Goal: Information Seeking & Learning: Learn about a topic

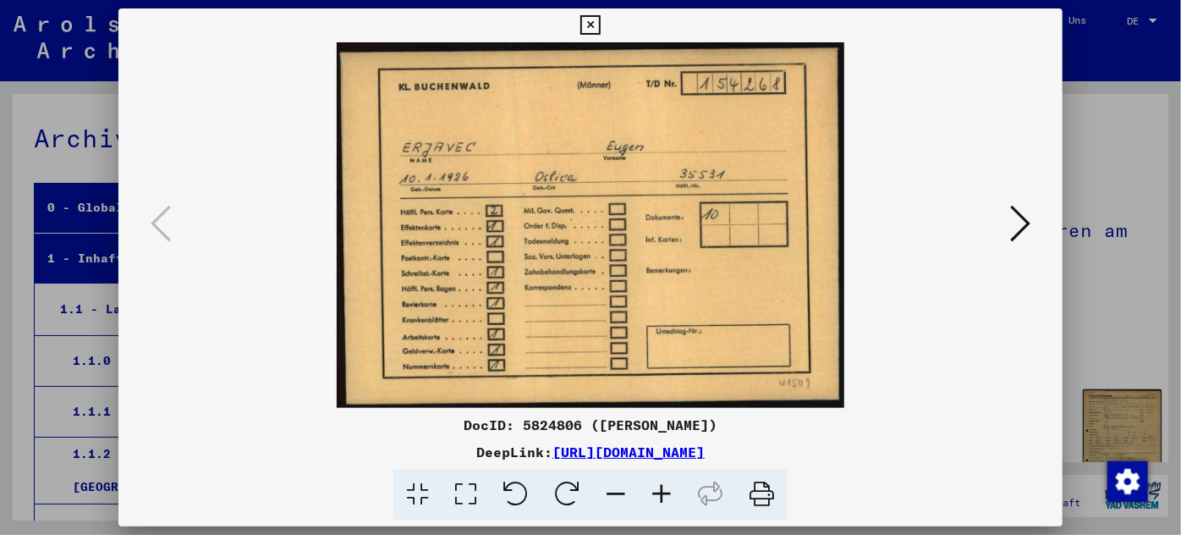
scroll to position [47208, 0]
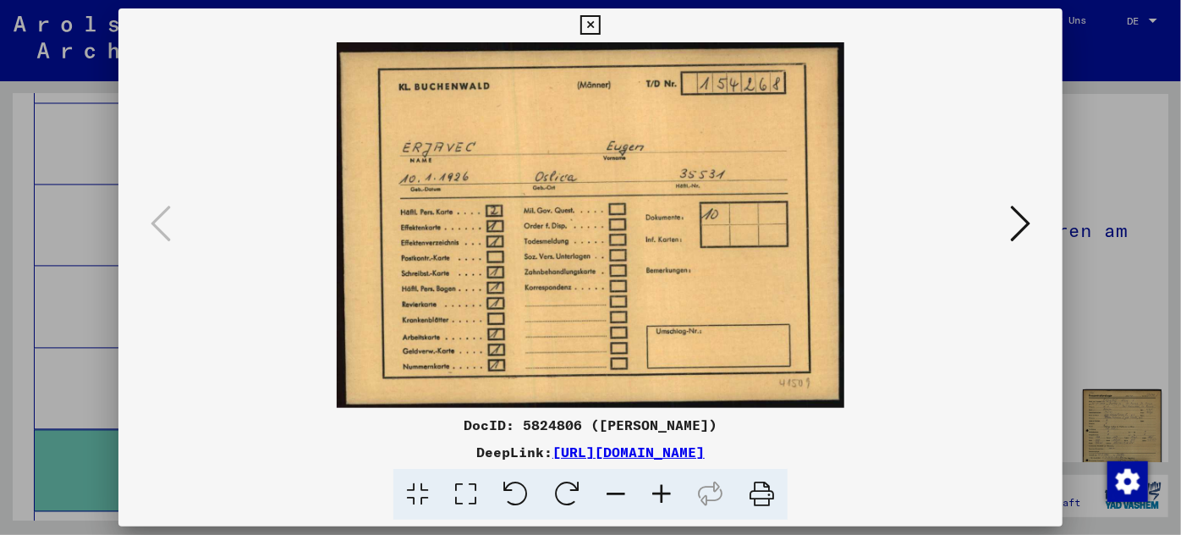
click at [1021, 218] on icon at bounding box center [1020, 223] width 20 height 41
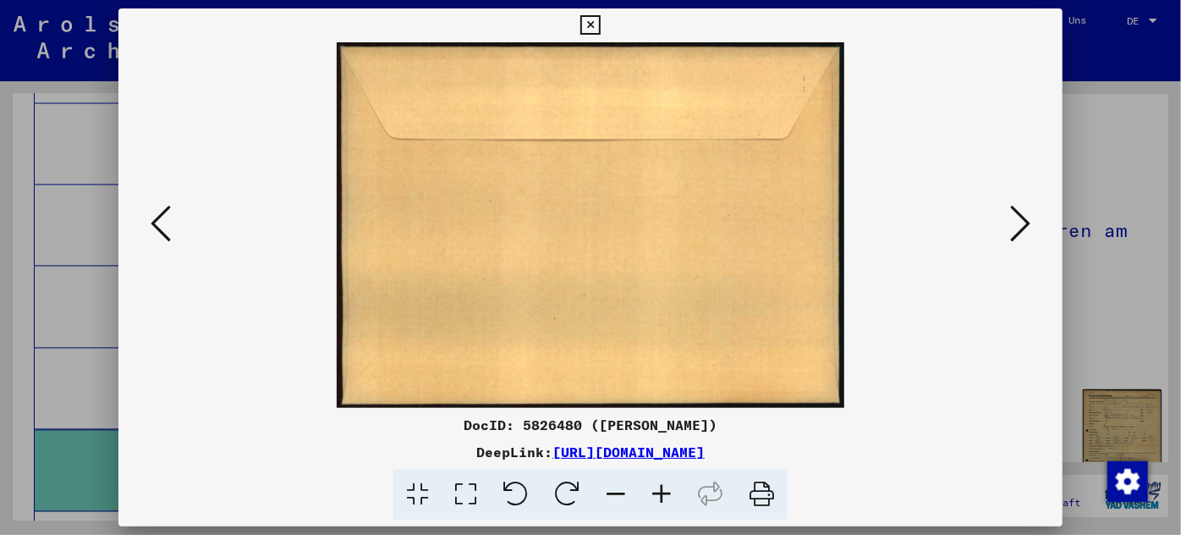
click at [1021, 218] on icon at bounding box center [1020, 223] width 20 height 41
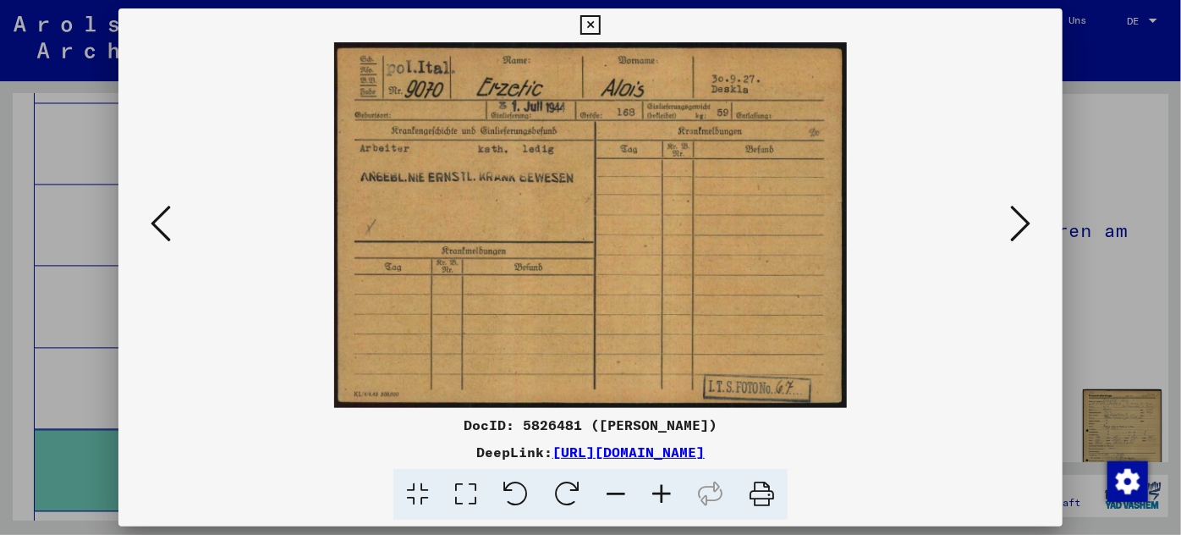
click at [1021, 217] on icon at bounding box center [1020, 223] width 20 height 41
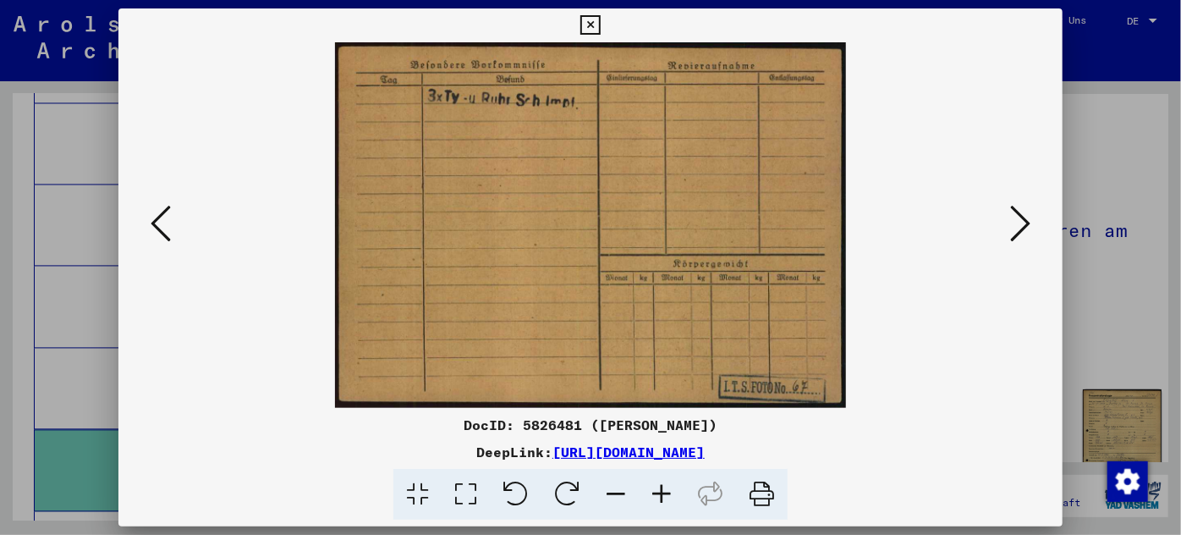
click at [58, 318] on div at bounding box center [590, 267] width 1181 height 535
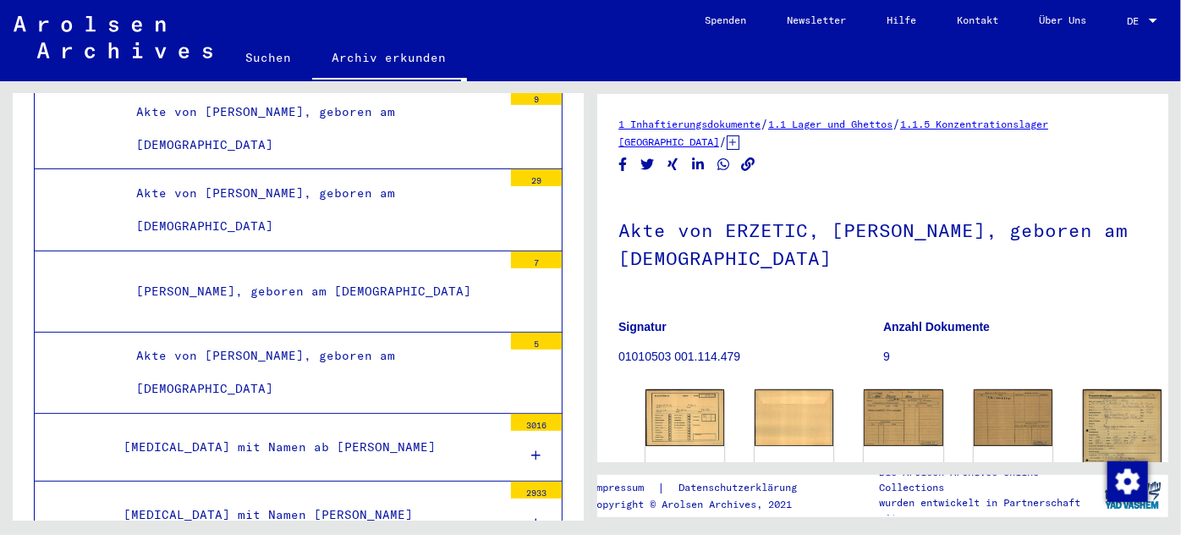
scroll to position [49053, 0]
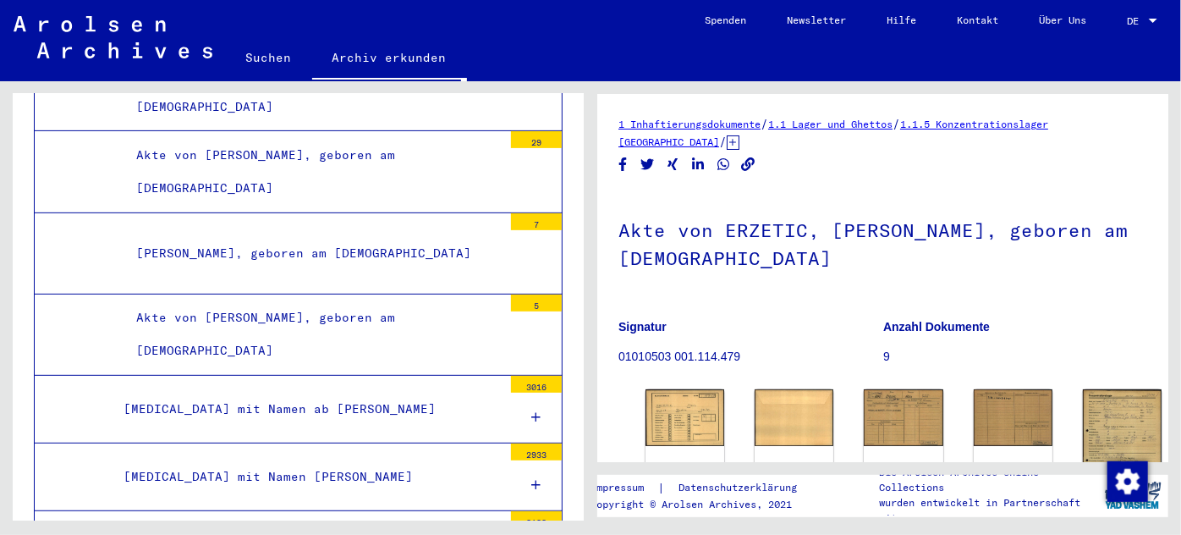
click at [289, 393] on div "[MEDICAL_DATA] mit Namen ab [PERSON_NAME]" at bounding box center [307, 409] width 392 height 33
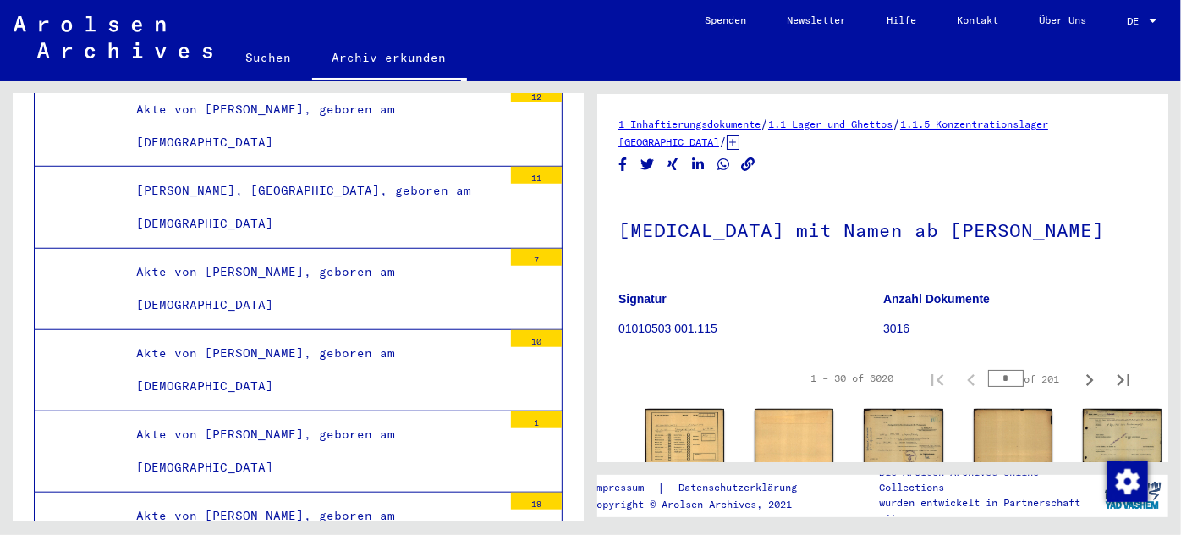
scroll to position [49438, 0]
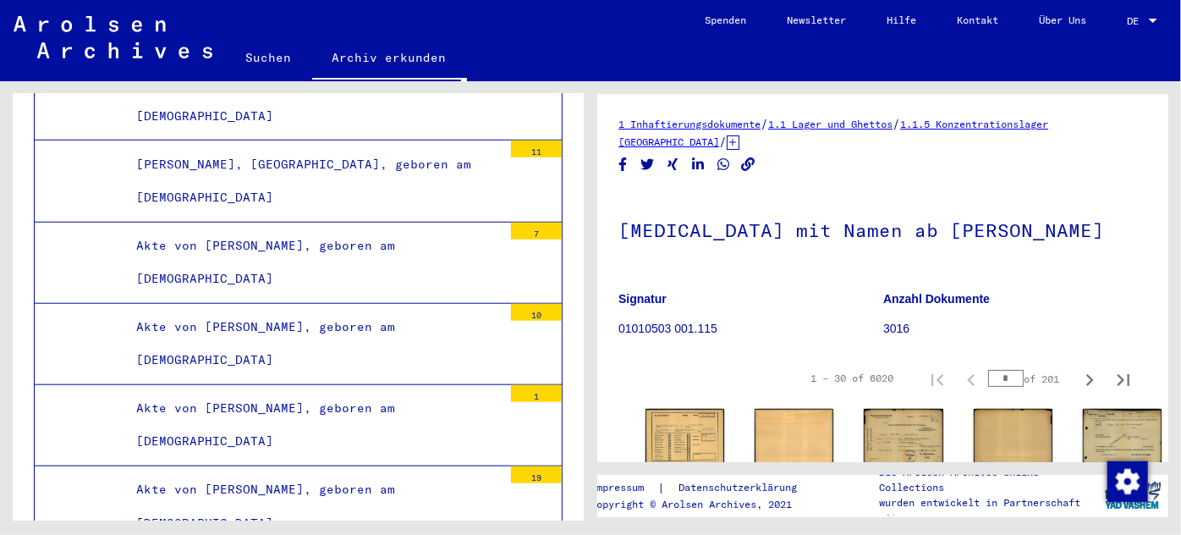
click at [285, 473] on div "Akte von [PERSON_NAME], geboren am [DEMOGRAPHIC_DATA]" at bounding box center [313, 506] width 379 height 66
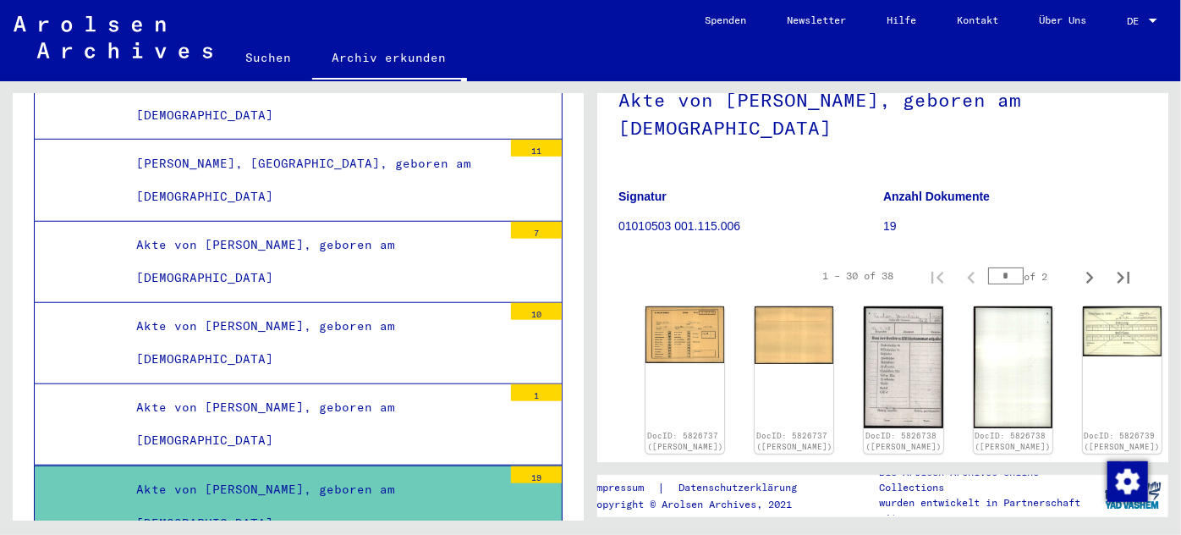
scroll to position [153, 0]
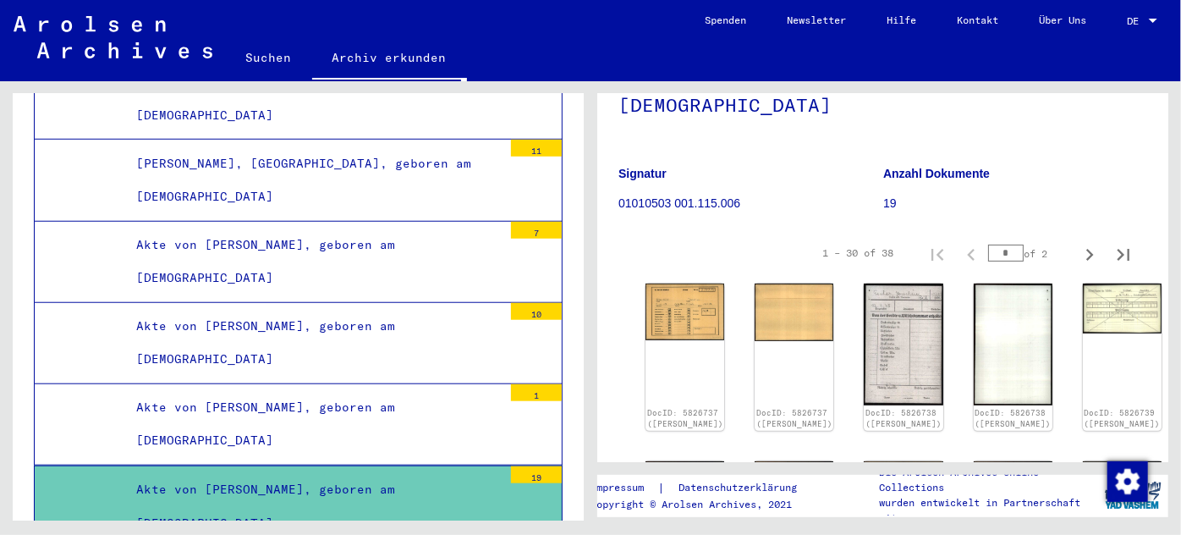
click at [670, 300] on img at bounding box center [685, 309] width 83 height 59
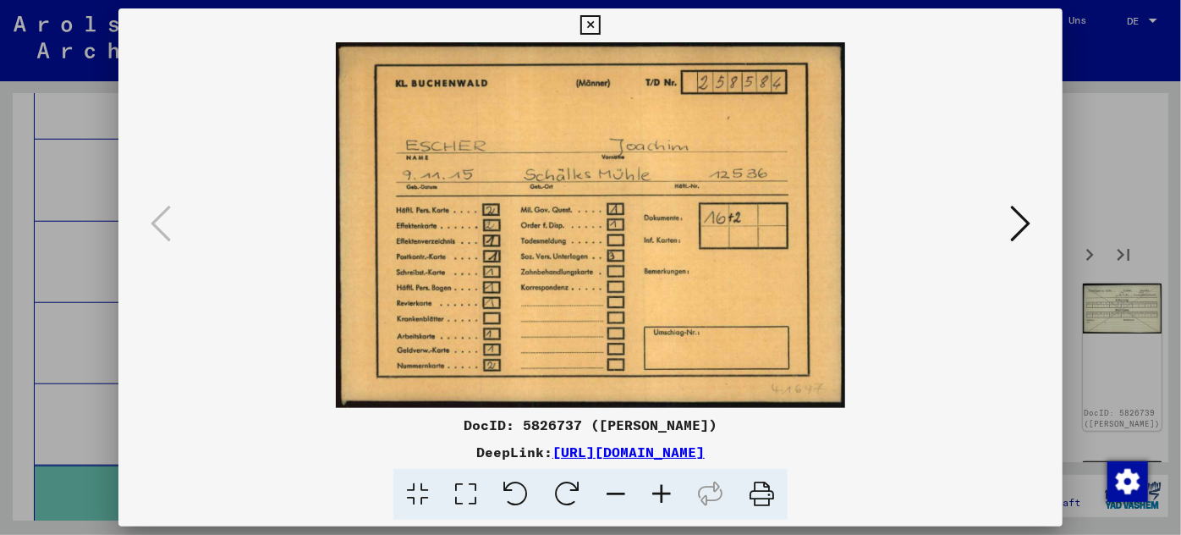
click at [65, 331] on div at bounding box center [590, 267] width 1181 height 535
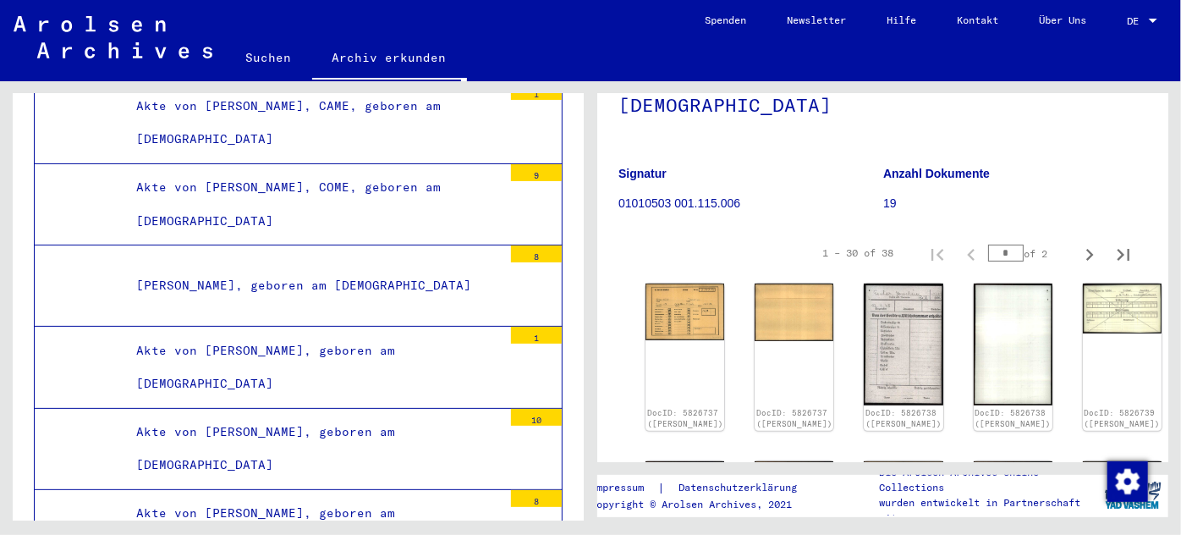
scroll to position [55361, 0]
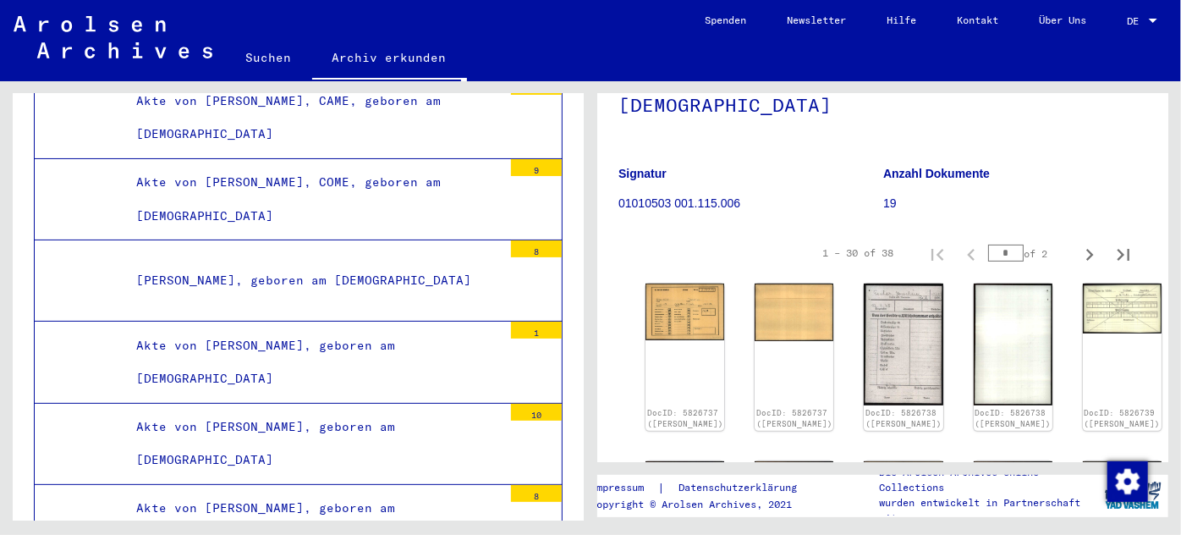
click at [228, 410] on div "Akte von [PERSON_NAME], geboren am [DEMOGRAPHIC_DATA]" at bounding box center [313, 443] width 379 height 66
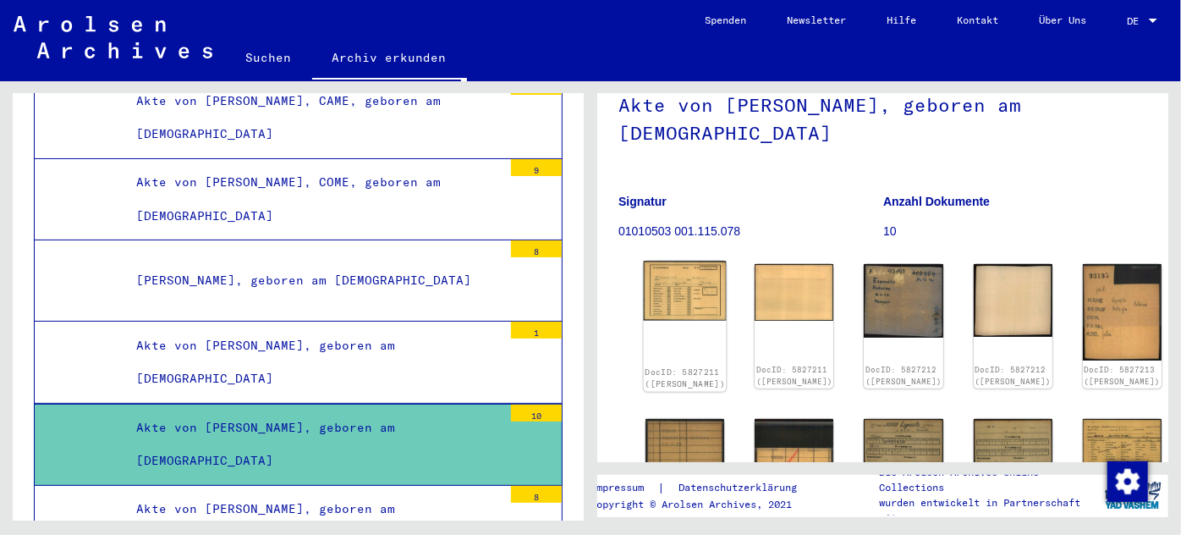
scroll to position [153, 0]
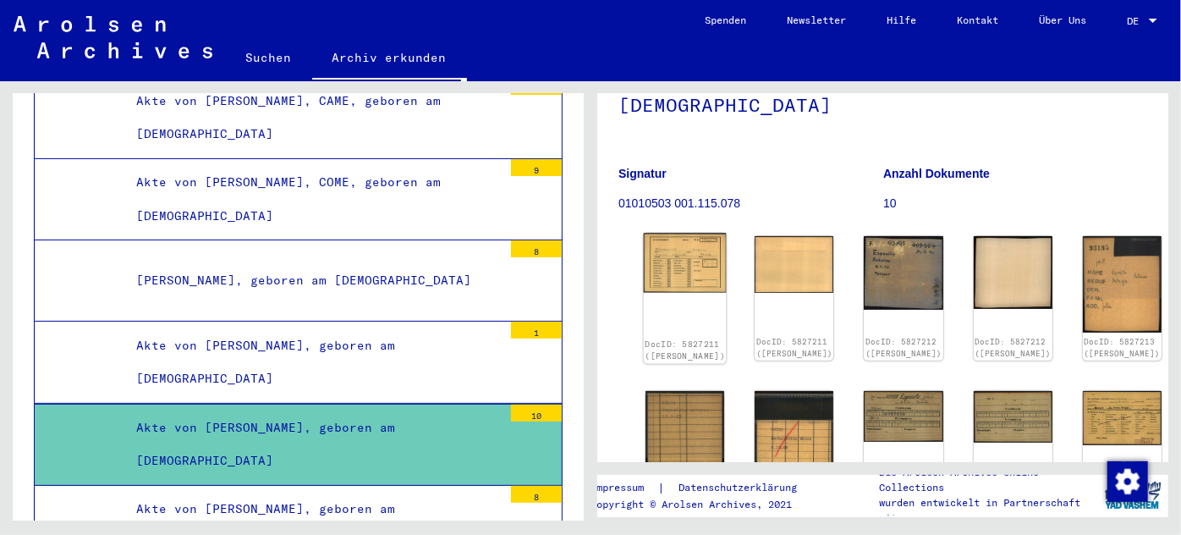
click at [661, 254] on img at bounding box center [685, 263] width 83 height 59
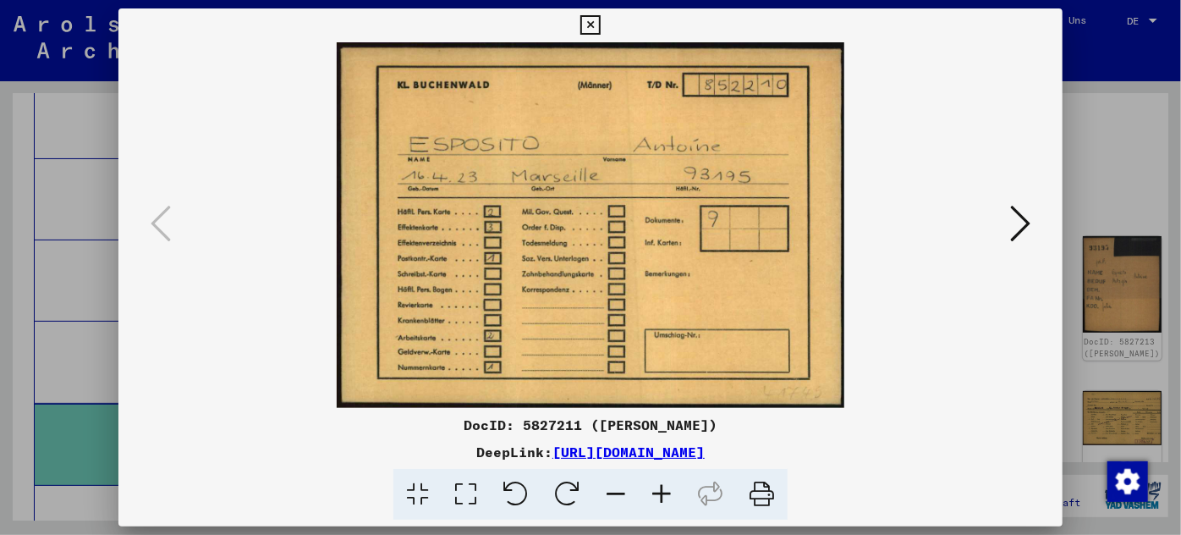
click at [92, 257] on div at bounding box center [590, 267] width 1181 height 535
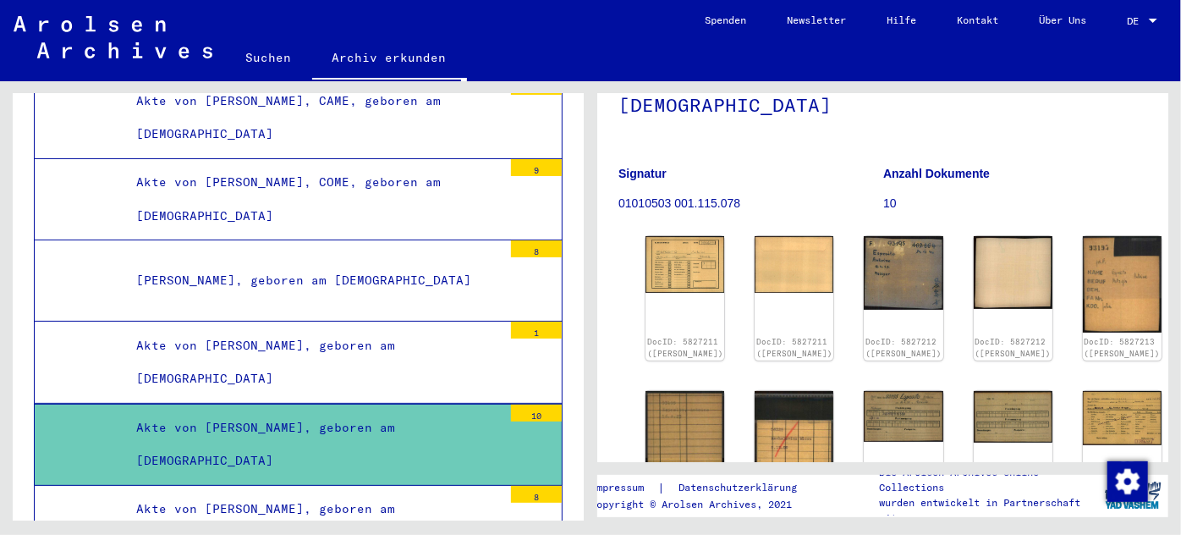
click at [287, 492] on div "Akte von [PERSON_NAME], geboren am [DEMOGRAPHIC_DATA]" at bounding box center [313, 525] width 379 height 66
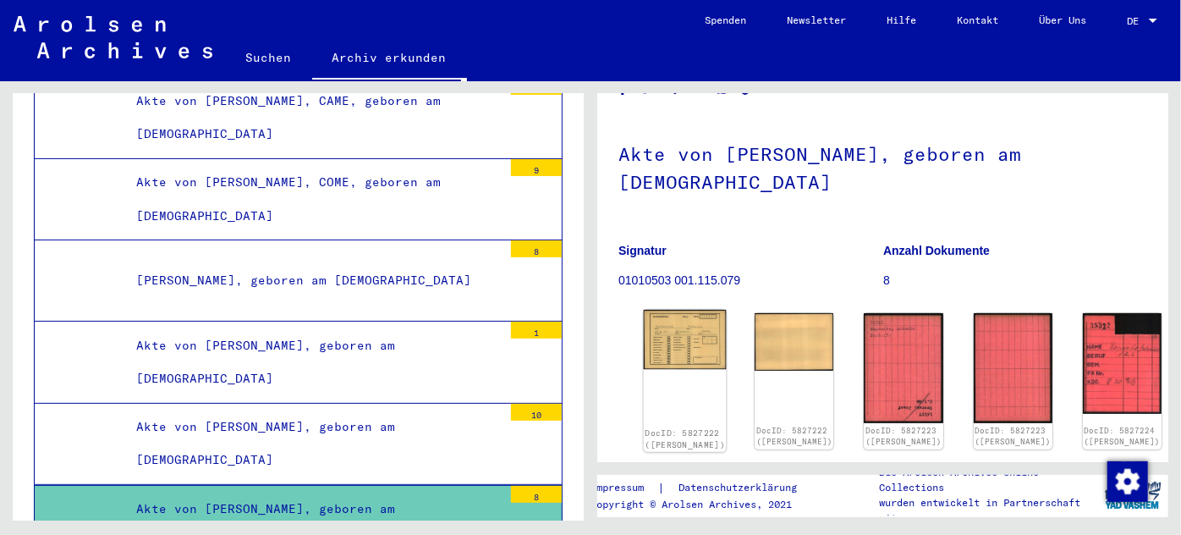
click at [681, 338] on img at bounding box center [685, 339] width 83 height 59
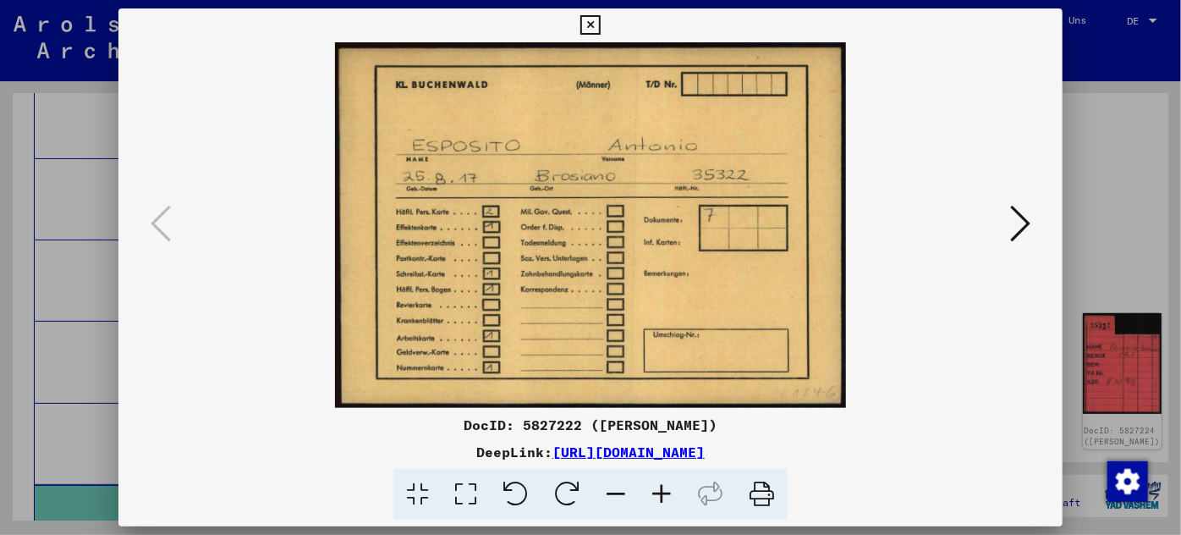
click at [84, 338] on div at bounding box center [590, 267] width 1181 height 535
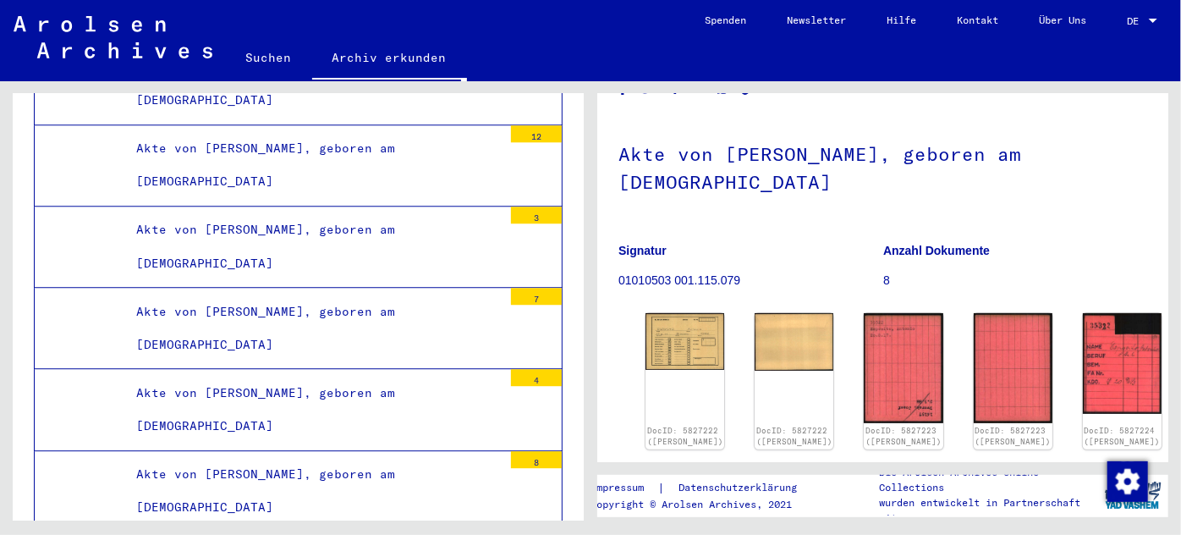
scroll to position [57514, 0]
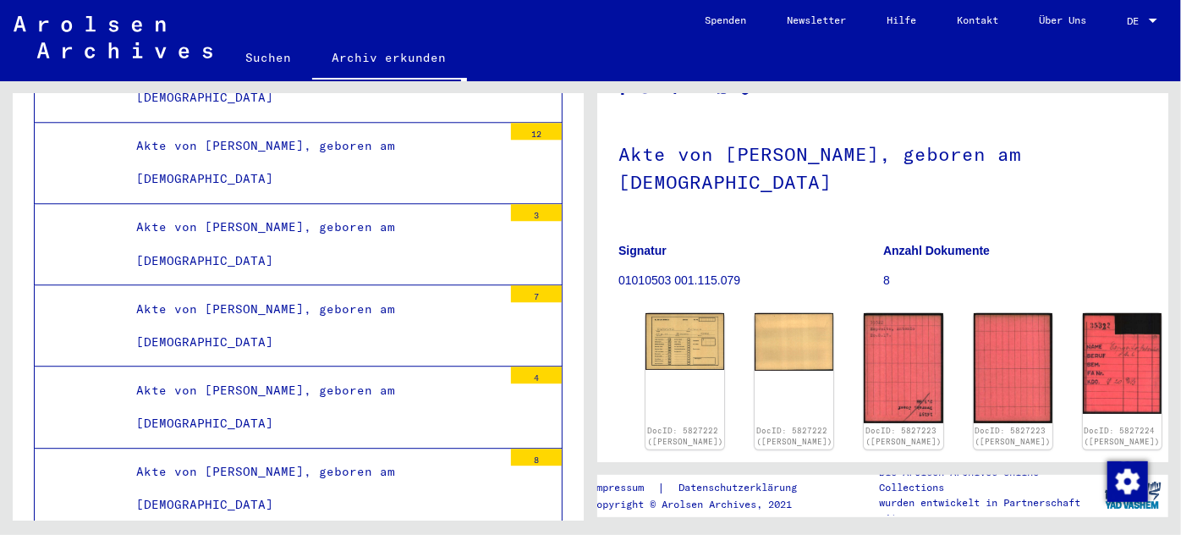
click at [272, 455] on div "Akte von [PERSON_NAME], geboren am [DEMOGRAPHIC_DATA]" at bounding box center [313, 488] width 379 height 66
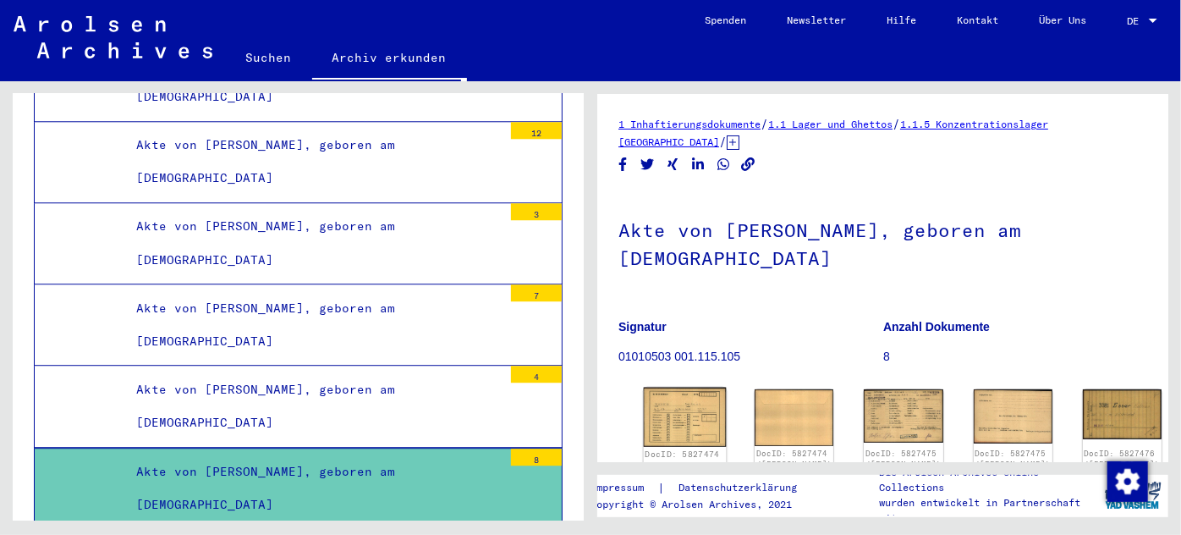
click at [672, 396] on div "DocID: 5827474 ([PERSON_NAME])" at bounding box center [685, 431] width 83 height 86
click at [672, 396] on img at bounding box center [685, 417] width 83 height 59
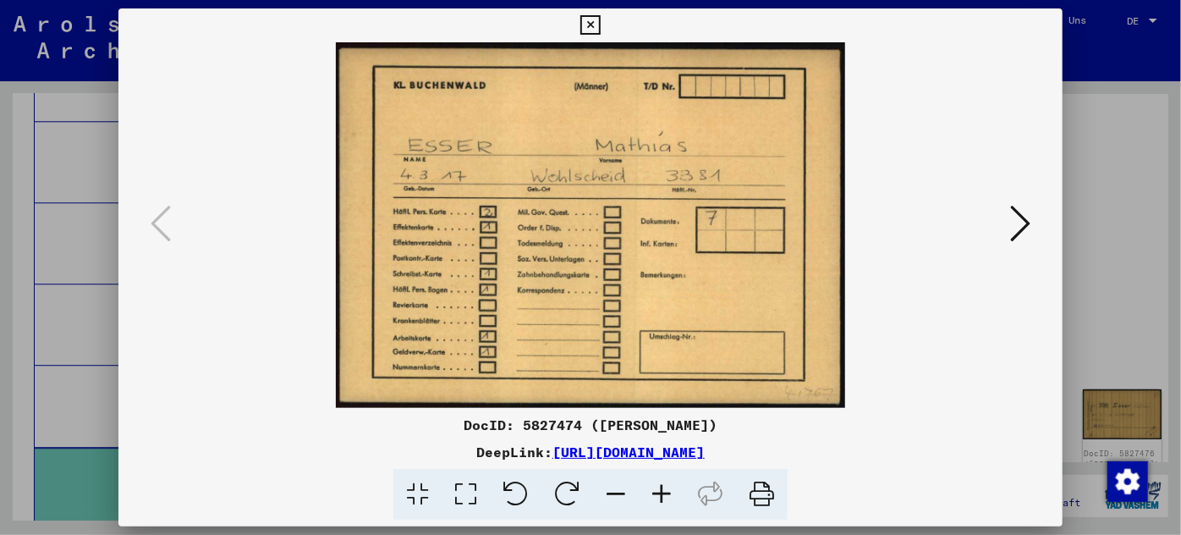
click at [64, 300] on div at bounding box center [590, 267] width 1181 height 535
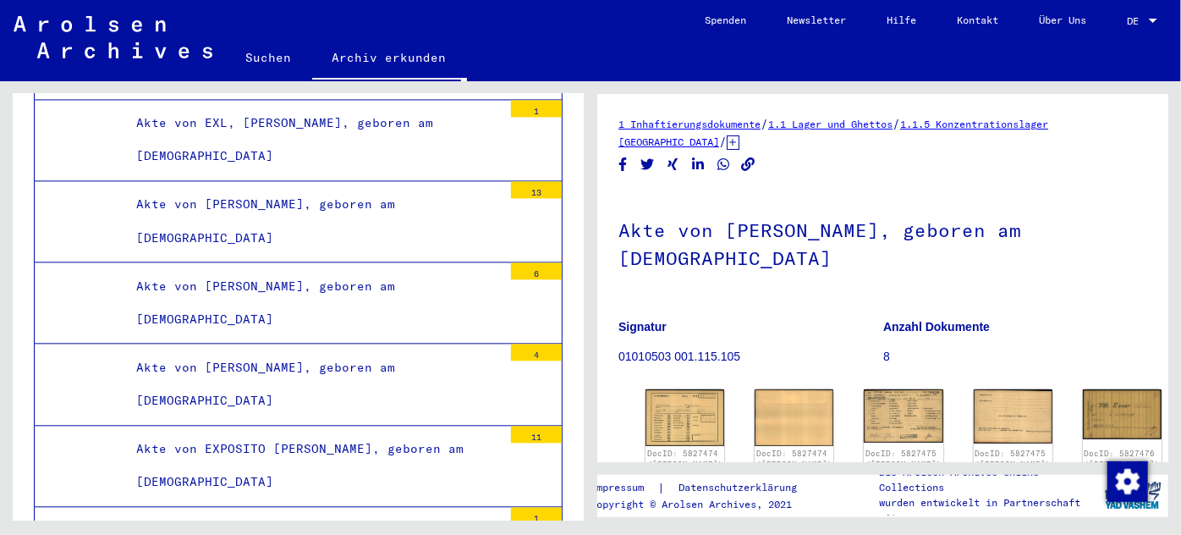
scroll to position [76591, 0]
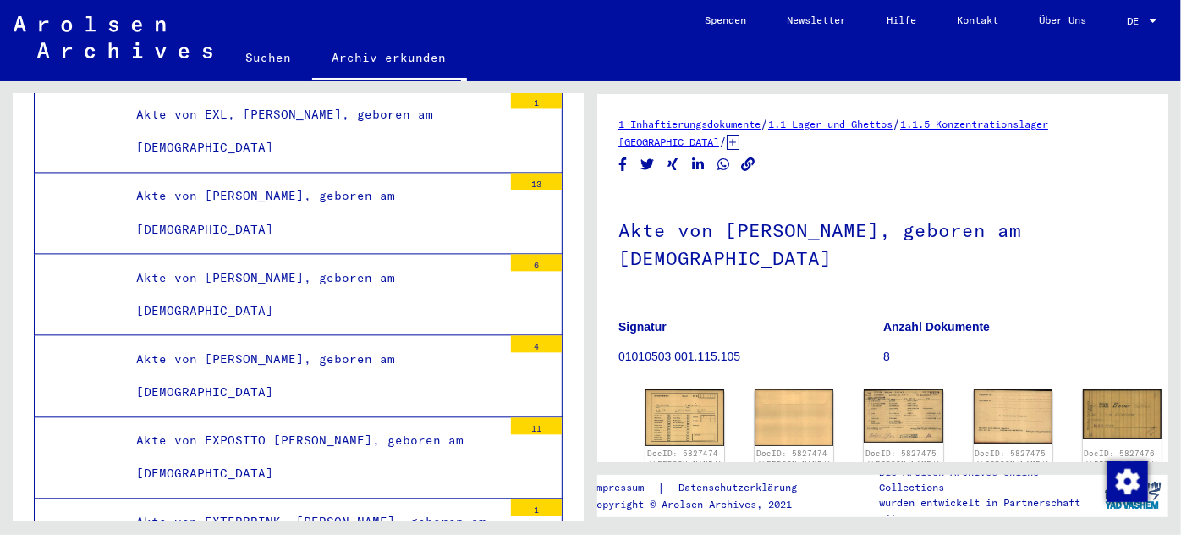
click at [250, 424] on div "Akte von EXPOSITO [PERSON_NAME], geboren am [DEMOGRAPHIC_DATA]" at bounding box center [313, 457] width 379 height 66
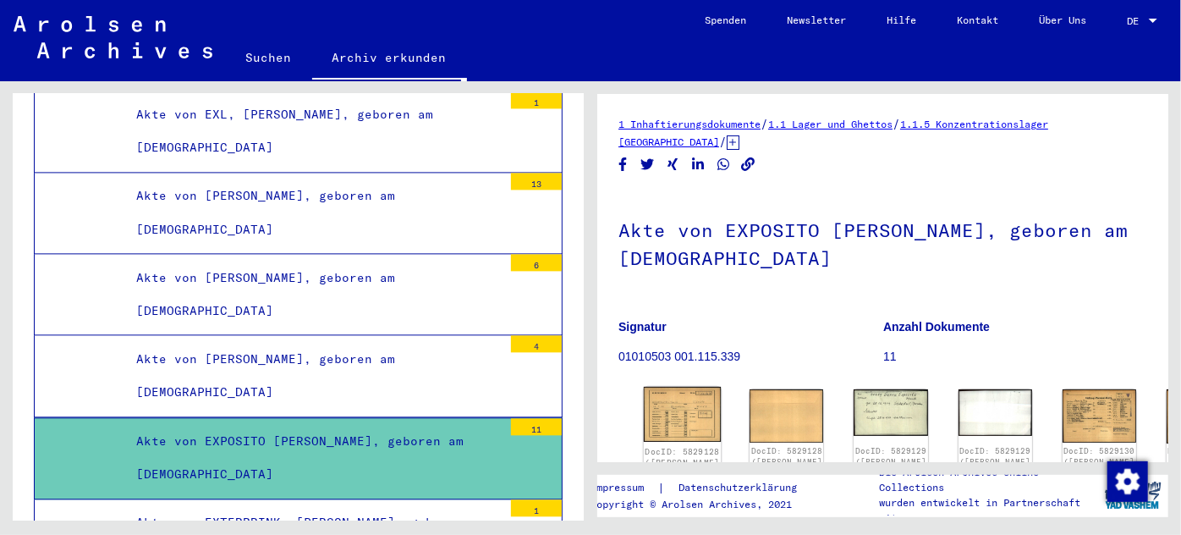
click at [664, 408] on img at bounding box center [683, 414] width 78 height 55
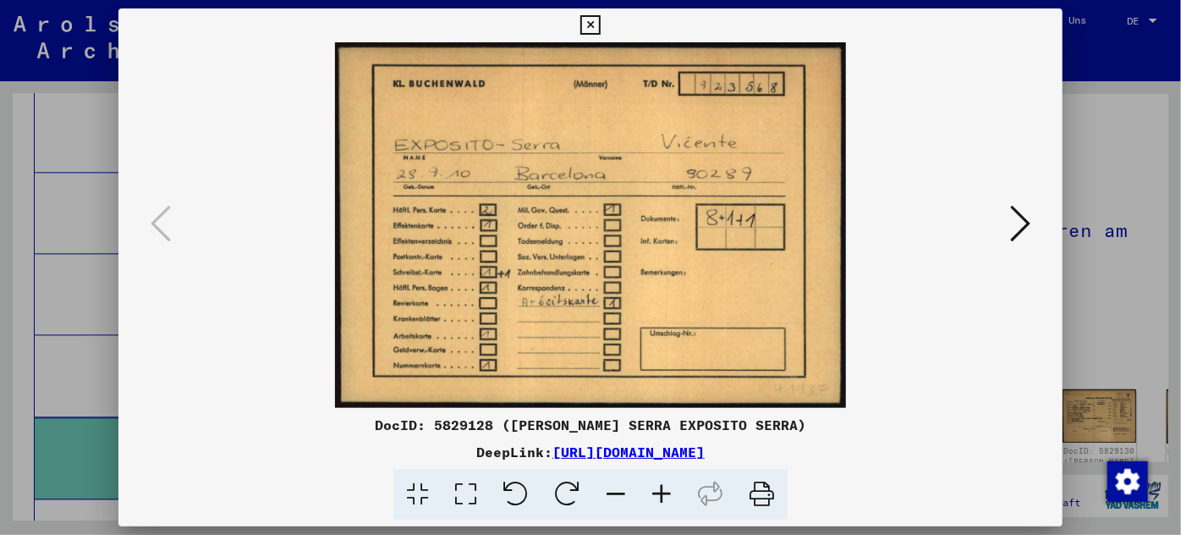
click at [81, 218] on div at bounding box center [590, 267] width 1181 height 535
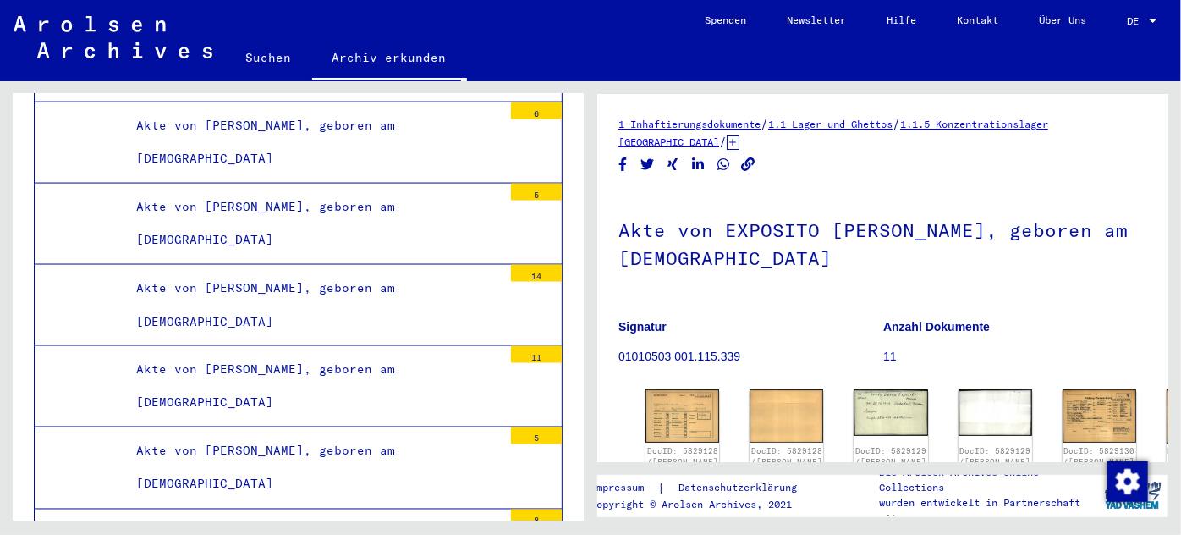
scroll to position [82667, 0]
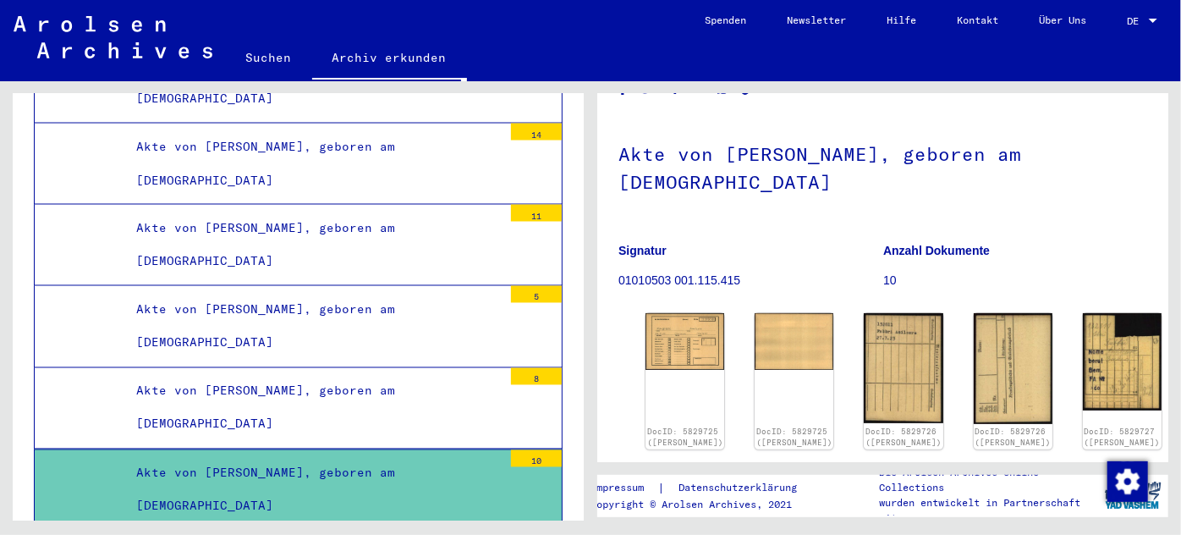
scroll to position [230, 0]
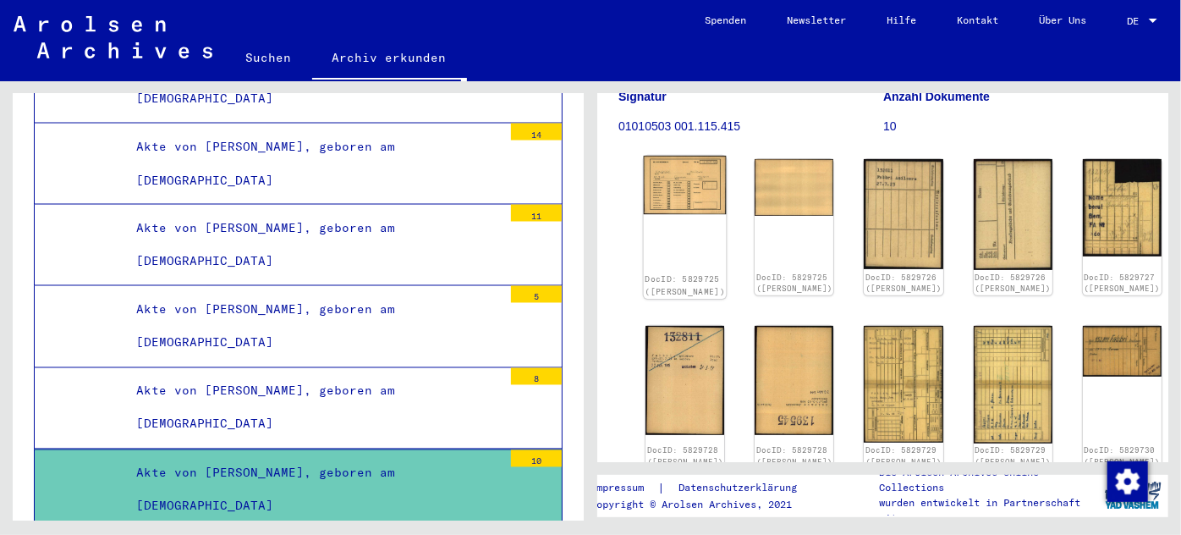
click at [665, 184] on img at bounding box center [685, 185] width 83 height 59
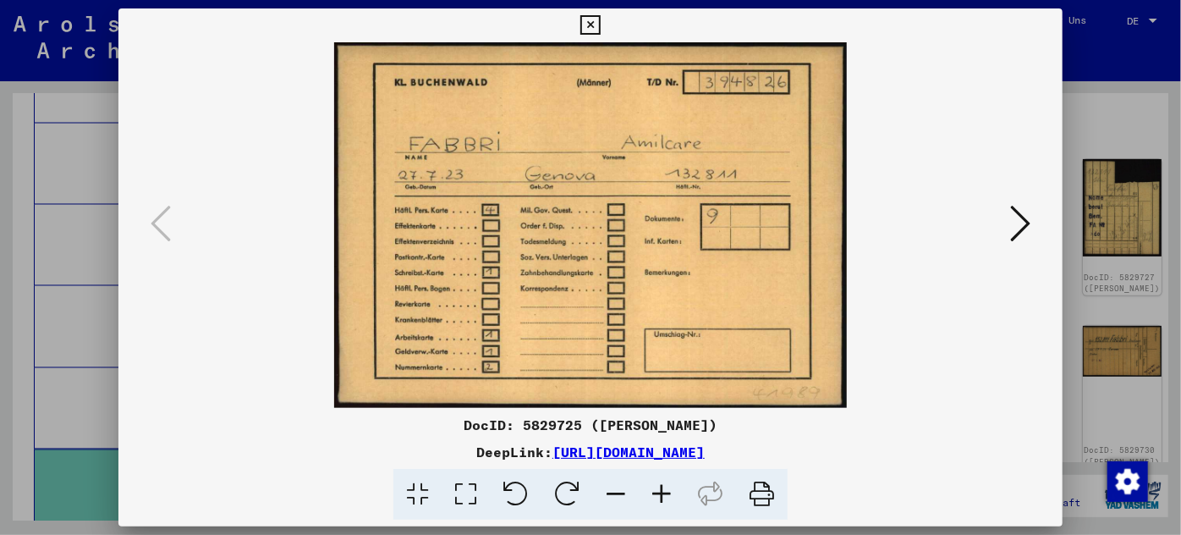
click at [62, 234] on div at bounding box center [590, 267] width 1181 height 535
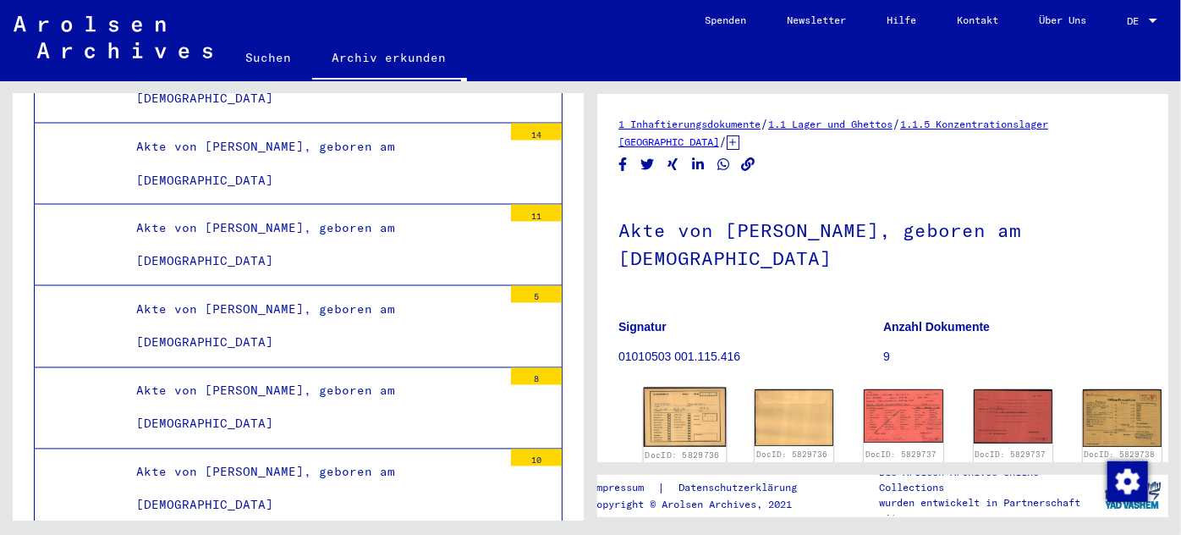
click at [668, 398] on img at bounding box center [685, 417] width 83 height 59
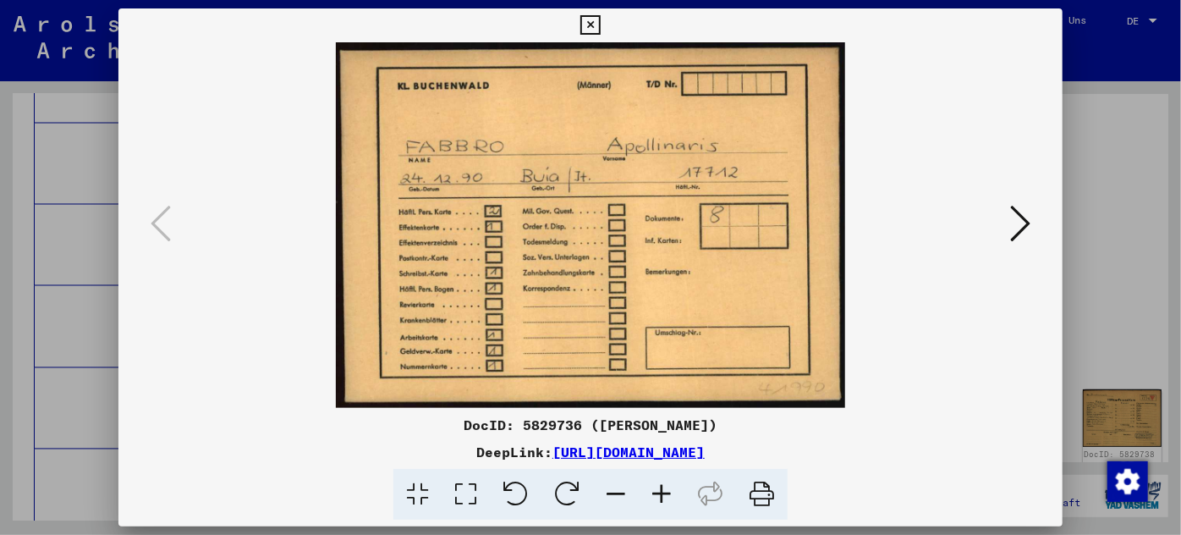
click at [1015, 217] on icon at bounding box center [1020, 223] width 20 height 41
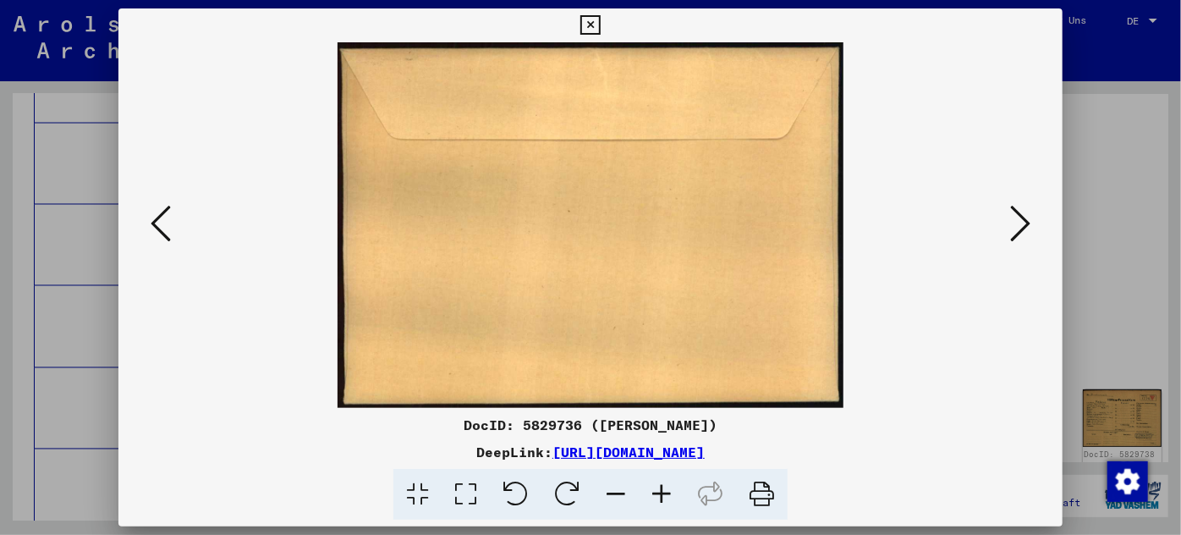
click at [1015, 217] on icon at bounding box center [1020, 223] width 20 height 41
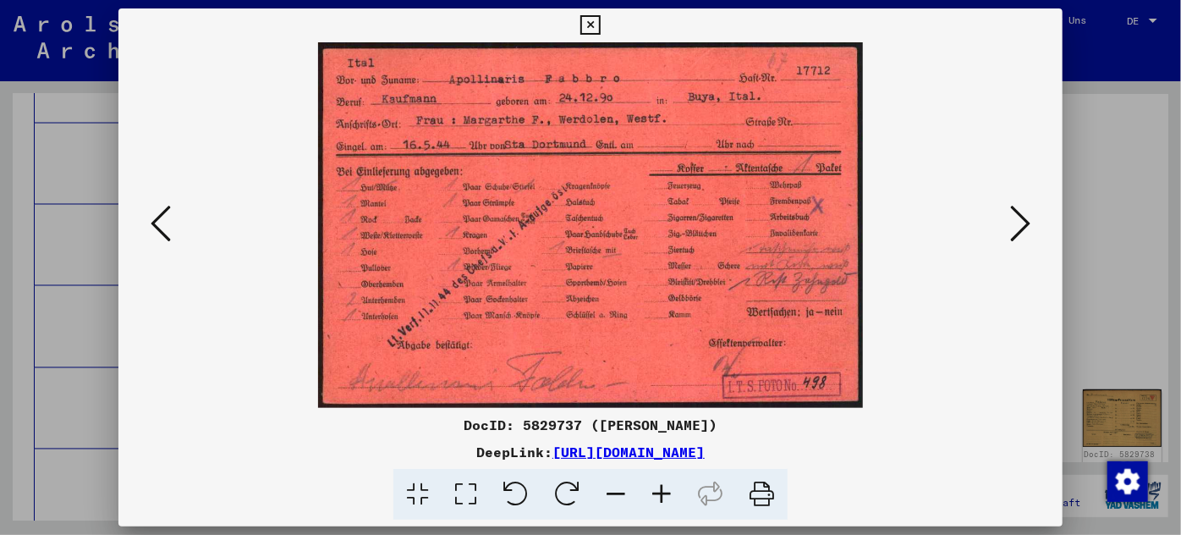
click at [653, 500] on icon at bounding box center [662, 495] width 46 height 52
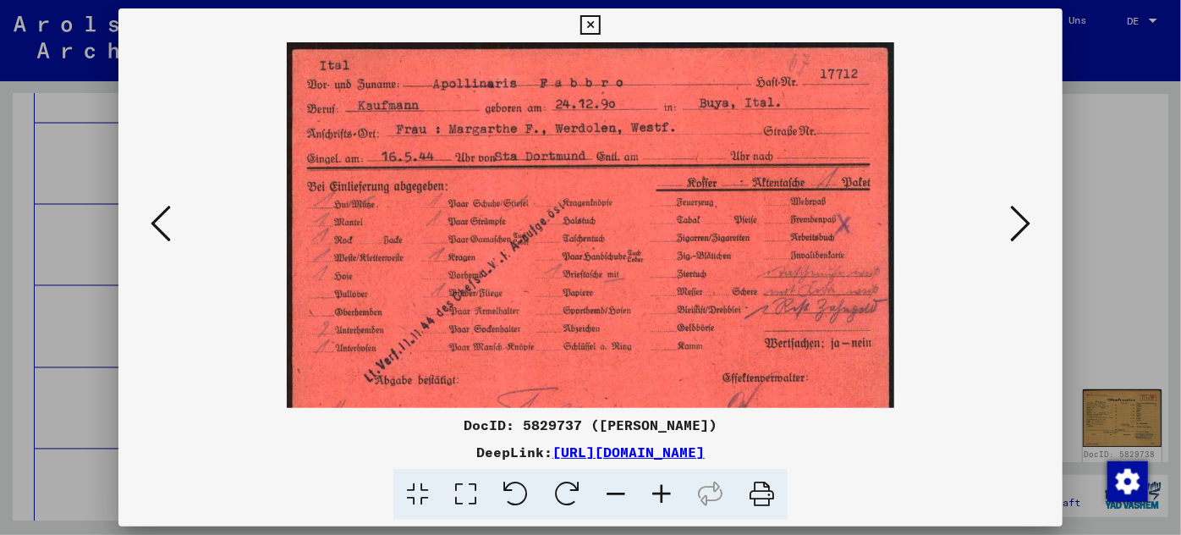
click at [653, 500] on icon at bounding box center [662, 495] width 46 height 52
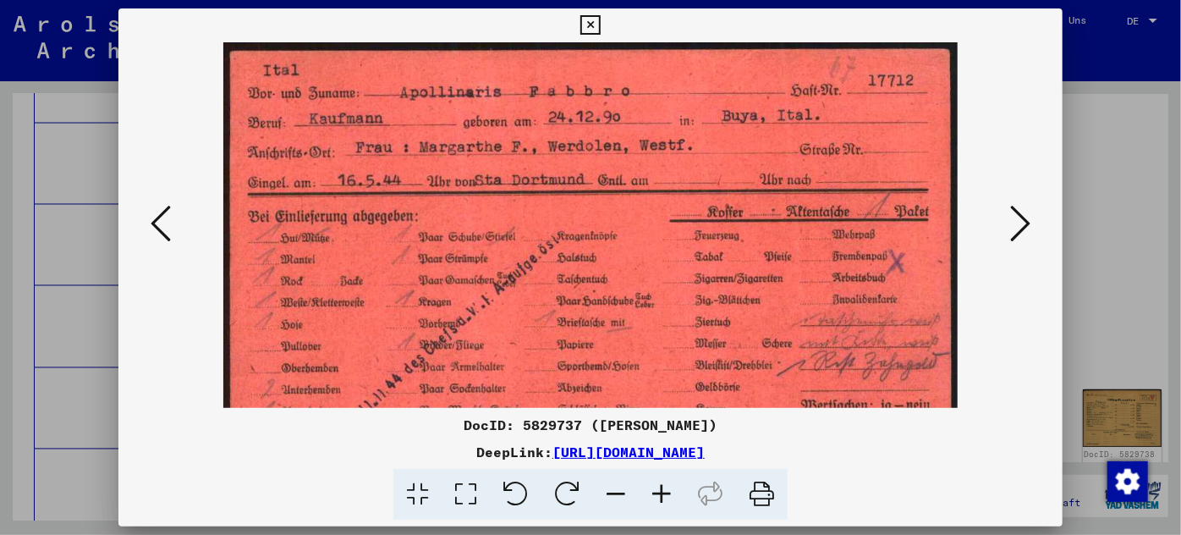
drag, startPoint x: 573, startPoint y: 315, endPoint x: 532, endPoint y: 286, distance: 49.8
click at [532, 286] on img at bounding box center [590, 288] width 734 height 492
click at [1016, 212] on icon at bounding box center [1020, 223] width 20 height 41
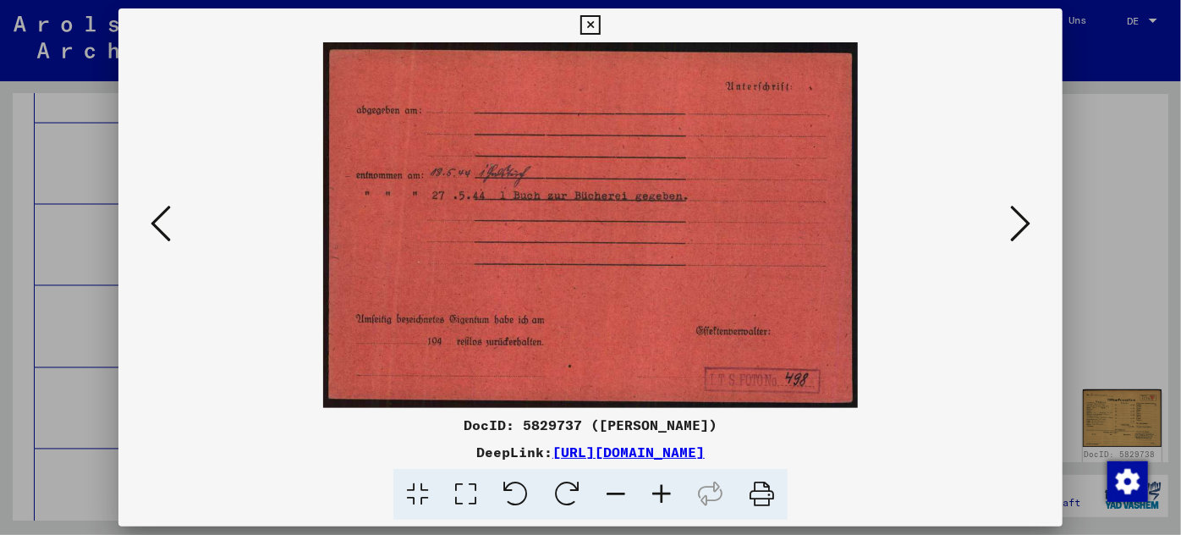
click at [1016, 212] on icon at bounding box center [1020, 223] width 20 height 41
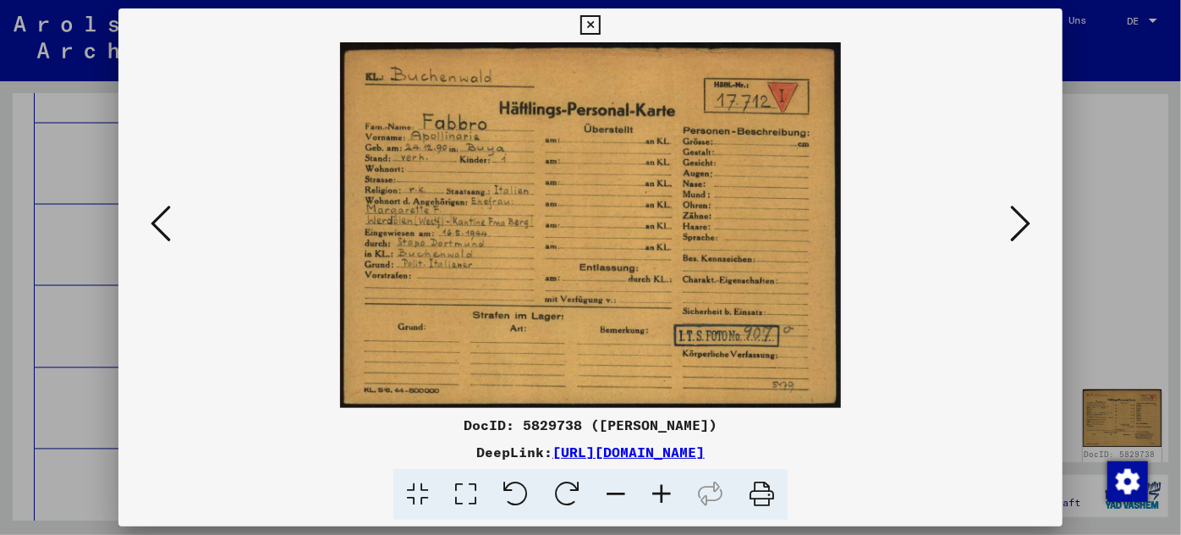
click at [654, 491] on icon at bounding box center [662, 495] width 46 height 52
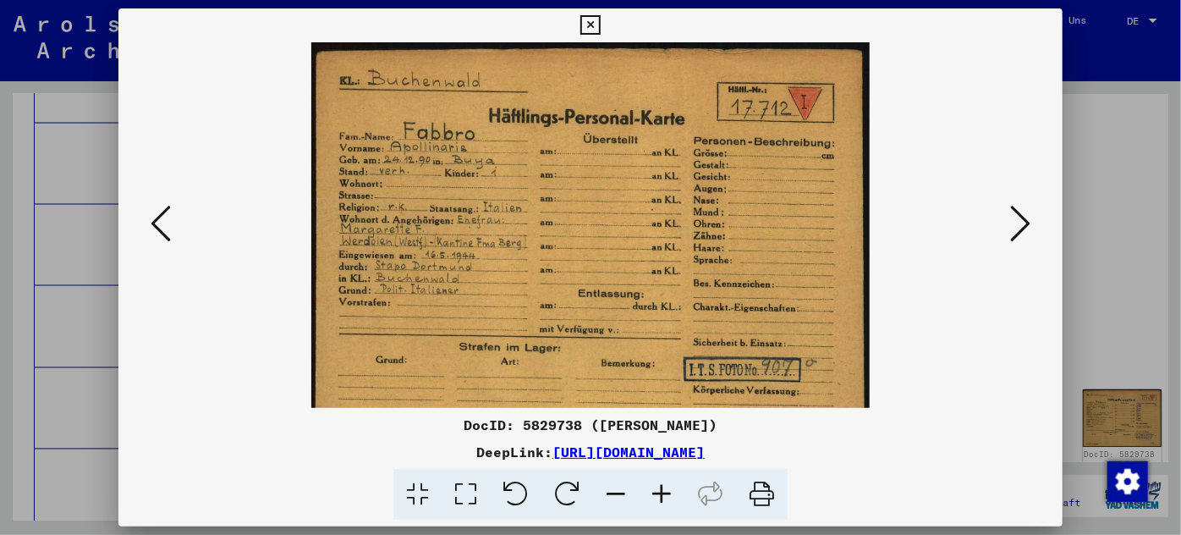
click at [653, 491] on icon at bounding box center [662, 495] width 46 height 52
click at [653, 492] on icon at bounding box center [662, 495] width 46 height 52
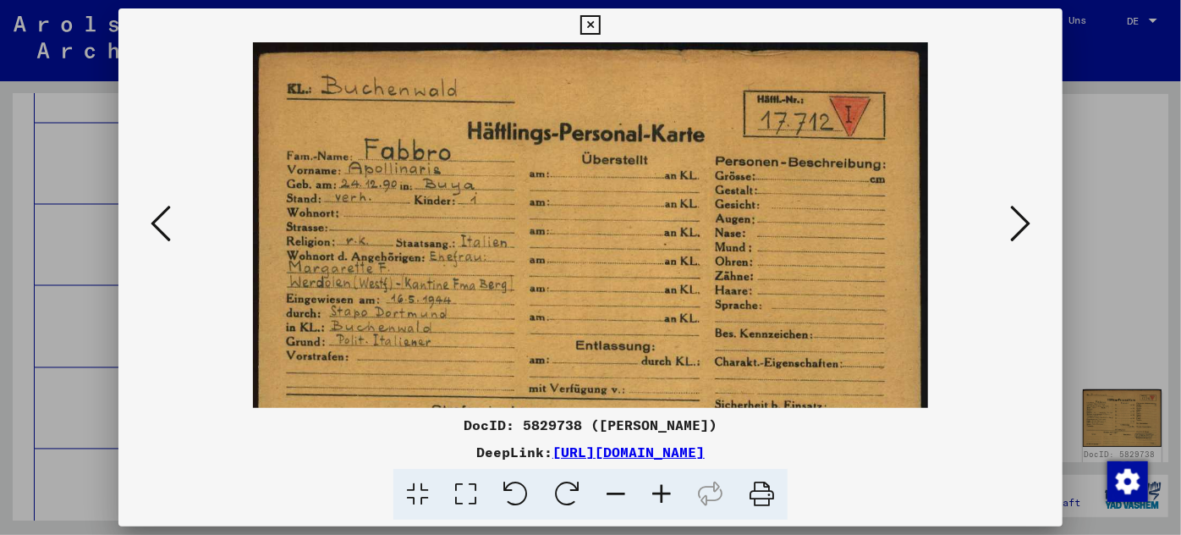
click at [653, 494] on icon at bounding box center [662, 495] width 46 height 52
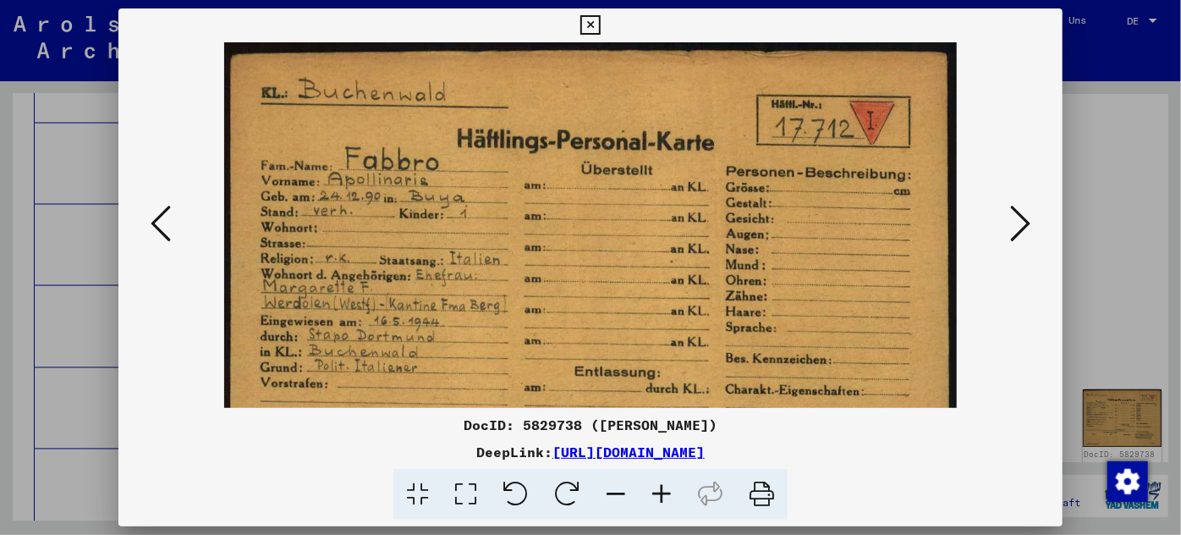
click at [654, 498] on icon at bounding box center [662, 495] width 46 height 52
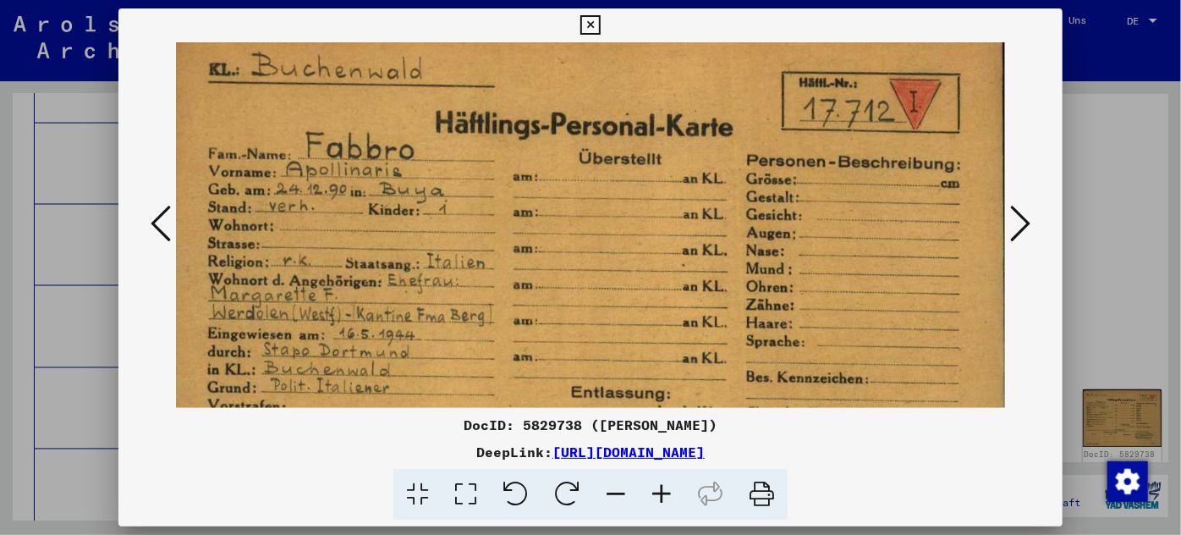
scroll to position [0, 14]
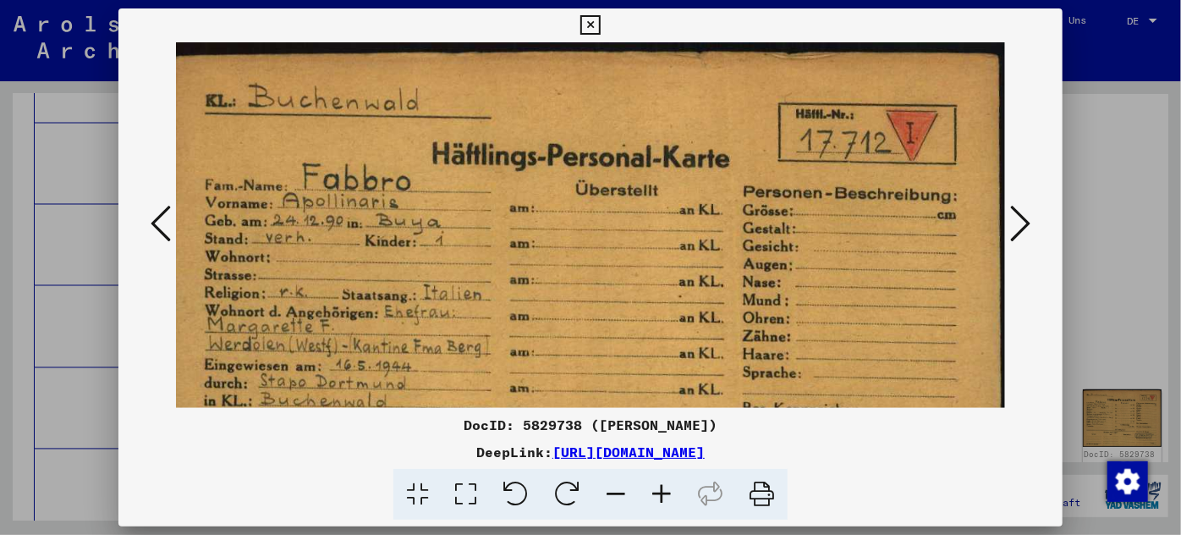
drag, startPoint x: 301, startPoint y: 299, endPoint x: 319, endPoint y: 342, distance: 46.7
click at [319, 342] on img at bounding box center [586, 351] width 849 height 619
click at [1017, 220] on icon at bounding box center [1020, 223] width 20 height 41
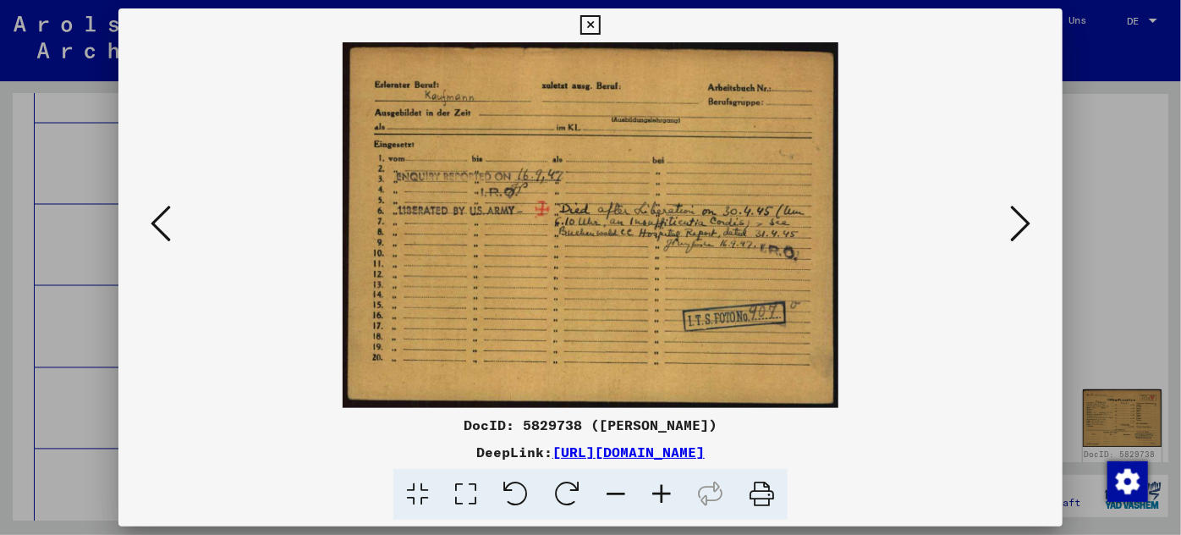
click at [658, 489] on icon at bounding box center [662, 495] width 46 height 52
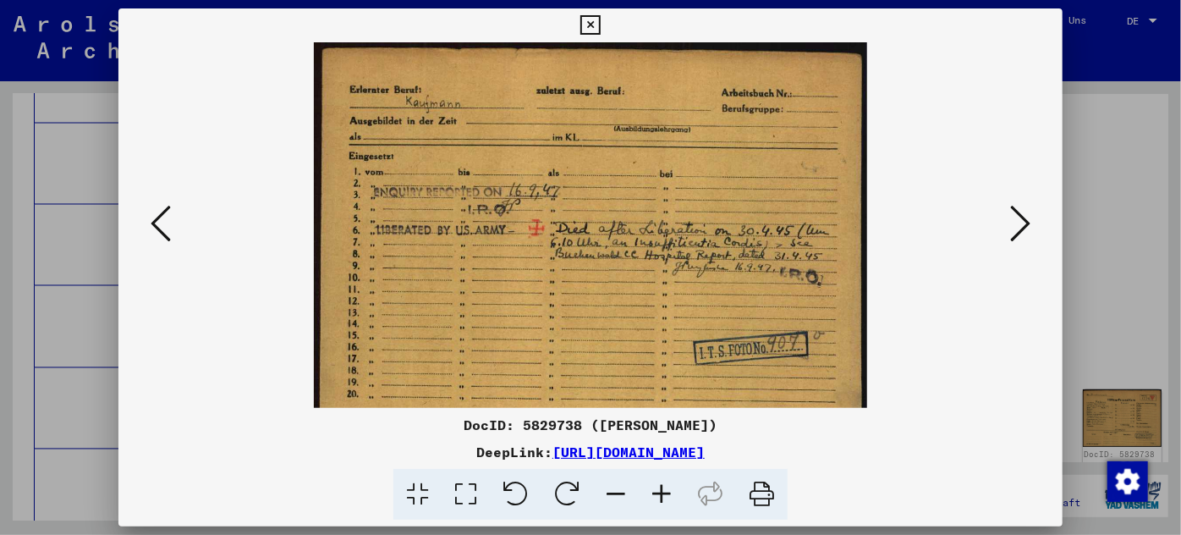
click at [658, 489] on icon at bounding box center [662, 495] width 46 height 52
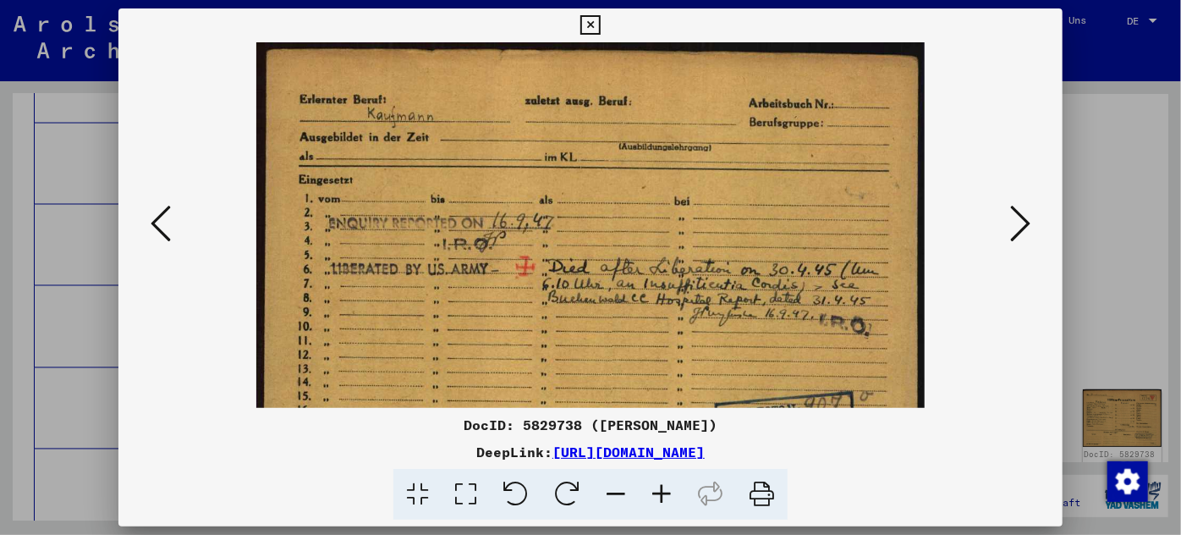
click at [658, 489] on icon at bounding box center [662, 495] width 46 height 52
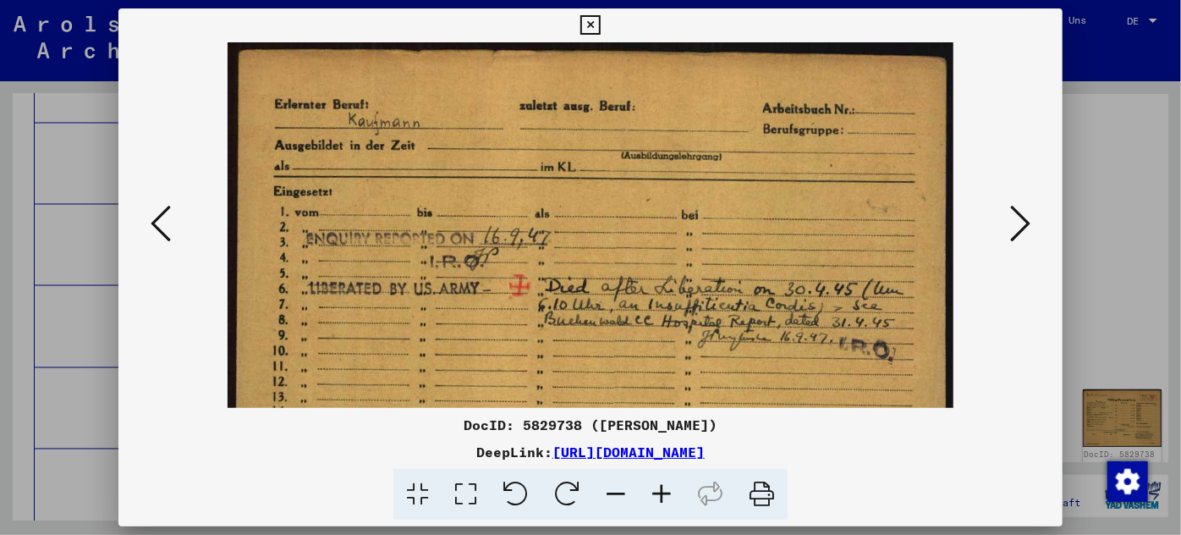
click at [658, 490] on icon at bounding box center [662, 495] width 46 height 52
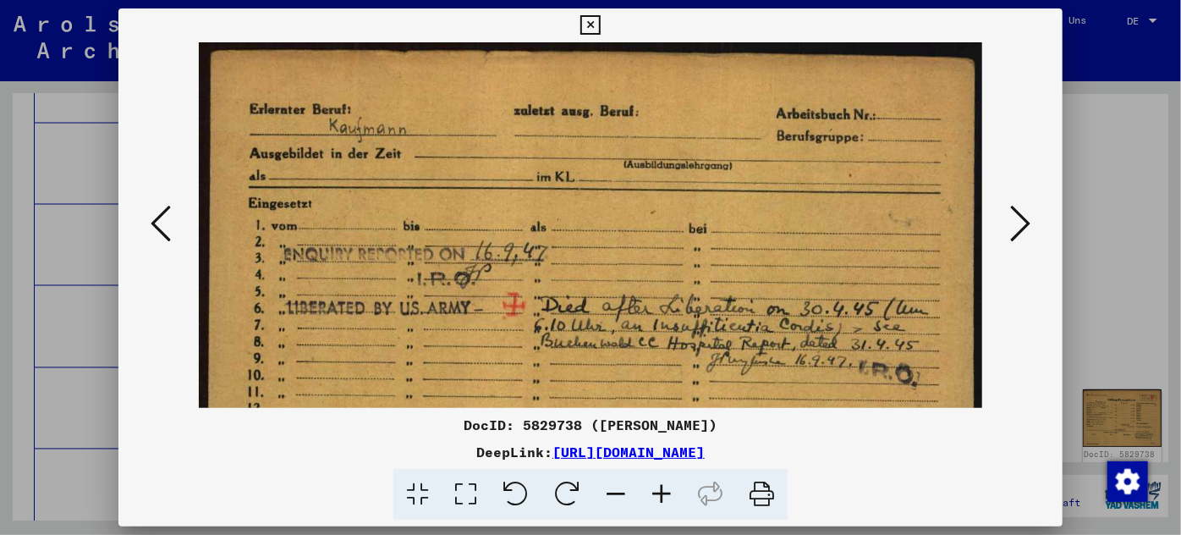
click at [1021, 218] on icon at bounding box center [1020, 223] width 20 height 41
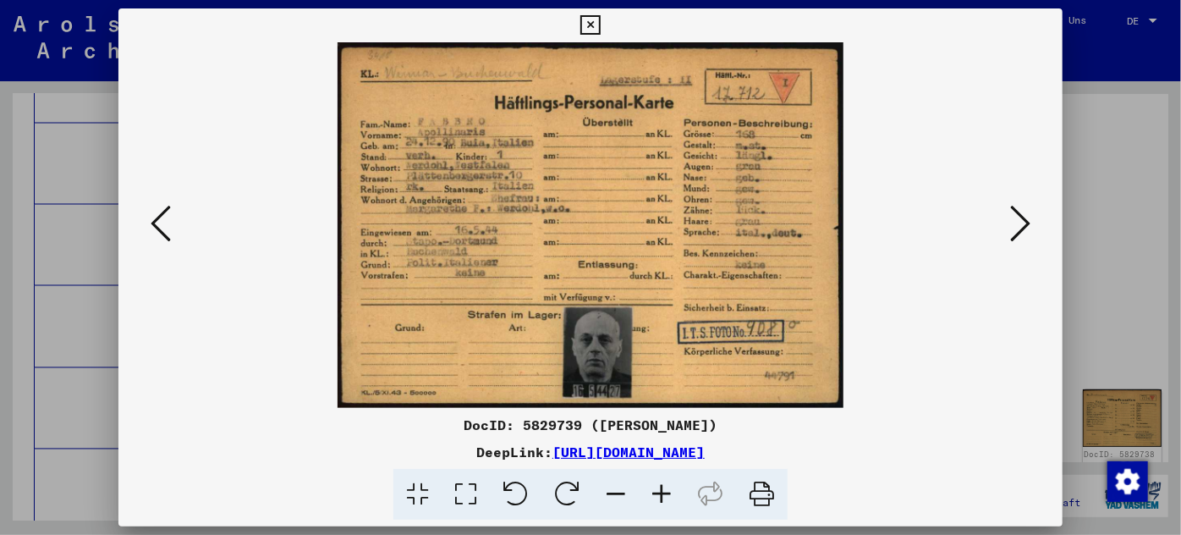
click at [658, 491] on icon at bounding box center [662, 495] width 46 height 52
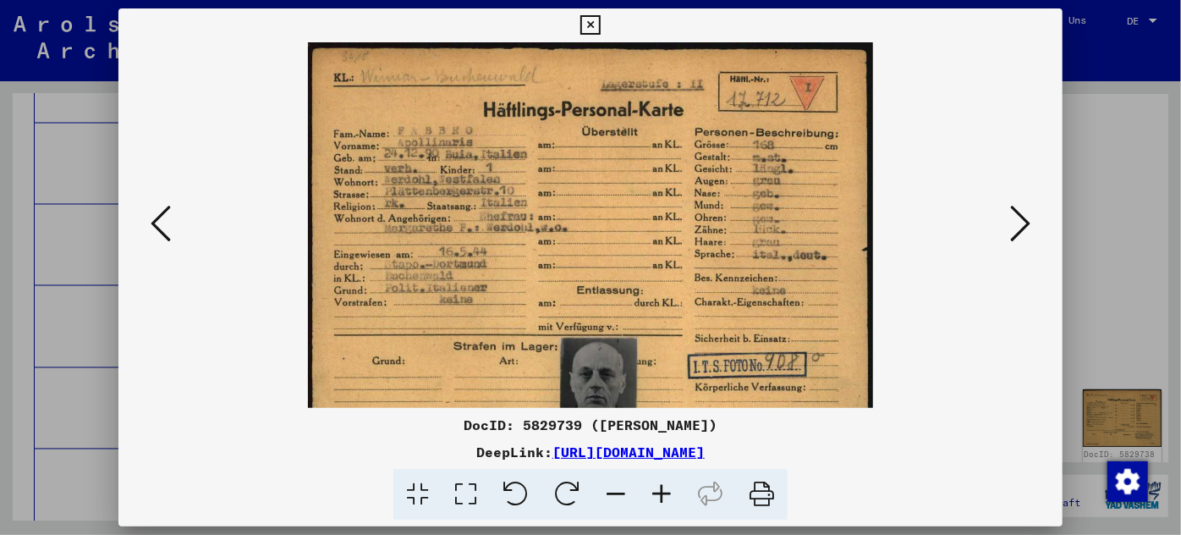
click at [658, 491] on icon at bounding box center [662, 495] width 46 height 52
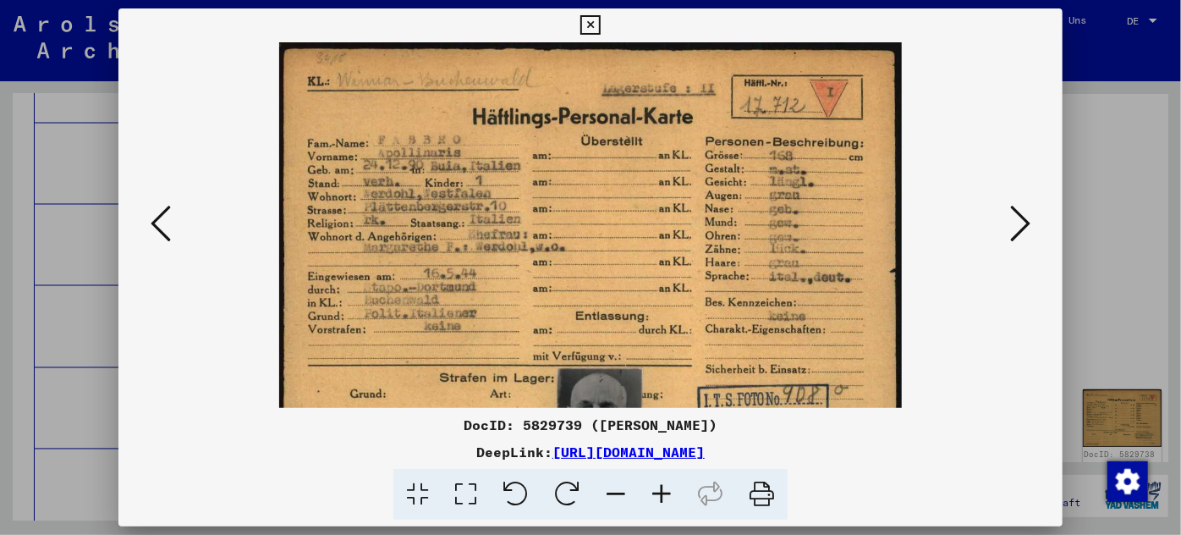
click at [658, 491] on icon at bounding box center [662, 495] width 46 height 52
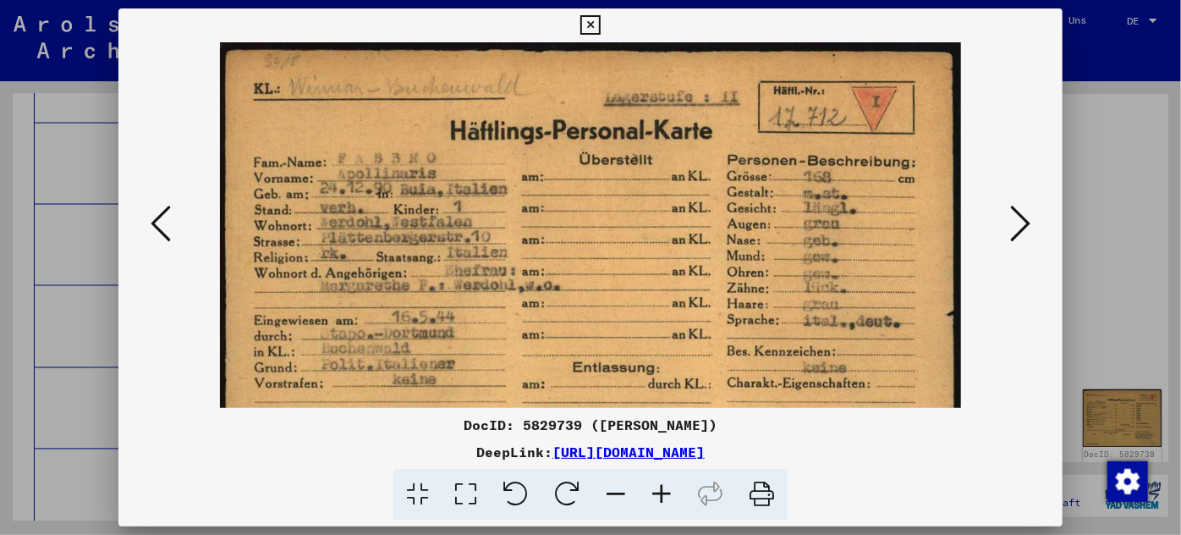
click at [657, 491] on icon at bounding box center [662, 495] width 46 height 52
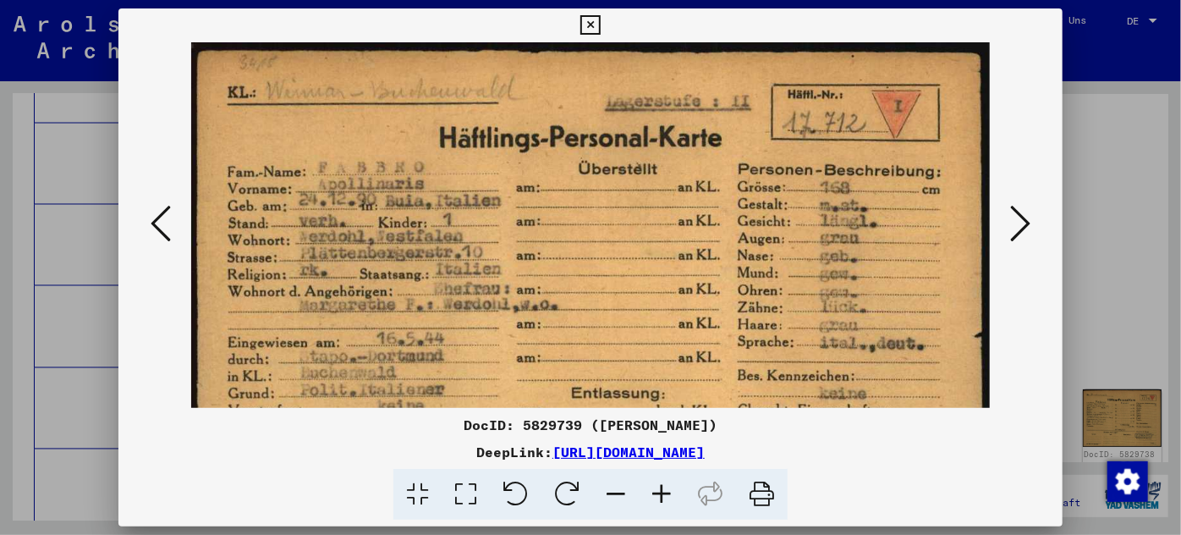
click at [657, 492] on icon at bounding box center [662, 495] width 46 height 52
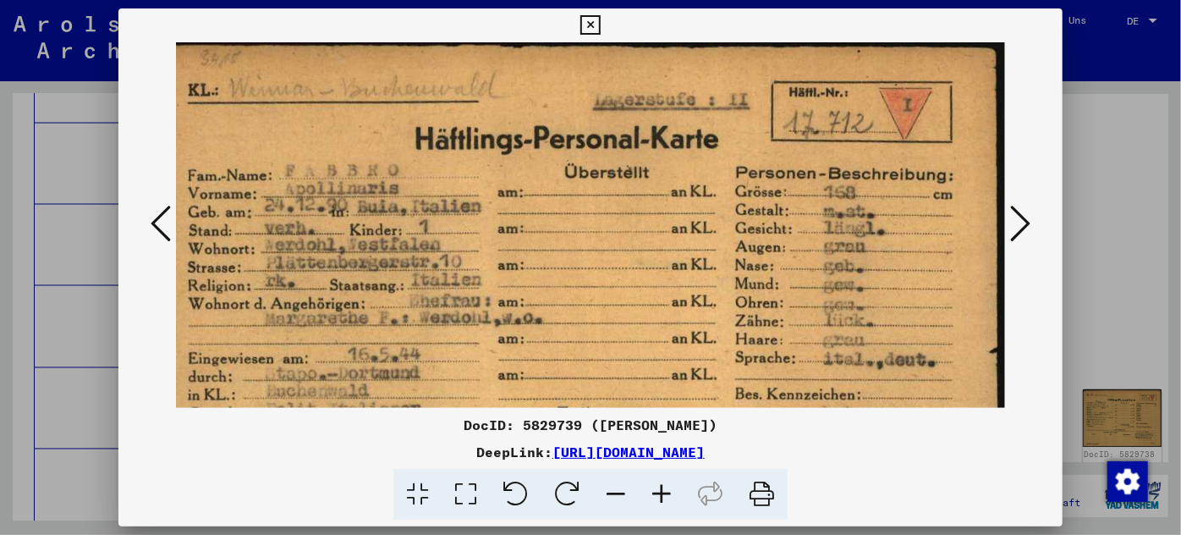
scroll to position [0, 27]
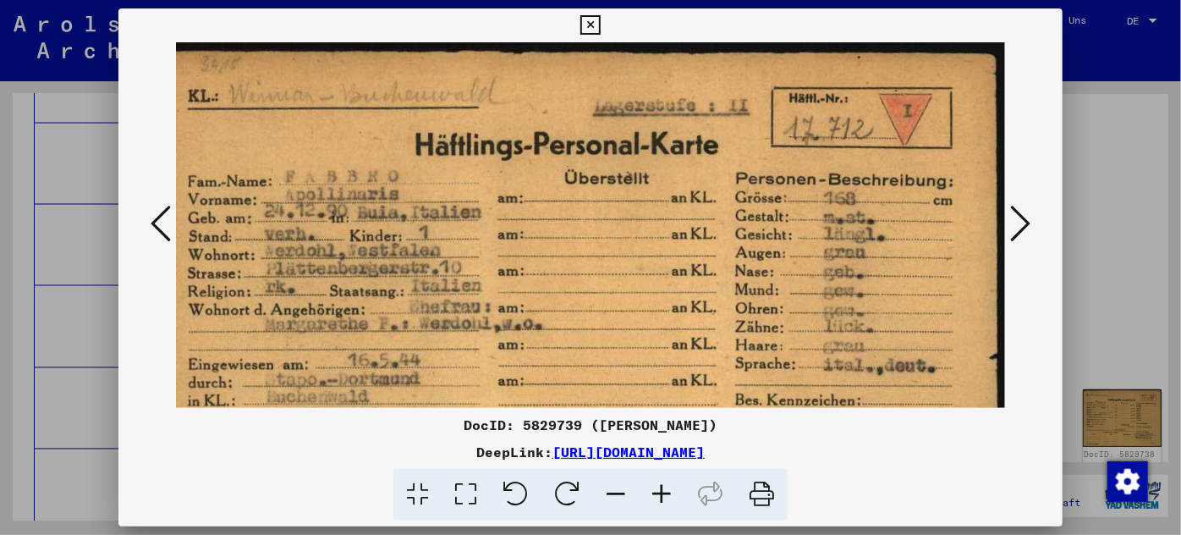
drag, startPoint x: 520, startPoint y: 349, endPoint x: 476, endPoint y: 367, distance: 47.8
click at [476, 367] on img at bounding box center [578, 351] width 858 height 619
click at [1024, 215] on icon at bounding box center [1020, 223] width 20 height 41
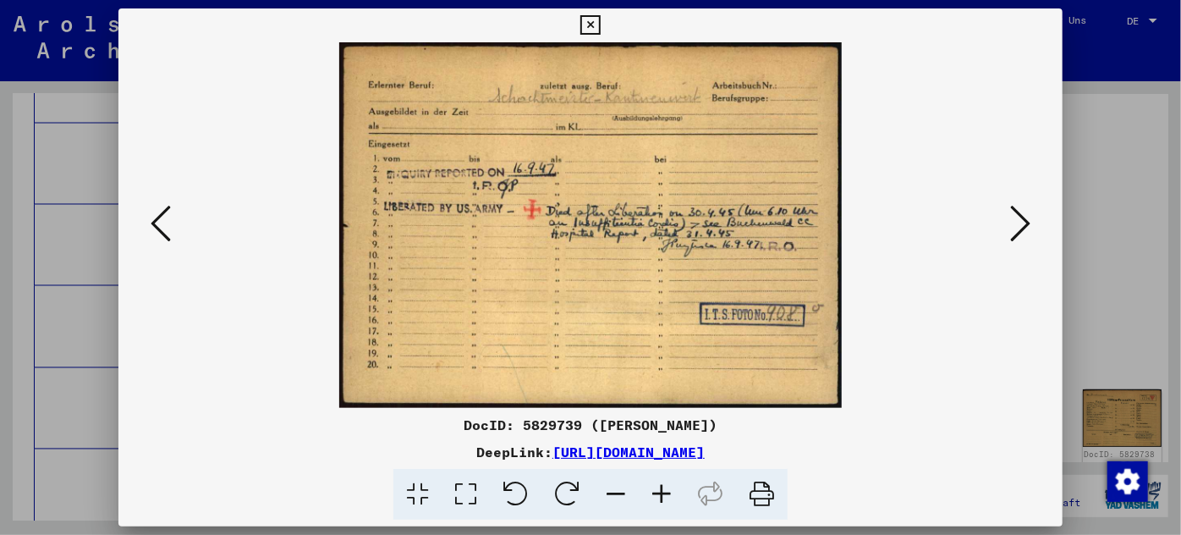
click at [1024, 215] on icon at bounding box center [1020, 223] width 20 height 41
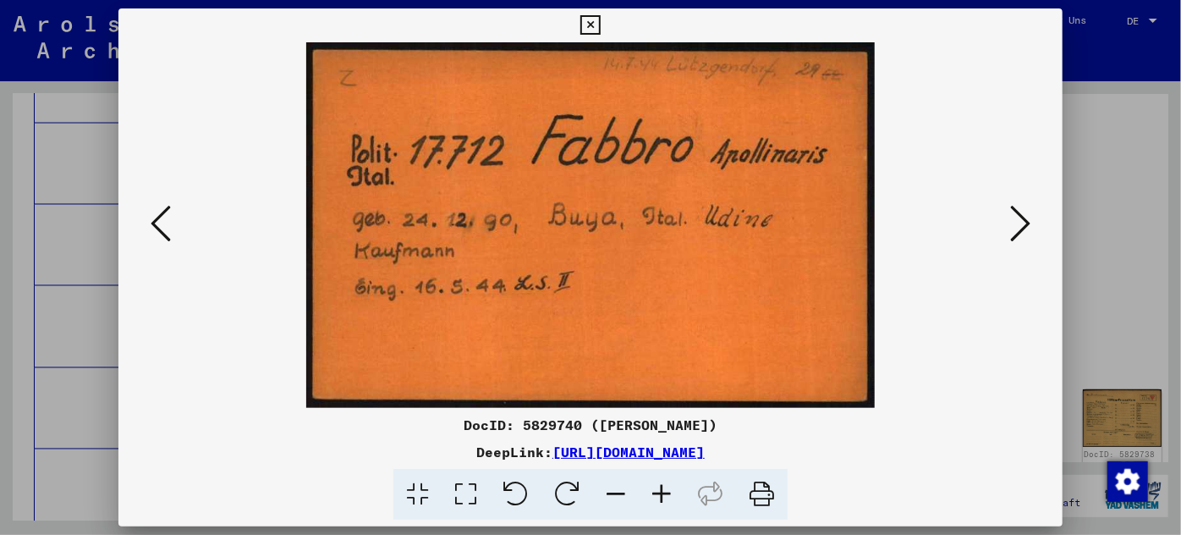
click at [61, 308] on div at bounding box center [590, 267] width 1181 height 535
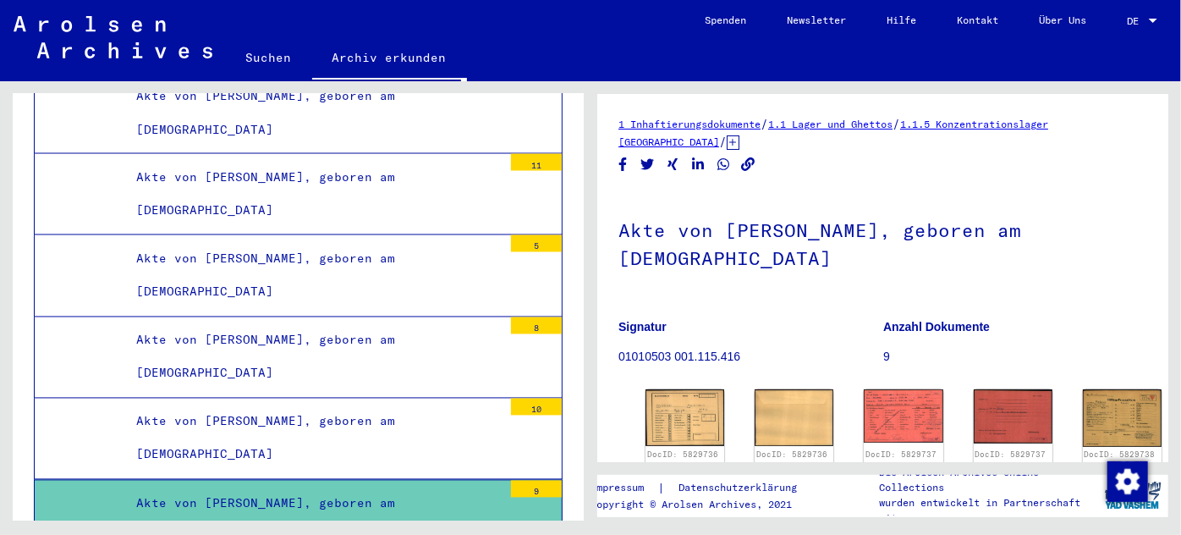
scroll to position [82821, 0]
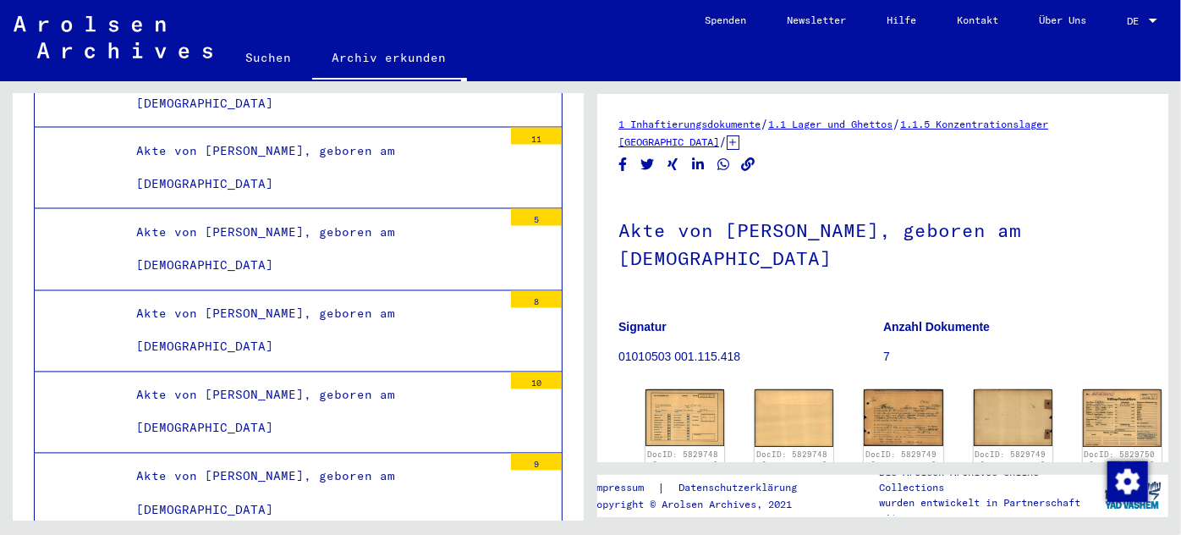
scroll to position [76, 0]
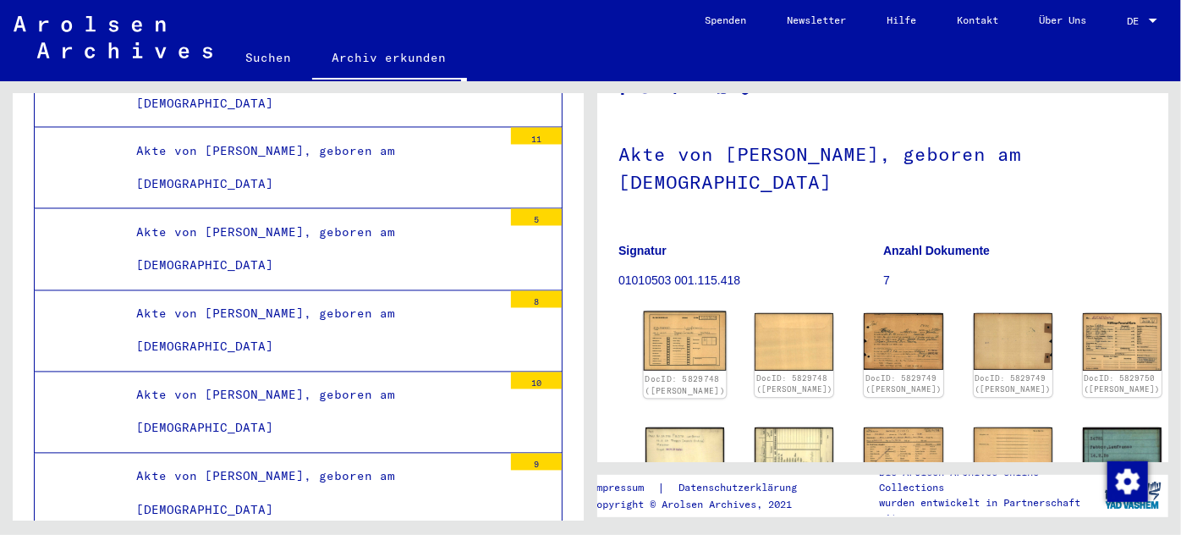
click at [670, 321] on img at bounding box center [685, 340] width 83 height 59
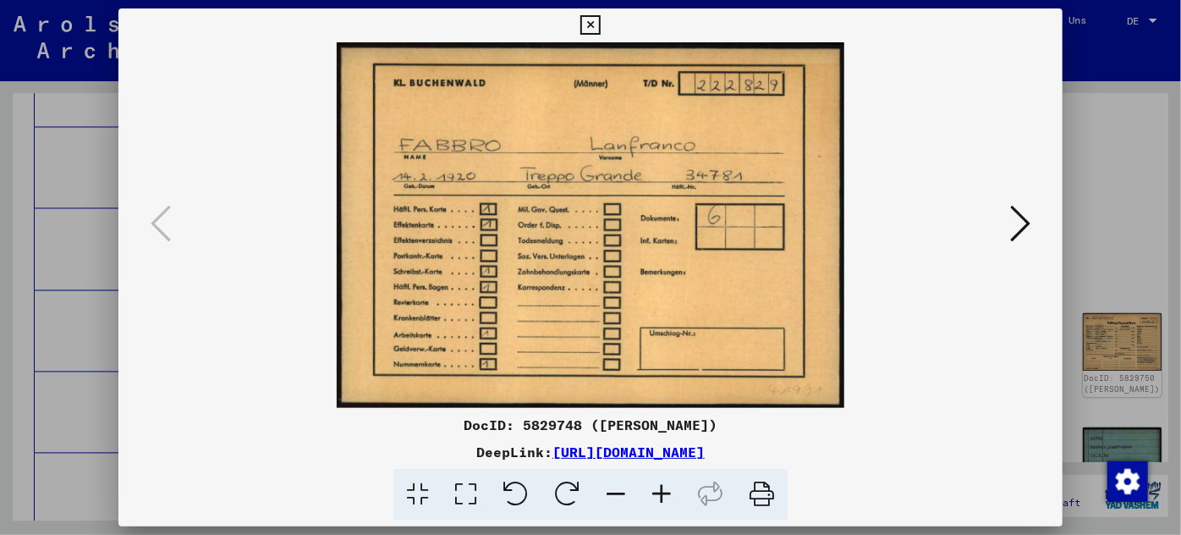
click at [99, 388] on div at bounding box center [590, 267] width 1181 height 535
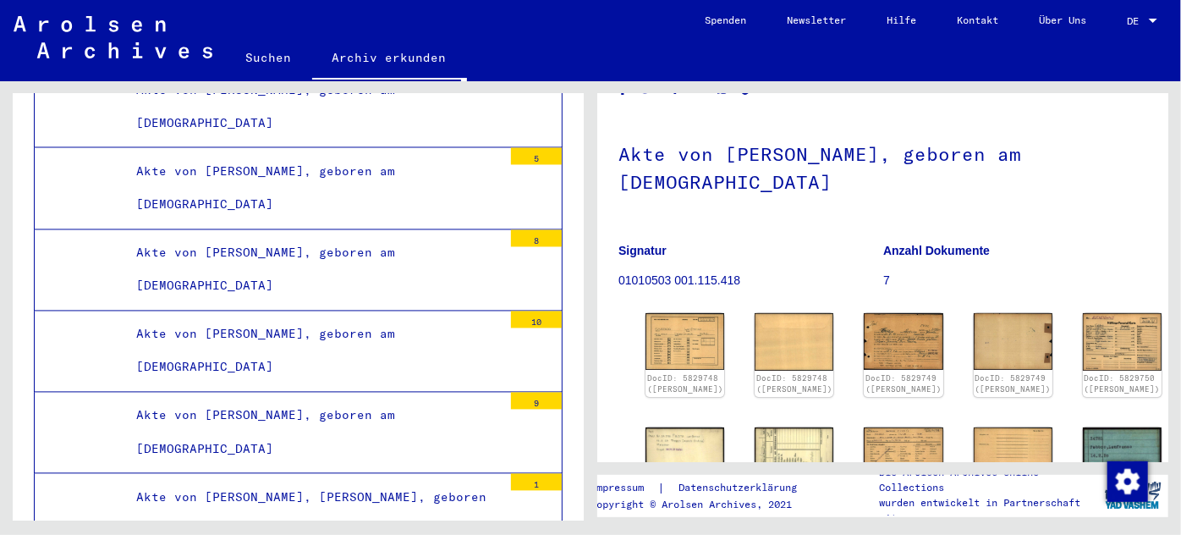
scroll to position [82898, 0]
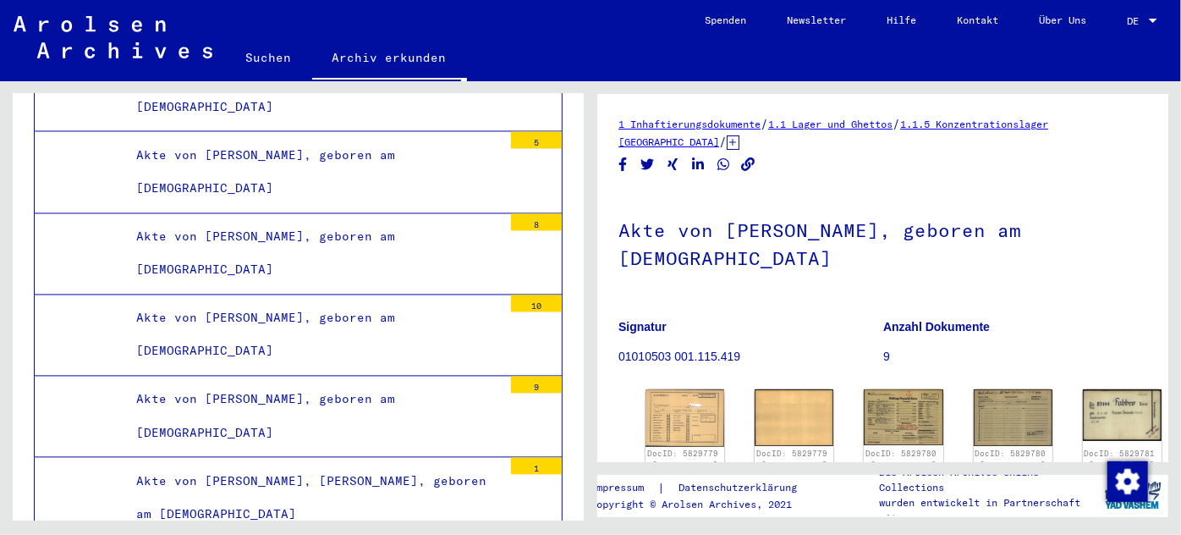
scroll to position [76, 0]
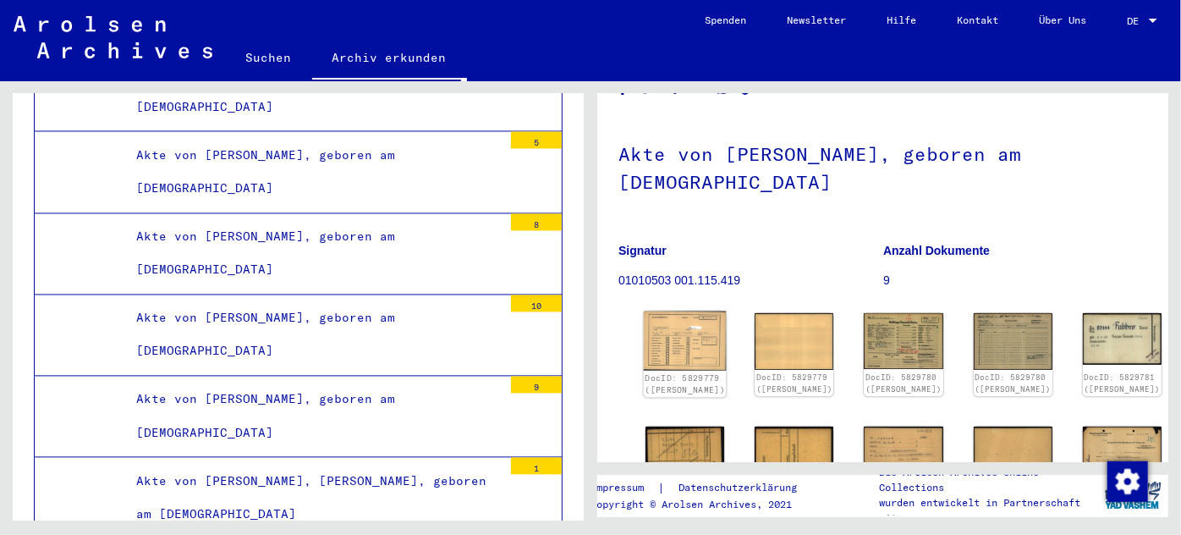
click at [691, 327] on img at bounding box center [685, 341] width 83 height 60
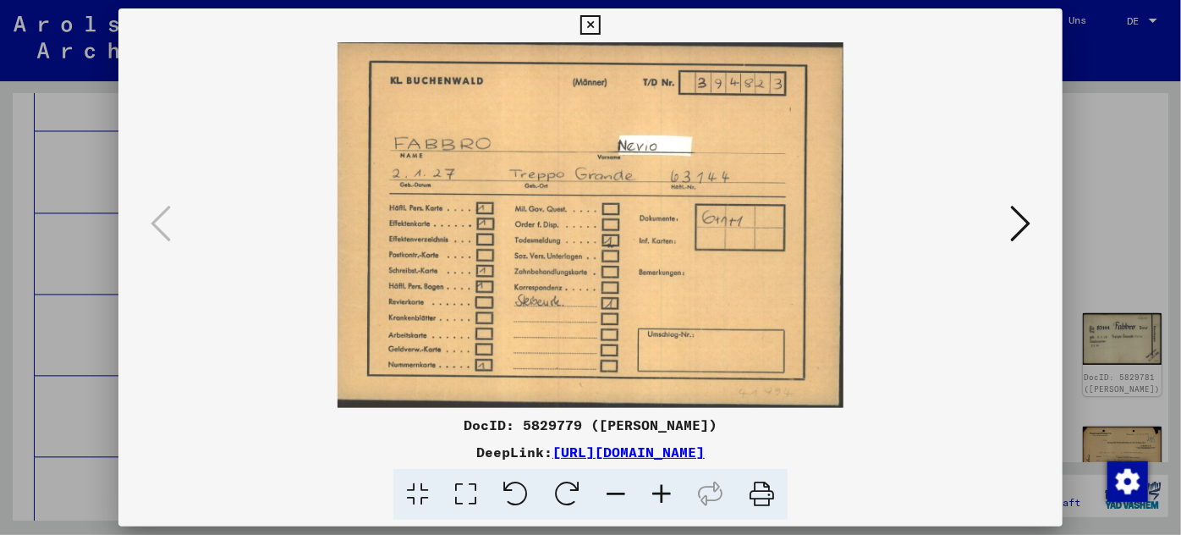
click at [1022, 212] on icon at bounding box center [1020, 223] width 20 height 41
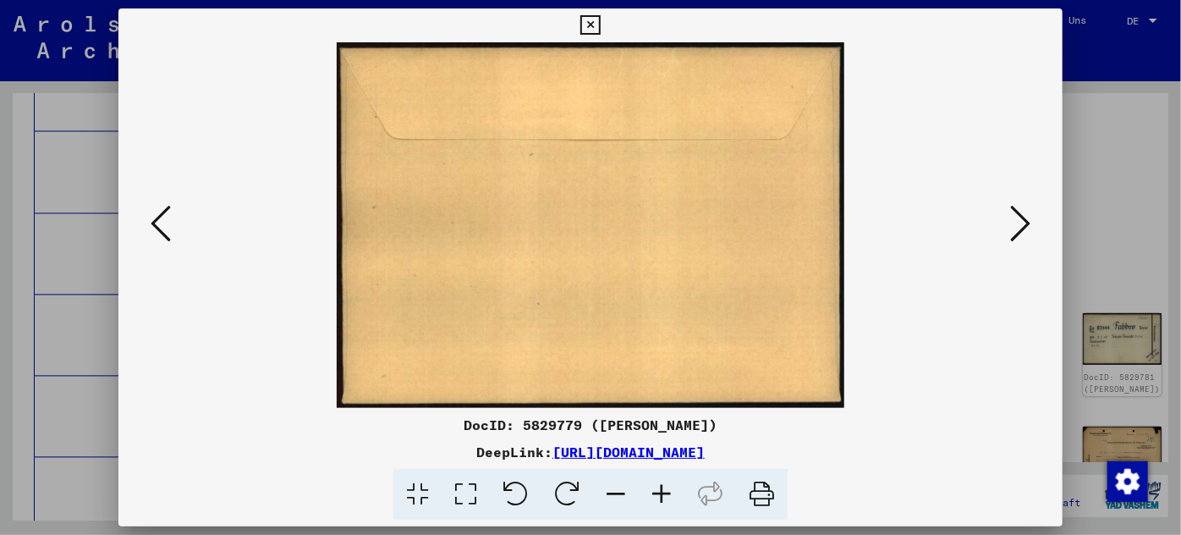
click at [1020, 212] on icon at bounding box center [1020, 223] width 20 height 41
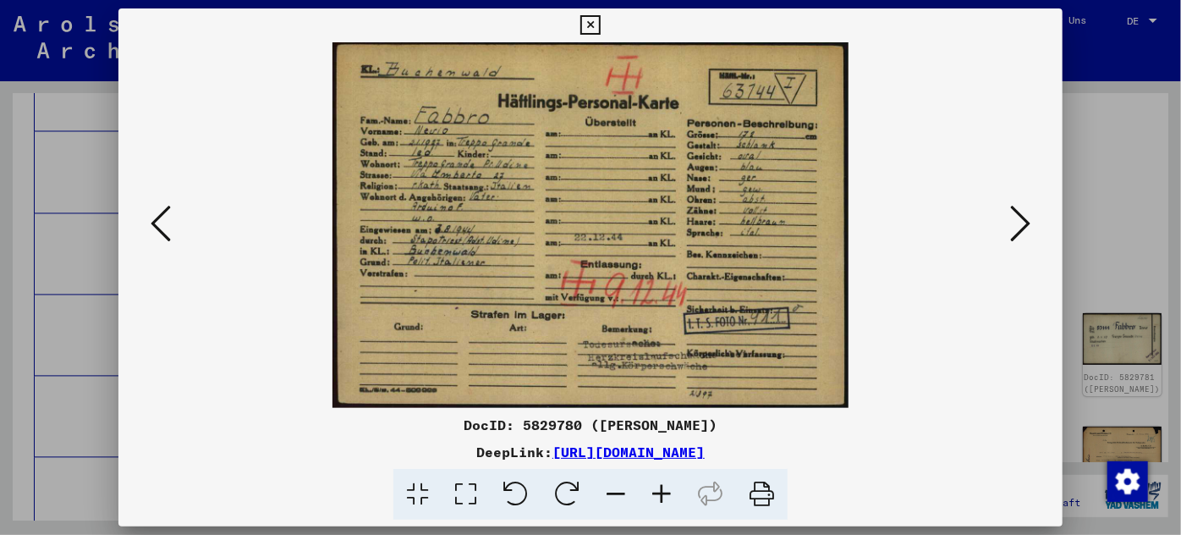
click at [660, 489] on icon at bounding box center [662, 495] width 46 height 52
click at [660, 488] on icon at bounding box center [662, 495] width 46 height 52
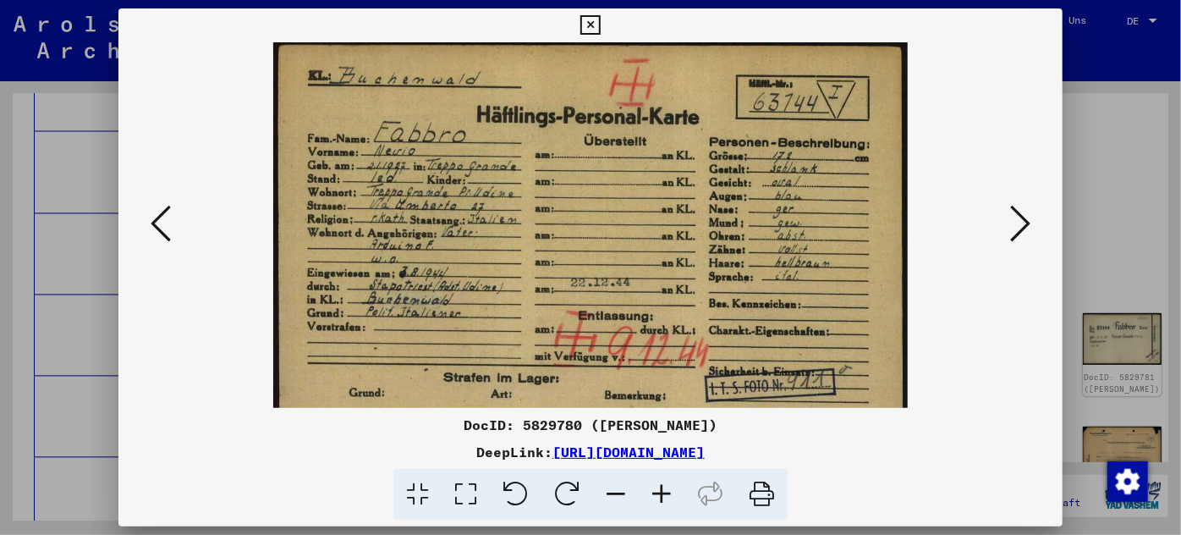
click at [660, 488] on icon at bounding box center [662, 495] width 46 height 52
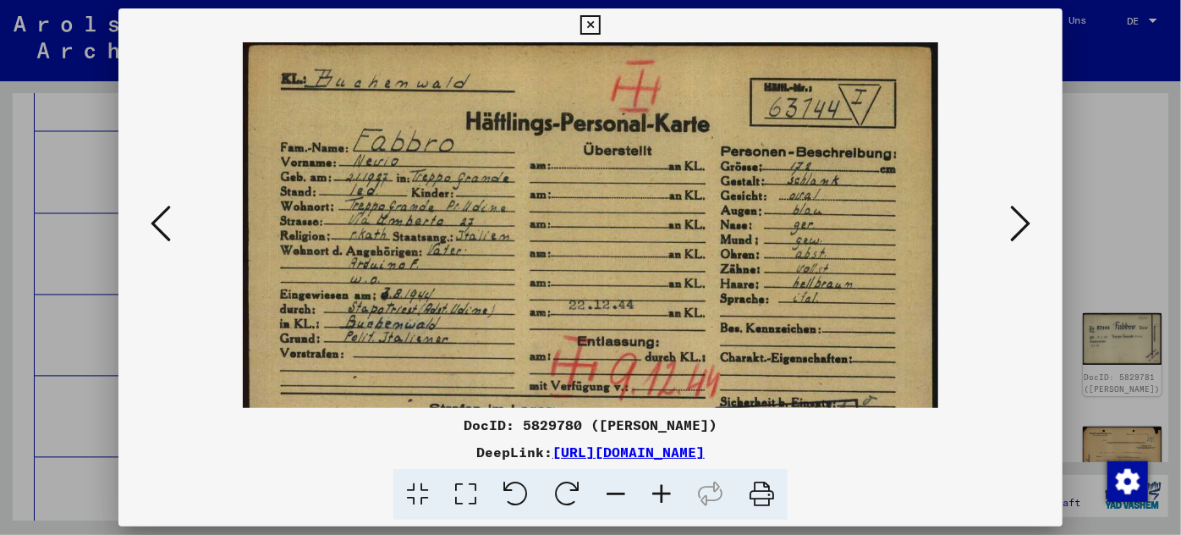
click at [660, 488] on icon at bounding box center [662, 495] width 46 height 52
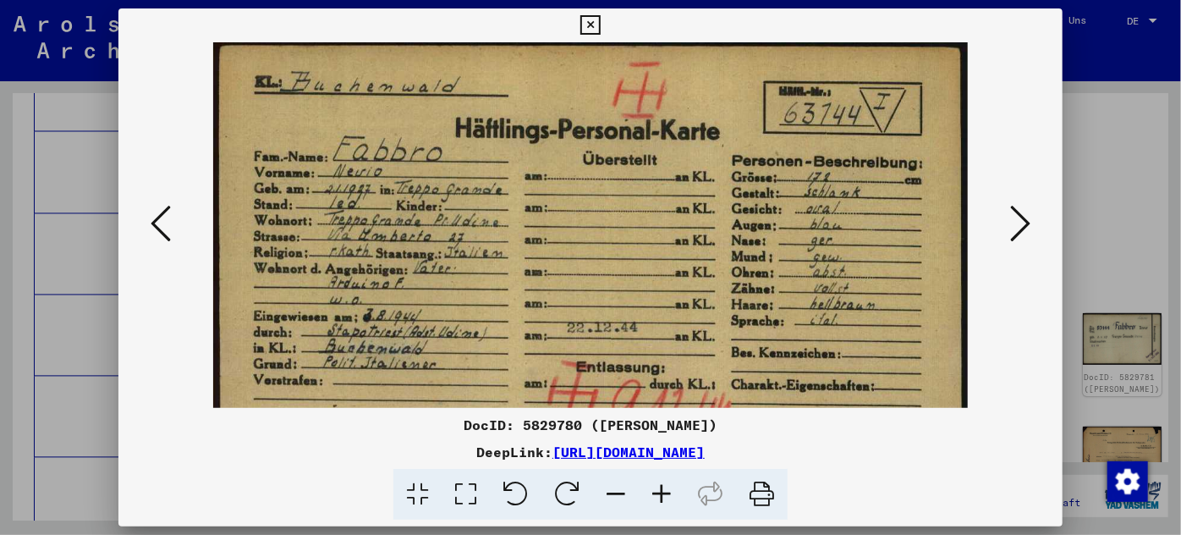
click at [660, 488] on icon at bounding box center [662, 495] width 46 height 52
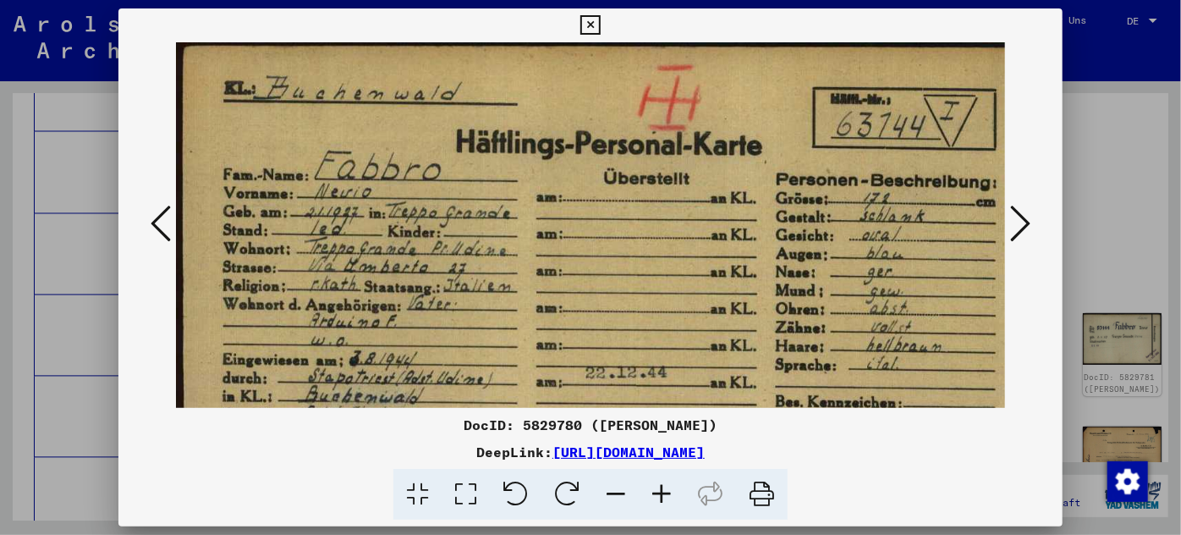
drag, startPoint x: 70, startPoint y: 399, endPoint x: 81, endPoint y: 388, distance: 16.2
click at [70, 399] on div at bounding box center [590, 267] width 1181 height 535
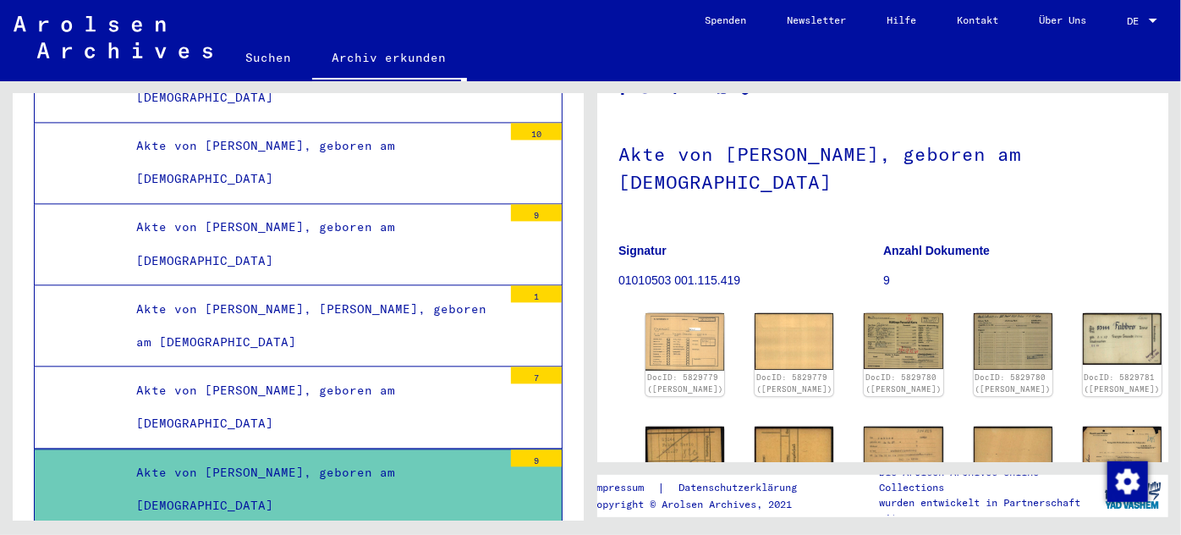
scroll to position [83129, 0]
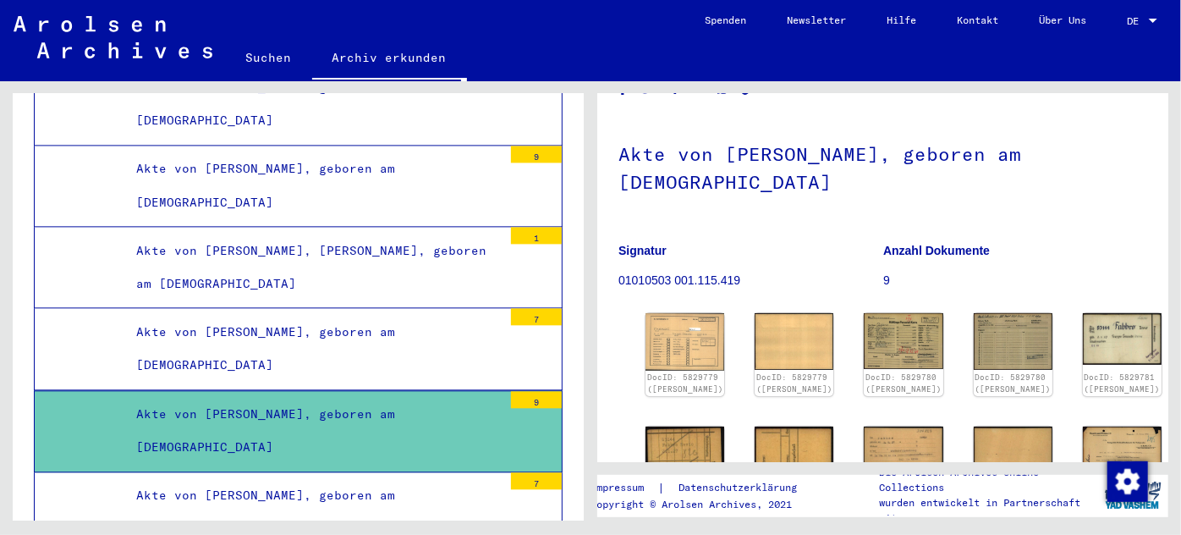
click at [258, 479] on div "Akte von [PERSON_NAME], geboren am [DEMOGRAPHIC_DATA]" at bounding box center [313, 512] width 379 height 66
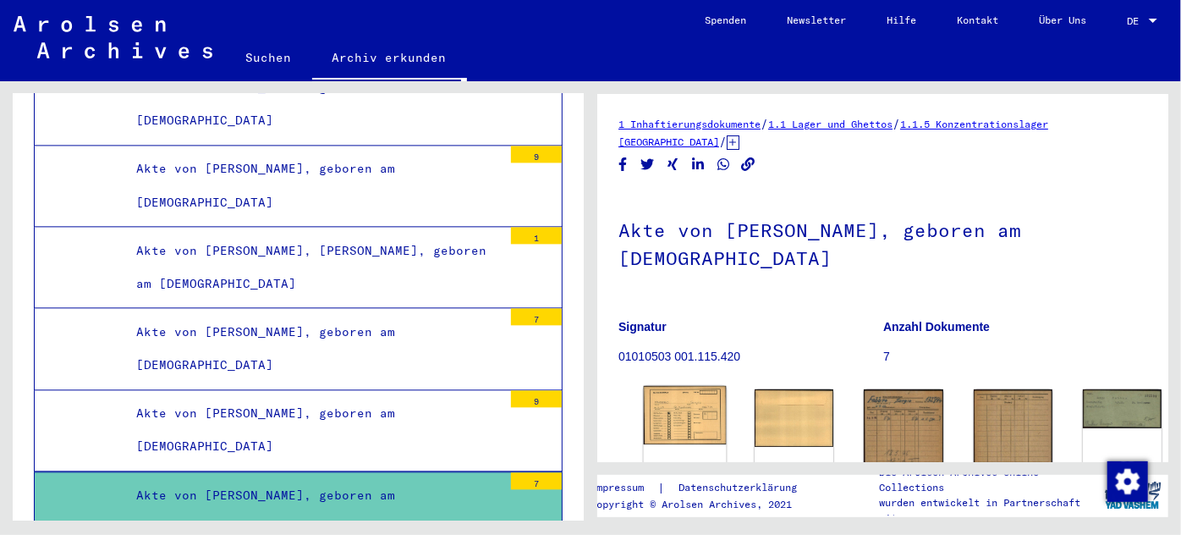
click at [672, 410] on img at bounding box center [685, 415] width 83 height 59
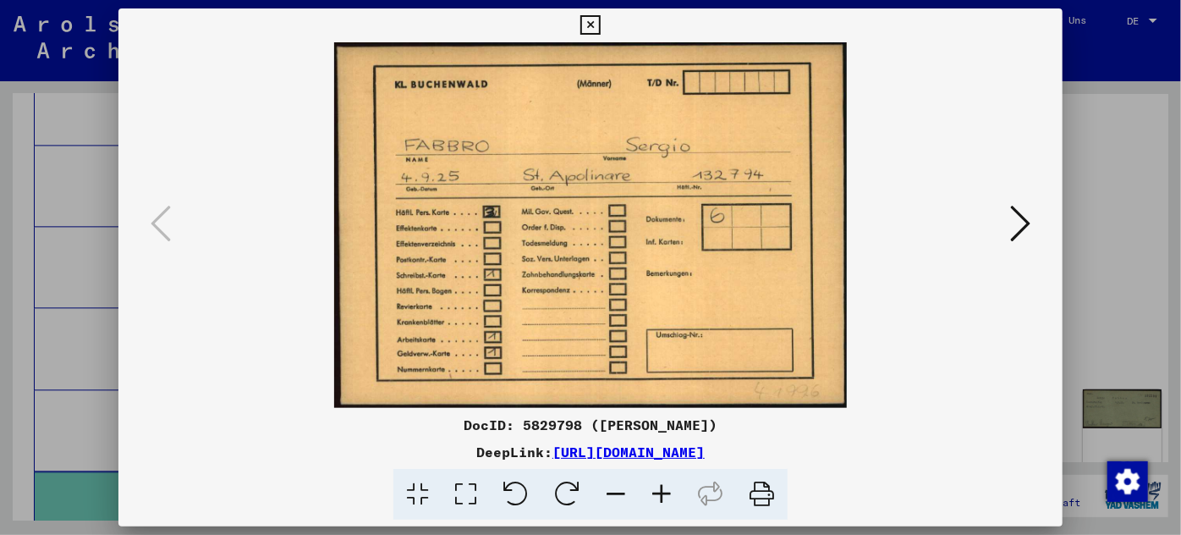
click at [82, 263] on div at bounding box center [590, 267] width 1181 height 535
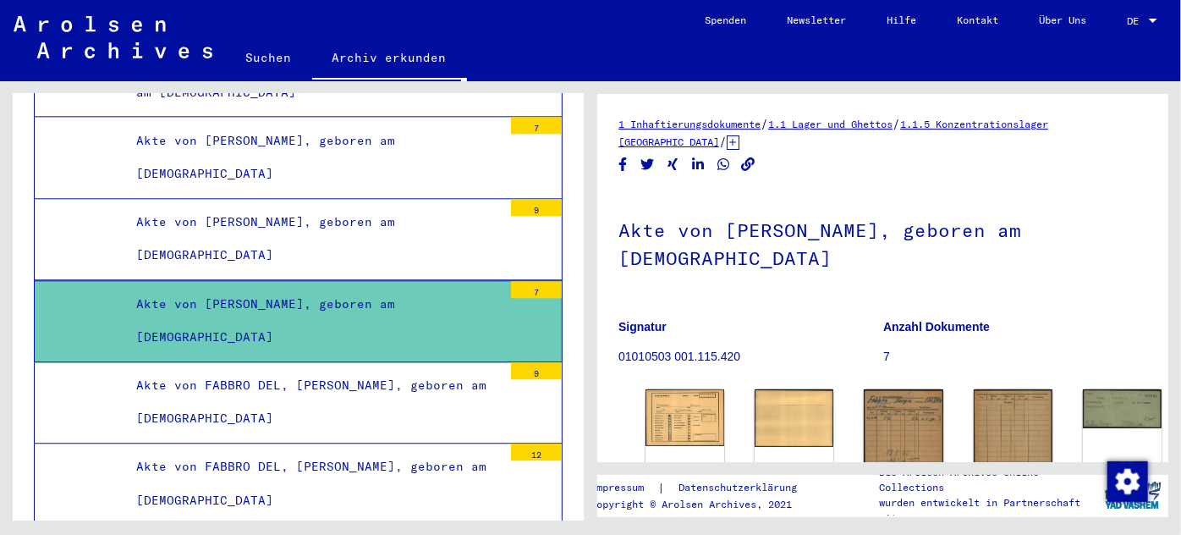
scroll to position [83360, 0]
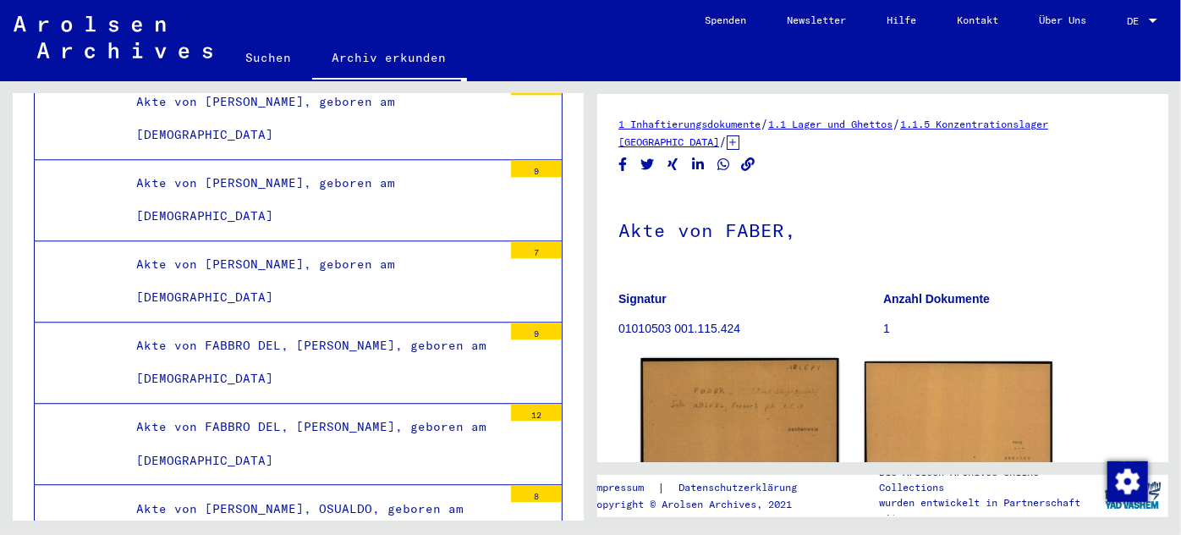
click at [738, 401] on img at bounding box center [740, 422] width 198 height 128
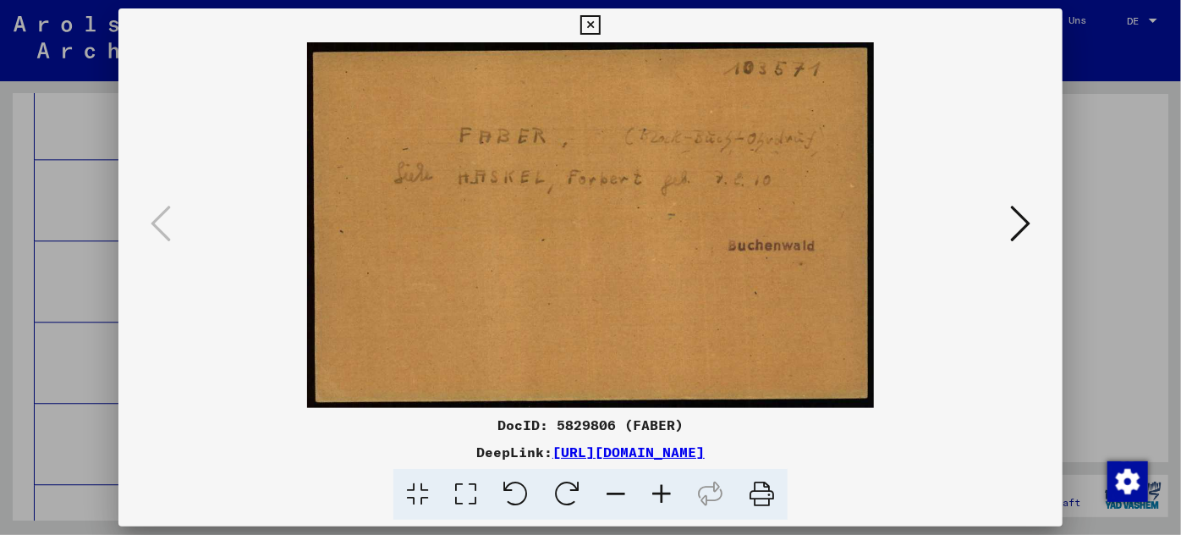
click at [72, 351] on div at bounding box center [590, 267] width 1181 height 535
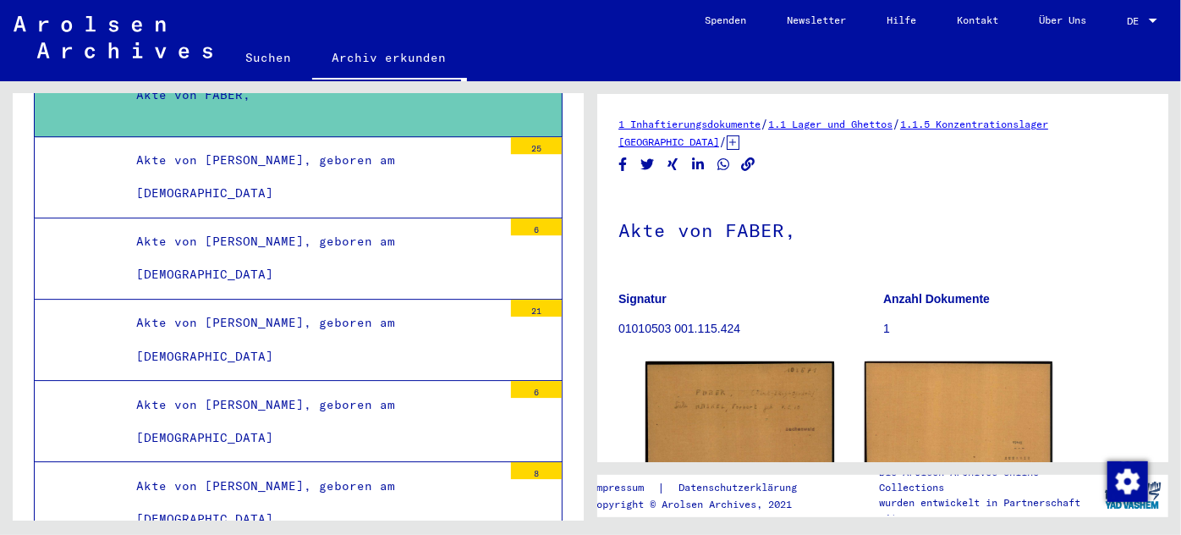
scroll to position [83897, 0]
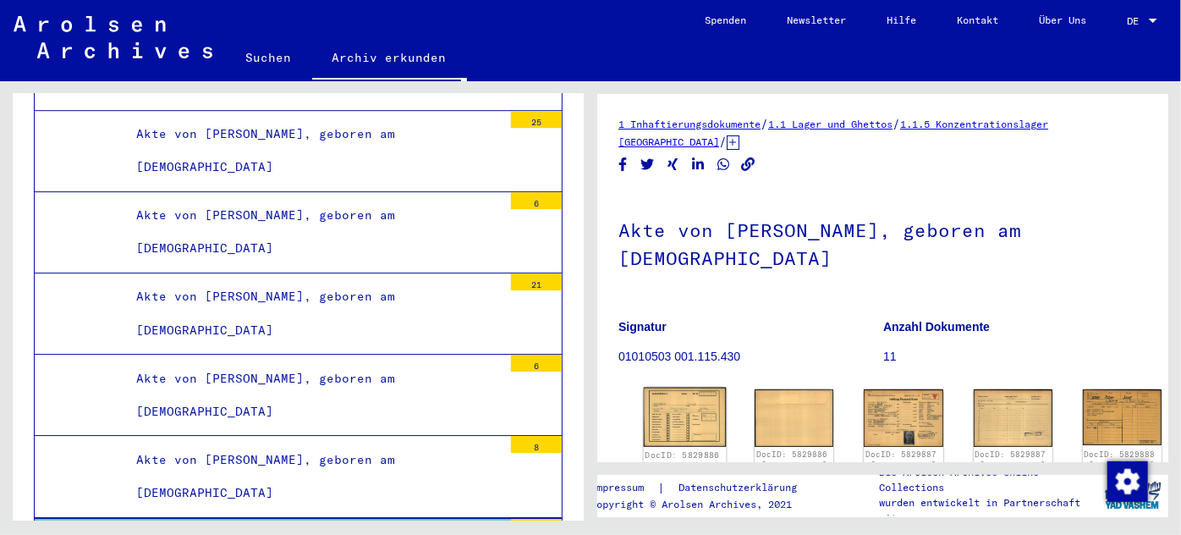
click at [668, 388] on img at bounding box center [685, 417] width 83 height 59
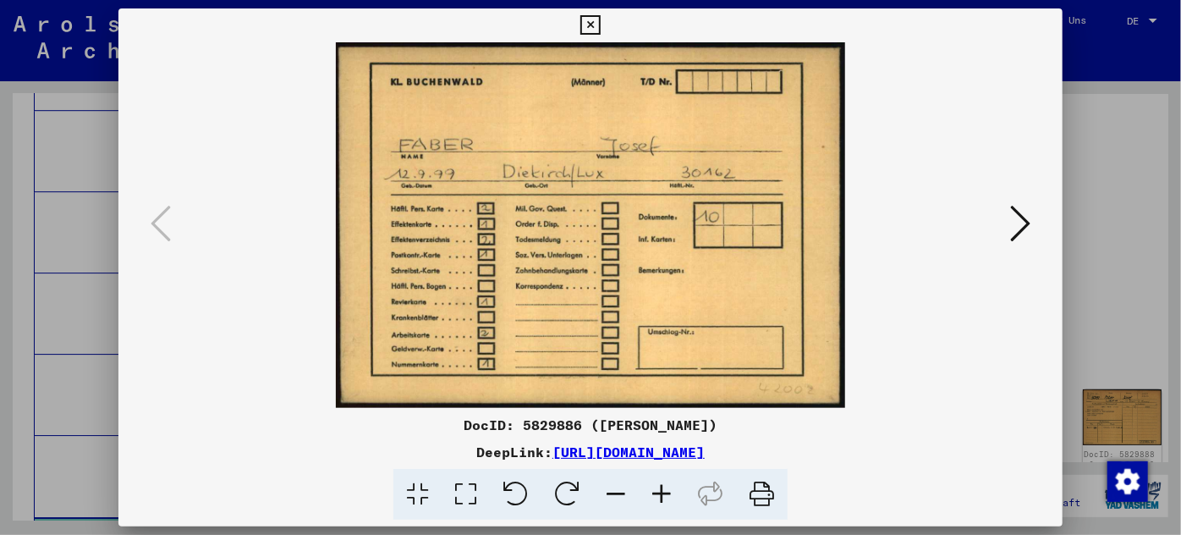
click at [69, 293] on div at bounding box center [590, 267] width 1181 height 535
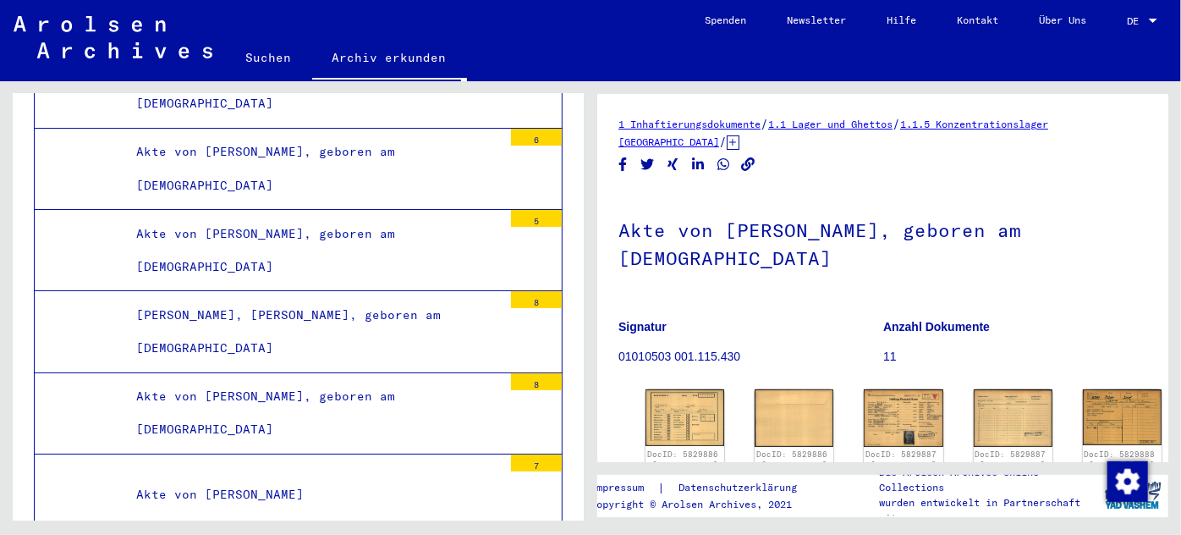
scroll to position [84589, 0]
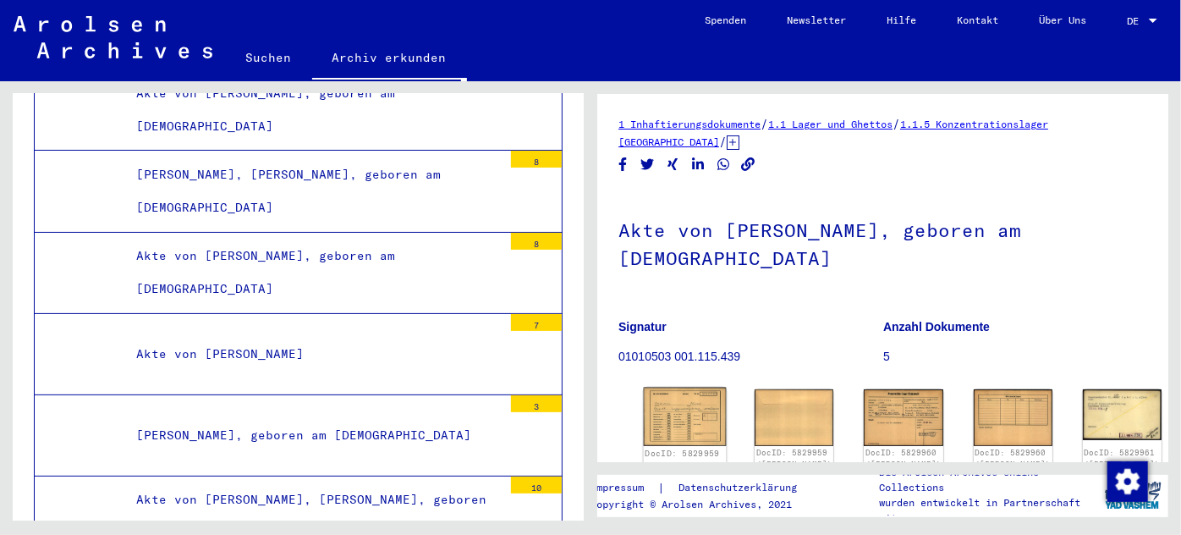
click at [688, 408] on img at bounding box center [685, 417] width 83 height 59
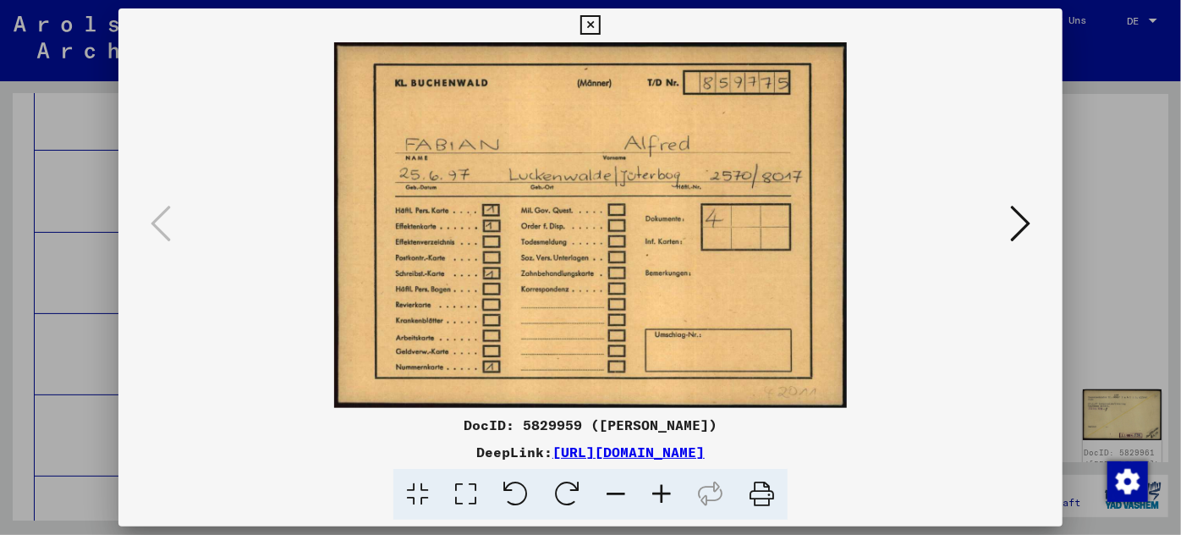
click at [92, 325] on div at bounding box center [590, 267] width 1181 height 535
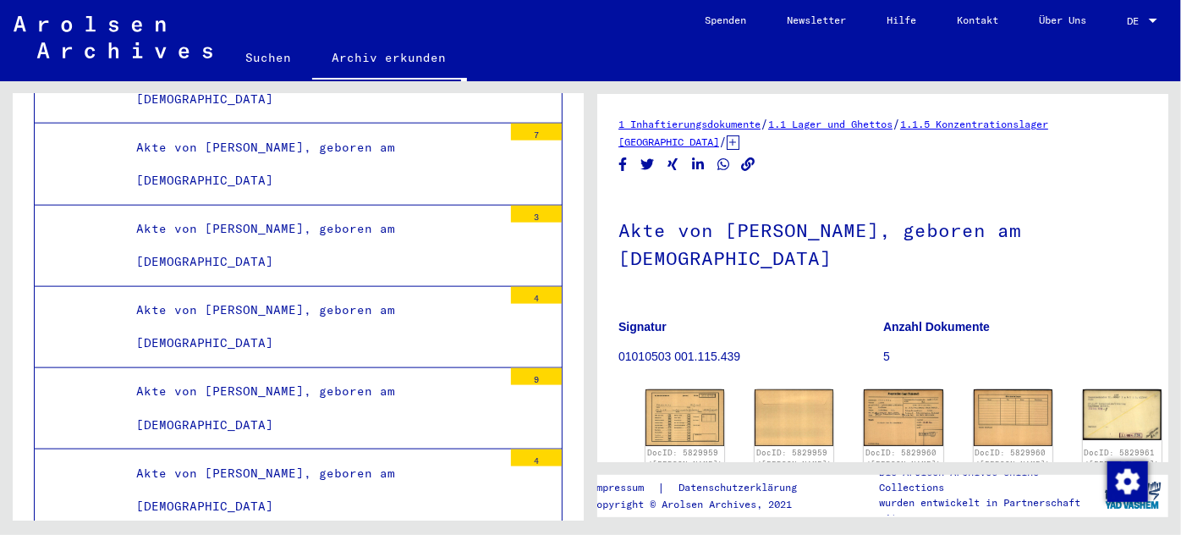
scroll to position [85588, 0]
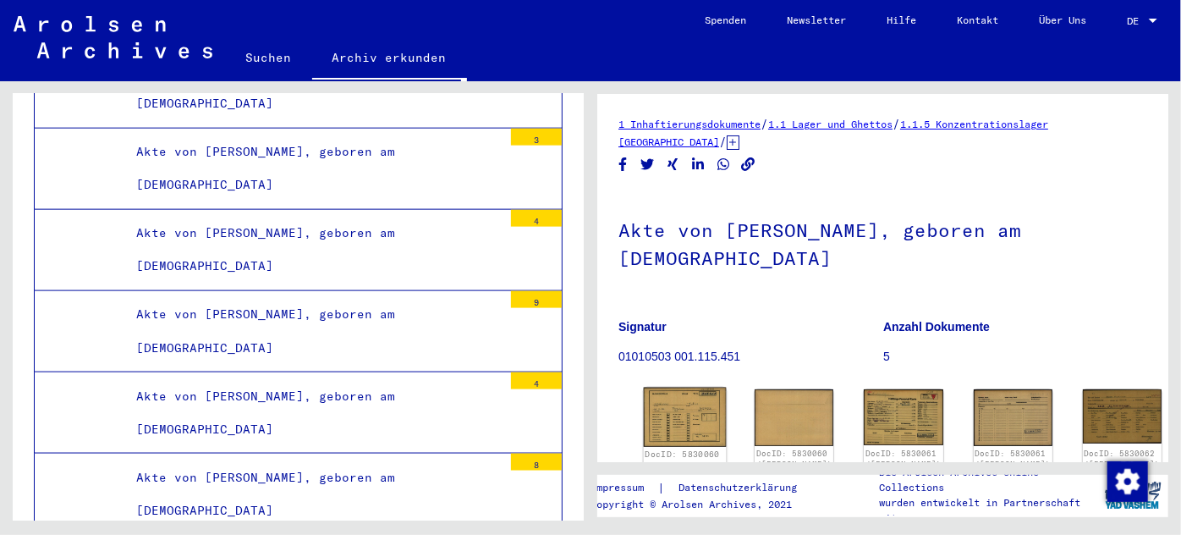
click at [674, 399] on img at bounding box center [685, 417] width 83 height 59
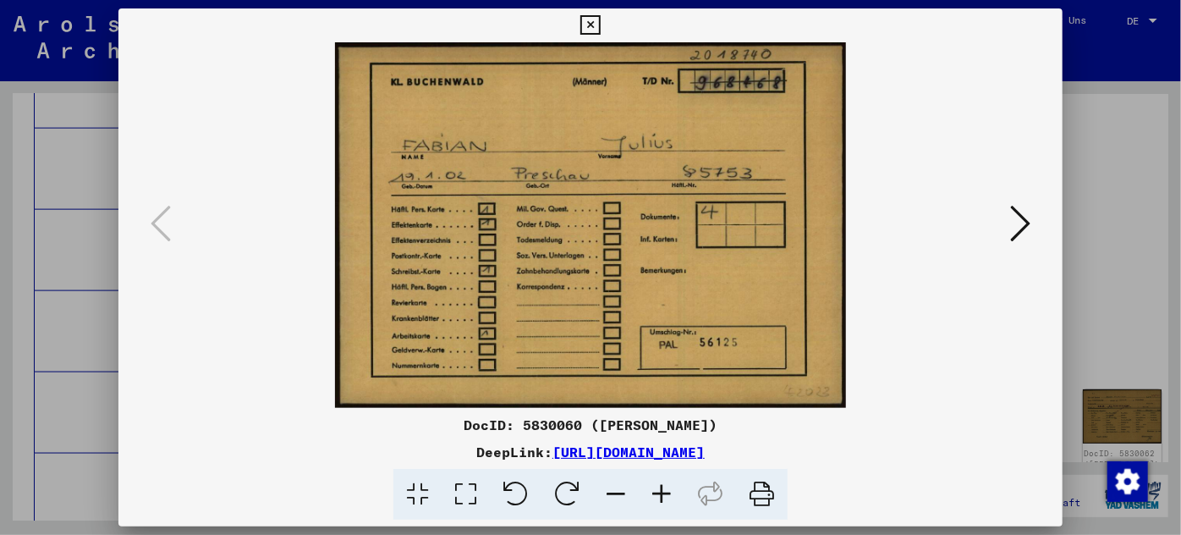
drag, startPoint x: 65, startPoint y: 327, endPoint x: 68, endPoint y: 318, distance: 8.8
click at [66, 324] on div at bounding box center [590, 267] width 1181 height 535
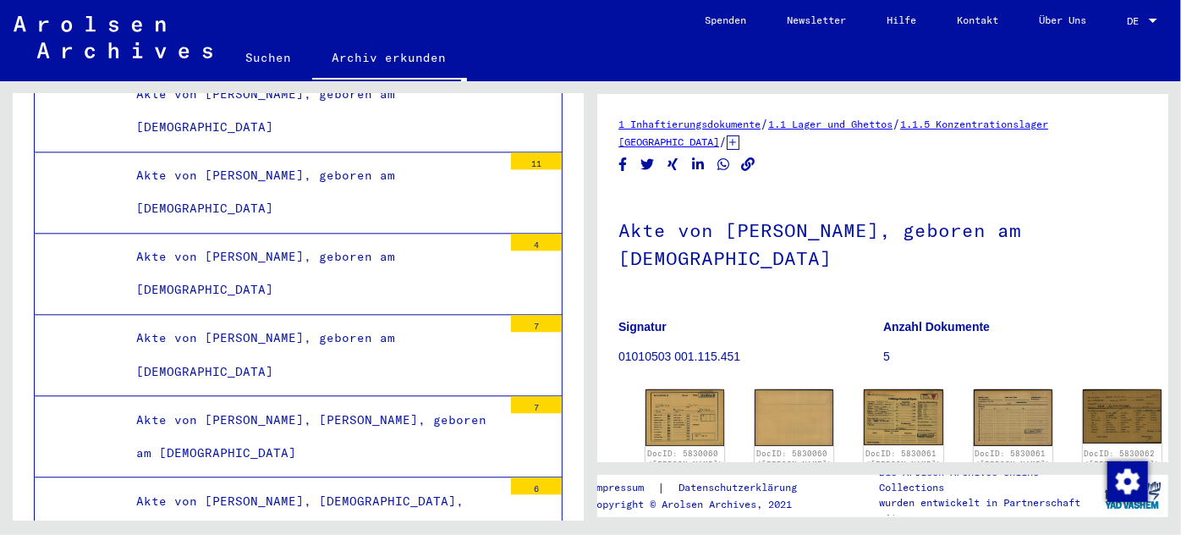
scroll to position [86511, 0]
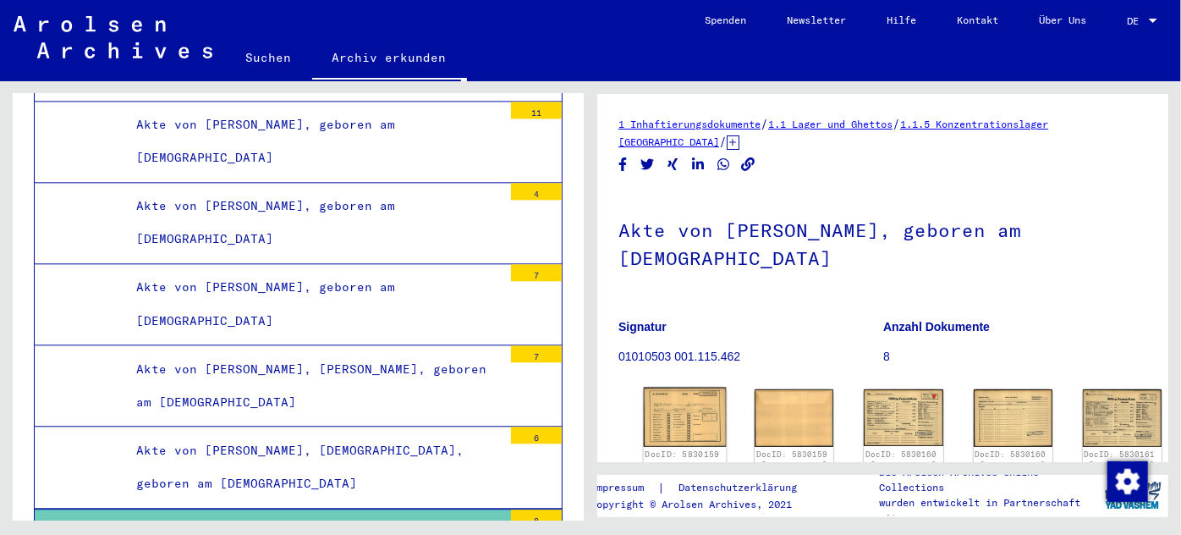
click at [670, 400] on img at bounding box center [685, 417] width 83 height 59
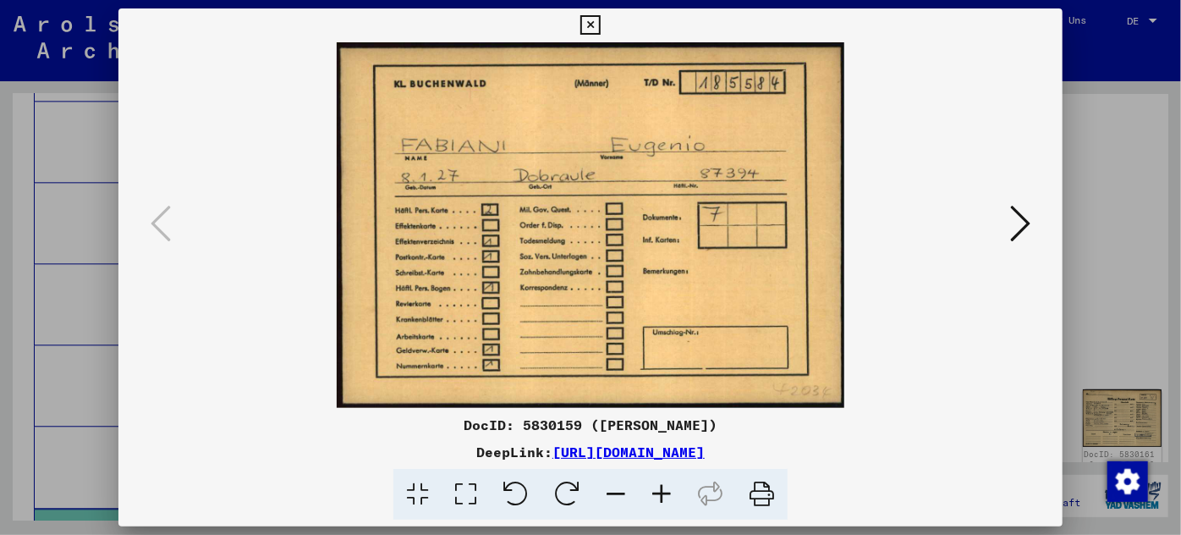
click at [59, 286] on div at bounding box center [590, 267] width 1181 height 535
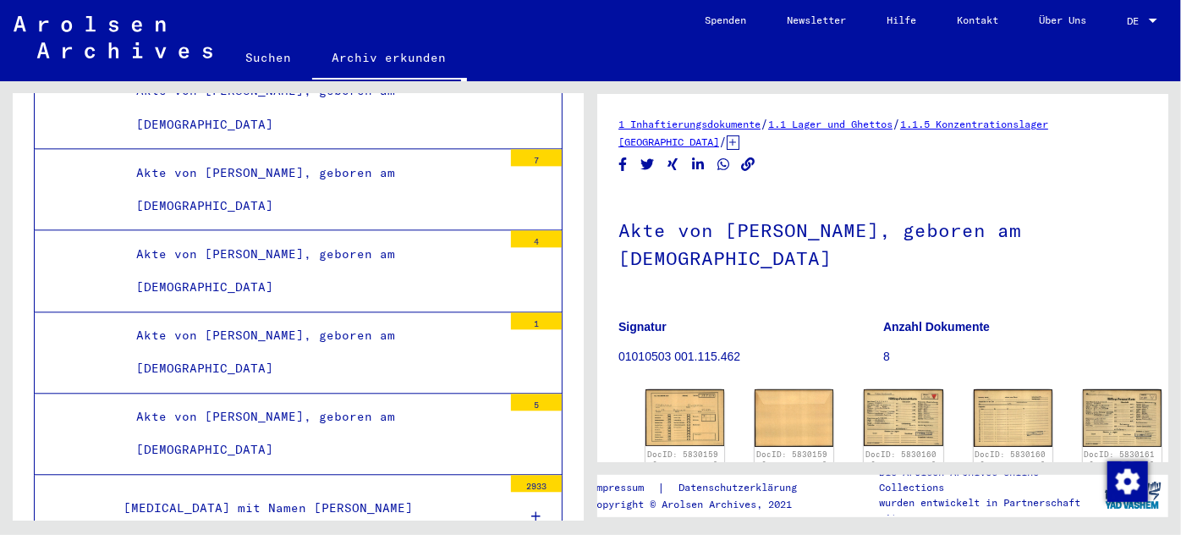
scroll to position [89741, 0]
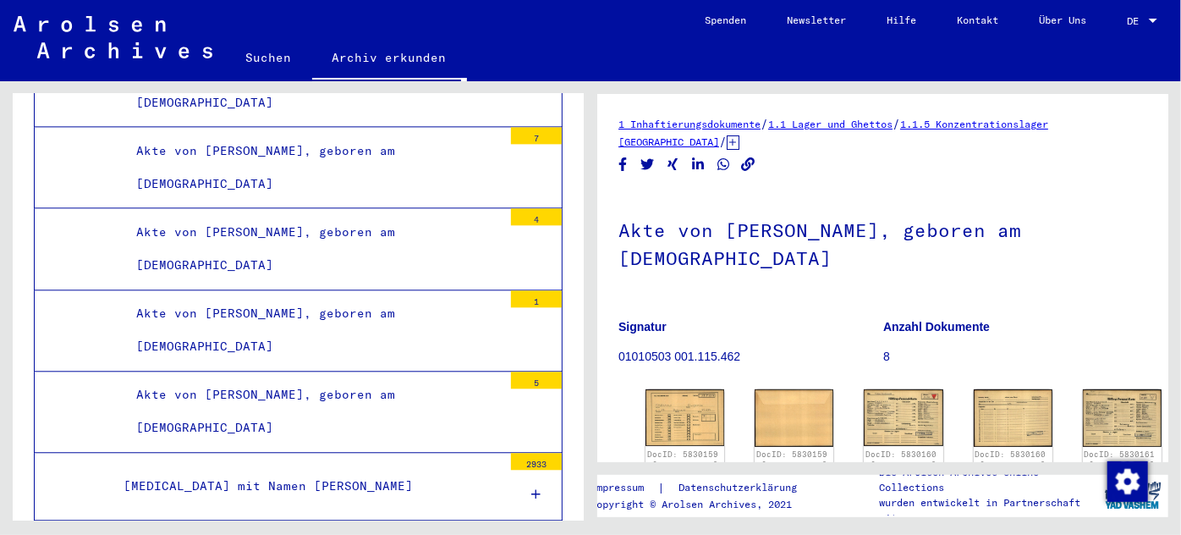
click at [256, 470] on div "[MEDICAL_DATA] mit Namen [PERSON_NAME]" at bounding box center [307, 486] width 392 height 33
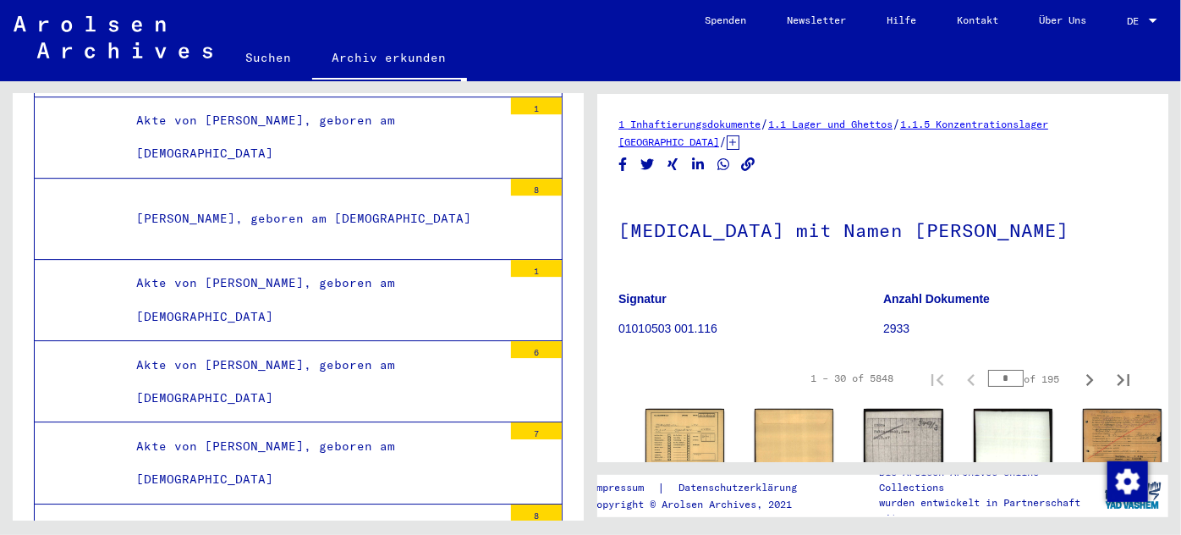
scroll to position [90433, 0]
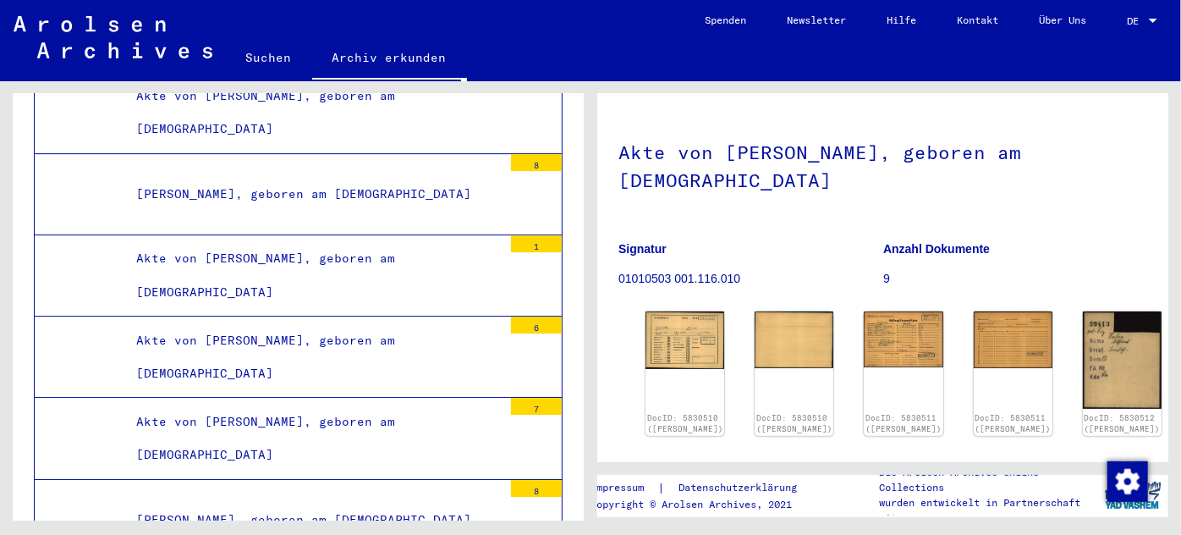
scroll to position [230, 0]
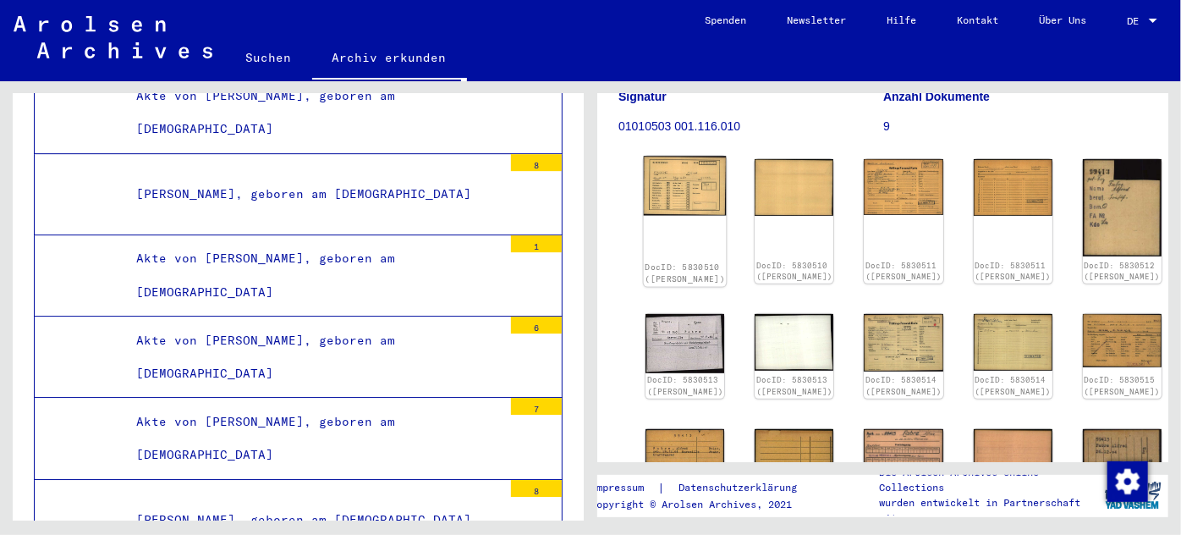
click at [677, 172] on img at bounding box center [685, 187] width 83 height 60
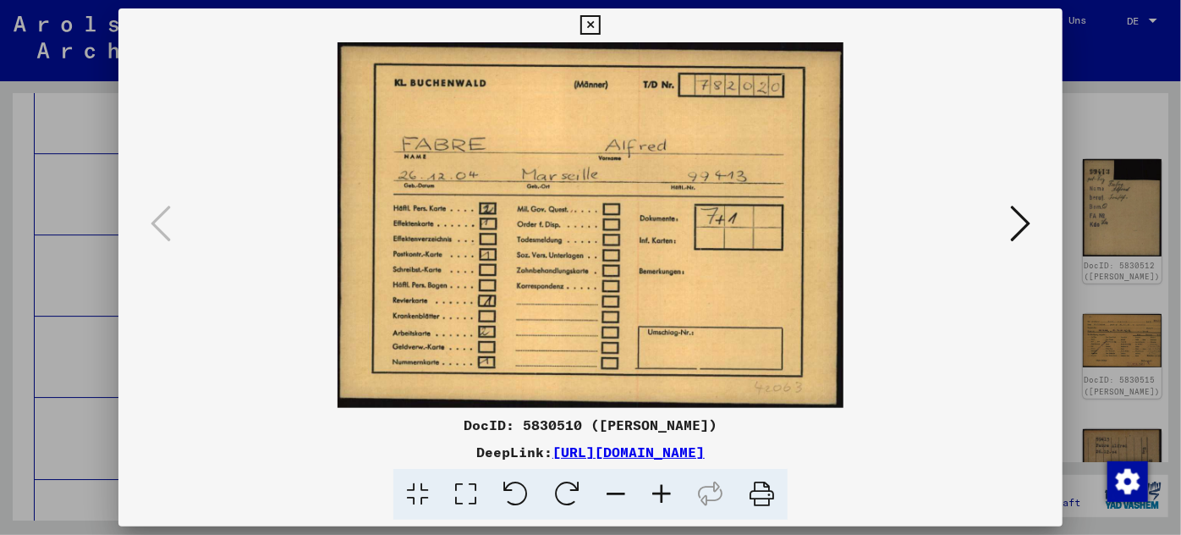
click at [68, 333] on div at bounding box center [590, 267] width 1181 height 535
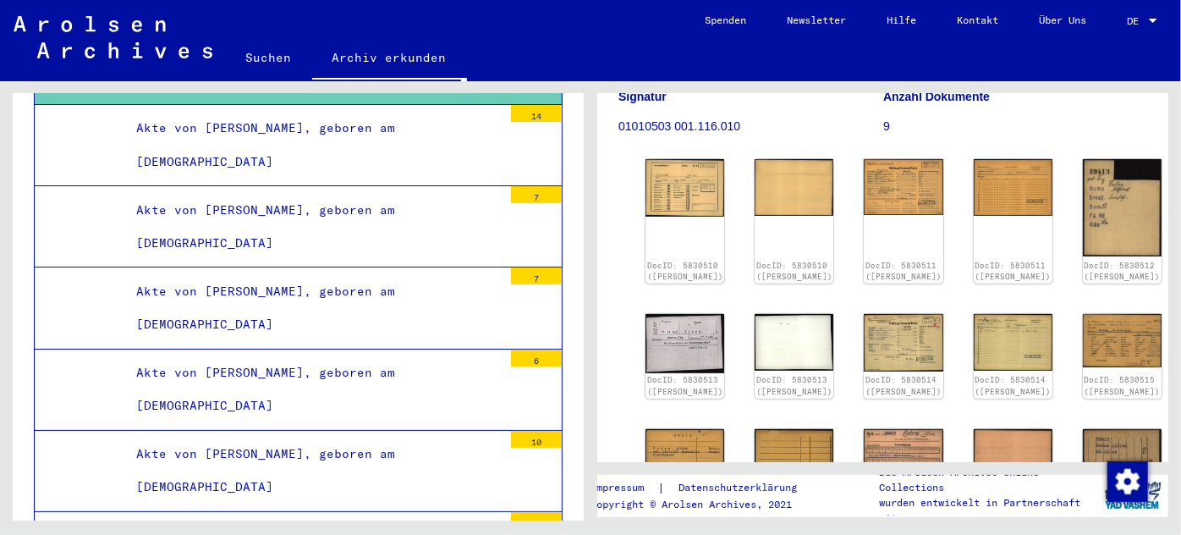
scroll to position [91047, 0]
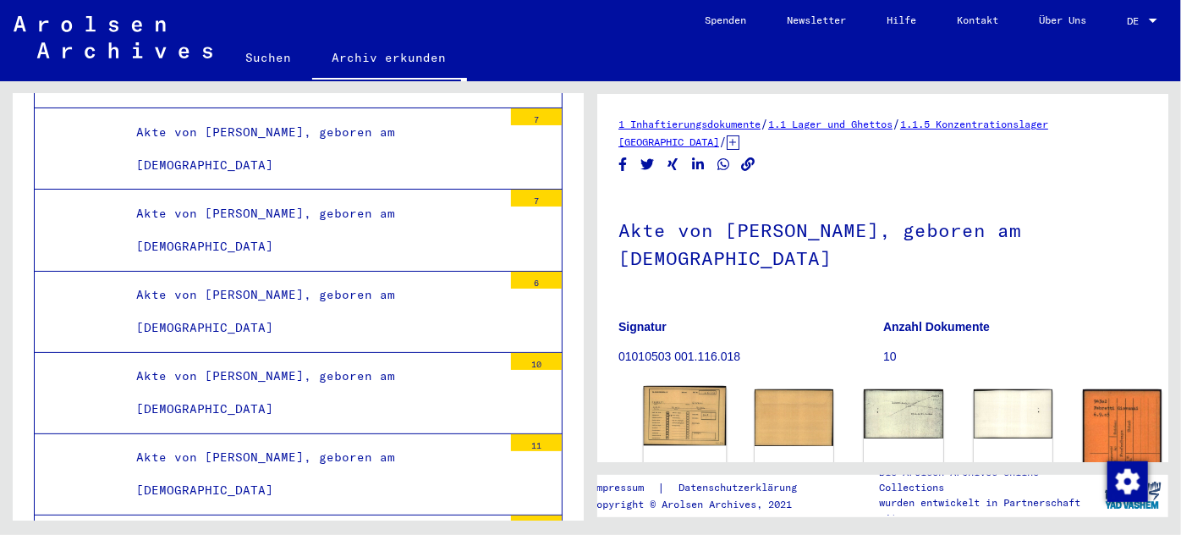
scroll to position [153, 0]
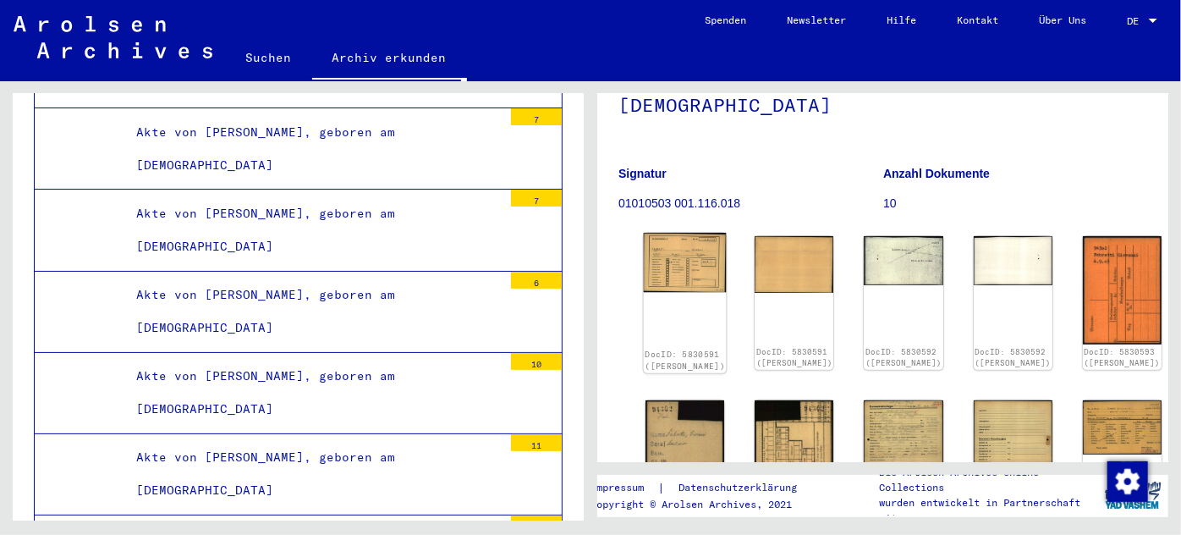
click at [663, 260] on img at bounding box center [685, 262] width 83 height 59
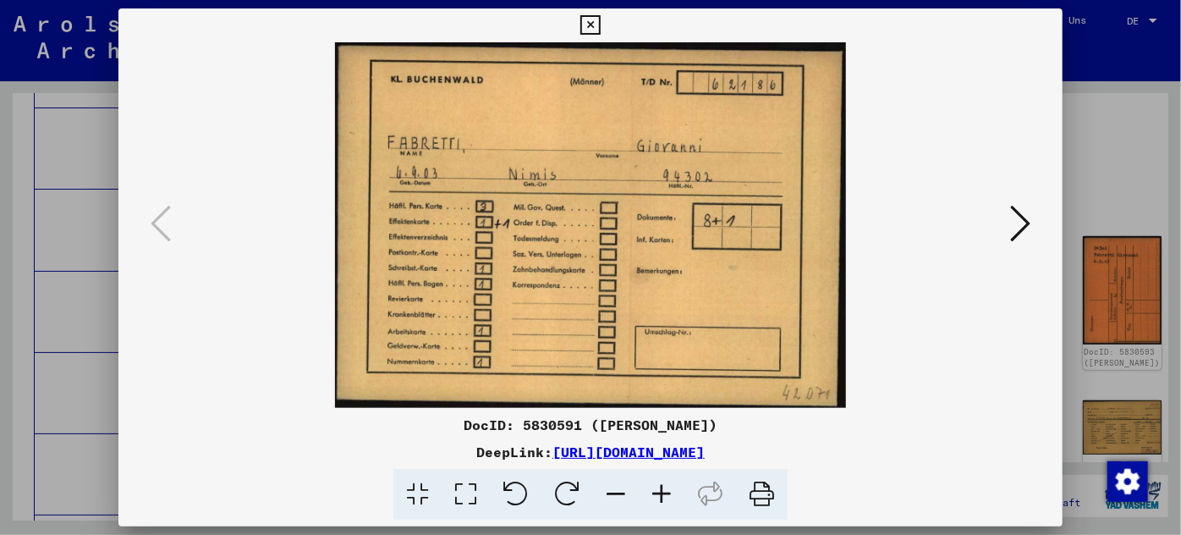
click at [83, 355] on div at bounding box center [590, 267] width 1181 height 535
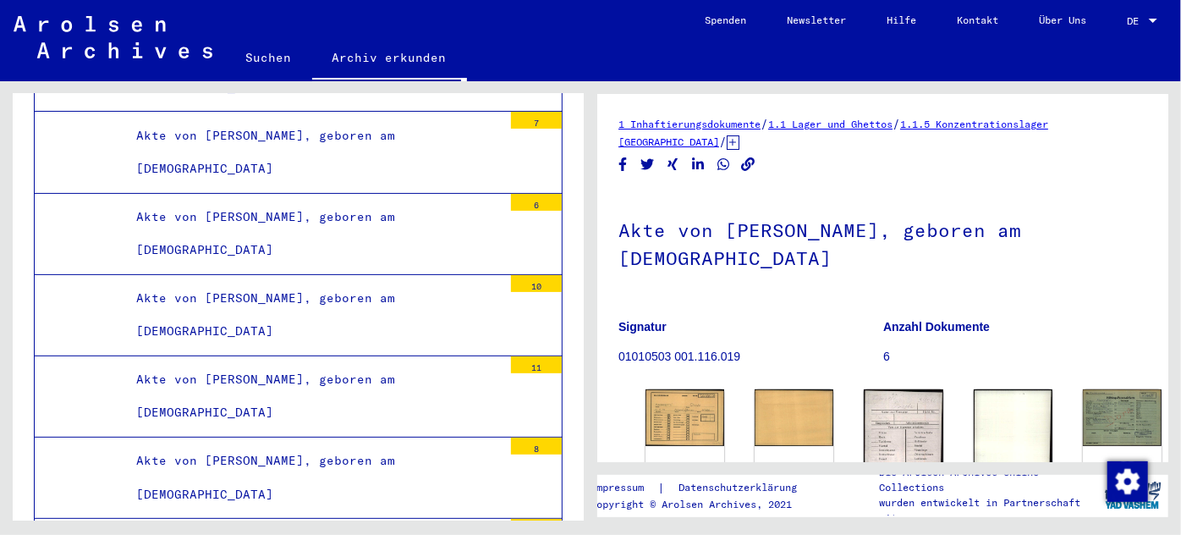
scroll to position [91200, 0]
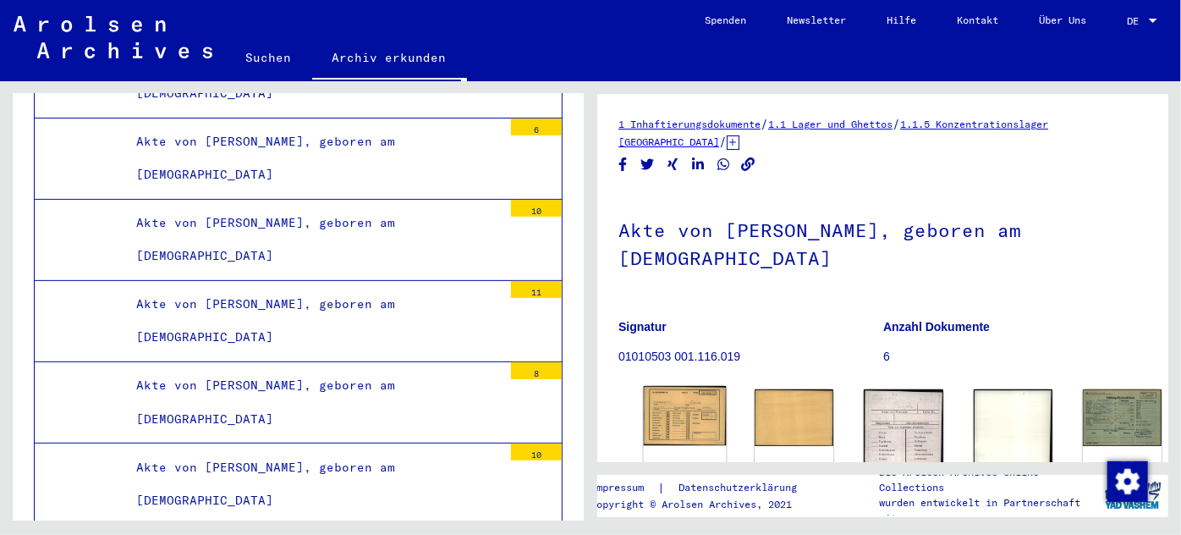
click at [667, 408] on img at bounding box center [685, 415] width 83 height 59
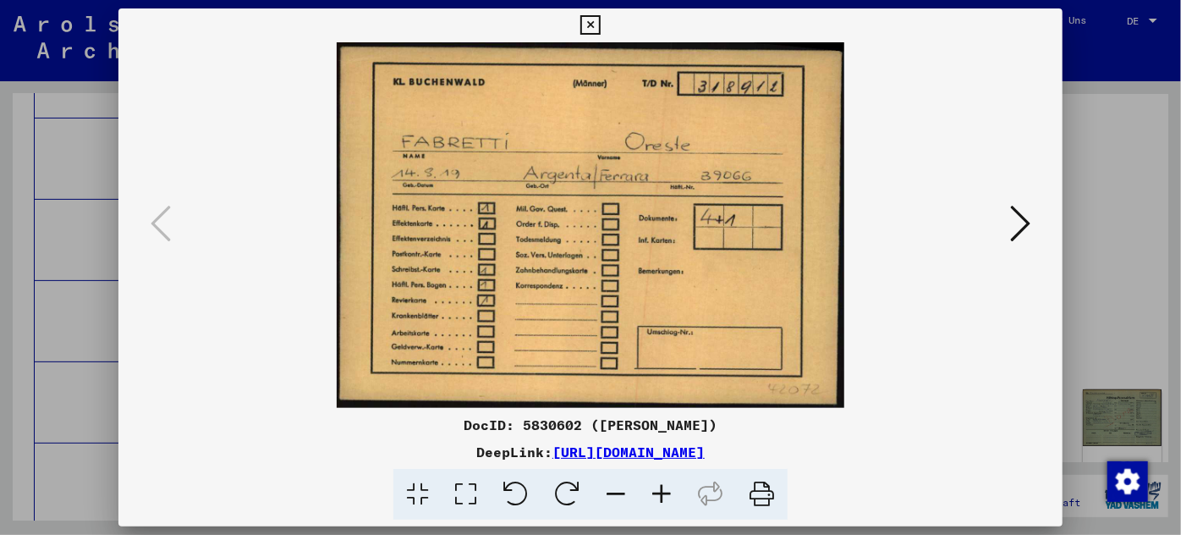
click at [1027, 220] on icon at bounding box center [1020, 223] width 20 height 41
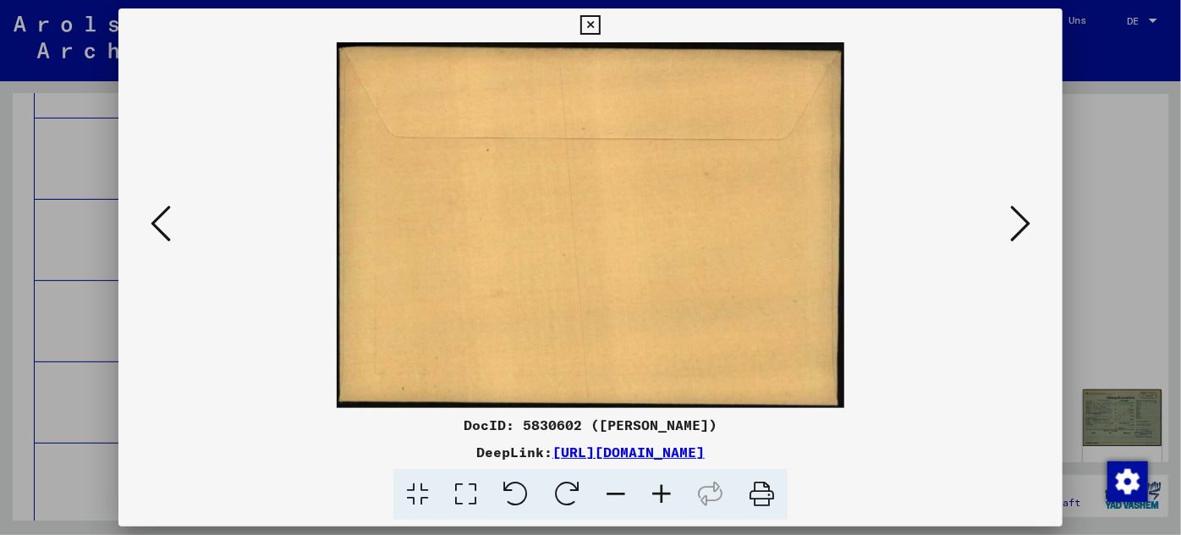
click at [1026, 220] on icon at bounding box center [1020, 223] width 20 height 41
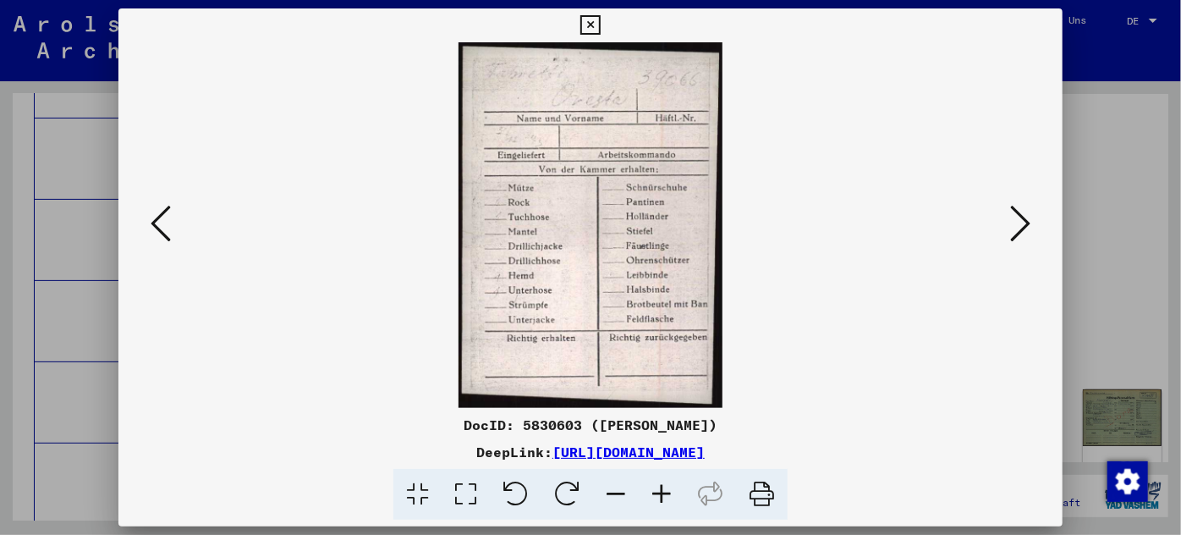
click at [1025, 220] on icon at bounding box center [1020, 223] width 20 height 41
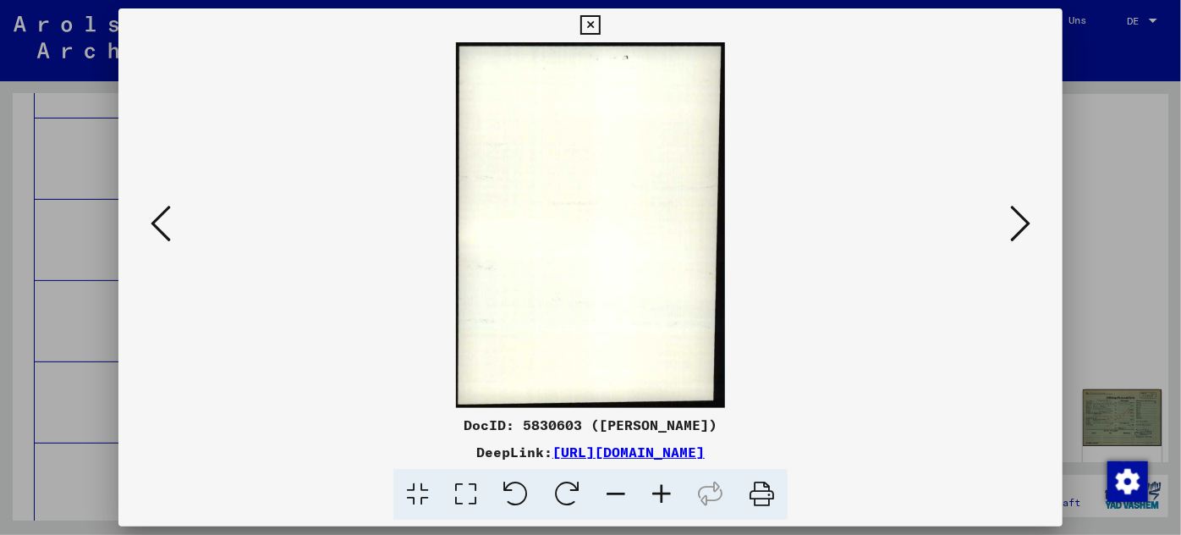
click at [1025, 220] on icon at bounding box center [1020, 223] width 20 height 41
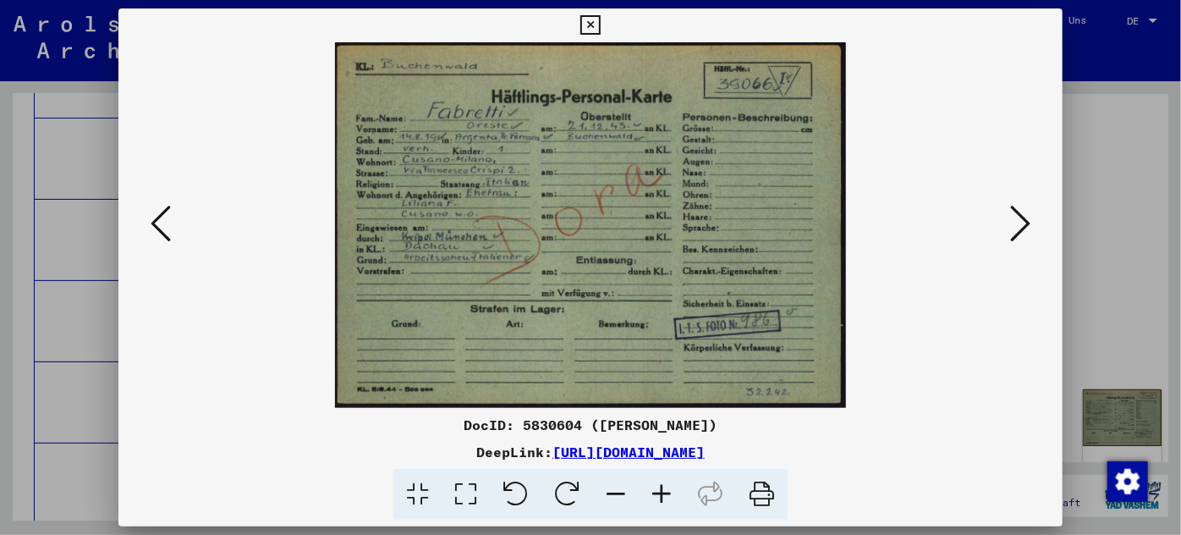
click at [81, 289] on div at bounding box center [590, 267] width 1181 height 535
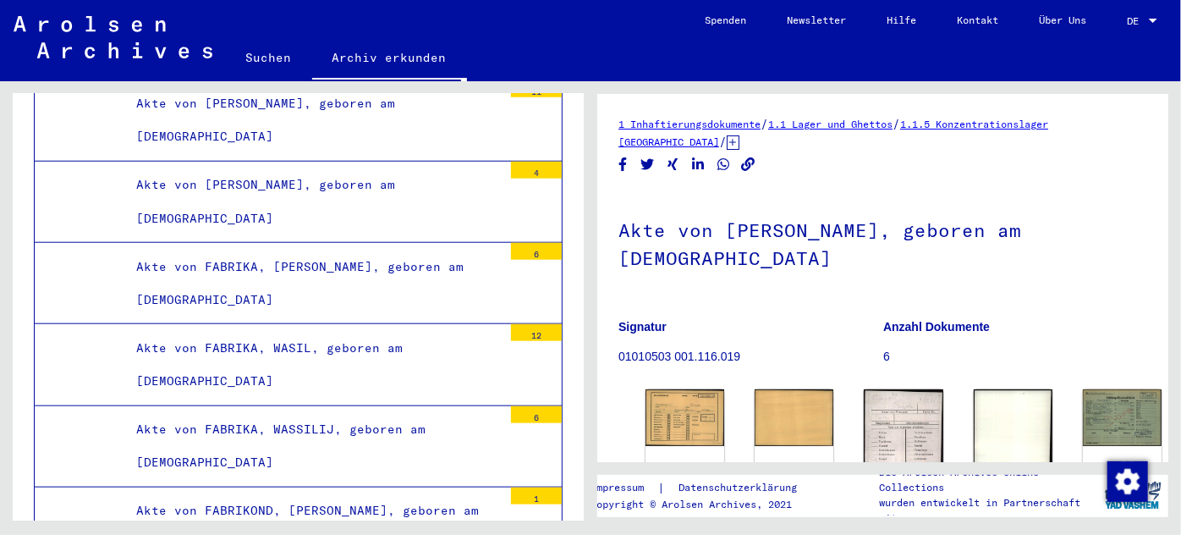
scroll to position [91816, 0]
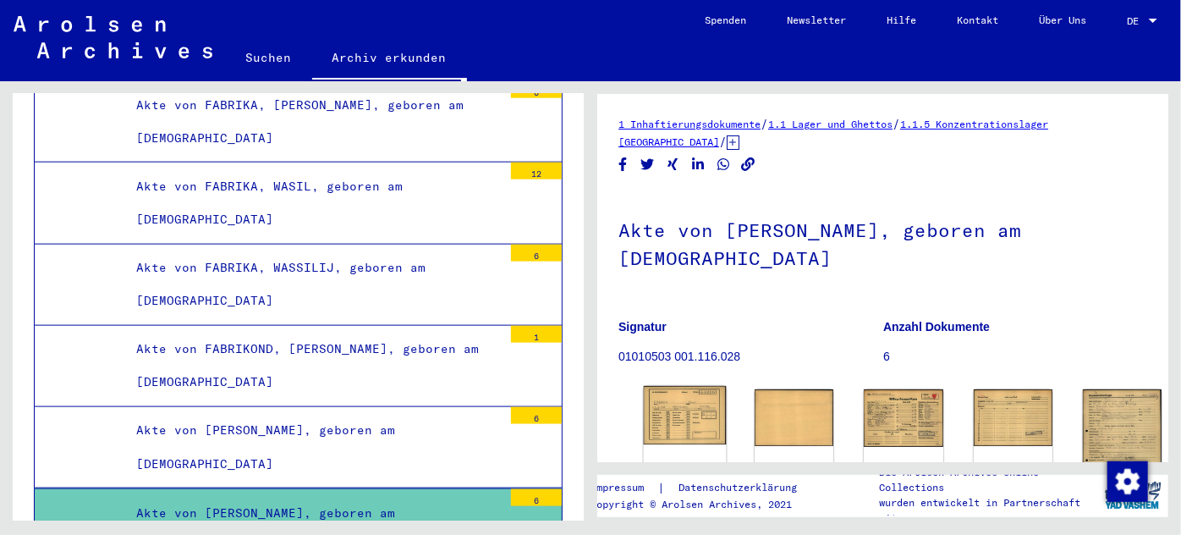
click at [662, 386] on img at bounding box center [685, 415] width 83 height 59
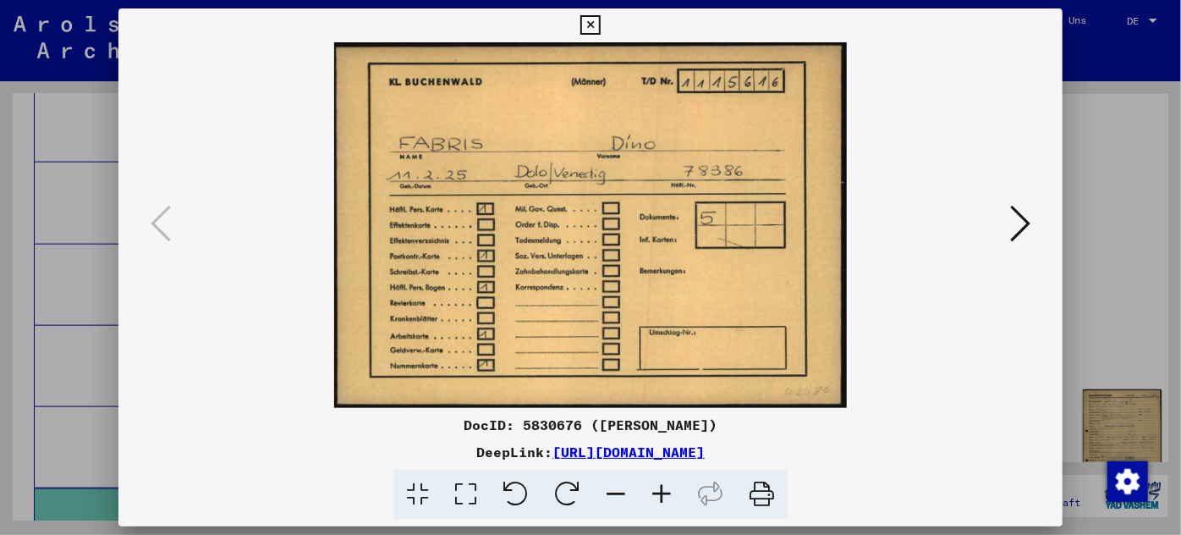
click at [1016, 217] on icon at bounding box center [1020, 223] width 20 height 41
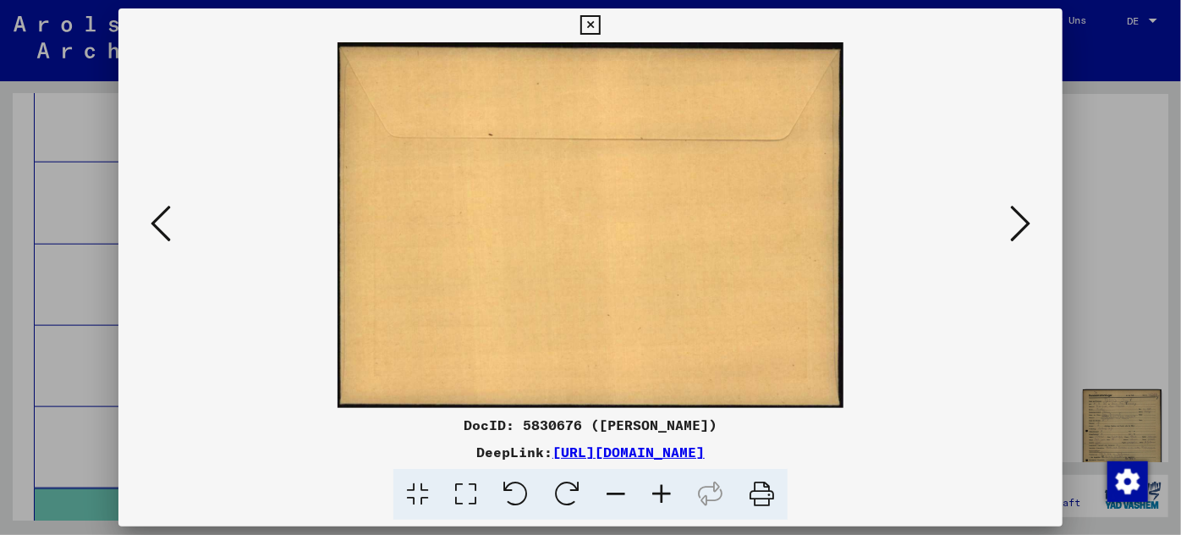
click at [1016, 217] on icon at bounding box center [1020, 223] width 20 height 41
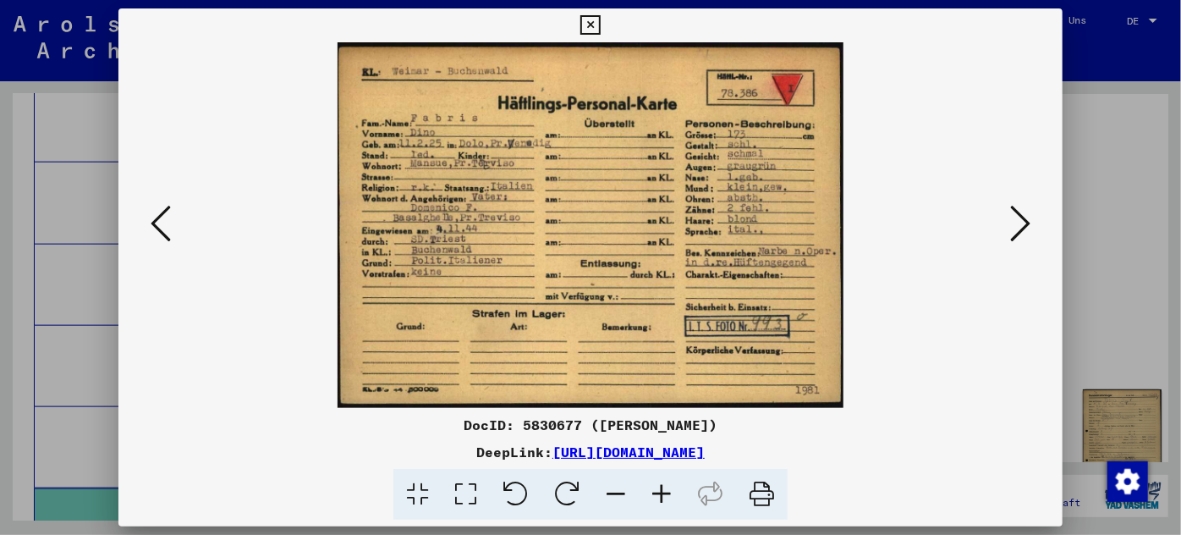
click at [665, 493] on icon at bounding box center [662, 495] width 46 height 52
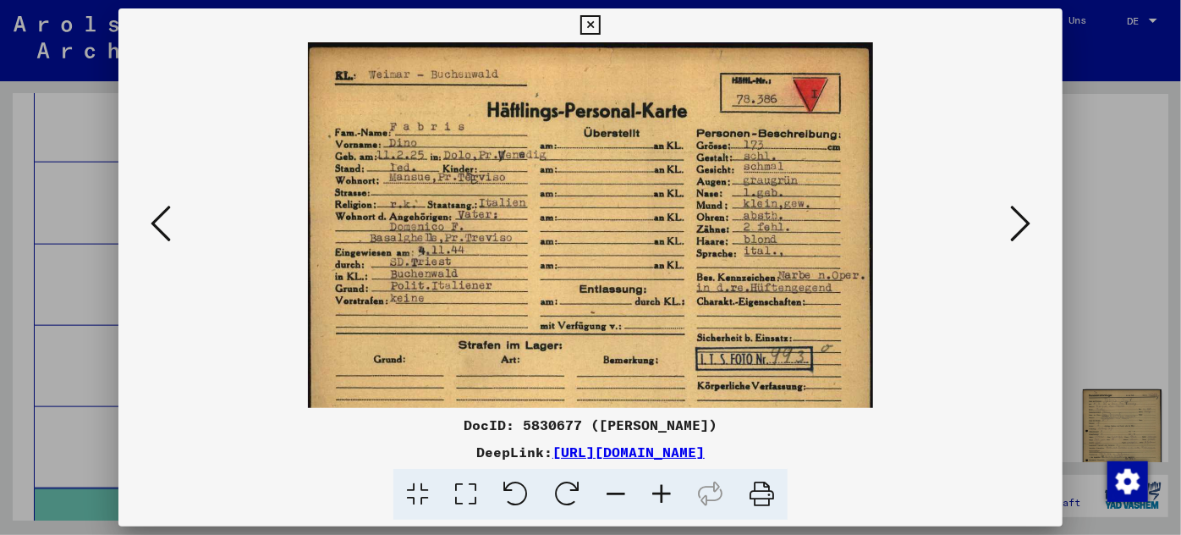
click at [665, 493] on icon at bounding box center [662, 495] width 46 height 52
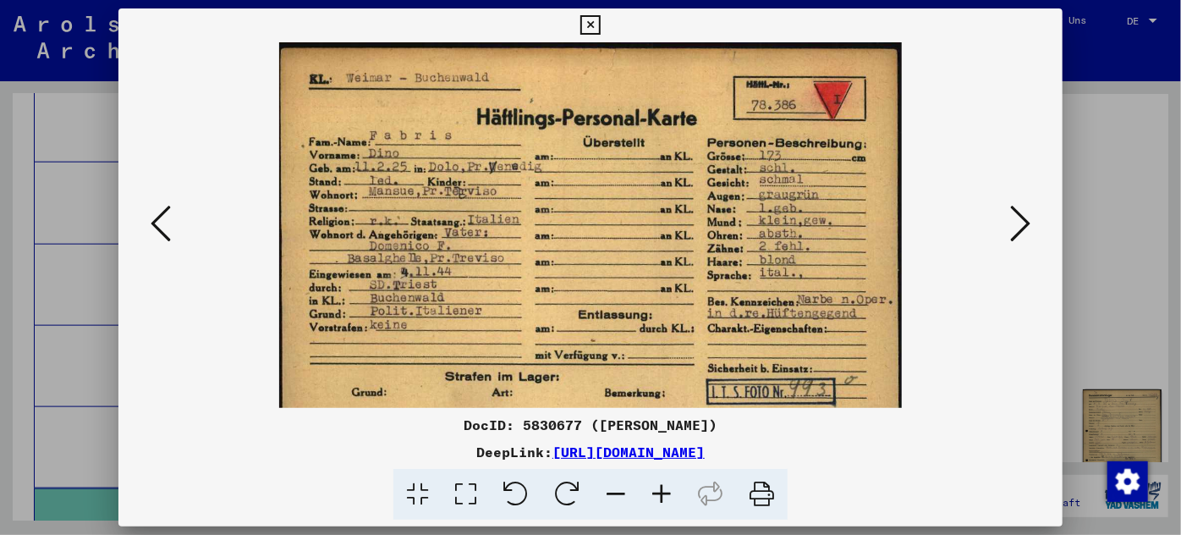
click at [665, 493] on icon at bounding box center [662, 495] width 46 height 52
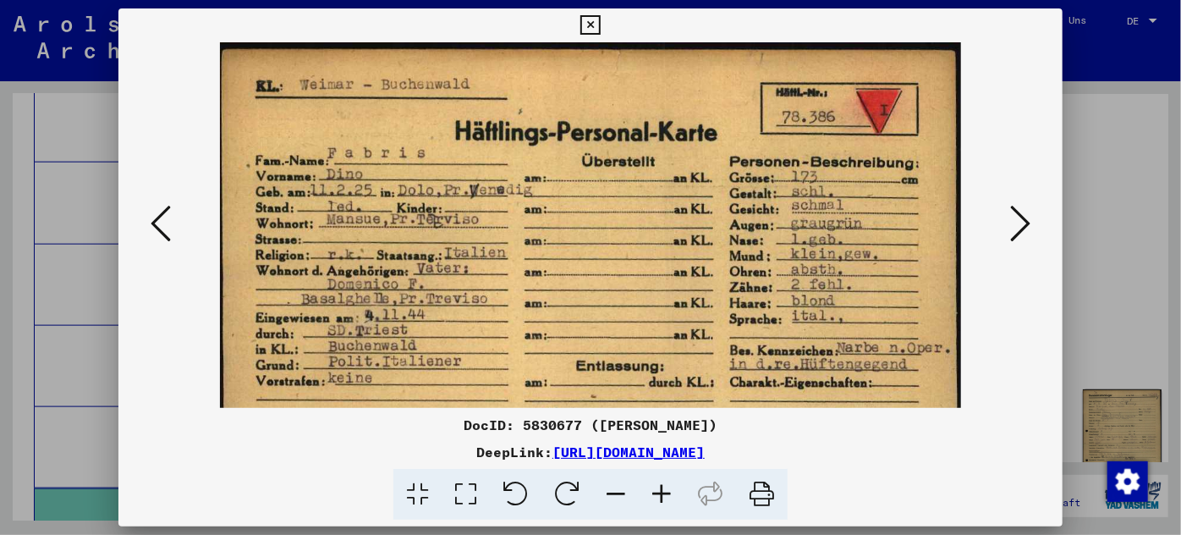
click at [89, 254] on div at bounding box center [590, 267] width 1181 height 535
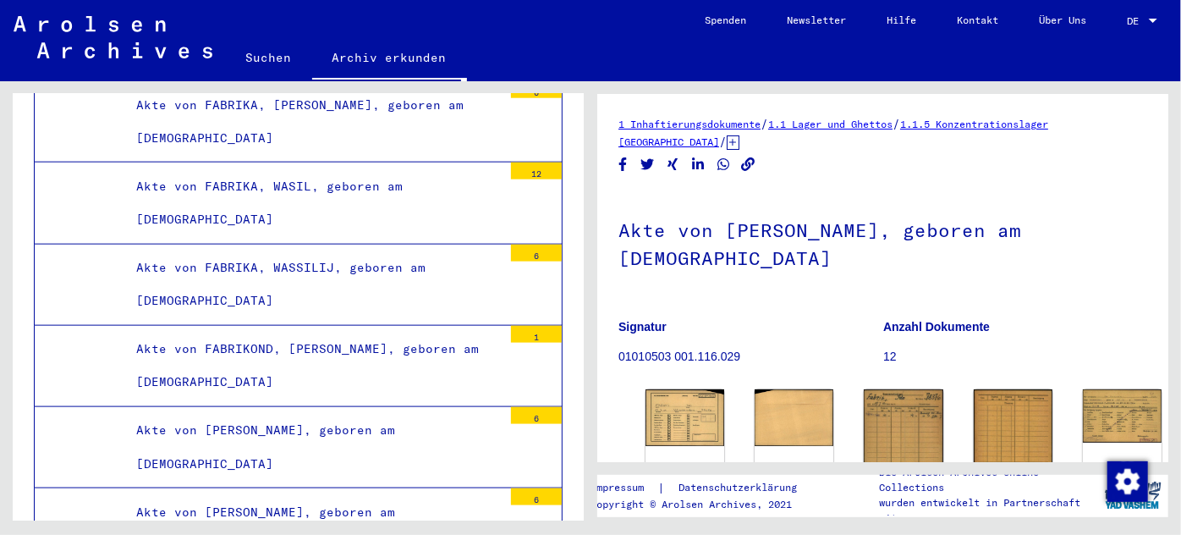
scroll to position [153, 0]
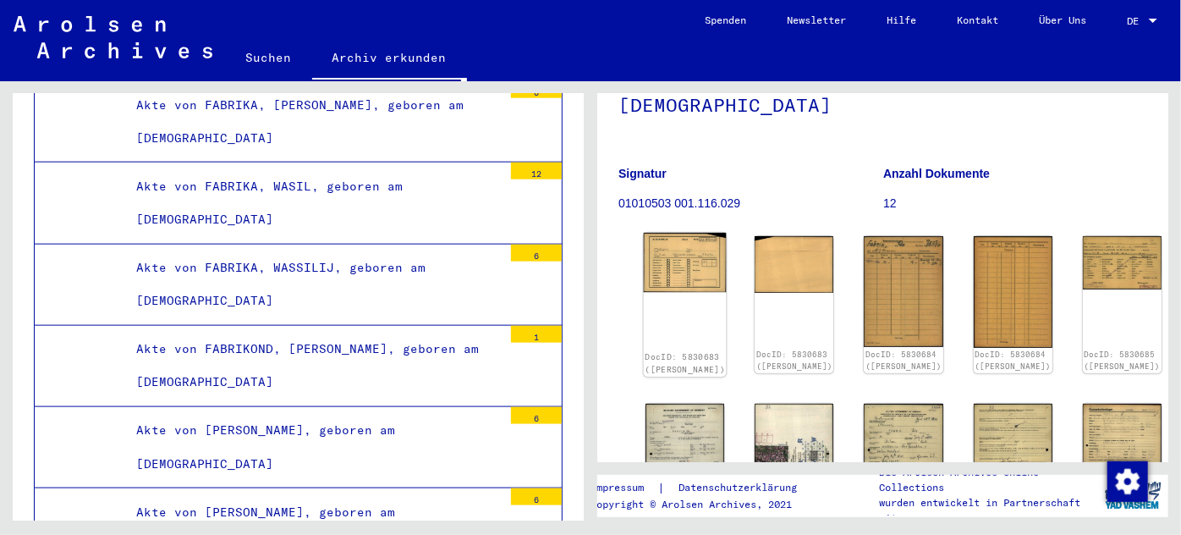
click at [667, 233] on img at bounding box center [685, 262] width 83 height 59
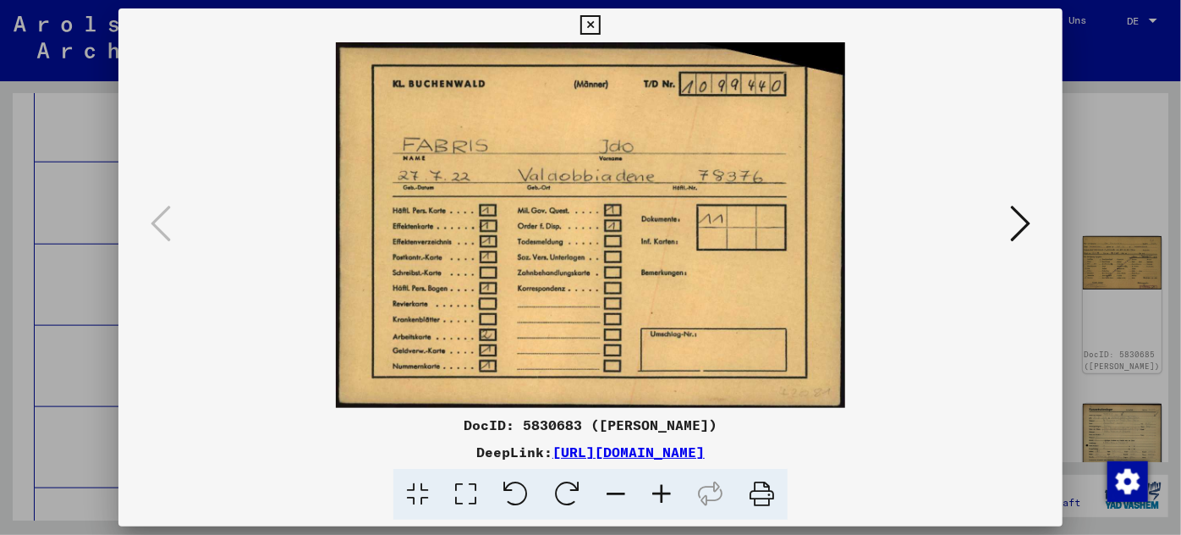
click at [1024, 213] on icon at bounding box center [1020, 223] width 20 height 41
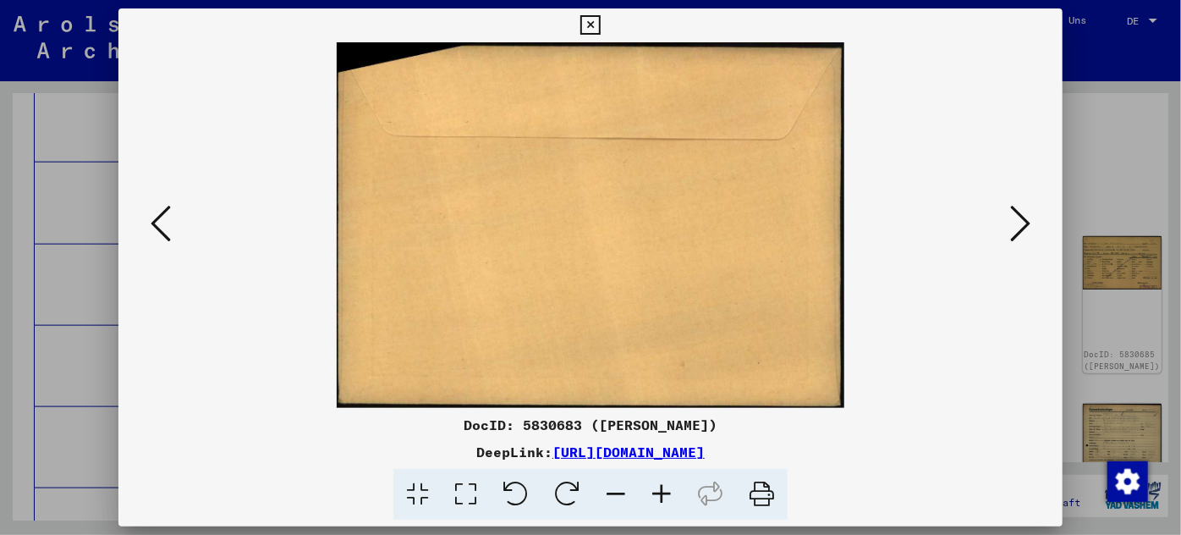
click at [1022, 213] on icon at bounding box center [1020, 223] width 20 height 41
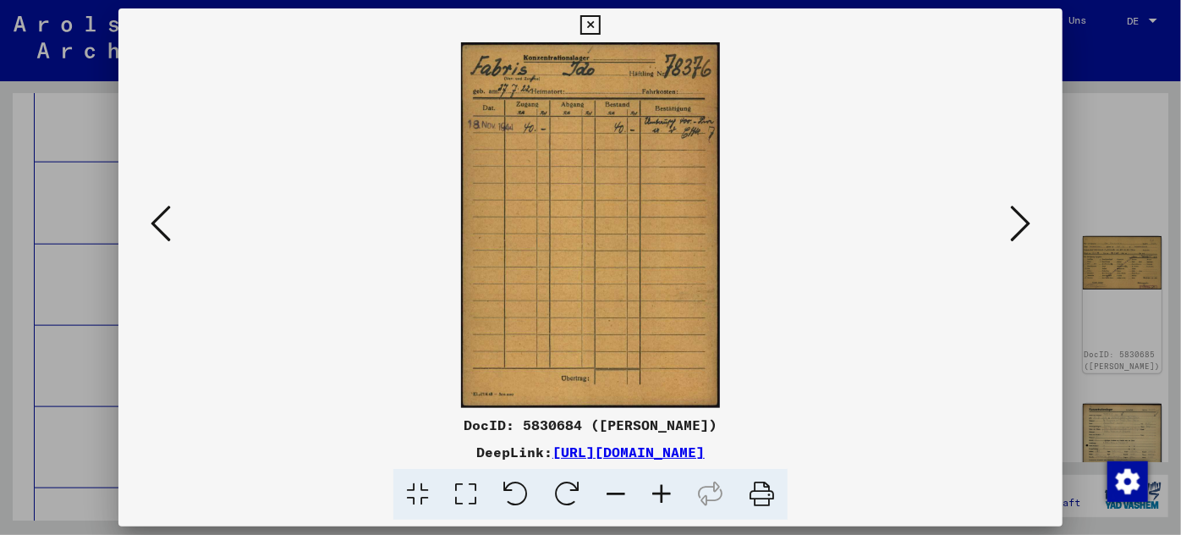
click at [1002, 217] on img at bounding box center [591, 225] width 830 height 366
click at [1022, 216] on icon at bounding box center [1020, 223] width 20 height 41
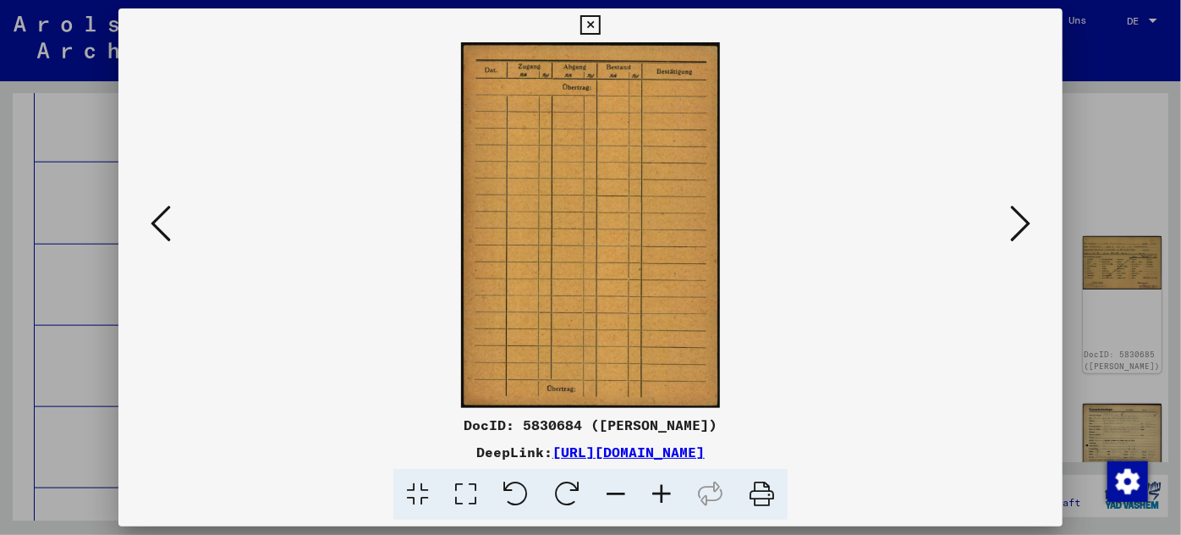
click at [1022, 216] on icon at bounding box center [1020, 223] width 20 height 41
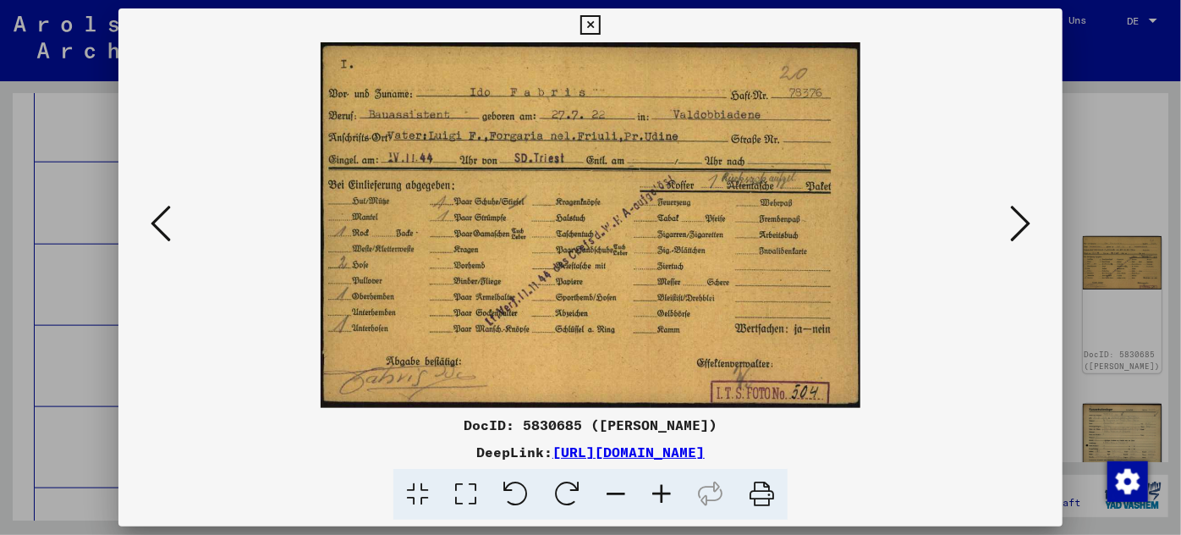
click at [103, 304] on div at bounding box center [590, 267] width 1181 height 535
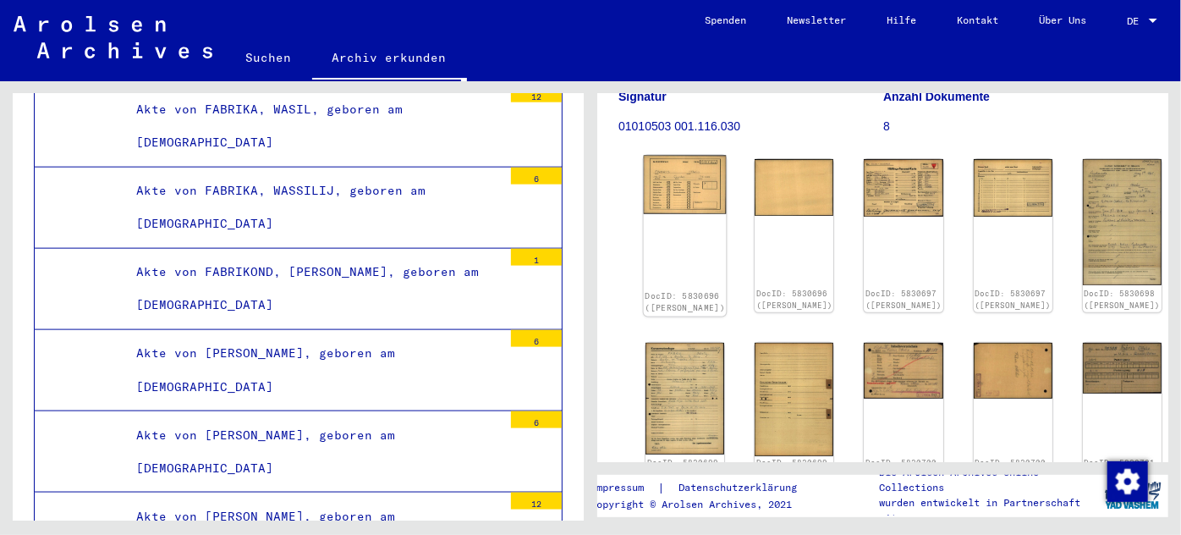
click at [668, 166] on img at bounding box center [685, 185] width 83 height 59
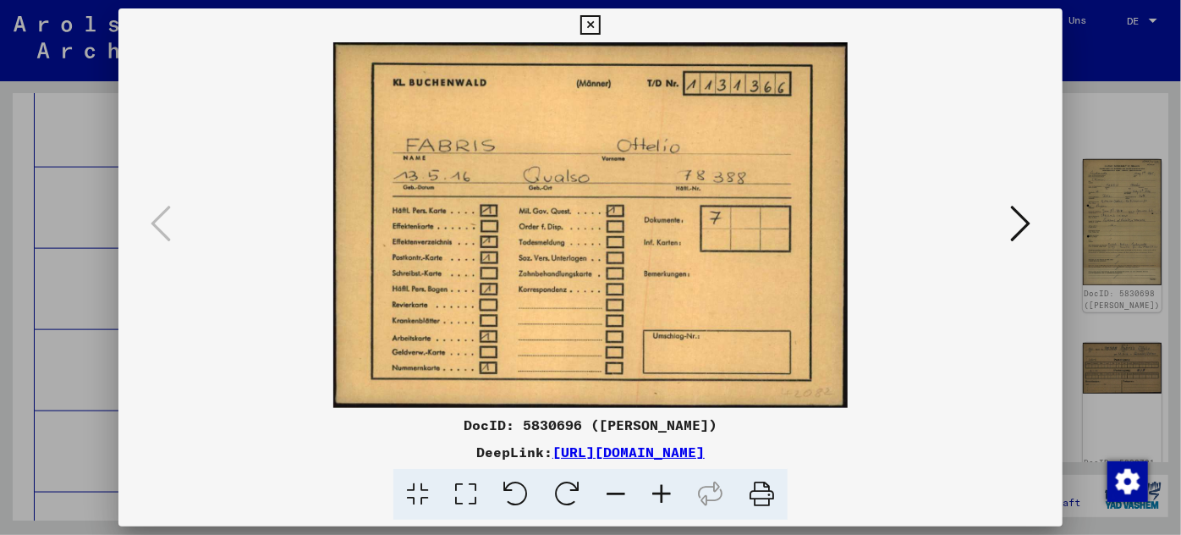
click at [92, 322] on div at bounding box center [590, 267] width 1181 height 535
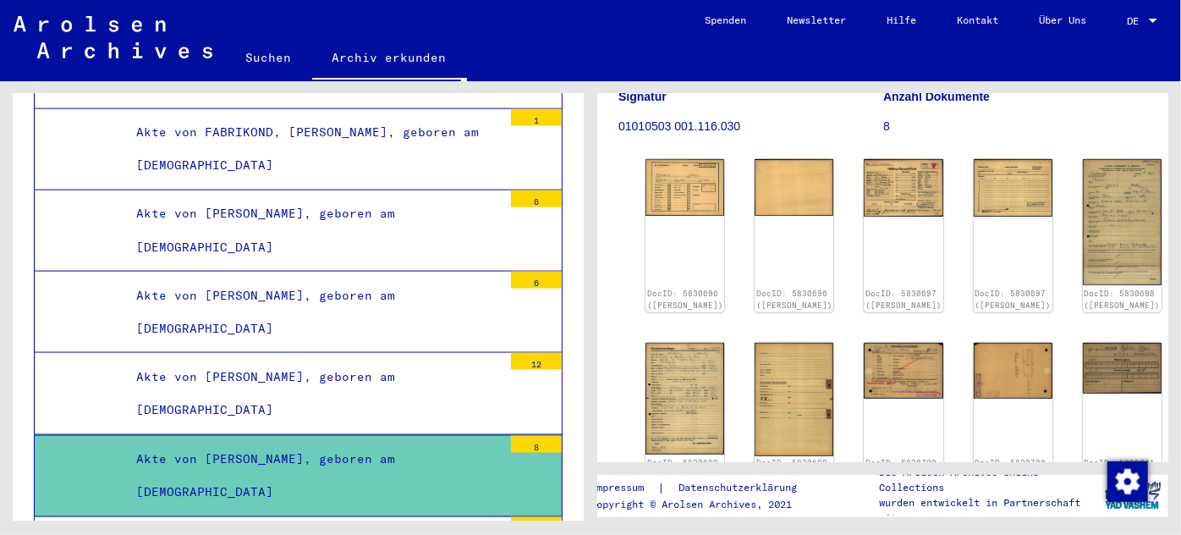
scroll to position [92200, 0]
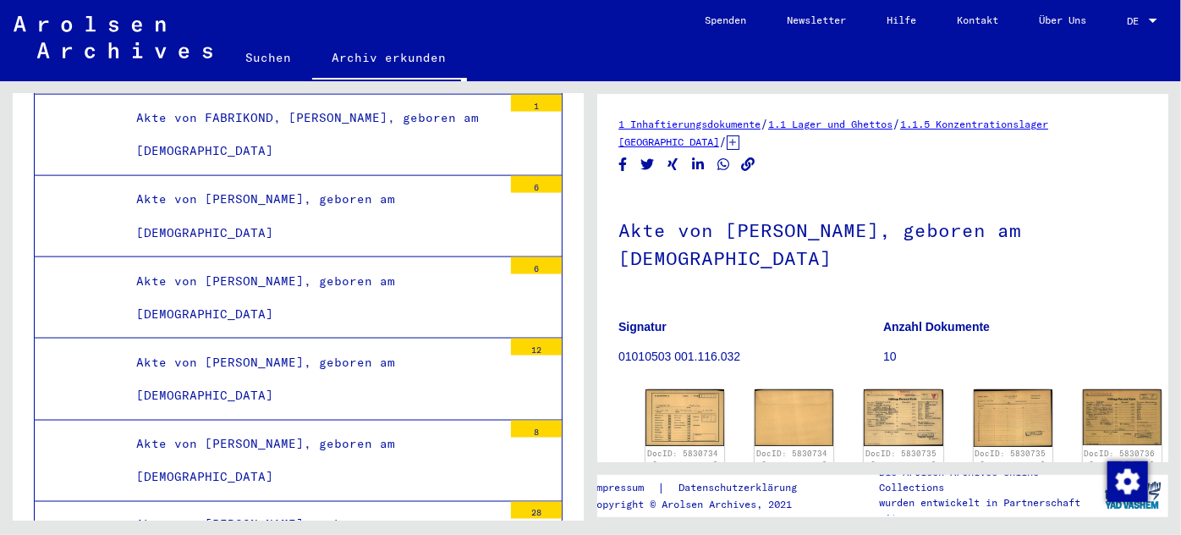
scroll to position [76, 0]
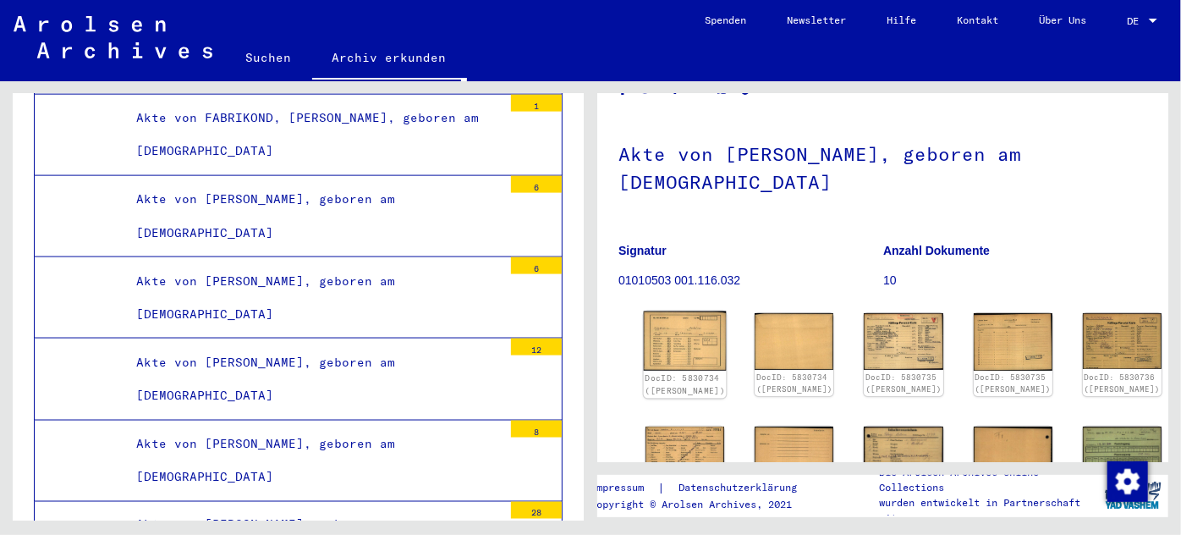
click at [675, 333] on img at bounding box center [685, 340] width 83 height 59
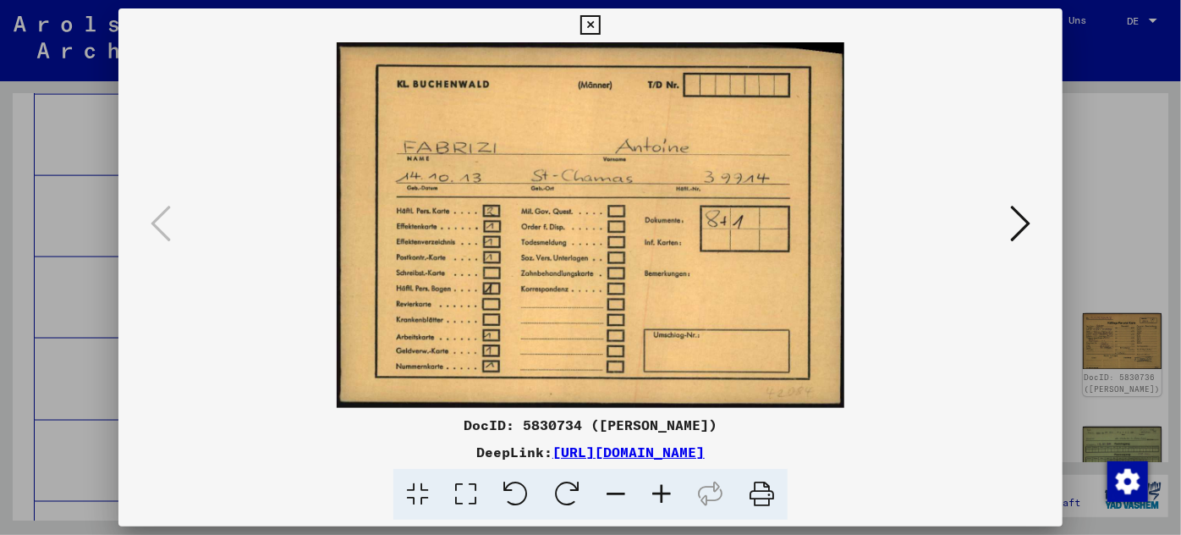
click at [111, 320] on div at bounding box center [590, 267] width 1181 height 535
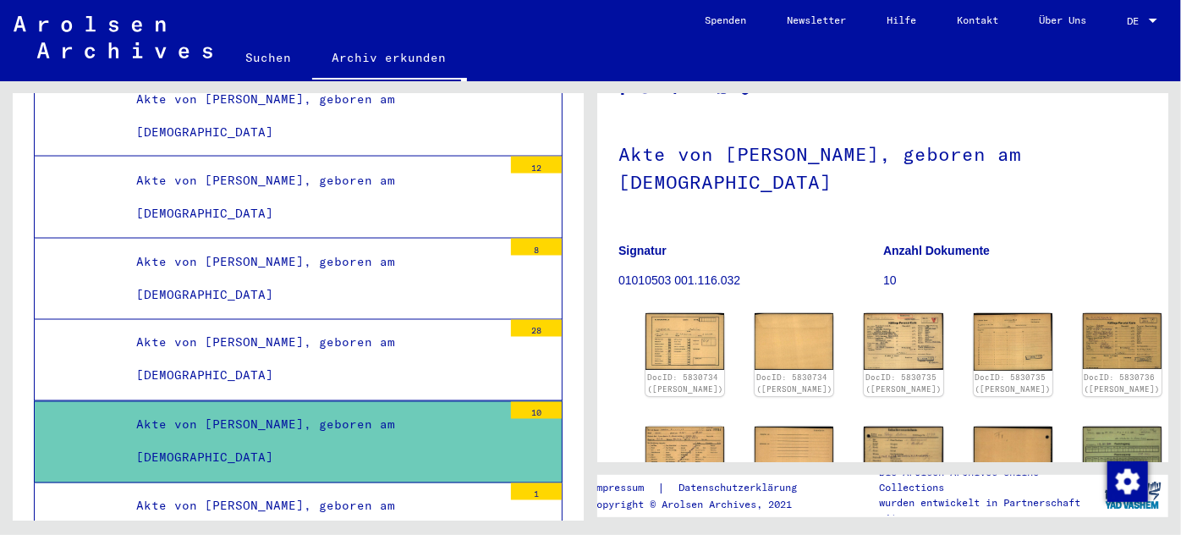
scroll to position [92431, 0]
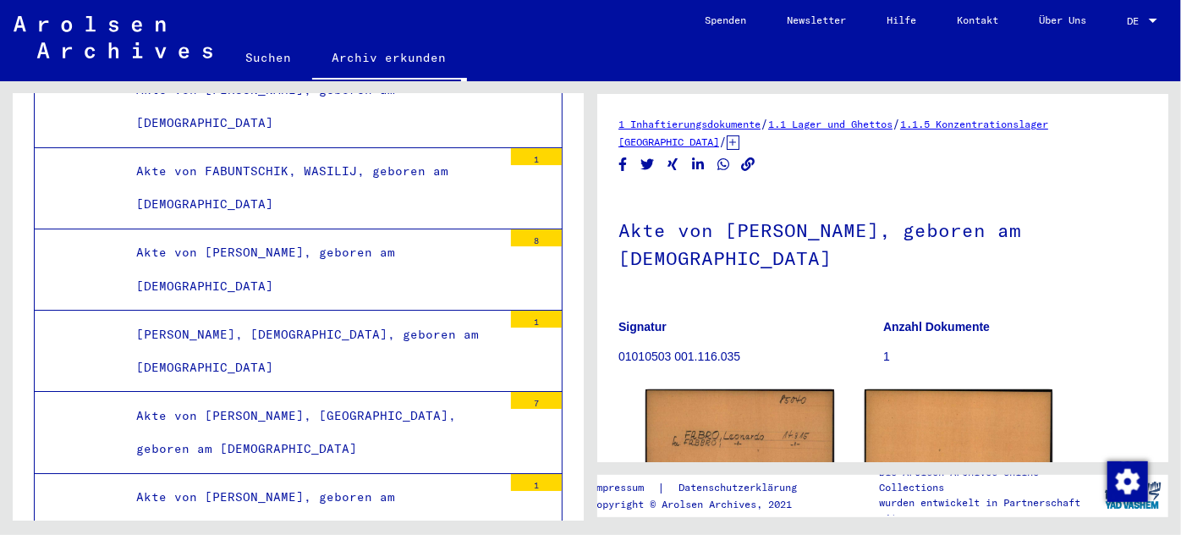
scroll to position [93969, 0]
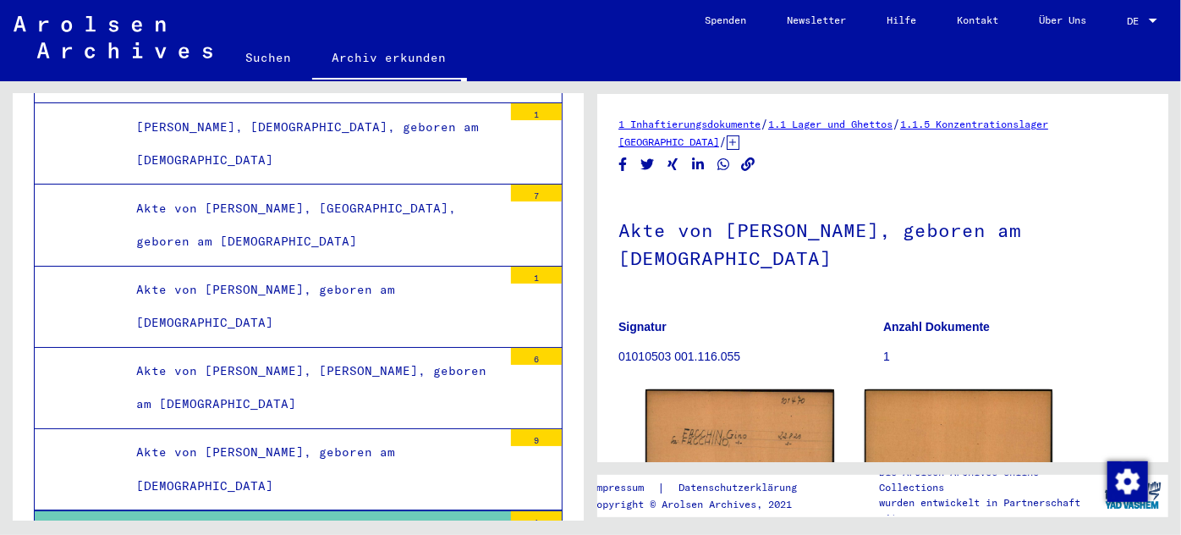
scroll to position [94122, 0]
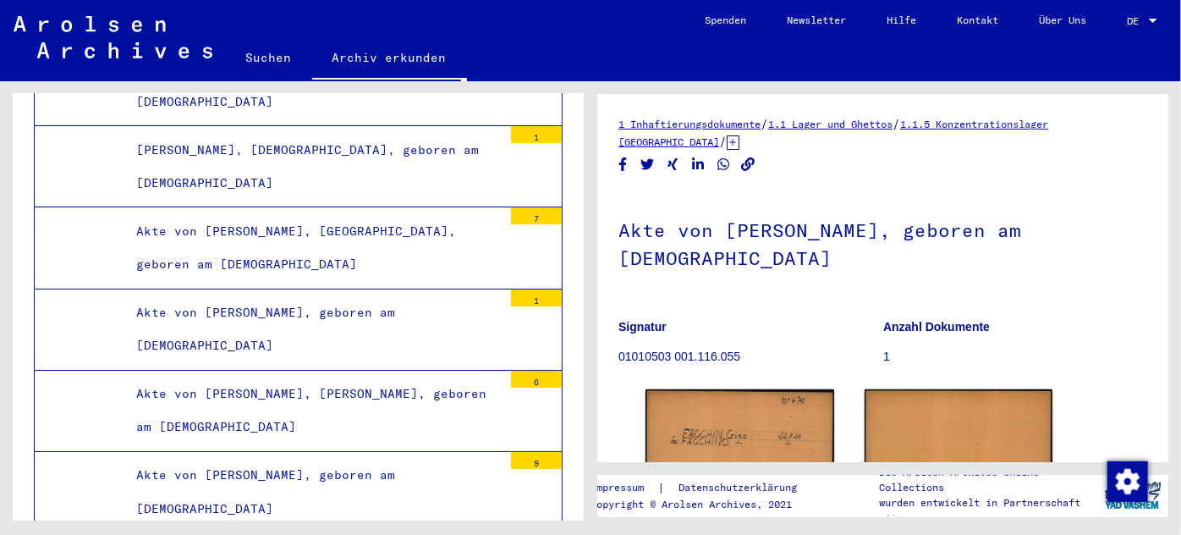
click at [286, 459] on div "Akte von [PERSON_NAME], geboren am [DEMOGRAPHIC_DATA]" at bounding box center [313, 492] width 379 height 66
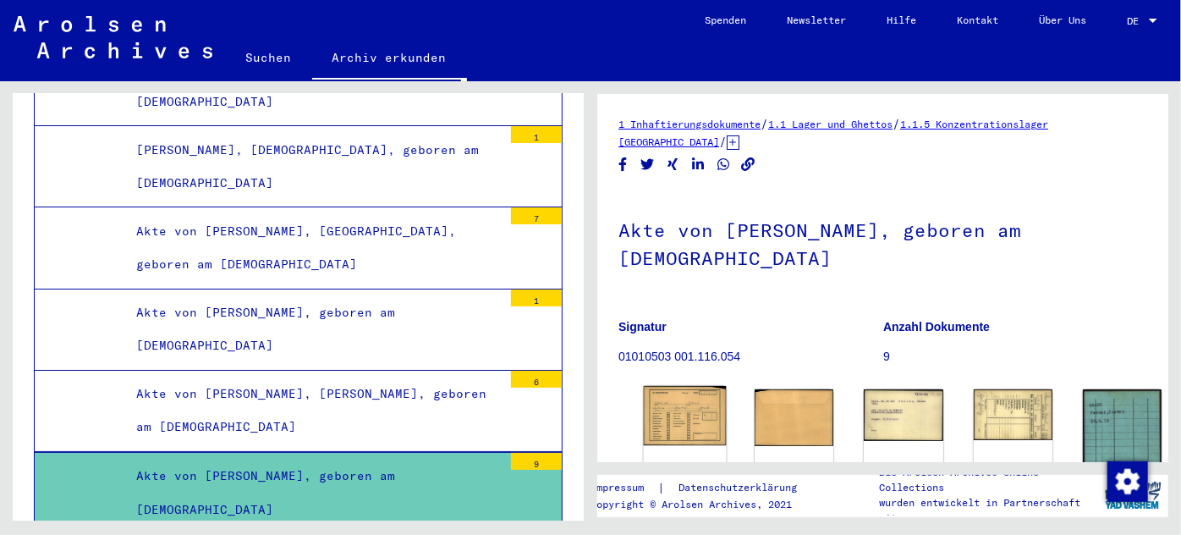
click at [684, 399] on img at bounding box center [685, 415] width 83 height 59
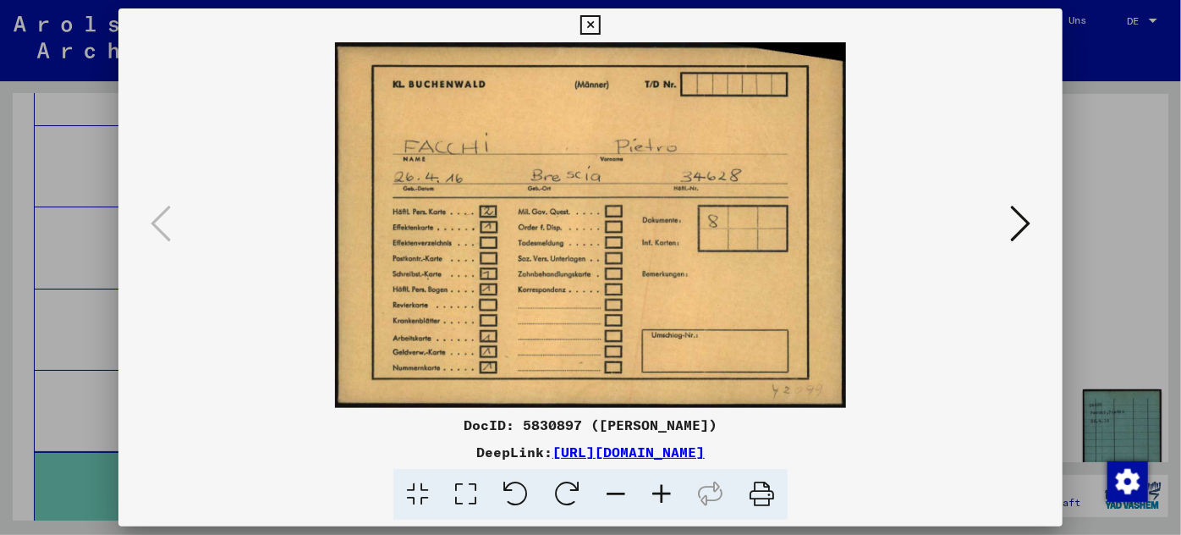
click at [69, 224] on div at bounding box center [590, 267] width 1181 height 535
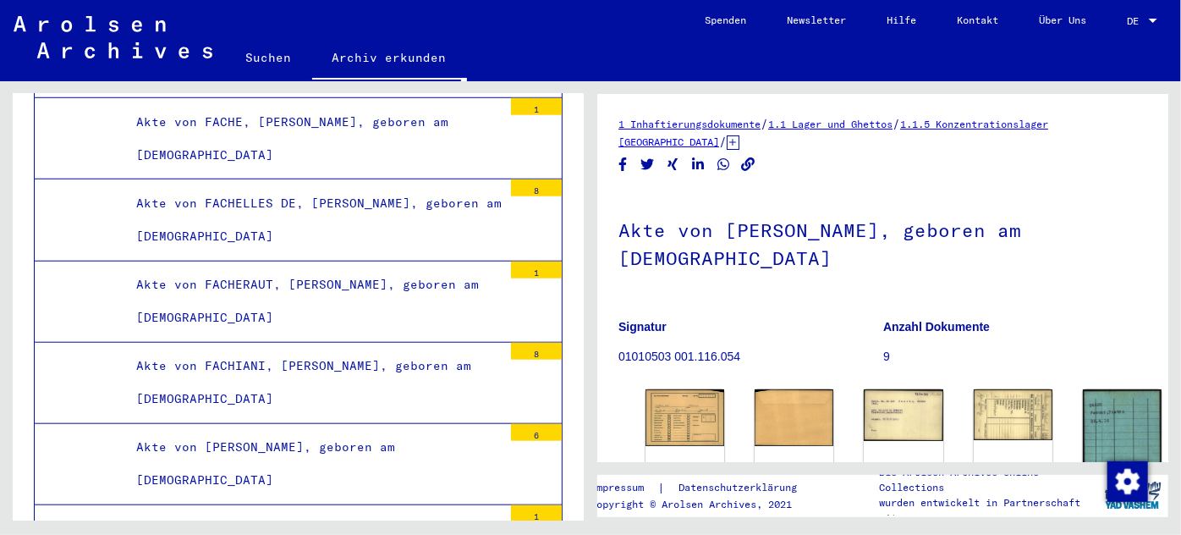
scroll to position [94968, 0]
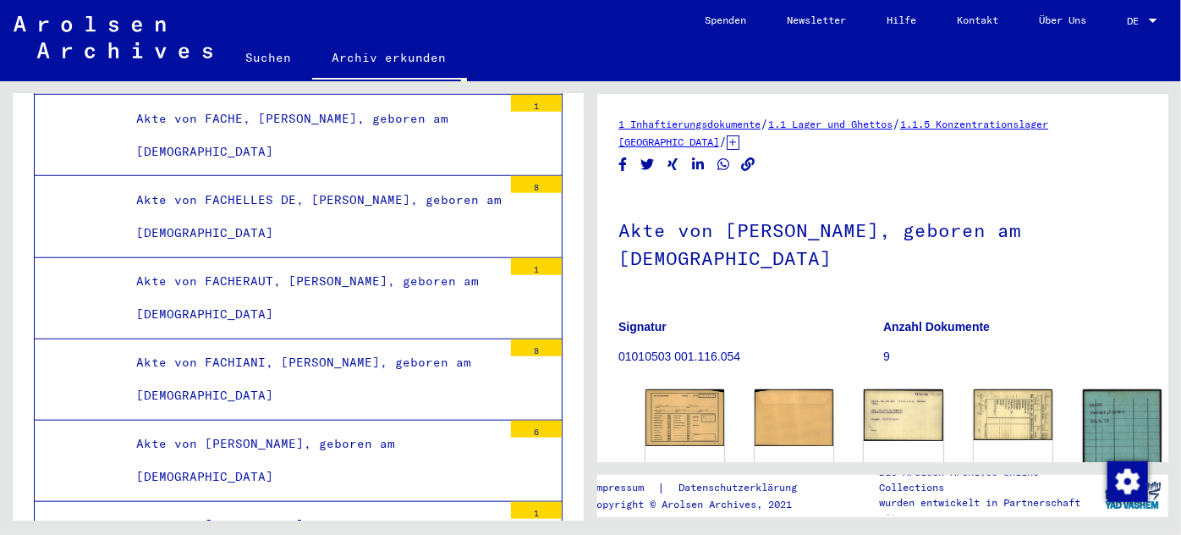
click at [240, 427] on div "Akte von [PERSON_NAME], geboren am [DEMOGRAPHIC_DATA]" at bounding box center [313, 460] width 379 height 66
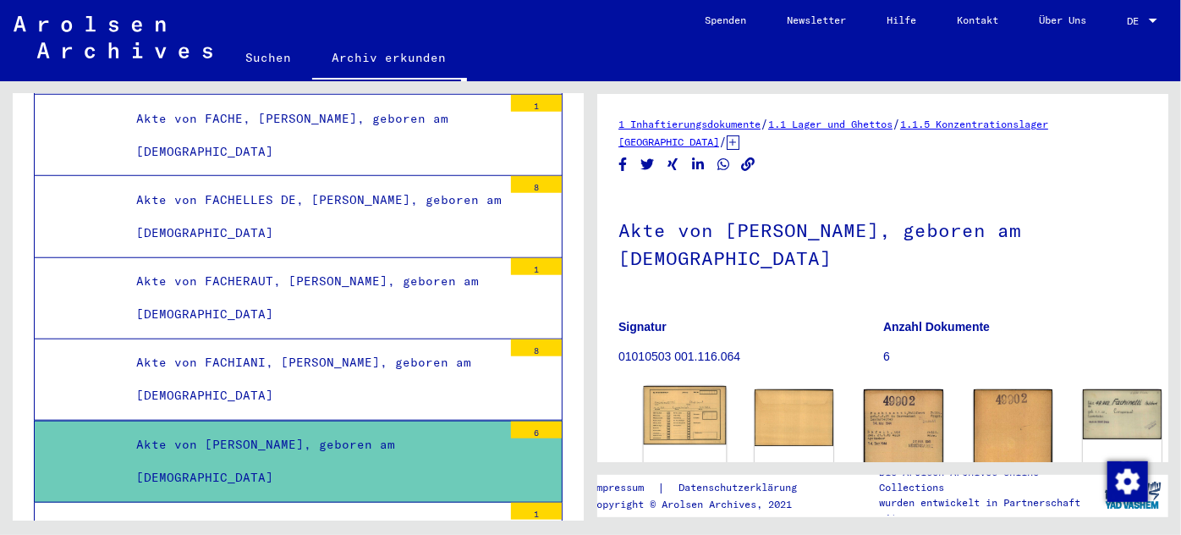
click at [649, 399] on img at bounding box center [685, 415] width 83 height 59
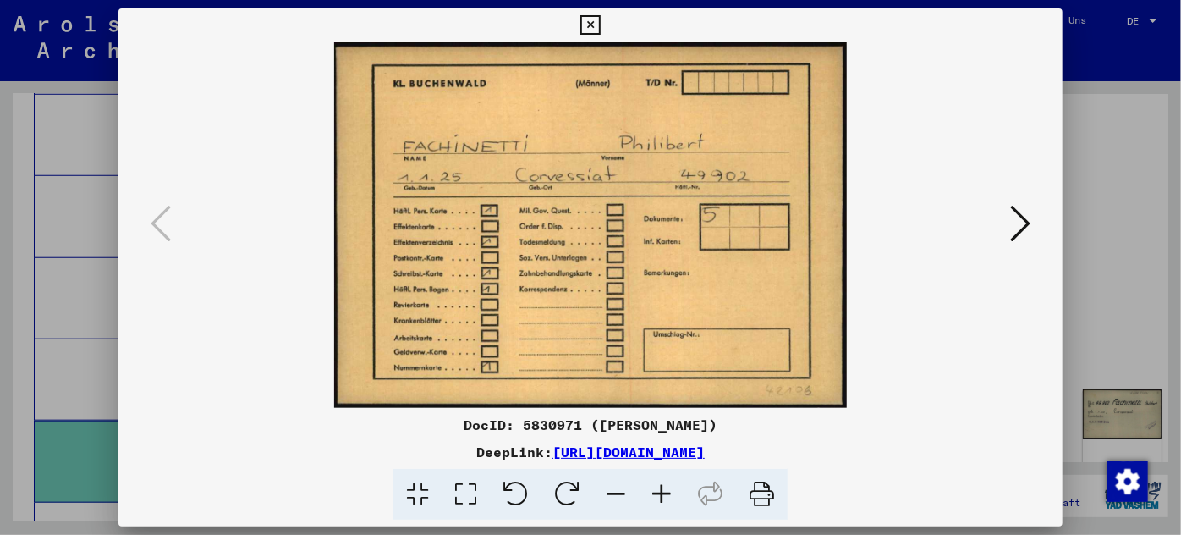
click at [72, 172] on div at bounding box center [590, 267] width 1181 height 535
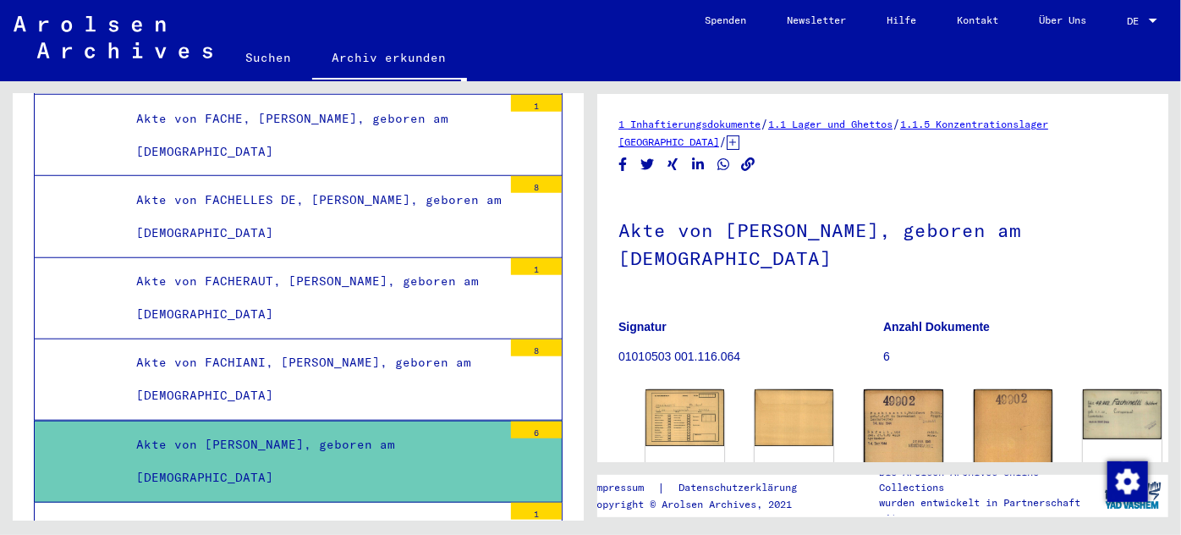
click at [265, 509] on div "Akte von [PERSON_NAME], geboren am [DEMOGRAPHIC_DATA]" at bounding box center [313, 542] width 379 height 66
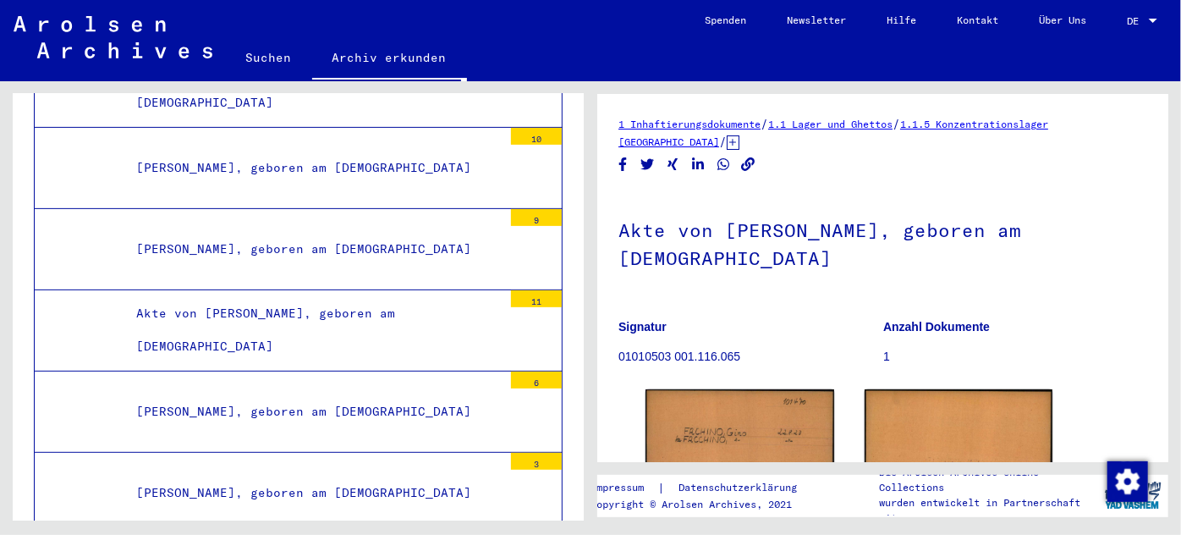
scroll to position [130276, 0]
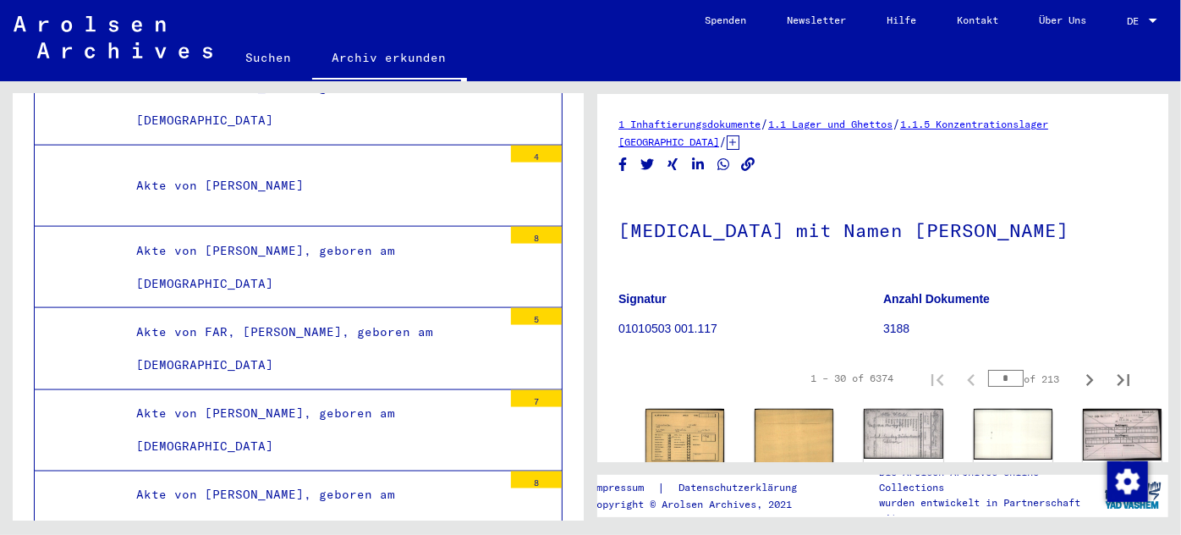
scroll to position [140892, 0]
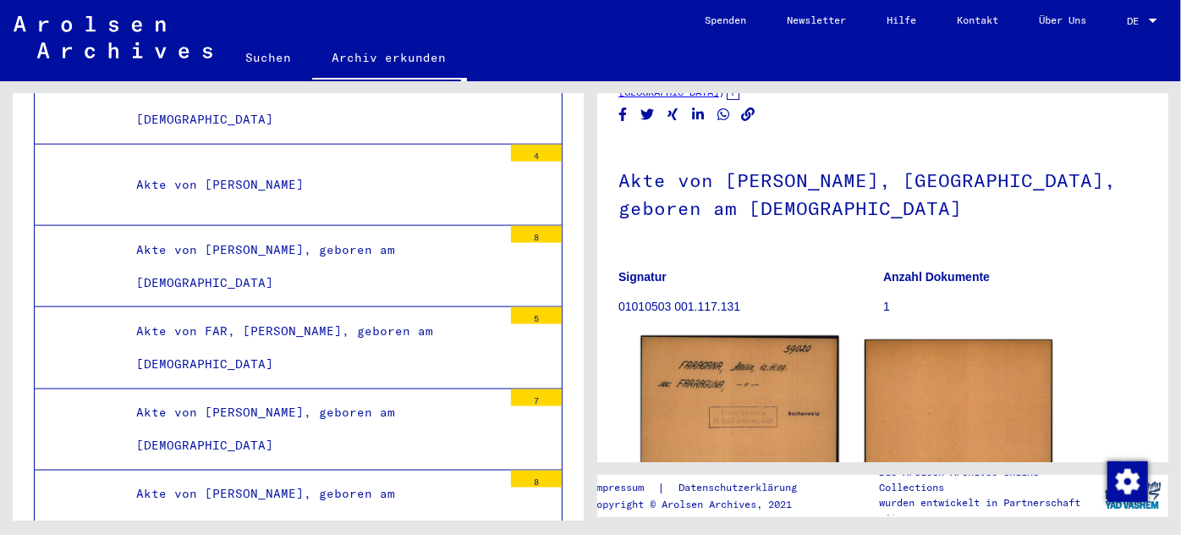
scroll to position [204, 0]
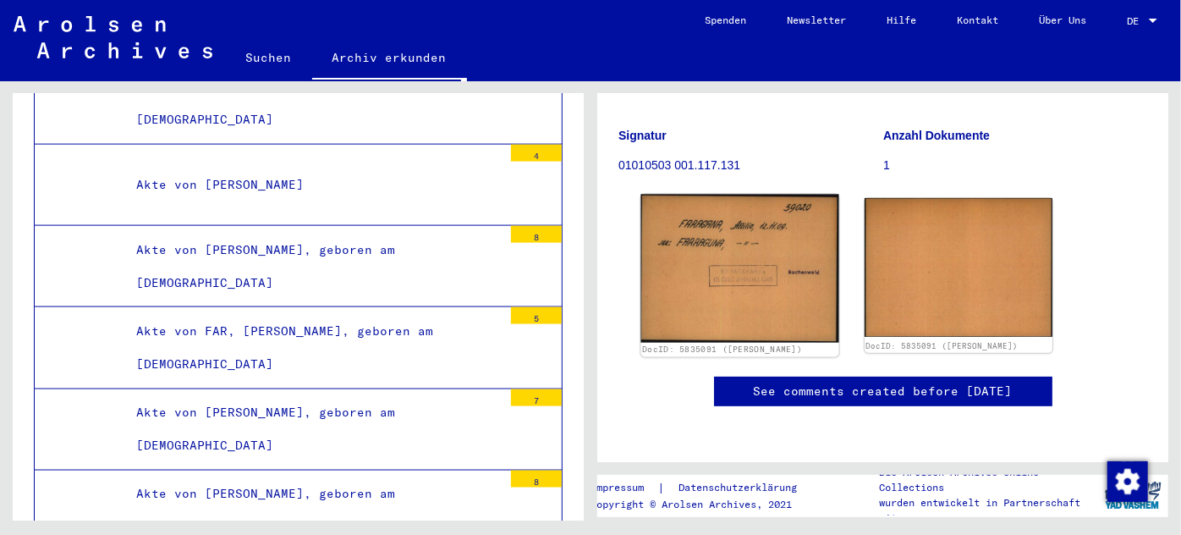
click at [704, 209] on img at bounding box center [740, 269] width 198 height 148
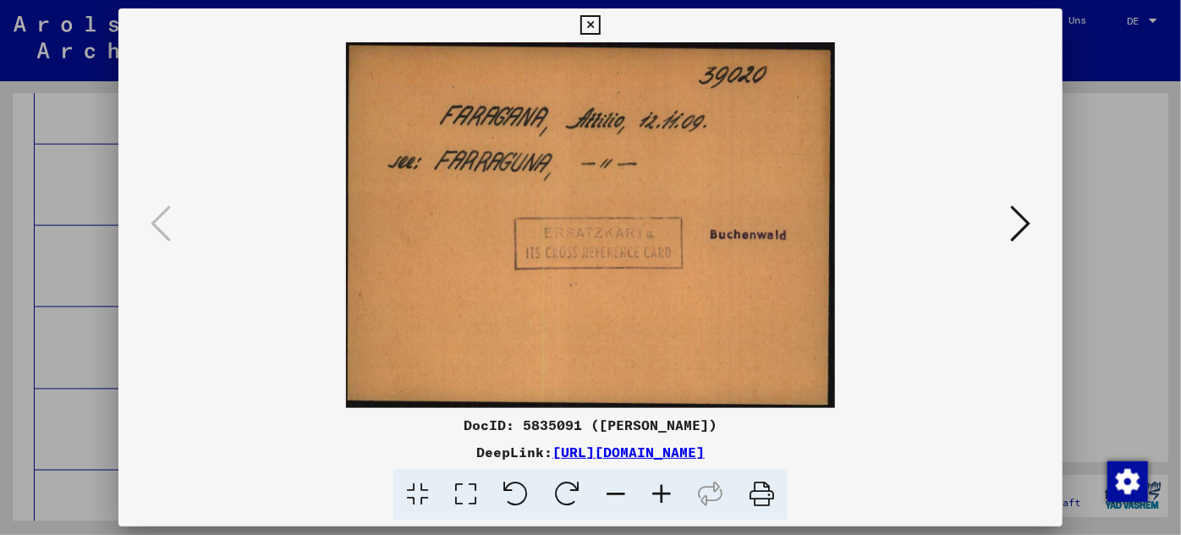
click at [80, 330] on div at bounding box center [590, 267] width 1181 height 535
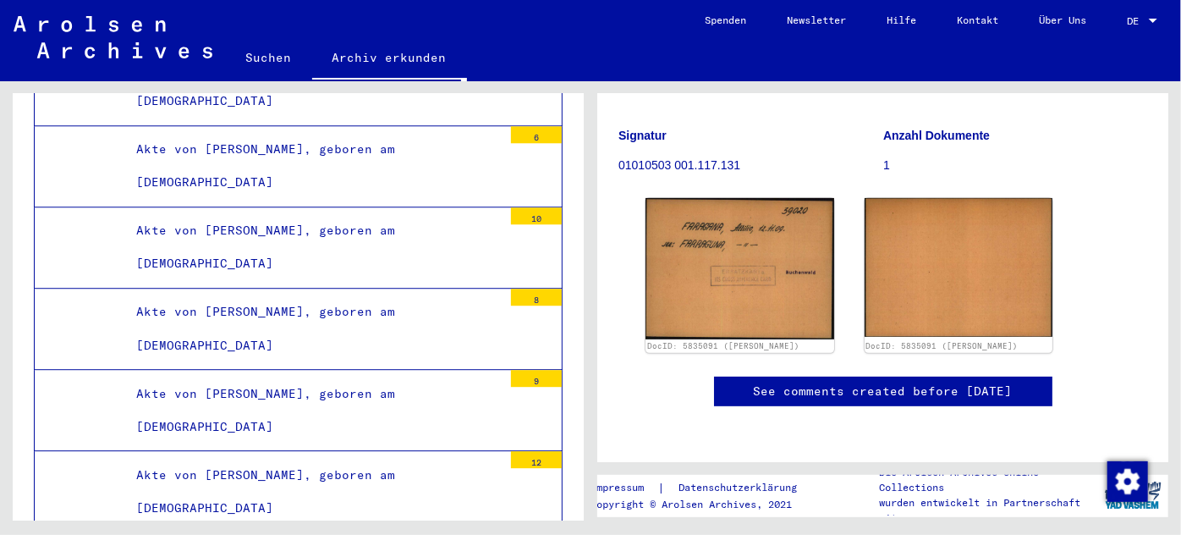
scroll to position [142122, 0]
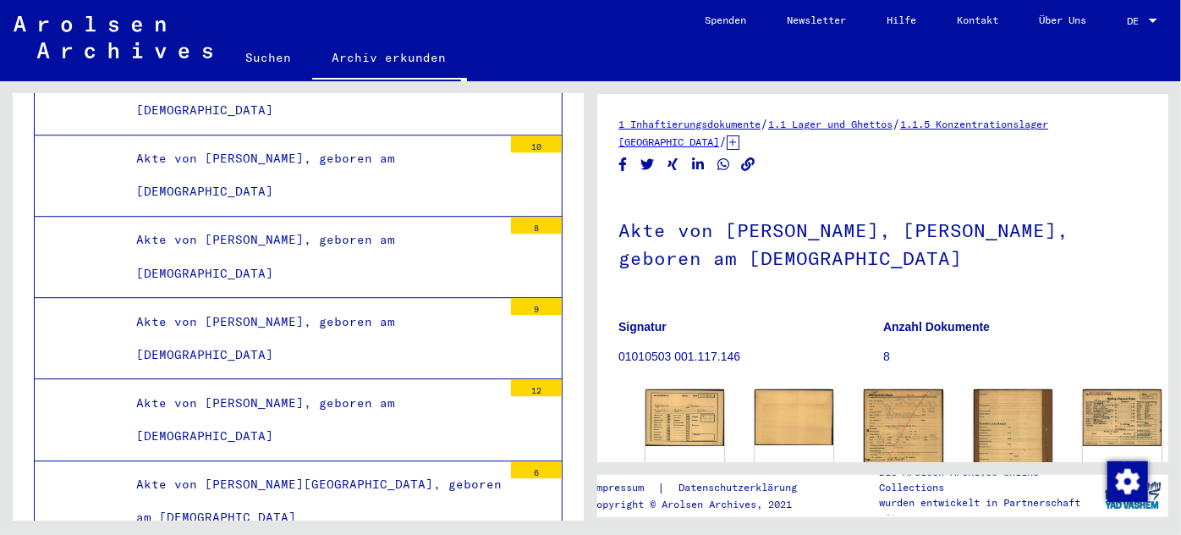
click at [672, 409] on img at bounding box center [685, 415] width 83 height 59
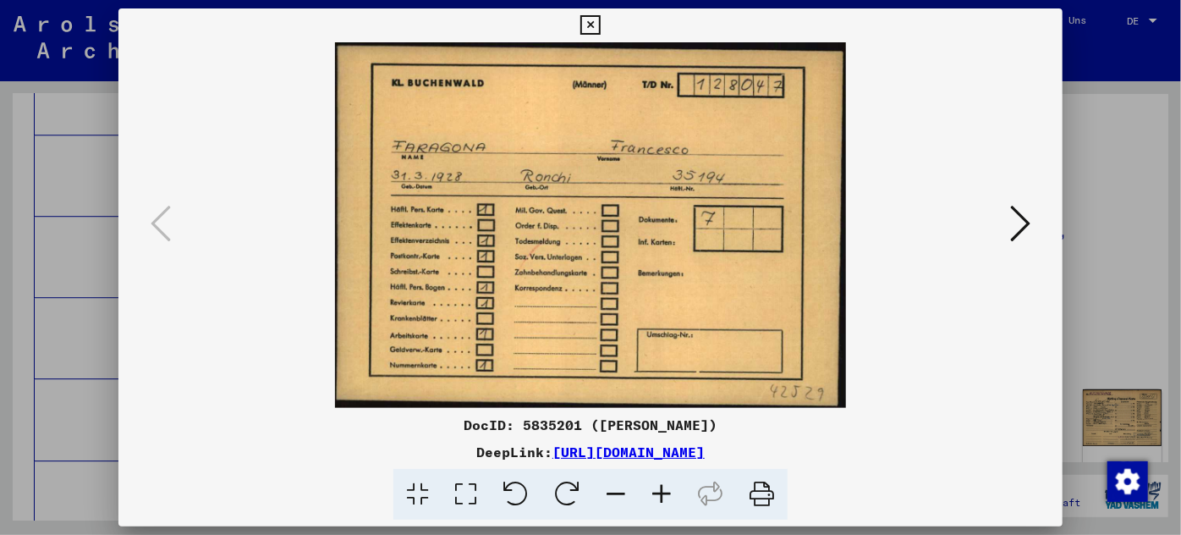
click at [1016, 223] on icon at bounding box center [1020, 223] width 20 height 41
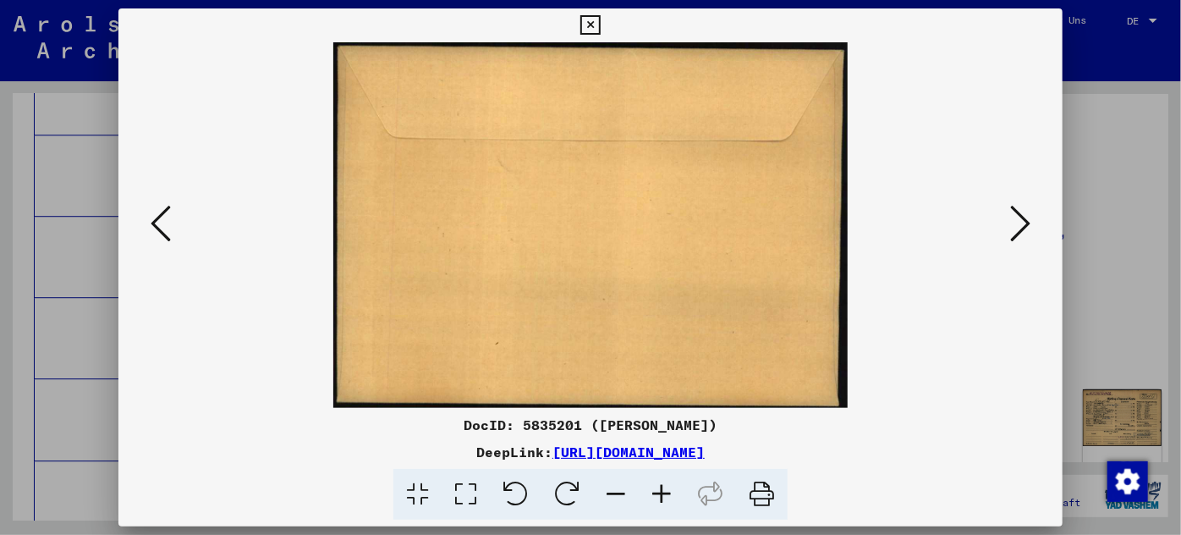
click at [1016, 223] on icon at bounding box center [1020, 223] width 20 height 41
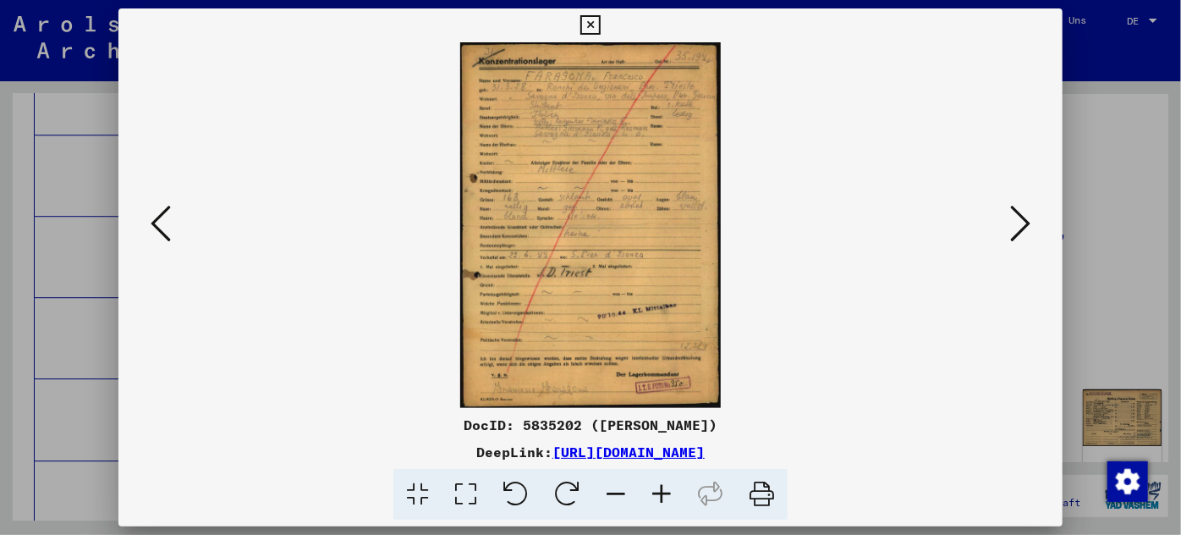
click at [653, 489] on icon at bounding box center [662, 495] width 46 height 52
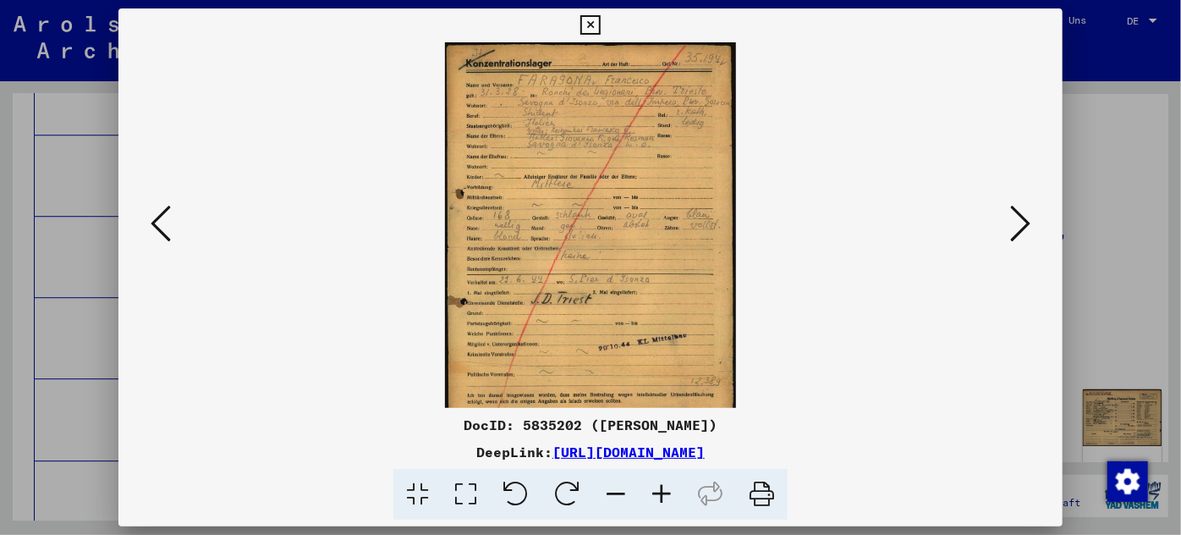
click at [653, 489] on icon at bounding box center [662, 495] width 46 height 52
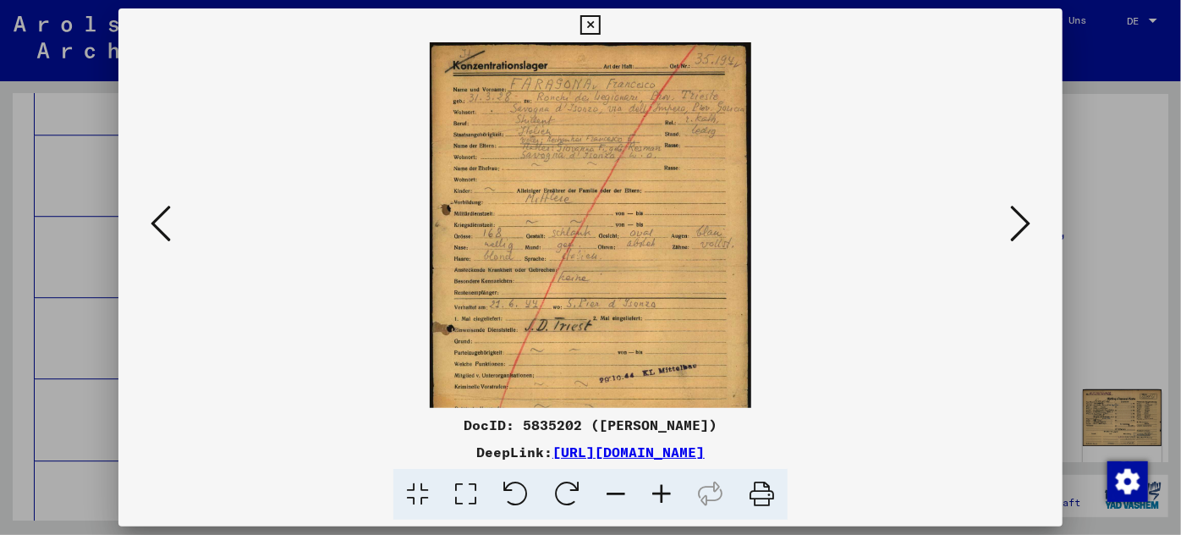
click at [654, 489] on icon at bounding box center [662, 495] width 46 height 52
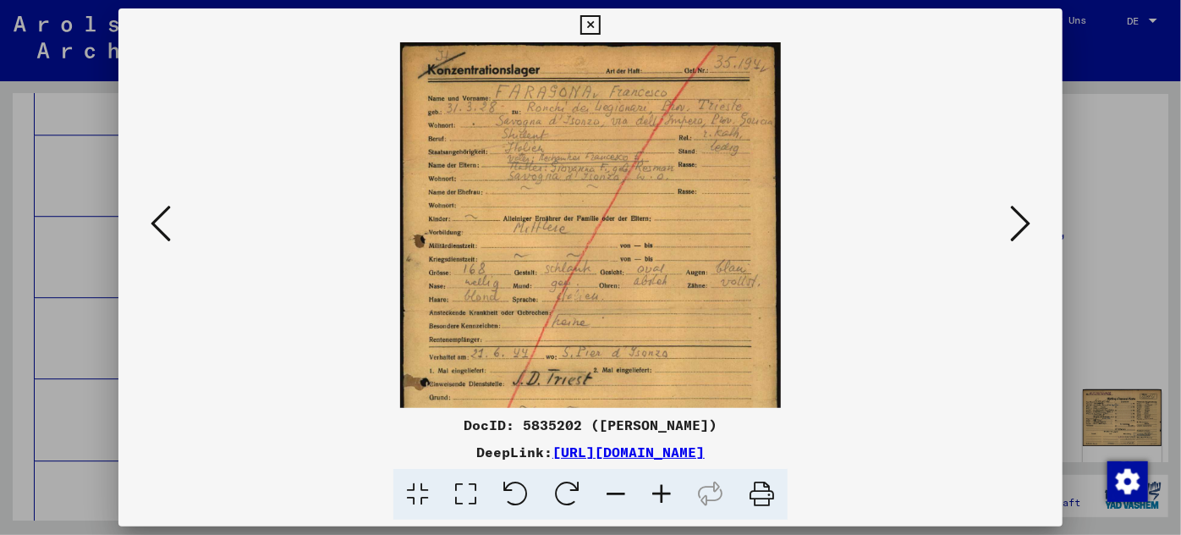
click at [654, 489] on icon at bounding box center [662, 495] width 46 height 52
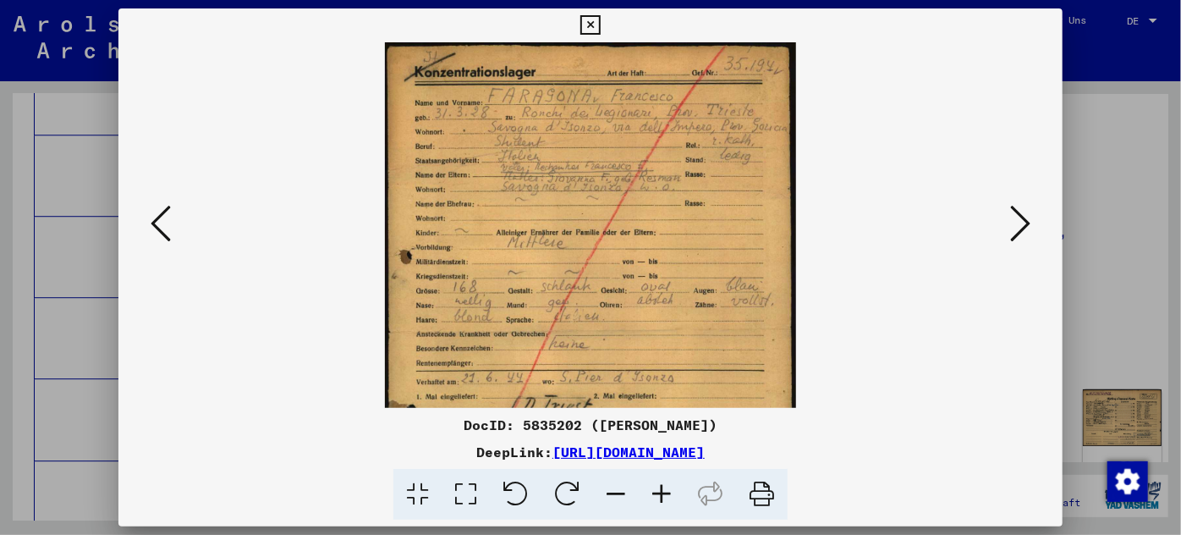
click at [654, 489] on icon at bounding box center [662, 495] width 46 height 52
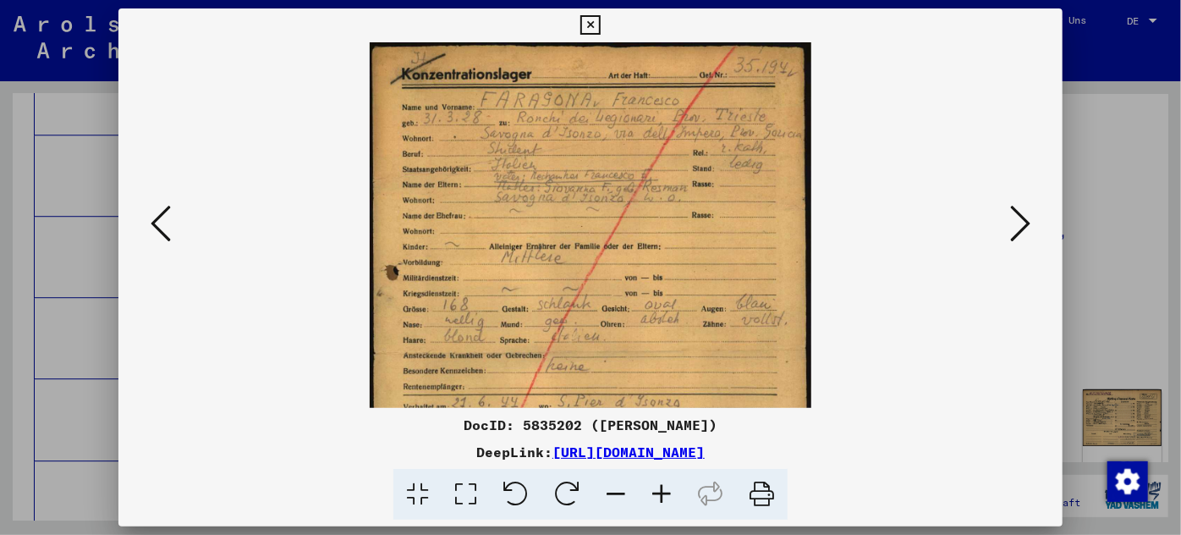
click at [654, 489] on icon at bounding box center [662, 495] width 46 height 52
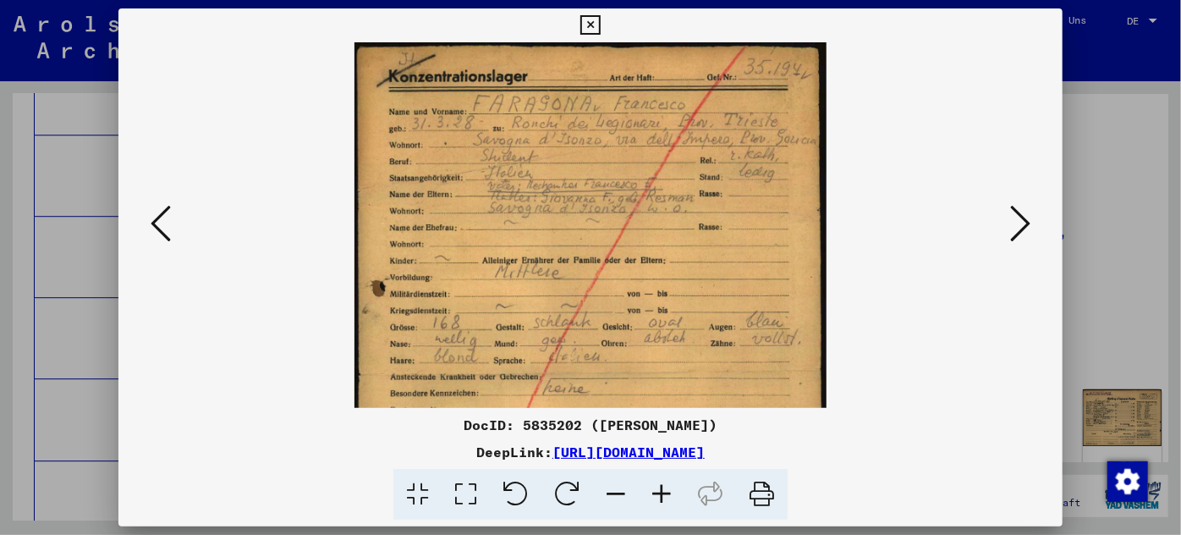
click at [654, 489] on icon at bounding box center [662, 495] width 46 height 52
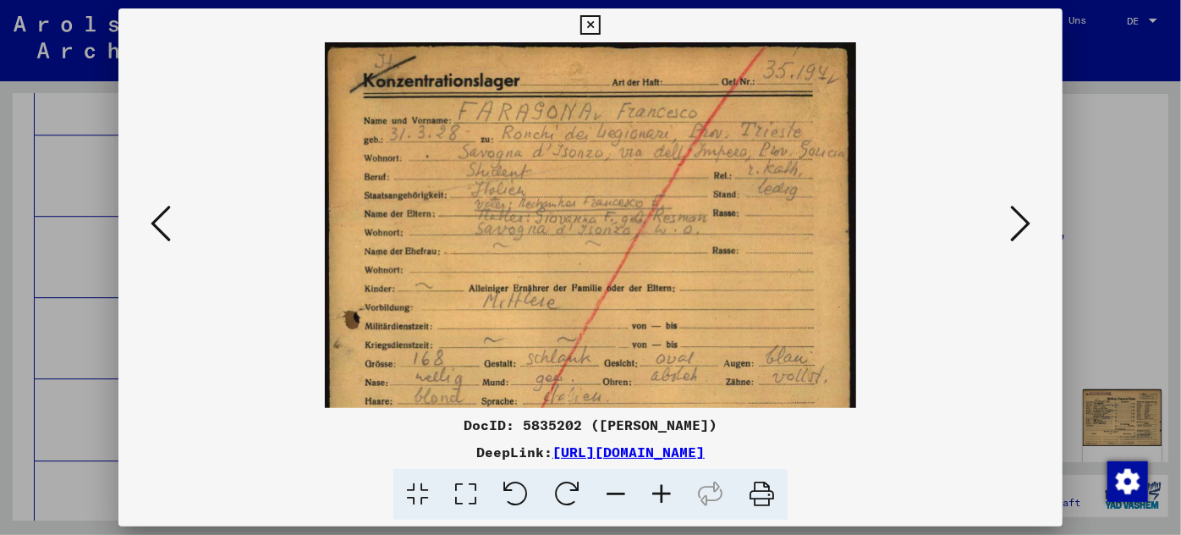
click at [654, 489] on icon at bounding box center [662, 495] width 46 height 52
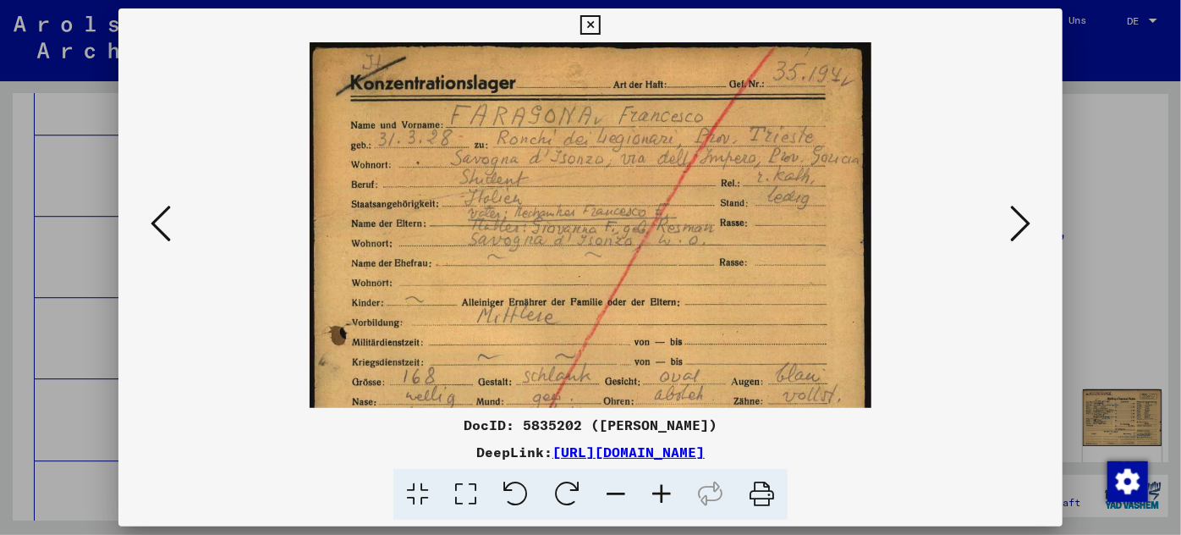
click at [654, 489] on icon at bounding box center [662, 495] width 46 height 52
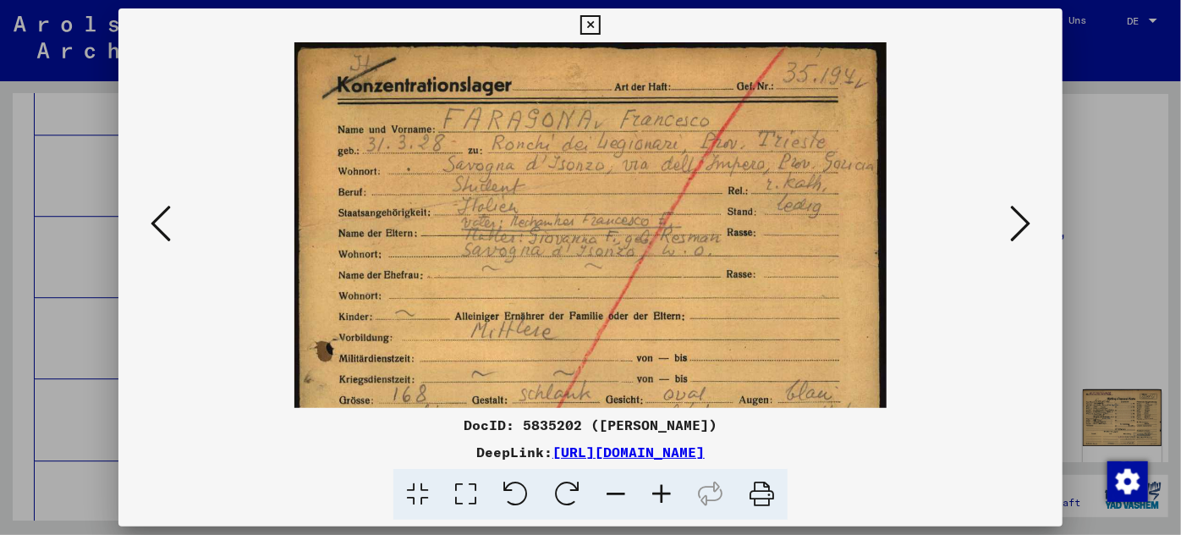
click at [654, 489] on icon at bounding box center [662, 495] width 46 height 52
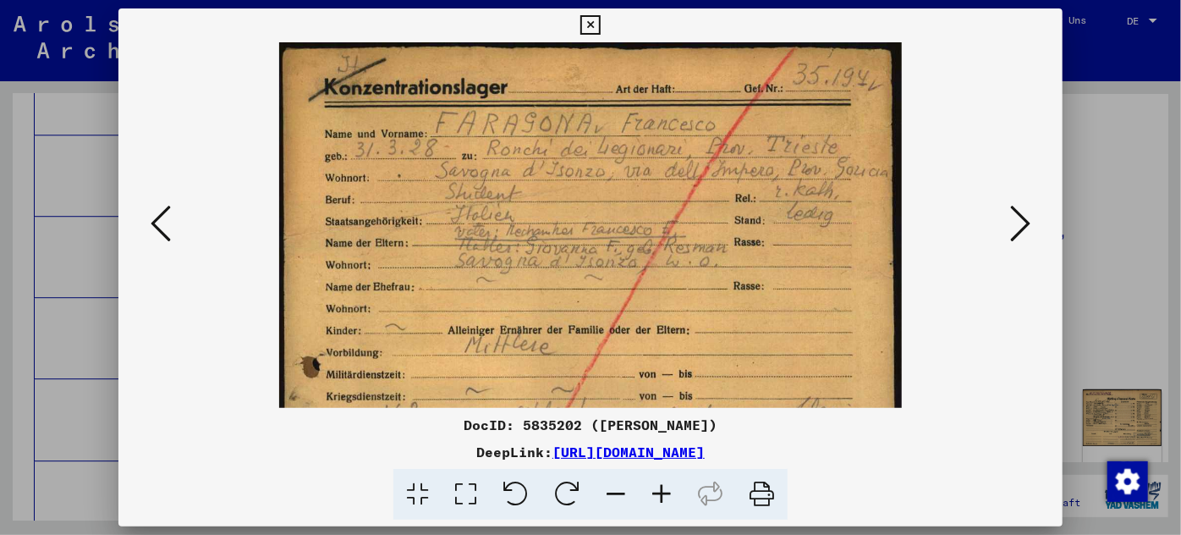
click at [654, 489] on icon at bounding box center [662, 495] width 46 height 52
click at [655, 489] on icon at bounding box center [662, 495] width 46 height 52
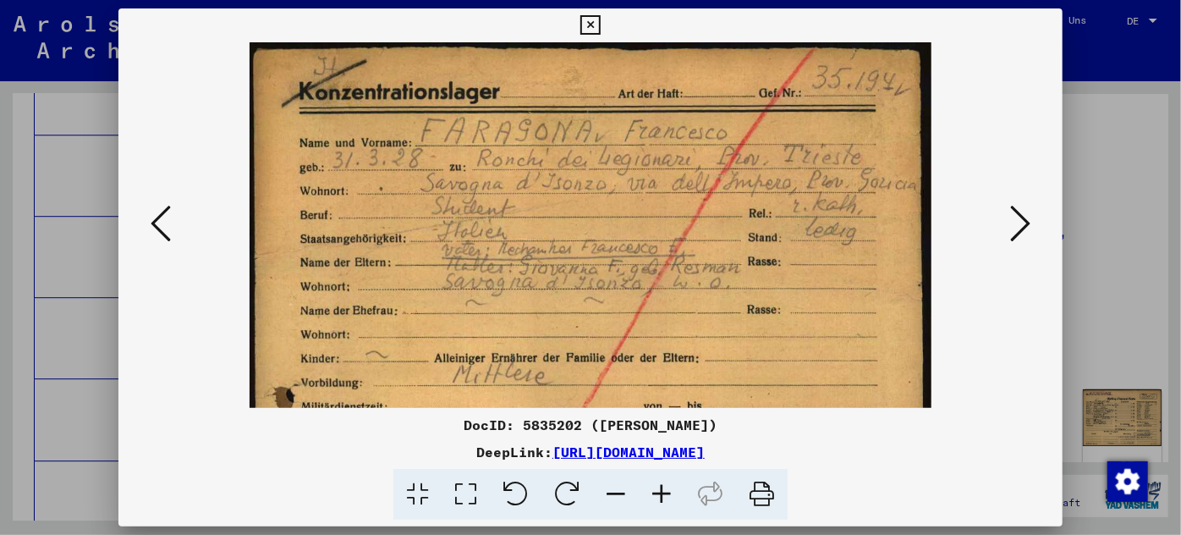
click at [655, 490] on icon at bounding box center [662, 495] width 46 height 52
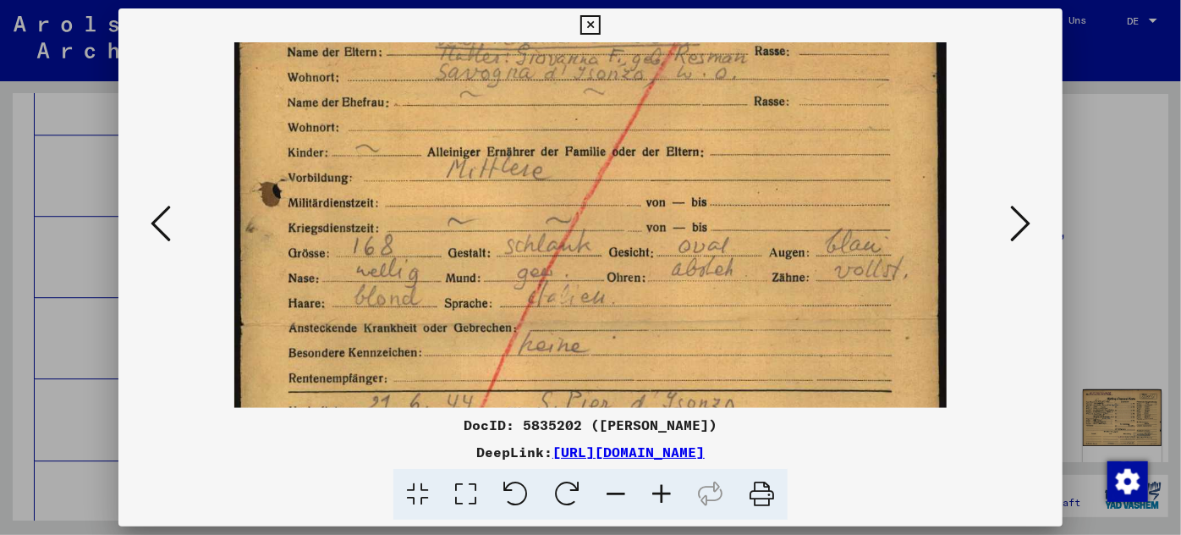
scroll to position [257, 0]
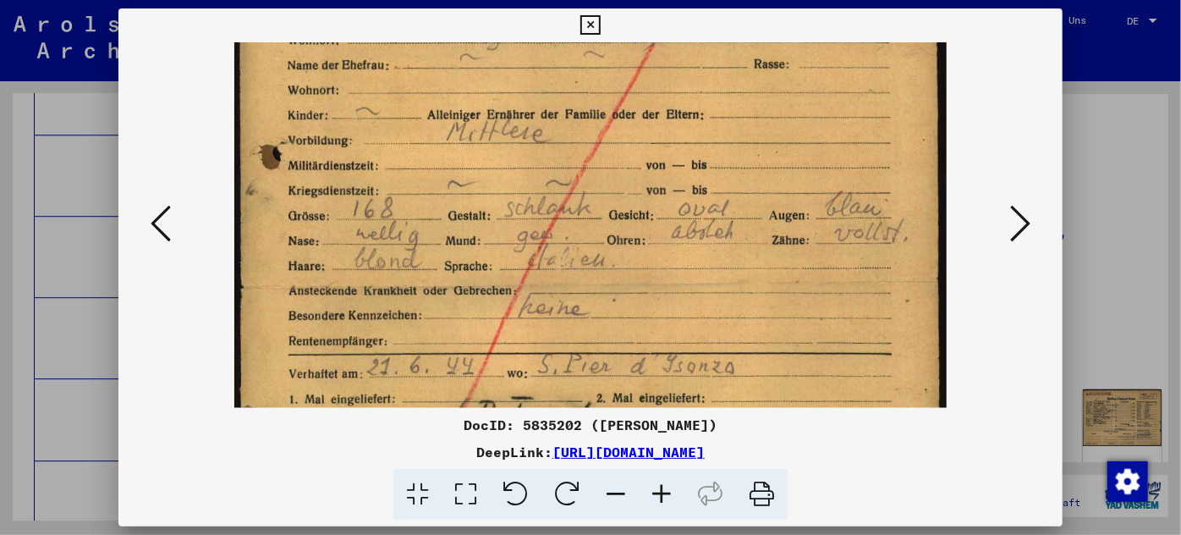
drag, startPoint x: 534, startPoint y: 341, endPoint x: 586, endPoint y: 107, distance: 239.4
click at [586, 107] on img at bounding box center [590, 285] width 712 height 1000
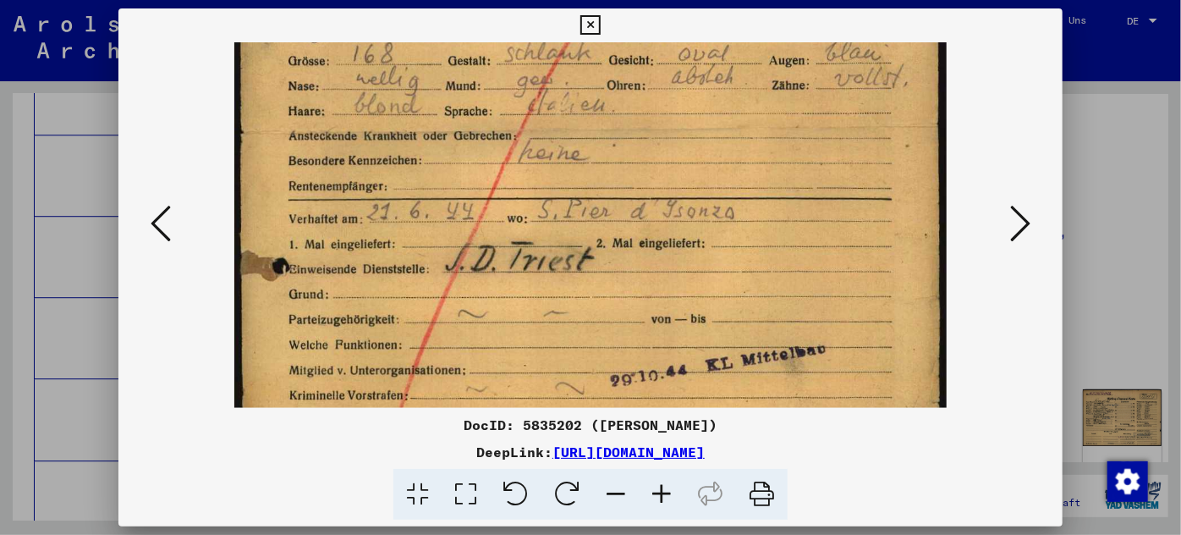
scroll to position [414, 0]
drag, startPoint x: 535, startPoint y: 340, endPoint x: 574, endPoint y: 184, distance: 160.5
click at [574, 184] on img at bounding box center [590, 129] width 712 height 1000
click at [76, 328] on div at bounding box center [590, 267] width 1181 height 535
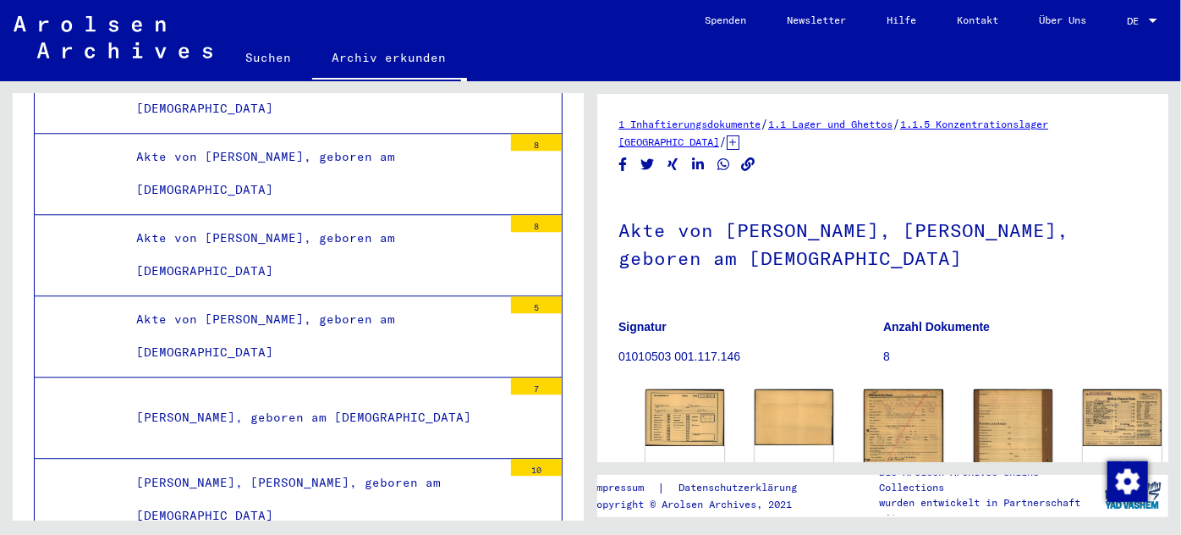
scroll to position [148584, 0]
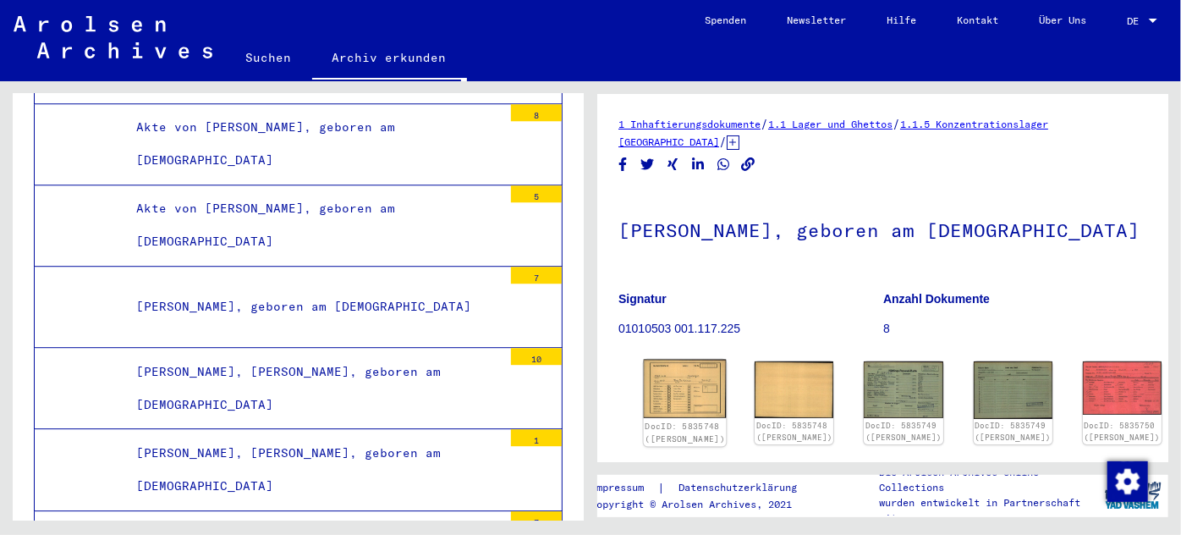
click at [668, 400] on img at bounding box center [685, 389] width 83 height 59
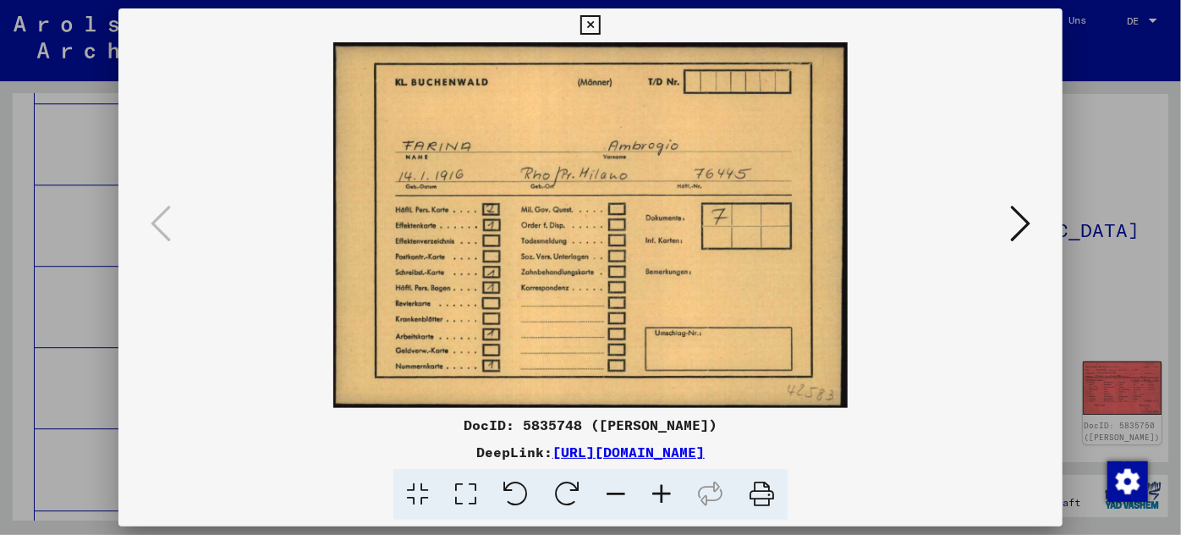
click at [96, 277] on div at bounding box center [590, 267] width 1181 height 535
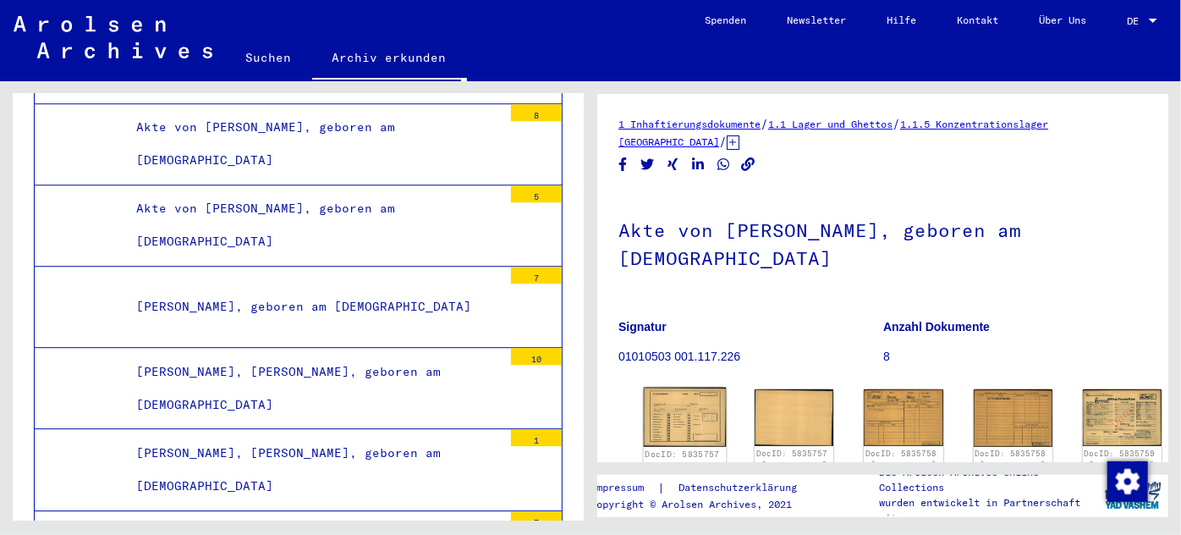
click at [668, 410] on img at bounding box center [685, 417] width 83 height 59
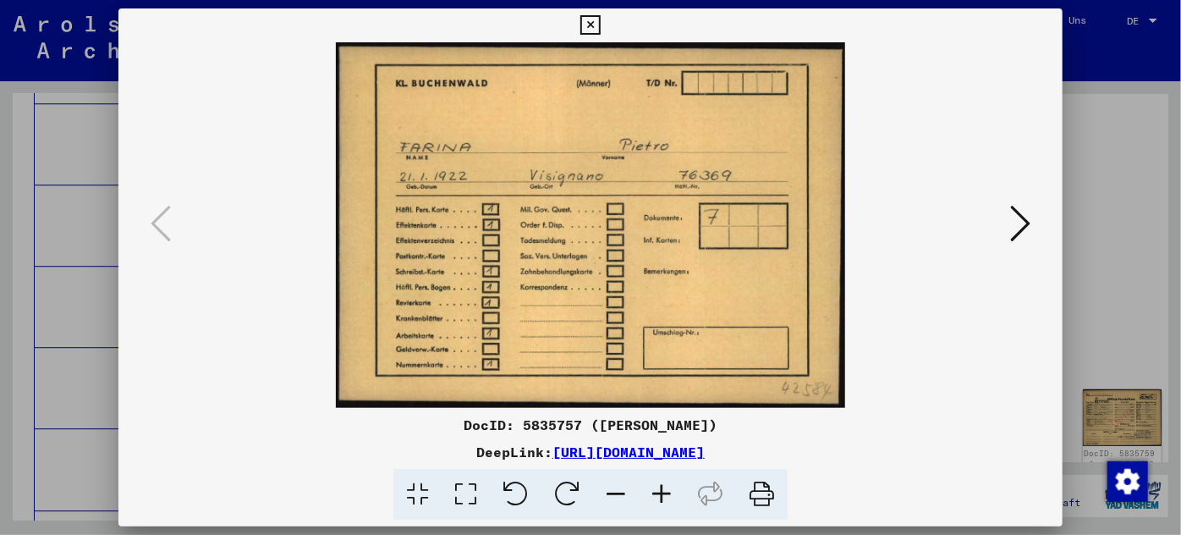
click at [1017, 217] on icon at bounding box center [1020, 223] width 20 height 41
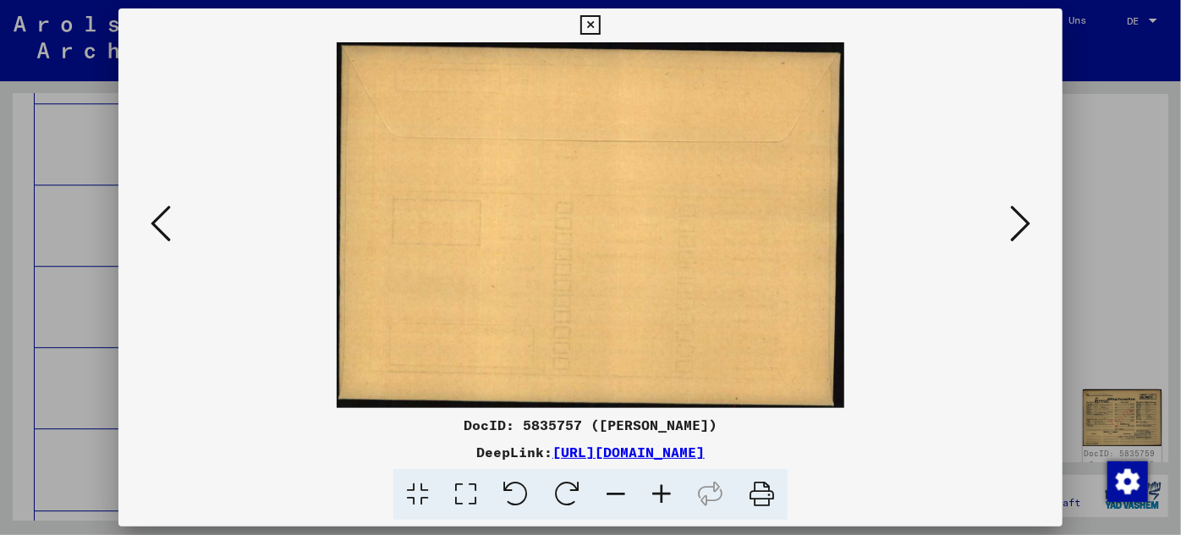
click at [1016, 217] on icon at bounding box center [1020, 223] width 20 height 41
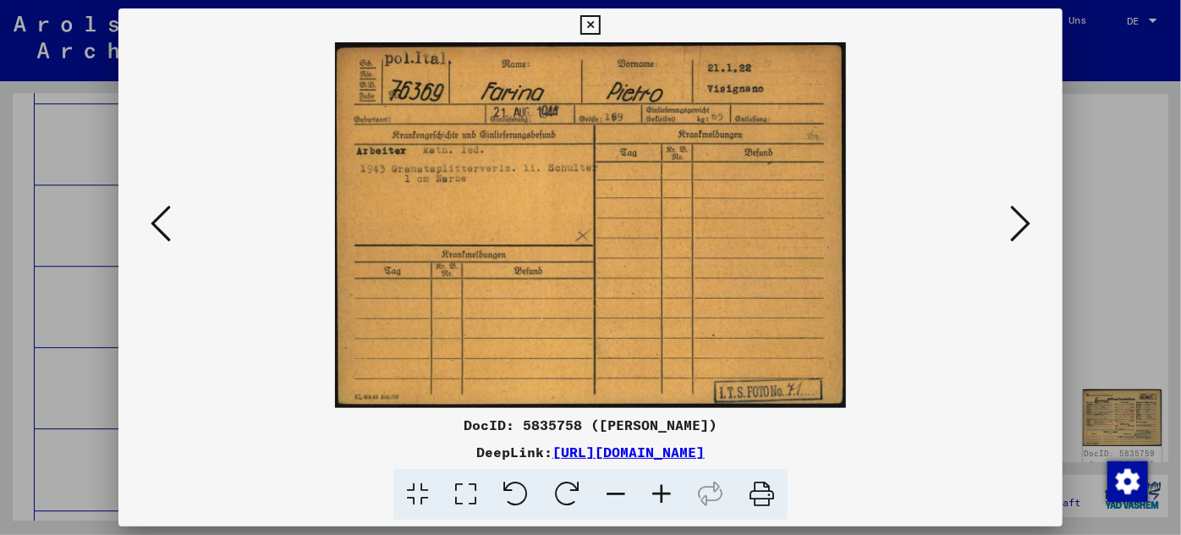
click at [1016, 217] on icon at bounding box center [1020, 223] width 20 height 41
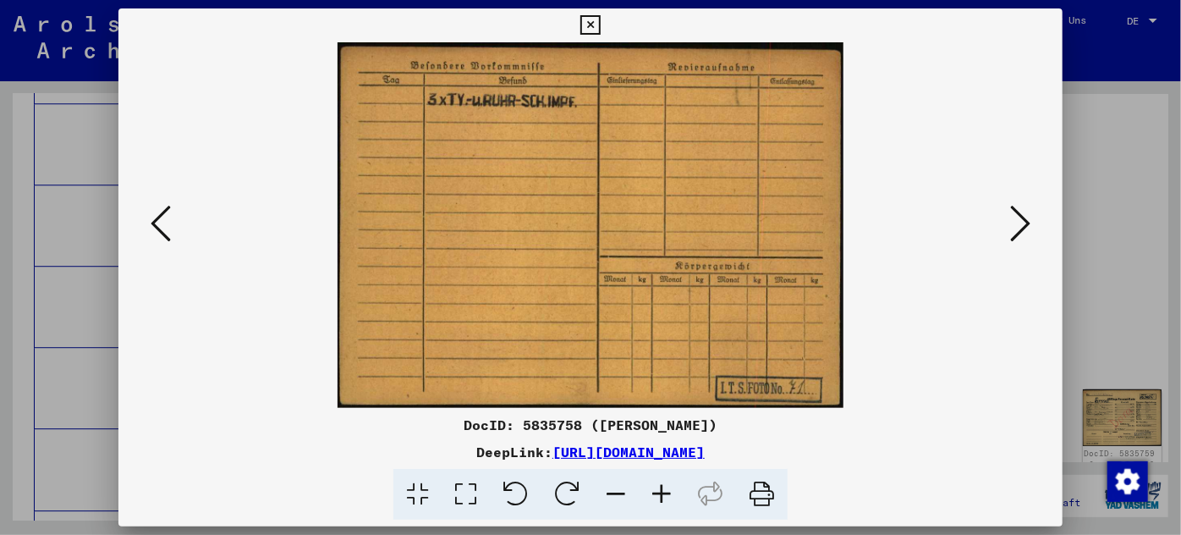
click at [1016, 217] on icon at bounding box center [1020, 223] width 20 height 41
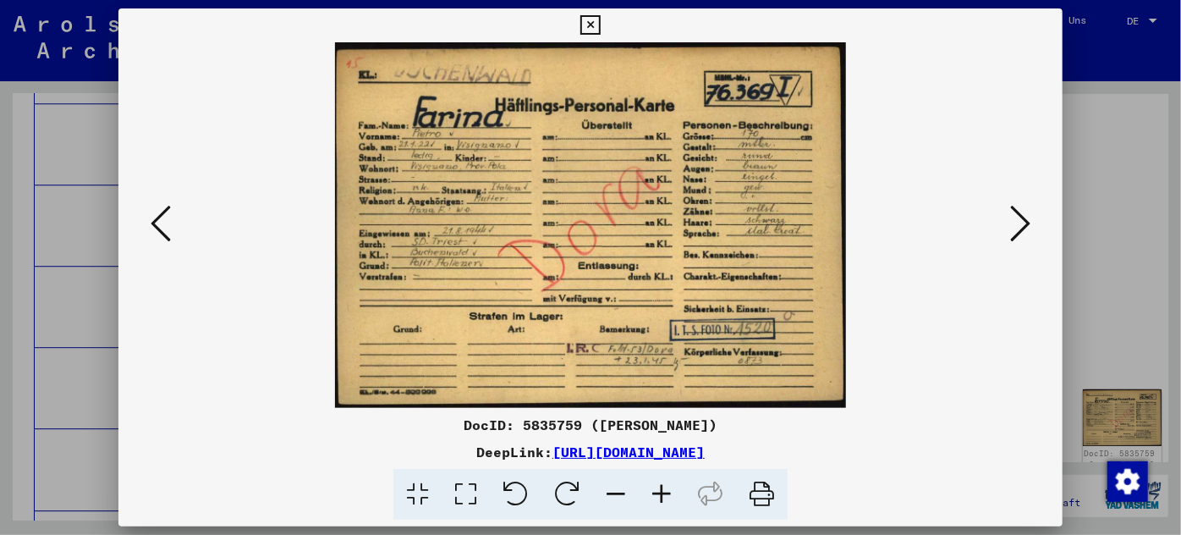
click at [663, 487] on icon at bounding box center [662, 495] width 46 height 52
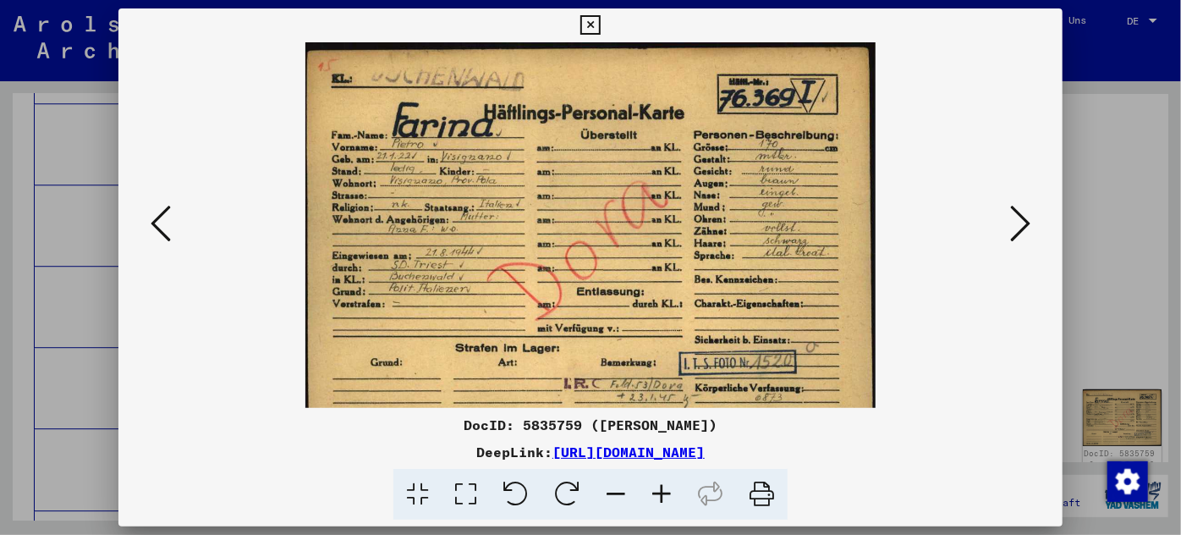
click at [662, 487] on icon at bounding box center [662, 495] width 46 height 52
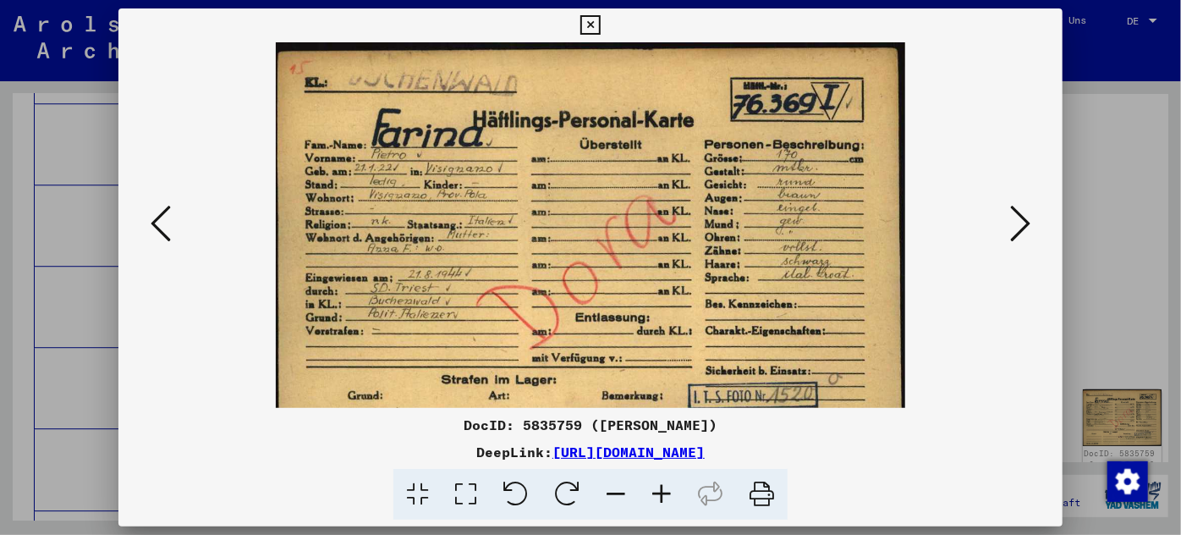
click at [662, 487] on icon at bounding box center [662, 495] width 46 height 52
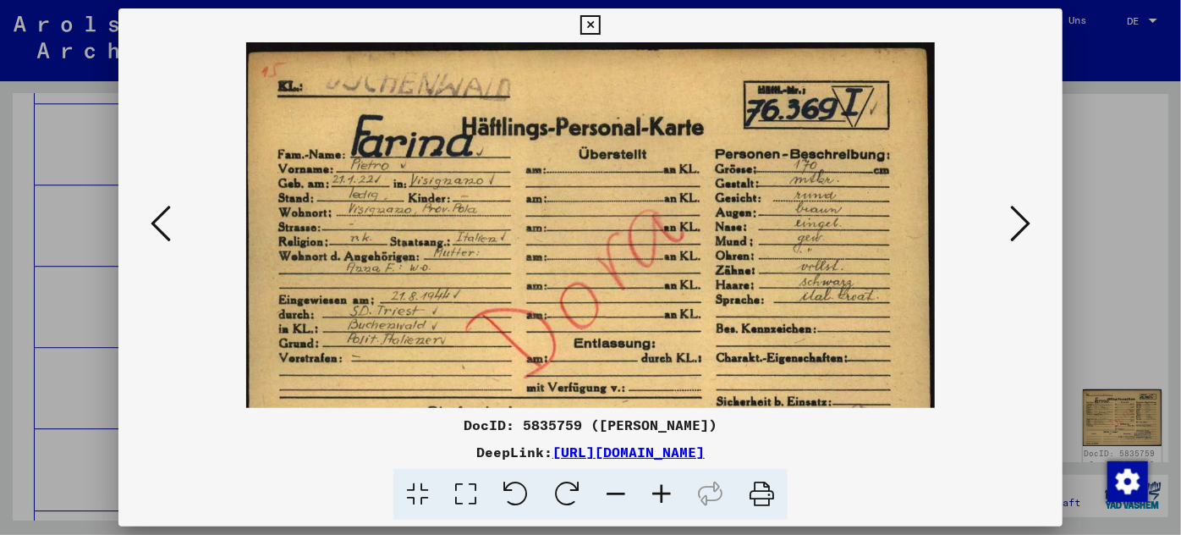
click at [662, 487] on icon at bounding box center [662, 495] width 46 height 52
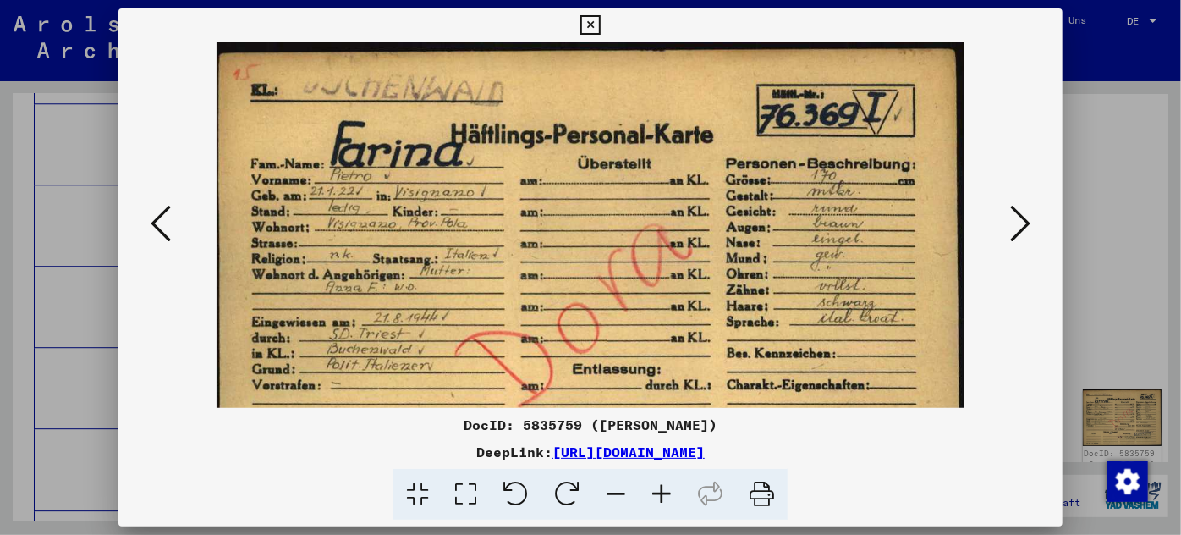
click at [662, 487] on icon at bounding box center [662, 495] width 46 height 52
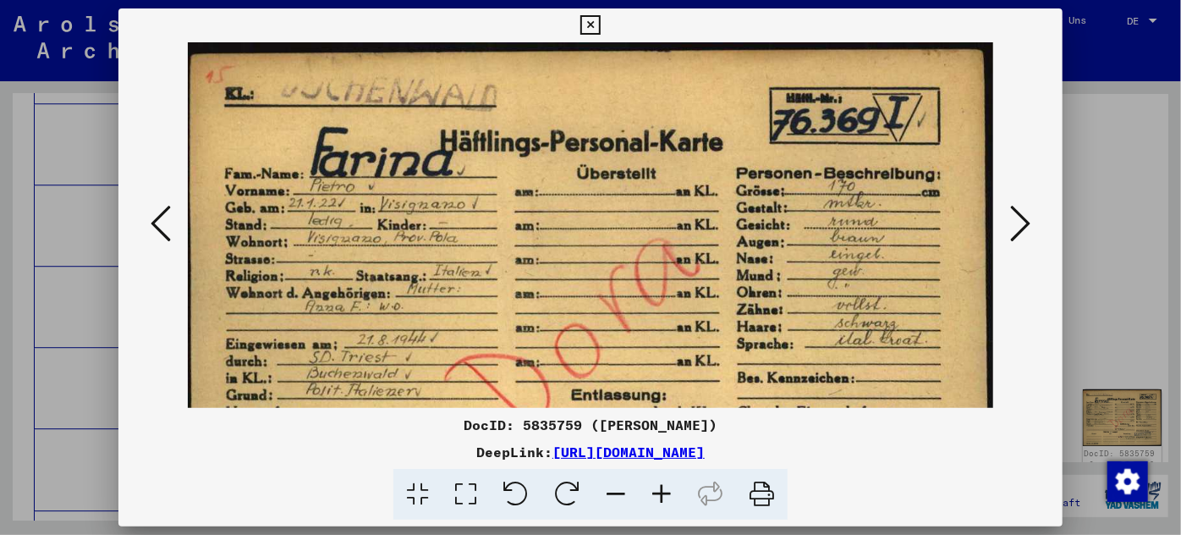
click at [156, 220] on icon at bounding box center [161, 223] width 20 height 41
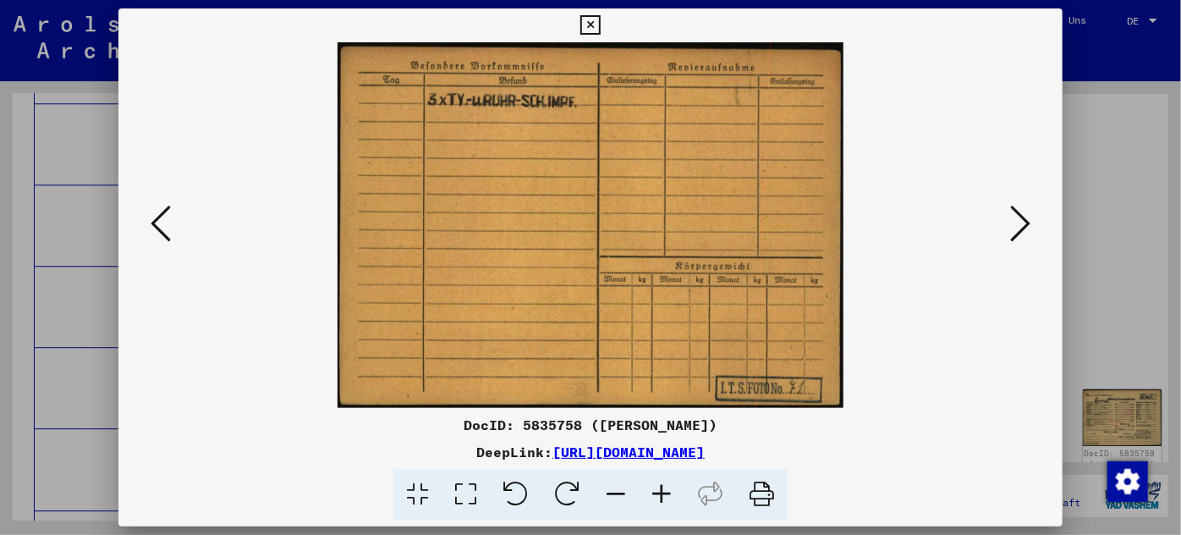
click at [155, 219] on icon at bounding box center [161, 223] width 20 height 41
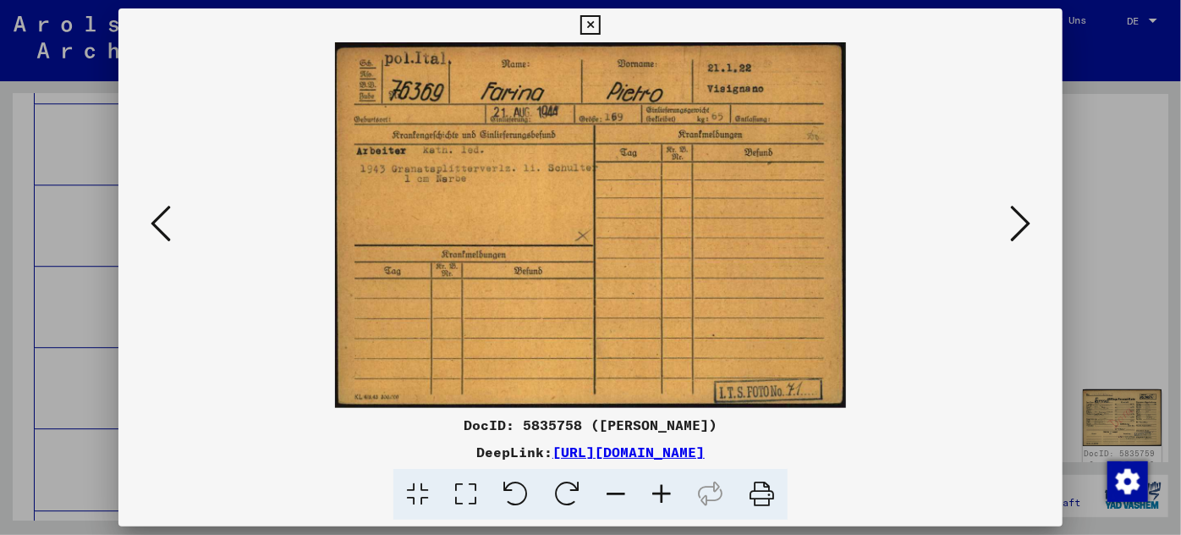
click at [155, 219] on icon at bounding box center [161, 223] width 20 height 41
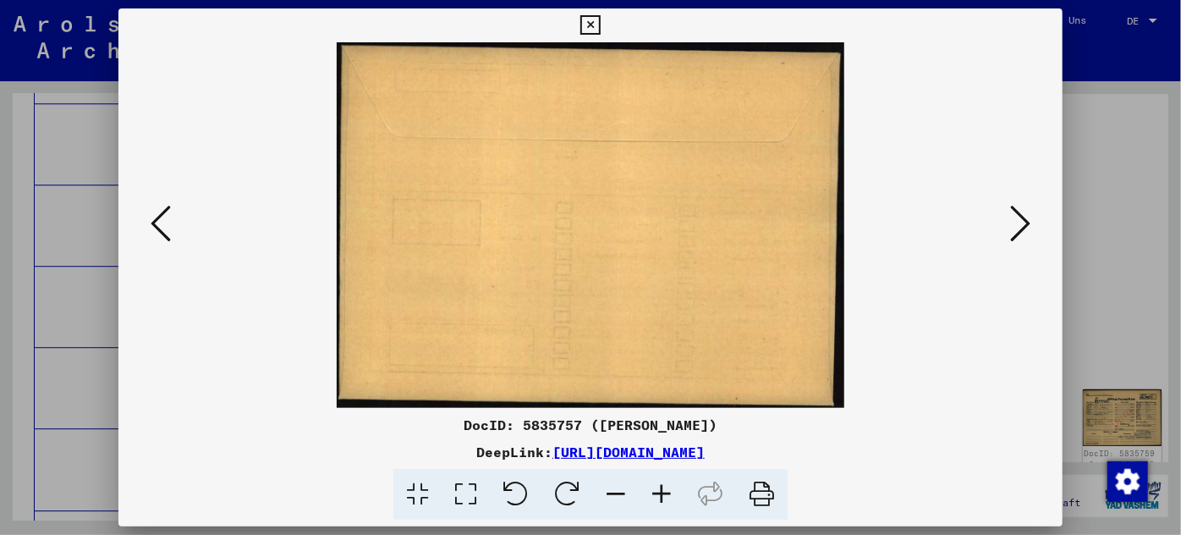
click at [155, 219] on icon at bounding box center [161, 223] width 20 height 41
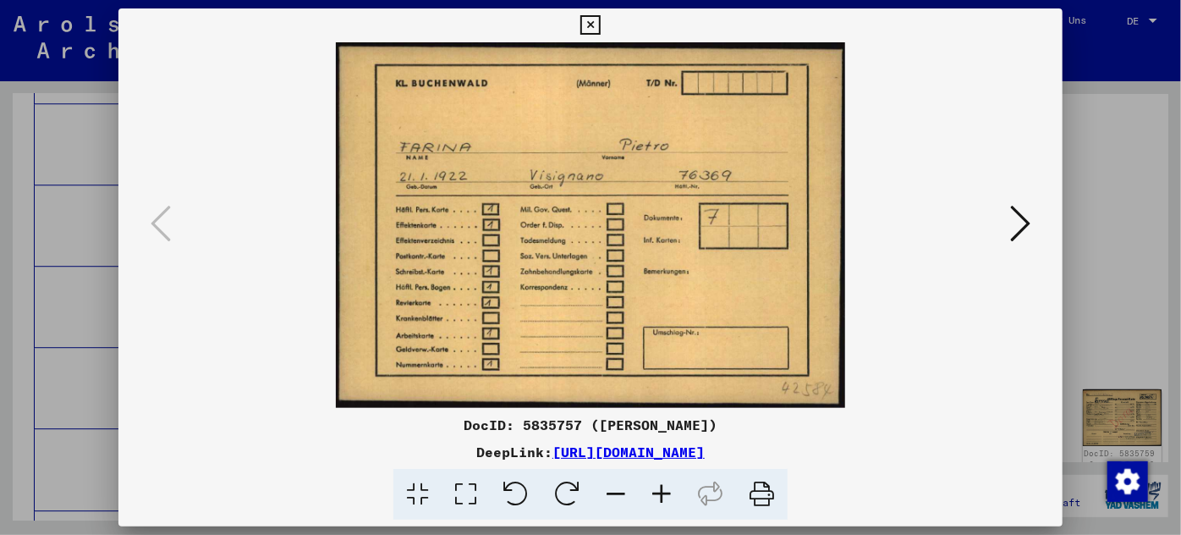
drag, startPoint x: 918, startPoint y: 439, endPoint x: 379, endPoint y: 443, distance: 539.0
click at [379, 443] on div "DocID: 5835757 ([PERSON_NAME]) DeepLink: [URL][DOMAIN_NAME]" at bounding box center [590, 468] width 945 height 106
copy link "[URL][DOMAIN_NAME]"
click at [1002, 215] on viewer-one-image at bounding box center [591, 225] width 830 height 366
click at [1020, 220] on icon at bounding box center [1020, 223] width 20 height 41
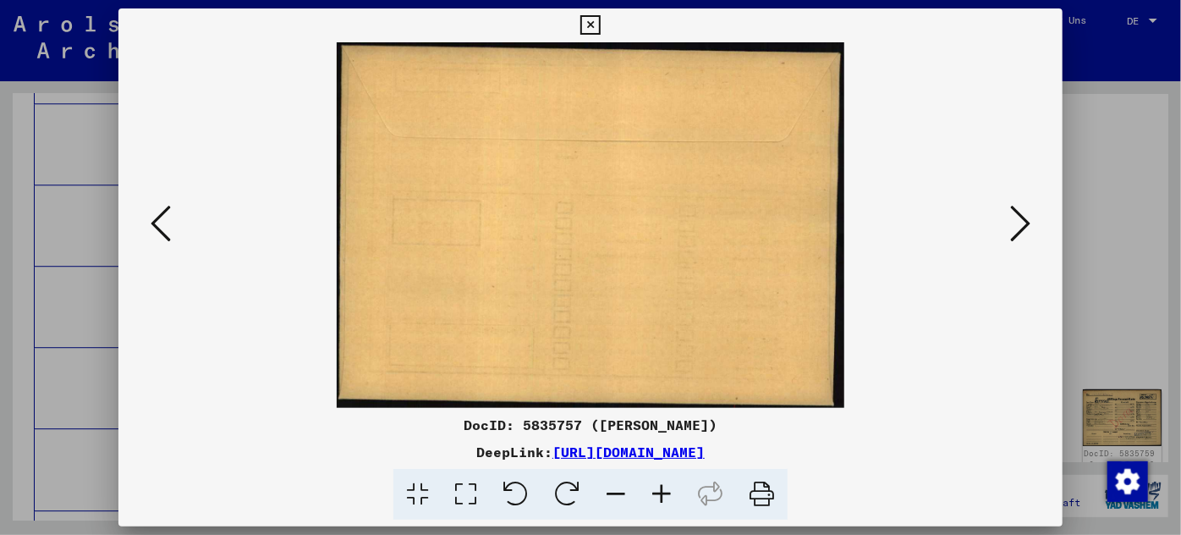
click at [1018, 220] on icon at bounding box center [1020, 223] width 20 height 41
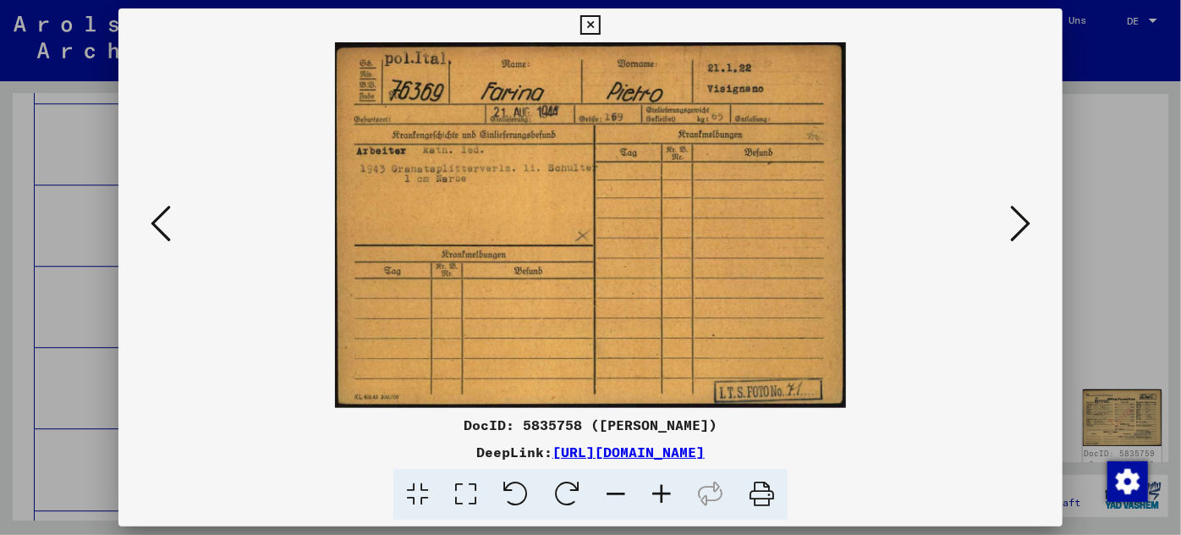
click at [655, 491] on icon at bounding box center [662, 495] width 46 height 52
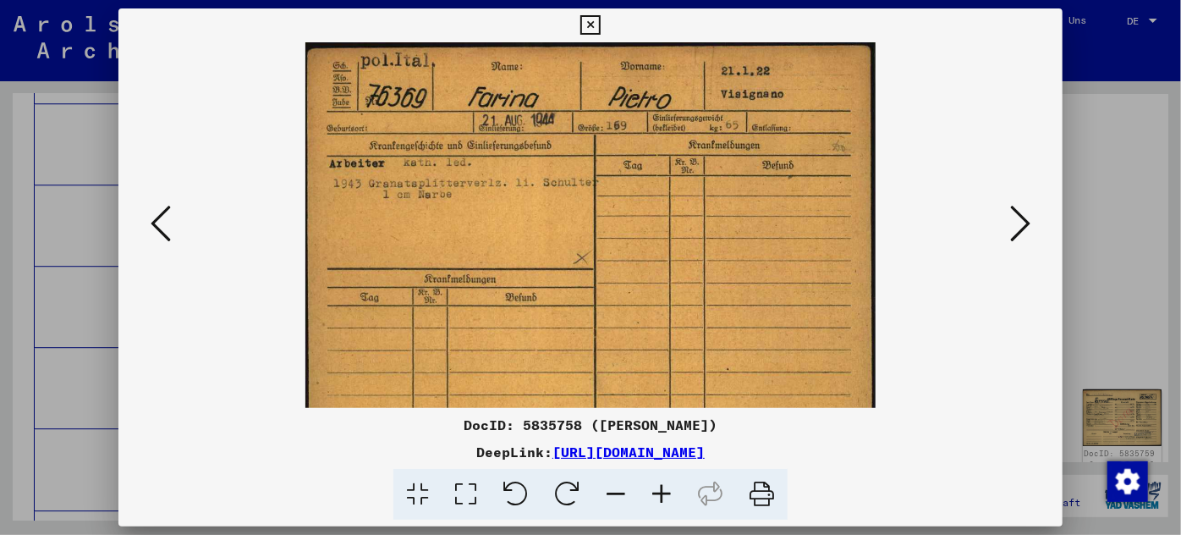
click at [655, 491] on icon at bounding box center [662, 495] width 46 height 52
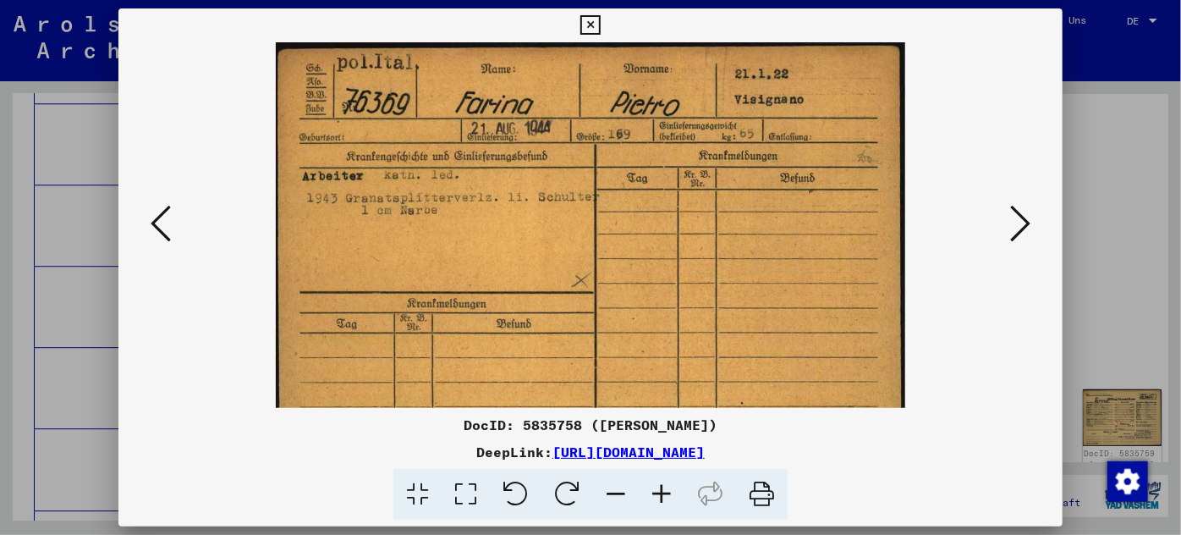
click at [655, 491] on icon at bounding box center [662, 495] width 46 height 52
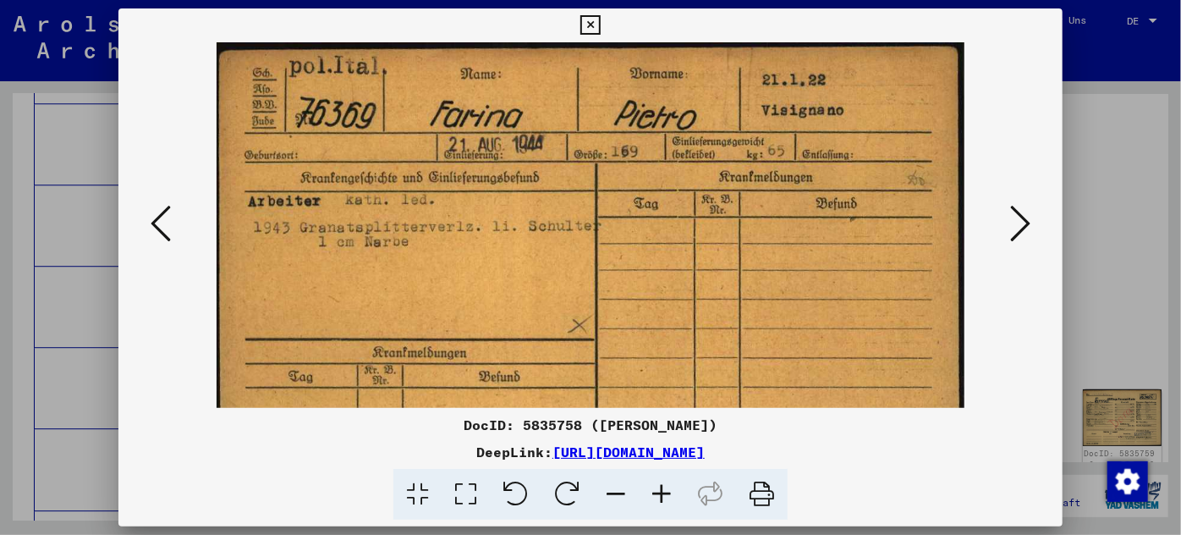
click at [655, 491] on icon at bounding box center [662, 495] width 46 height 52
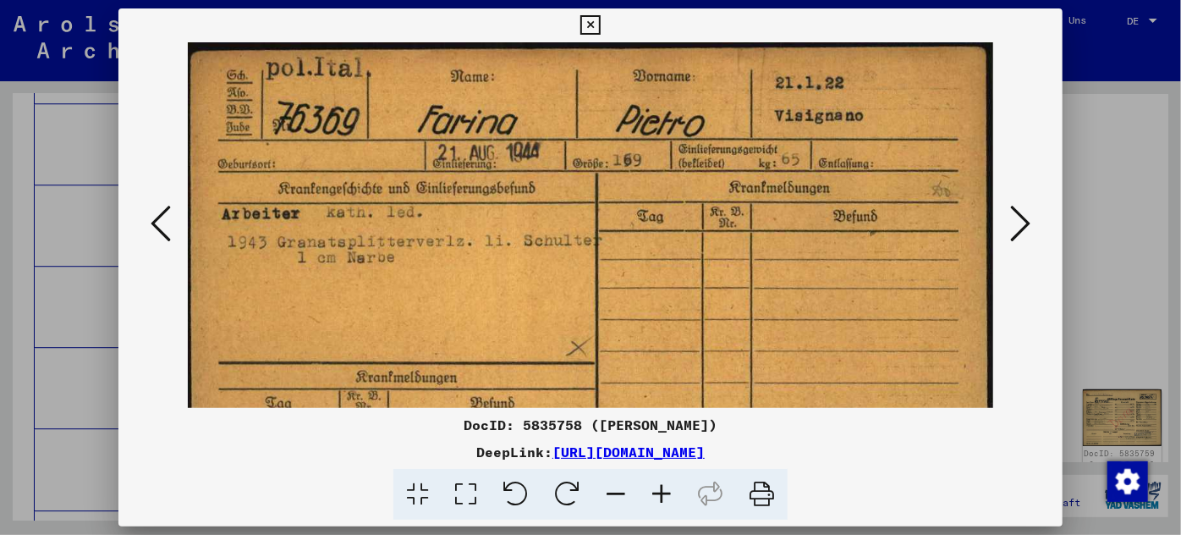
click at [1020, 222] on icon at bounding box center [1020, 223] width 20 height 41
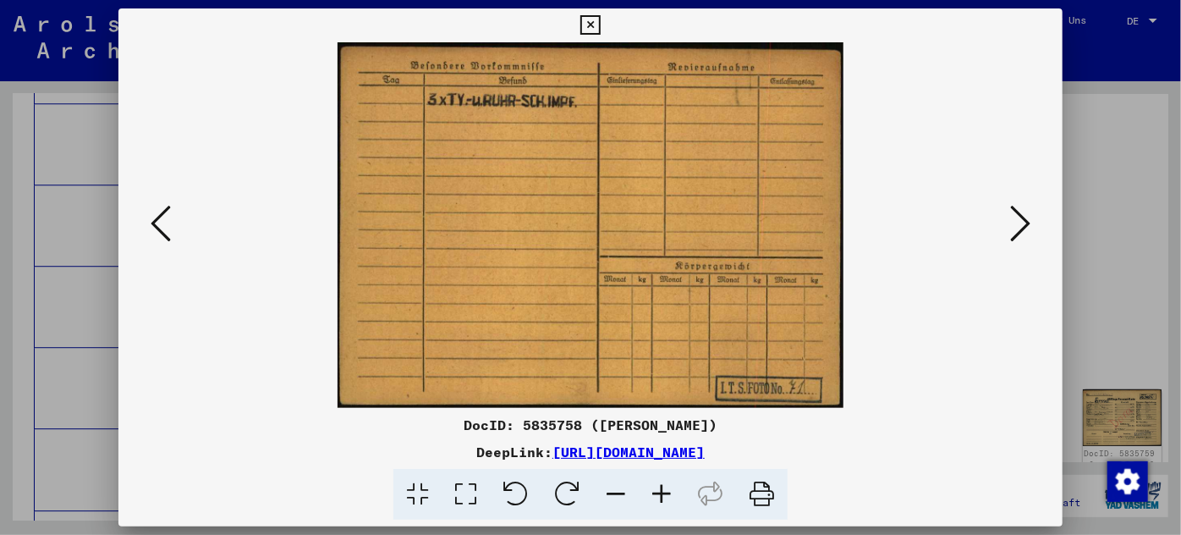
click at [657, 498] on icon at bounding box center [662, 495] width 46 height 52
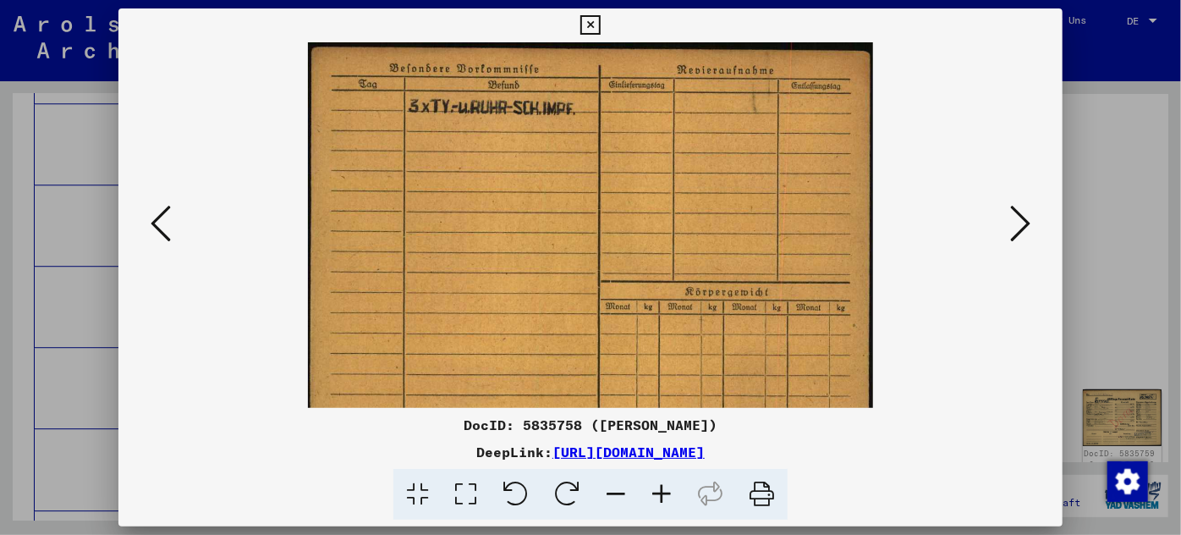
click at [657, 498] on icon at bounding box center [662, 495] width 46 height 52
click at [658, 498] on icon at bounding box center [662, 495] width 46 height 52
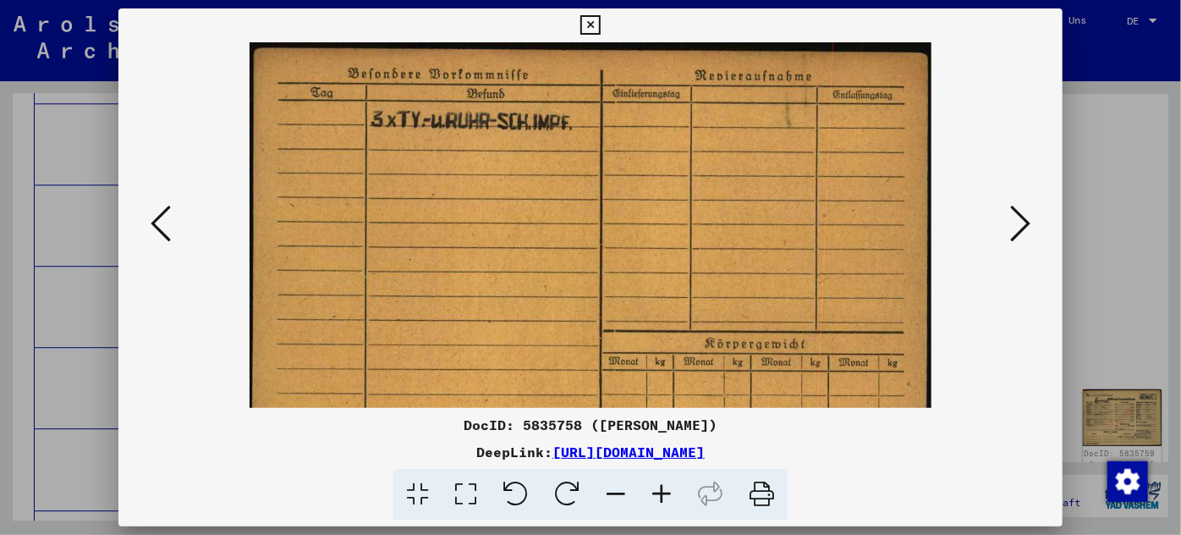
click at [658, 498] on icon at bounding box center [662, 495] width 46 height 52
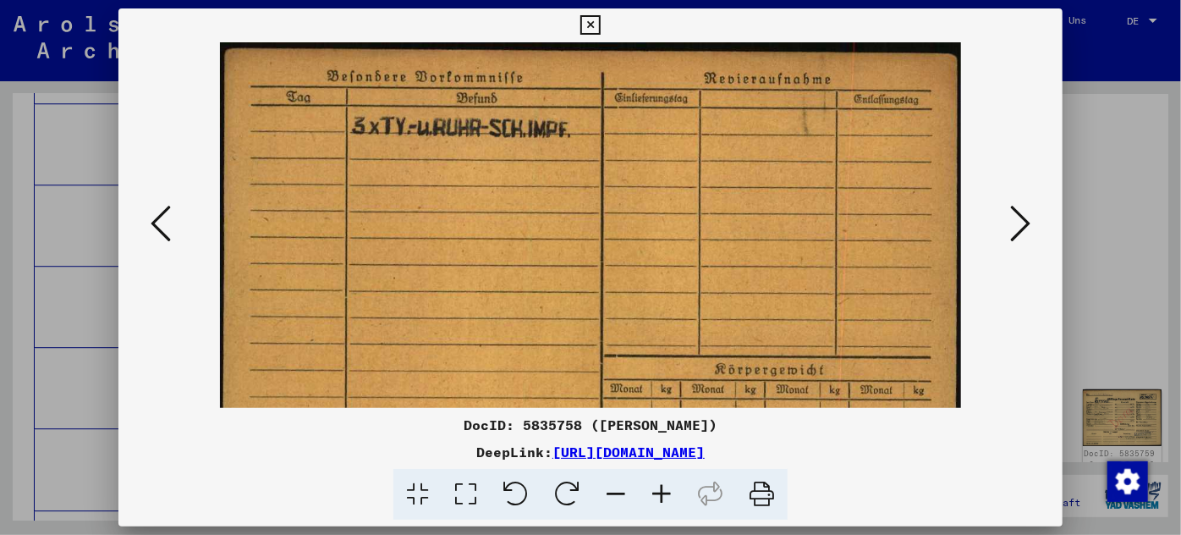
click at [661, 500] on icon at bounding box center [662, 495] width 46 height 52
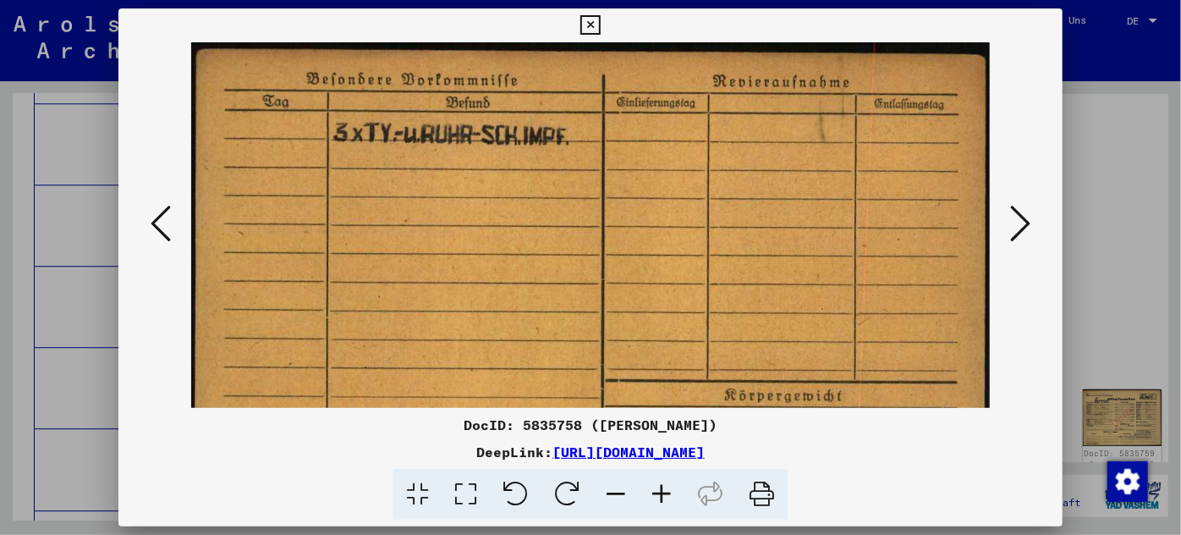
click at [661, 500] on icon at bounding box center [662, 495] width 46 height 52
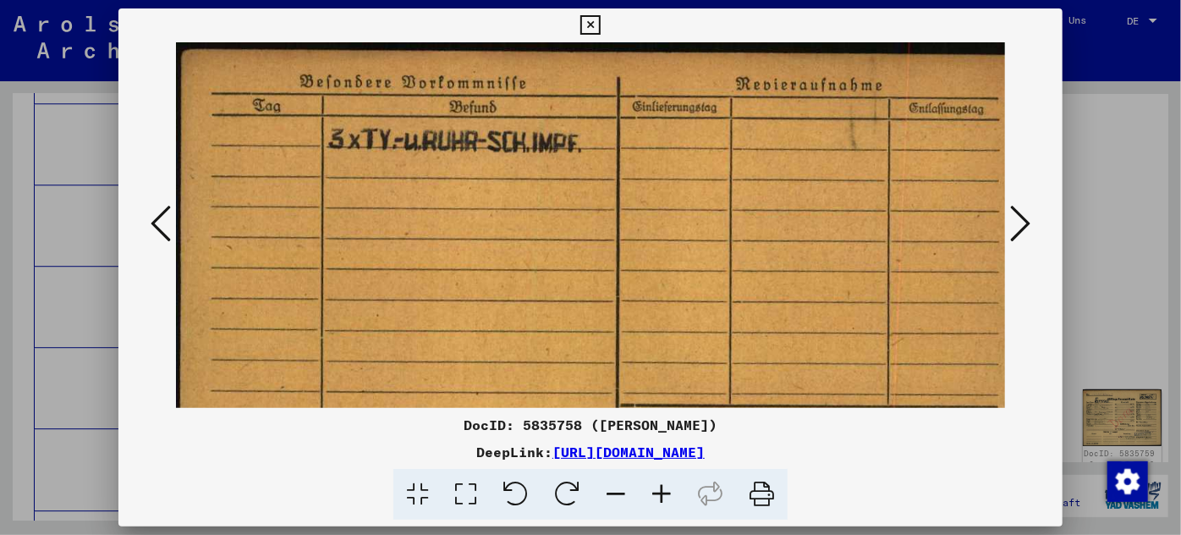
click at [1019, 214] on icon at bounding box center [1020, 223] width 20 height 41
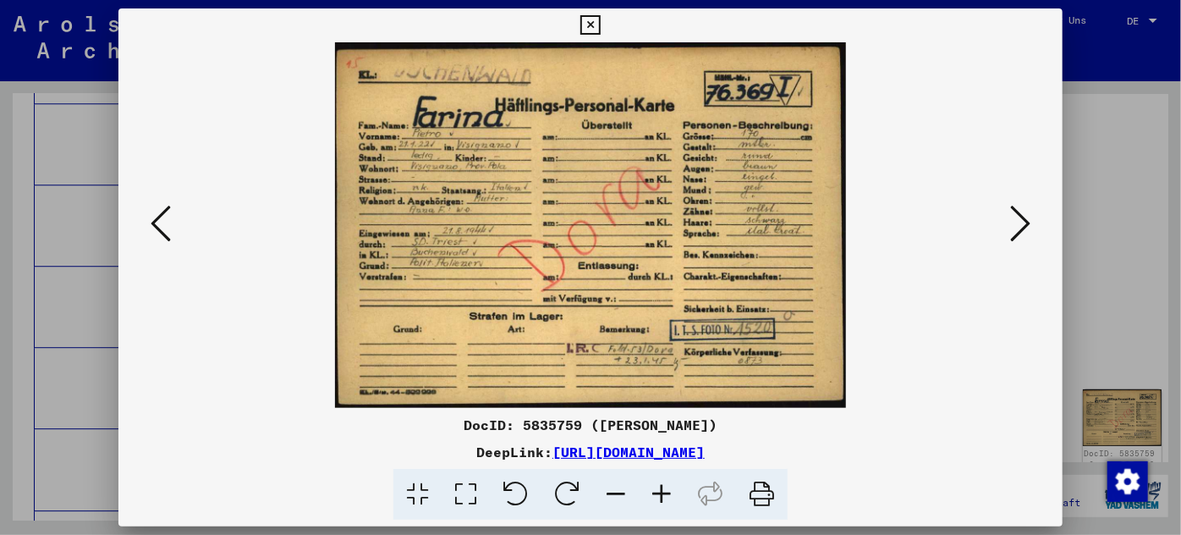
click at [657, 492] on icon at bounding box center [662, 495] width 46 height 52
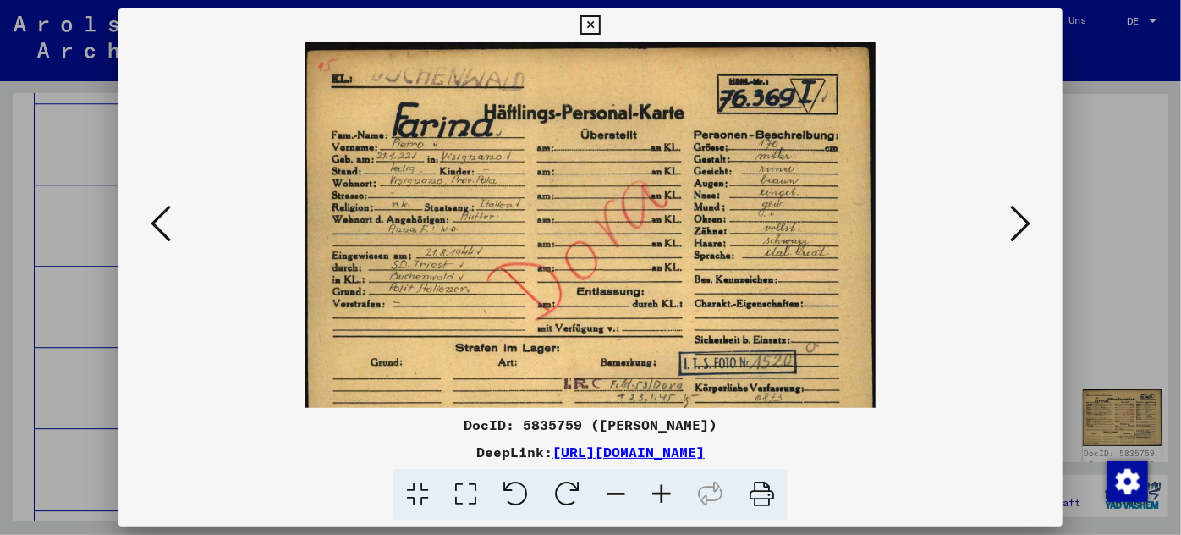
click at [657, 492] on icon at bounding box center [662, 495] width 46 height 52
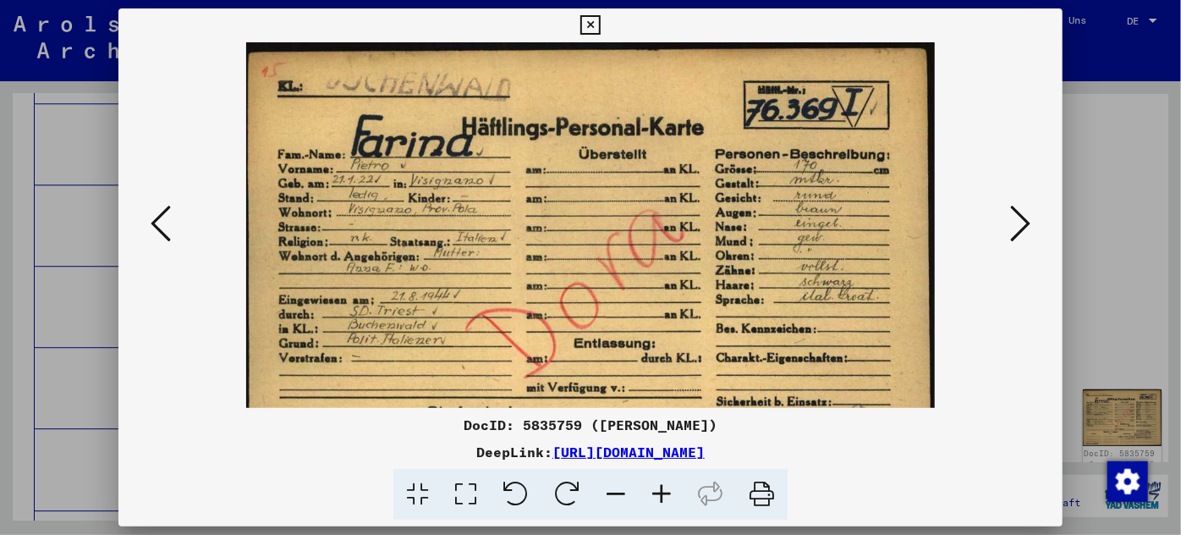
click at [657, 492] on icon at bounding box center [662, 495] width 46 height 52
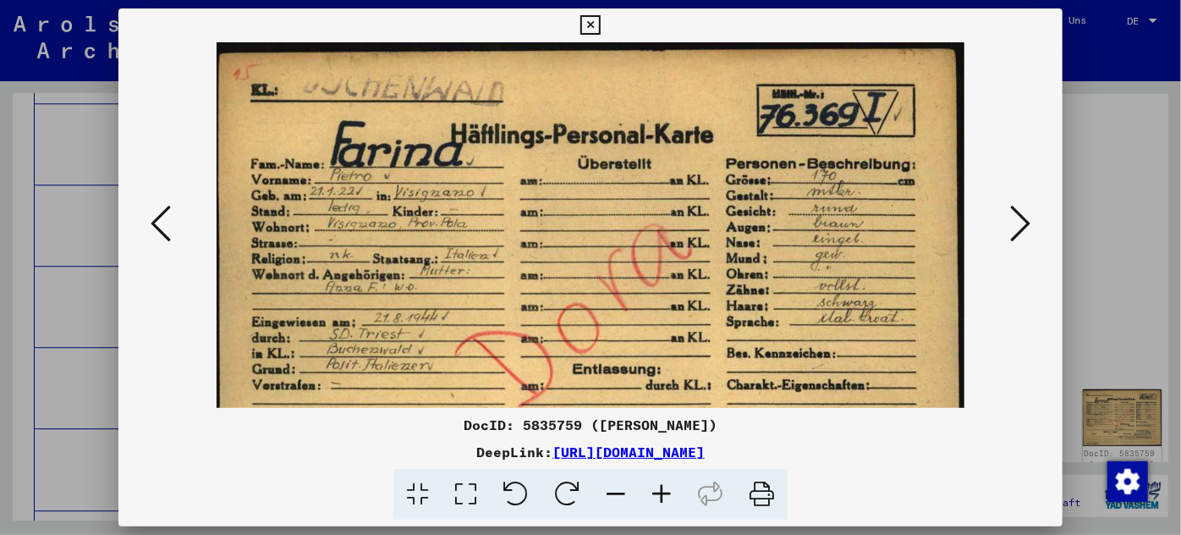
click at [657, 493] on icon at bounding box center [662, 495] width 46 height 52
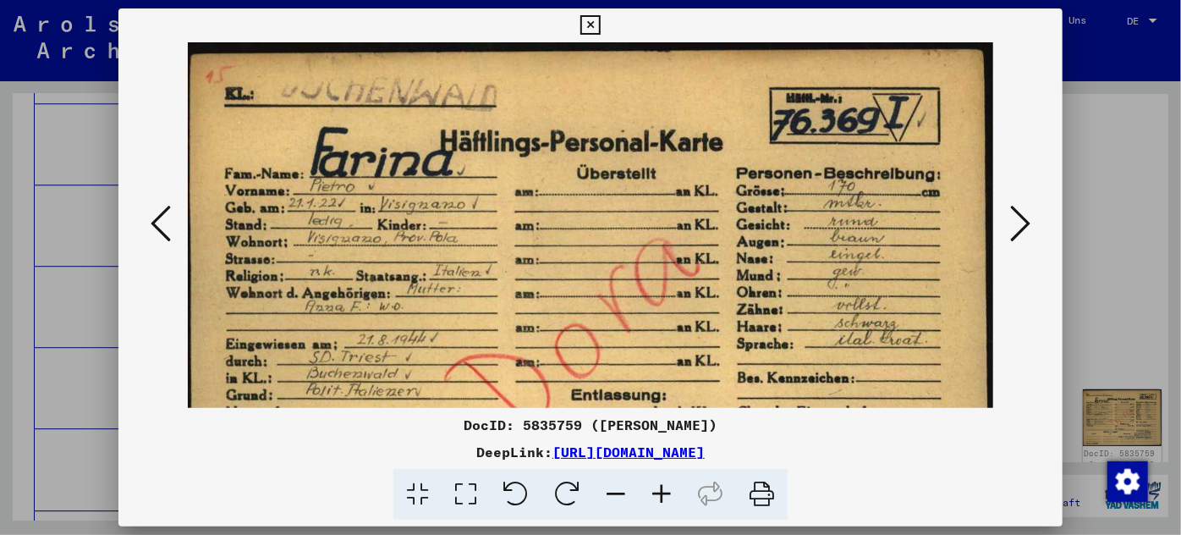
click at [1024, 212] on icon at bounding box center [1020, 223] width 20 height 41
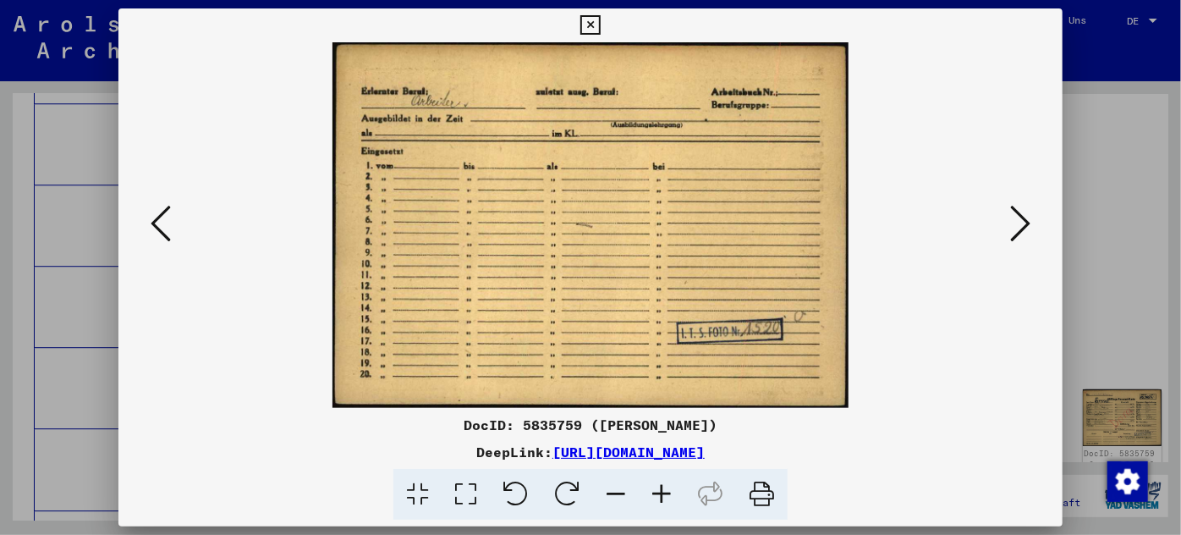
click at [1028, 213] on icon at bounding box center [1020, 223] width 20 height 41
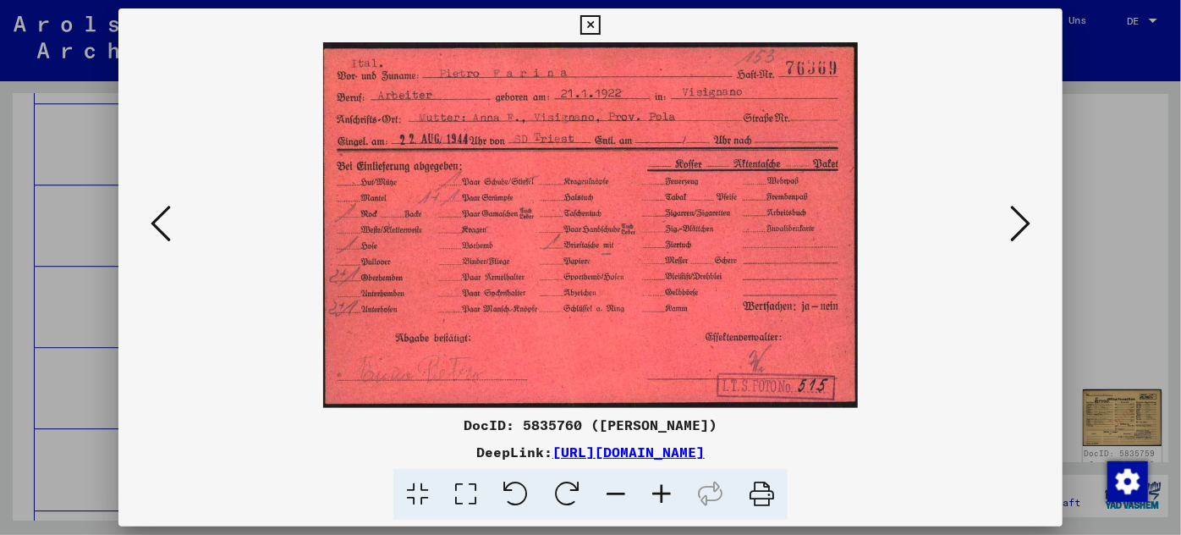
click at [656, 491] on icon at bounding box center [662, 495] width 46 height 52
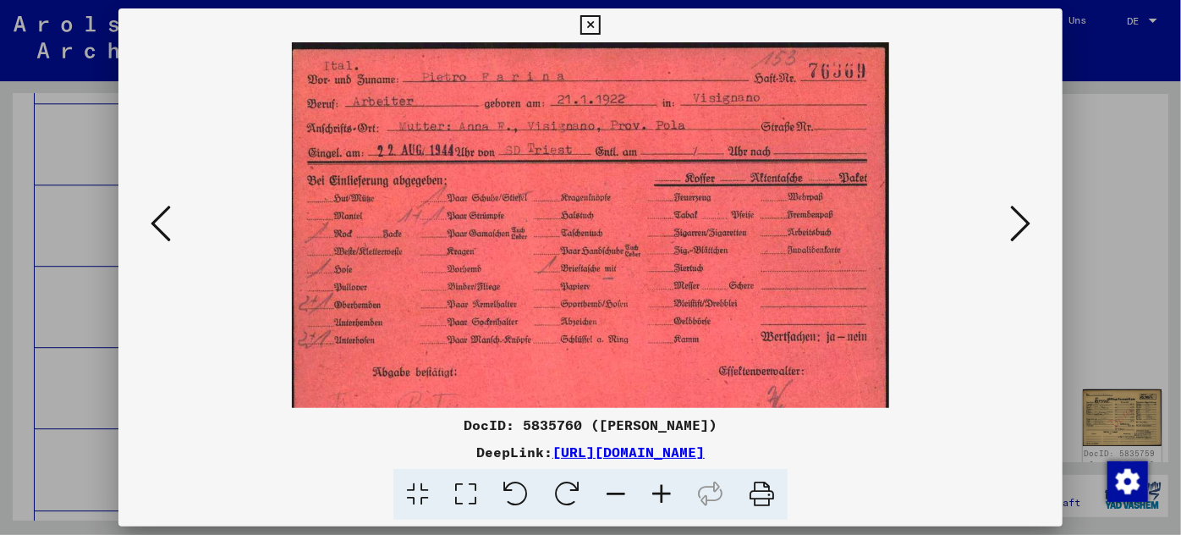
click at [656, 489] on icon at bounding box center [662, 495] width 46 height 52
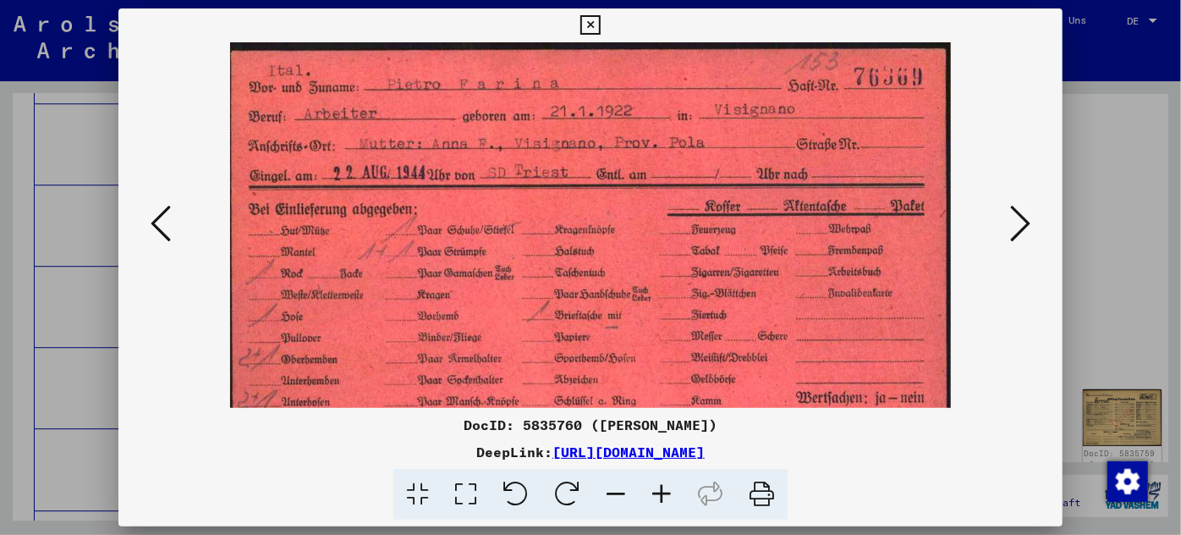
click at [656, 489] on icon at bounding box center [662, 495] width 46 height 52
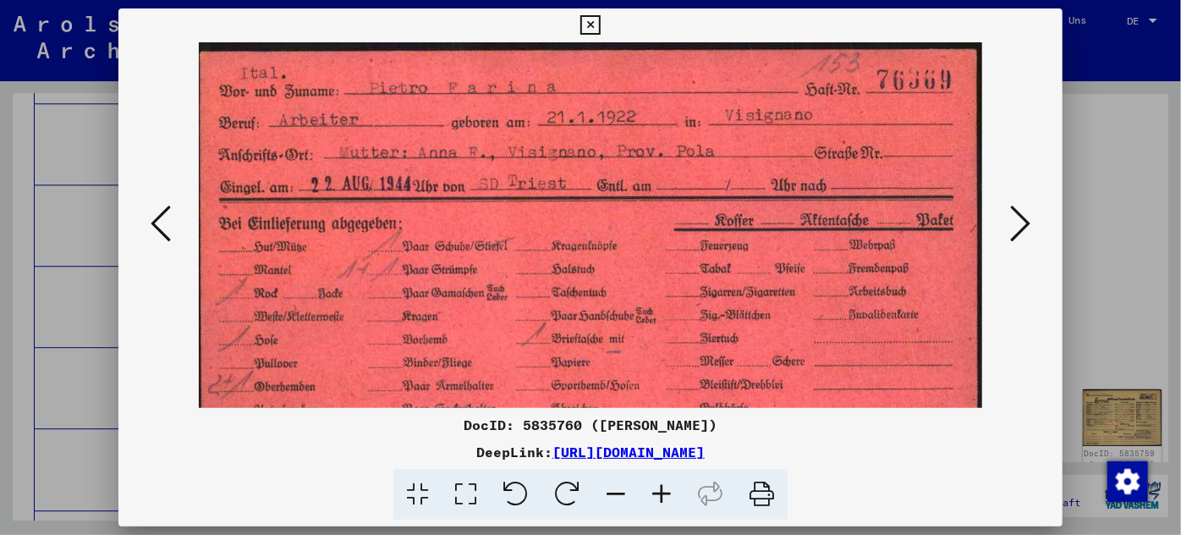
click at [656, 489] on icon at bounding box center [662, 495] width 46 height 52
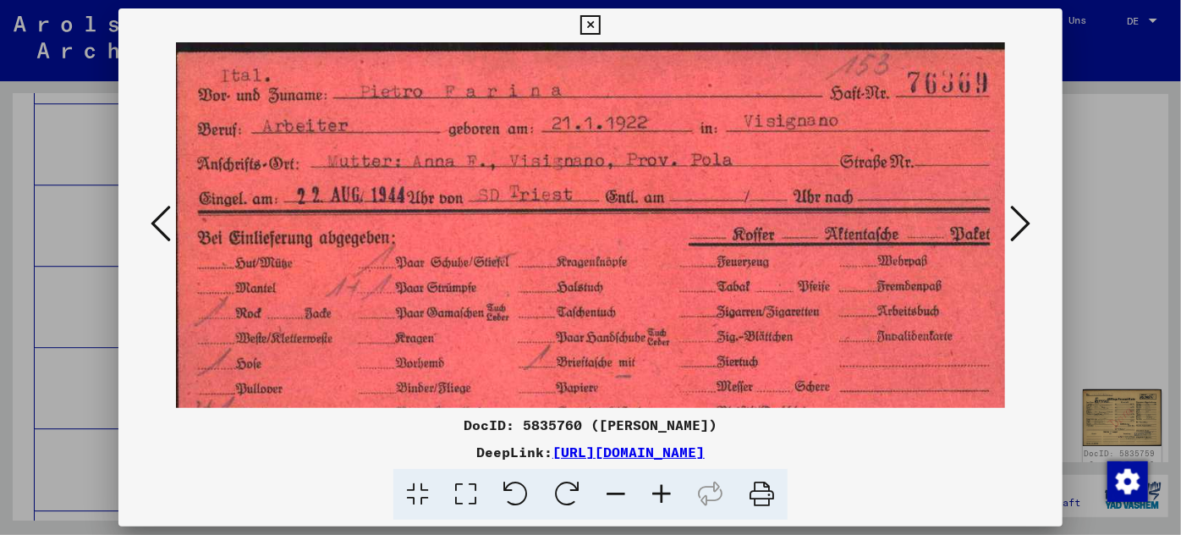
scroll to position [212, 0]
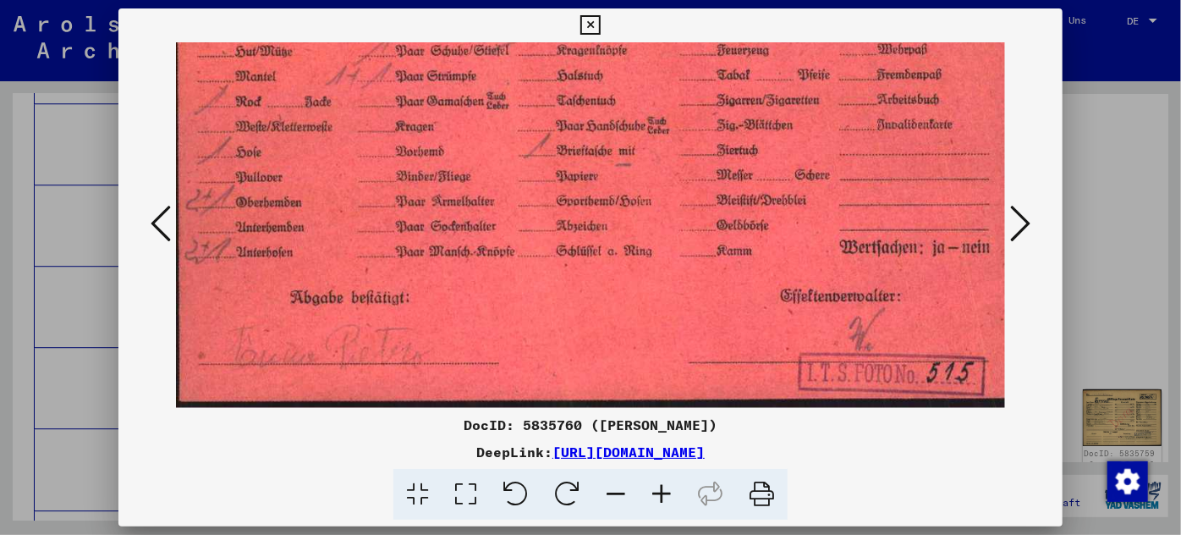
drag, startPoint x: 476, startPoint y: 270, endPoint x: 523, endPoint y: 19, distance: 255.7
click at [523, 19] on div "DocID: 5835760 ([PERSON_NAME]) DeepLink: [URL][DOMAIN_NAME]" at bounding box center [590, 264] width 945 height 512
click at [1022, 213] on icon at bounding box center [1020, 223] width 20 height 41
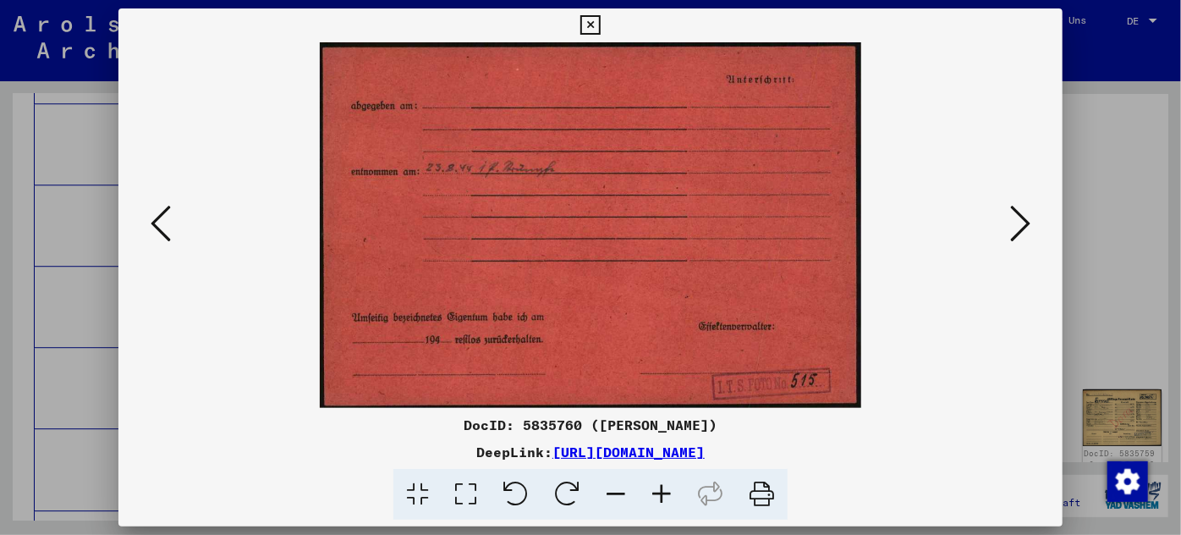
click at [1022, 213] on icon at bounding box center [1020, 223] width 20 height 41
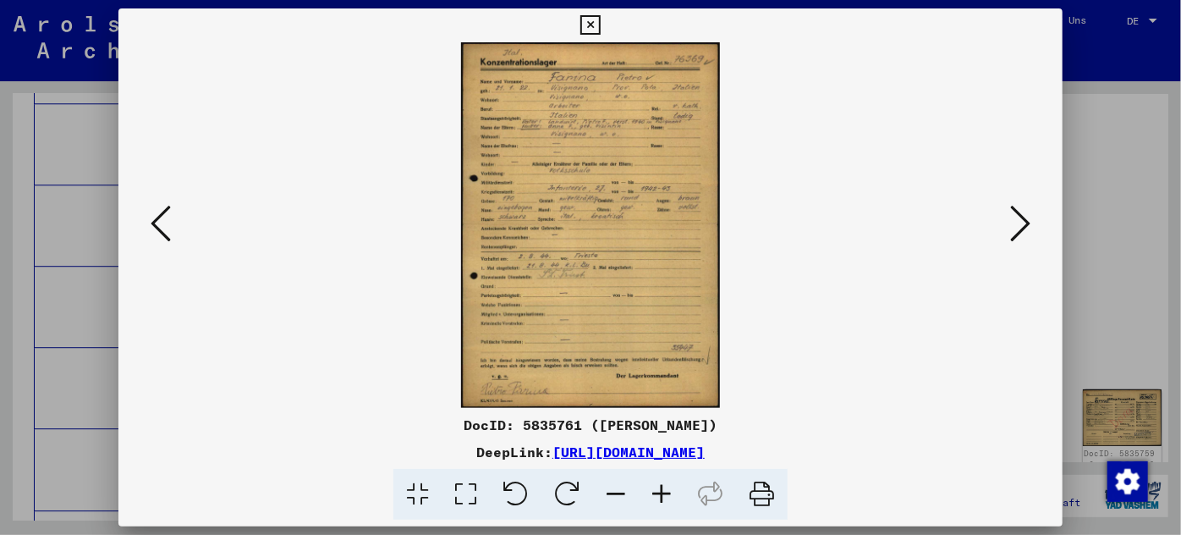
click at [664, 492] on icon at bounding box center [662, 495] width 46 height 52
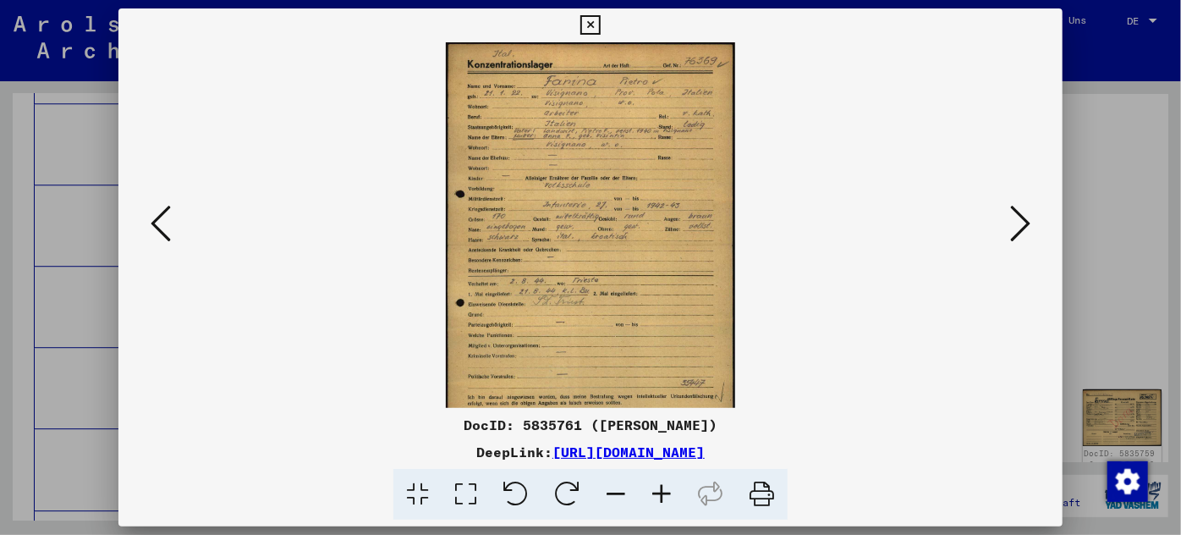
click at [664, 492] on icon at bounding box center [662, 495] width 46 height 52
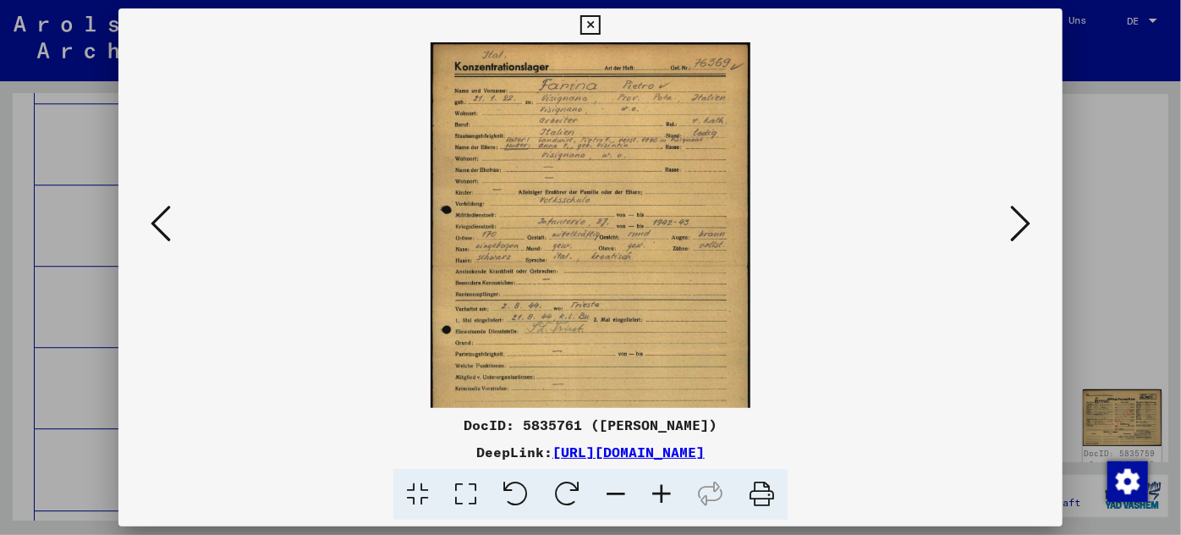
click at [664, 492] on icon at bounding box center [662, 495] width 46 height 52
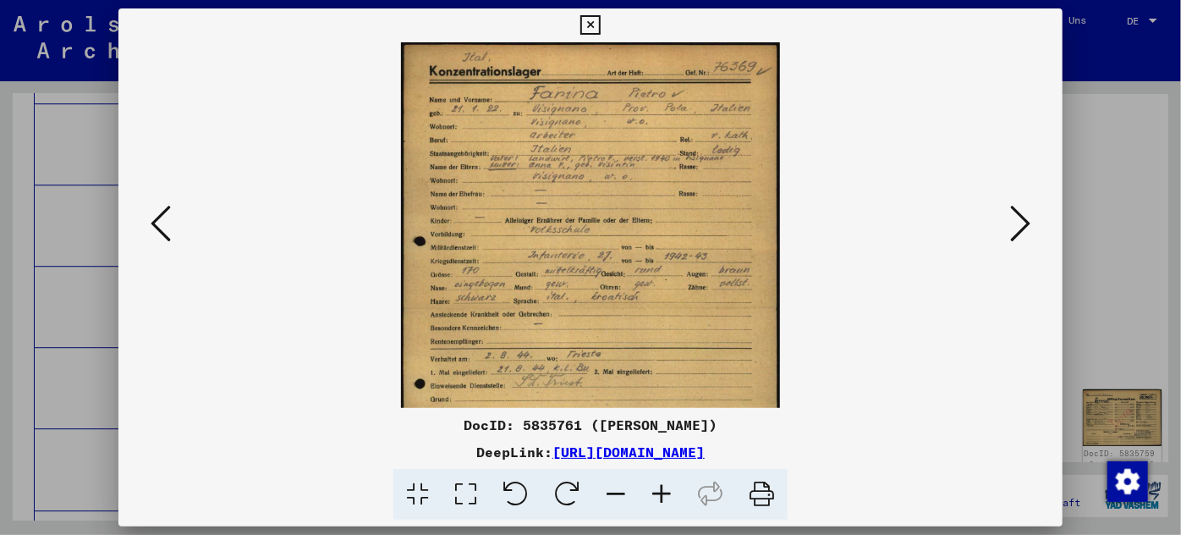
click at [664, 492] on icon at bounding box center [662, 495] width 46 height 52
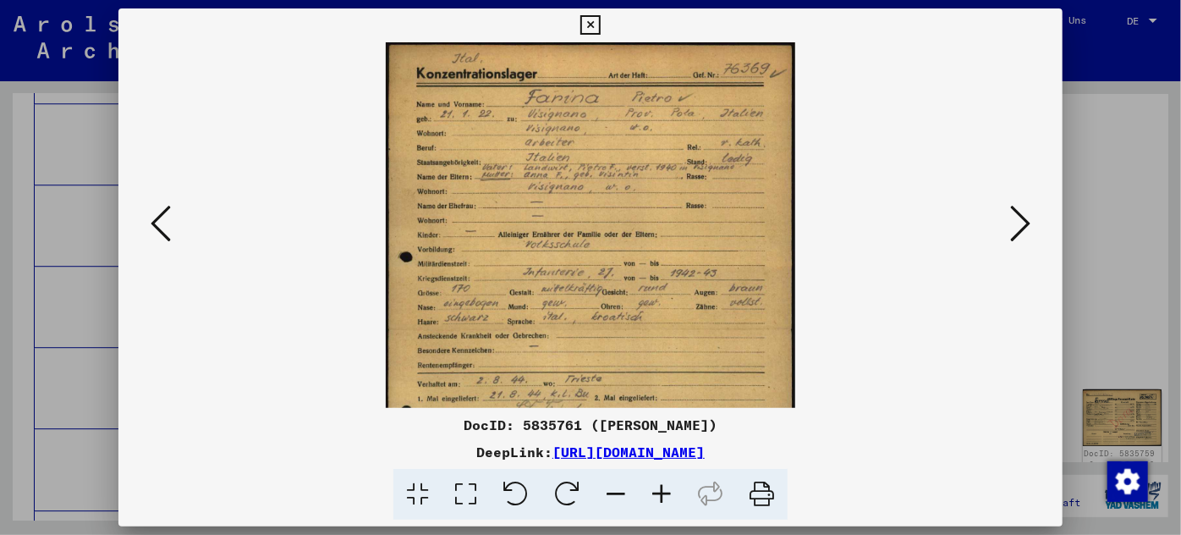
click at [664, 492] on icon at bounding box center [662, 495] width 46 height 52
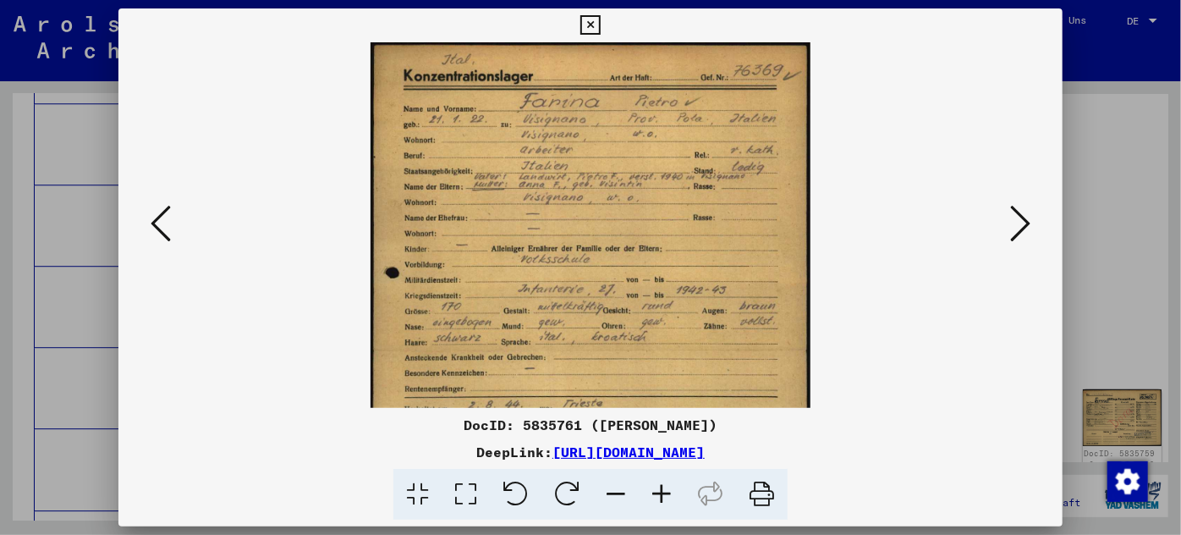
click at [664, 492] on icon at bounding box center [662, 495] width 46 height 52
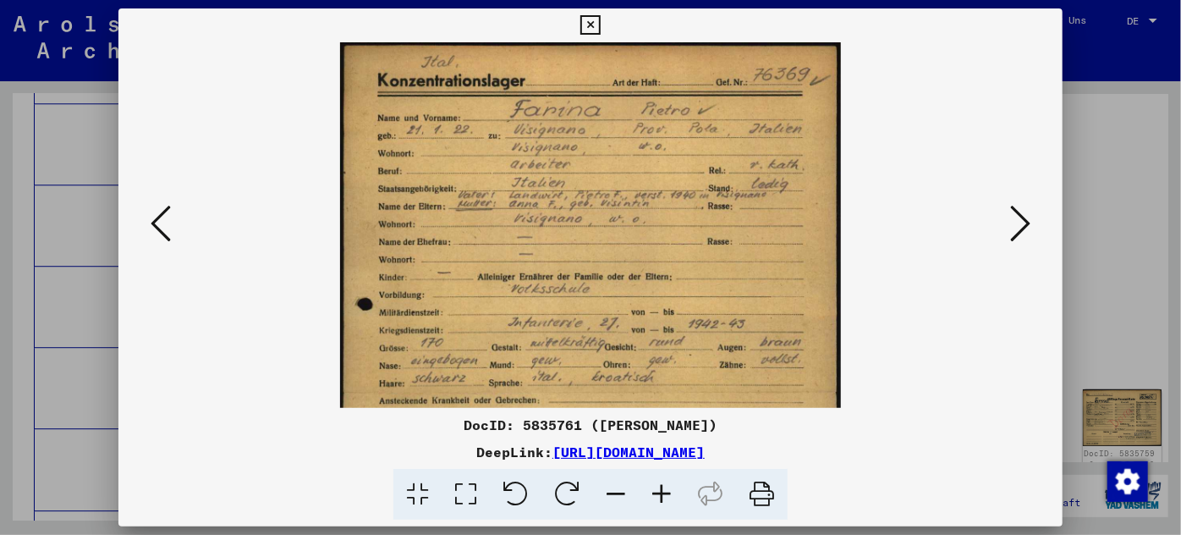
click at [665, 492] on icon at bounding box center [662, 495] width 46 height 52
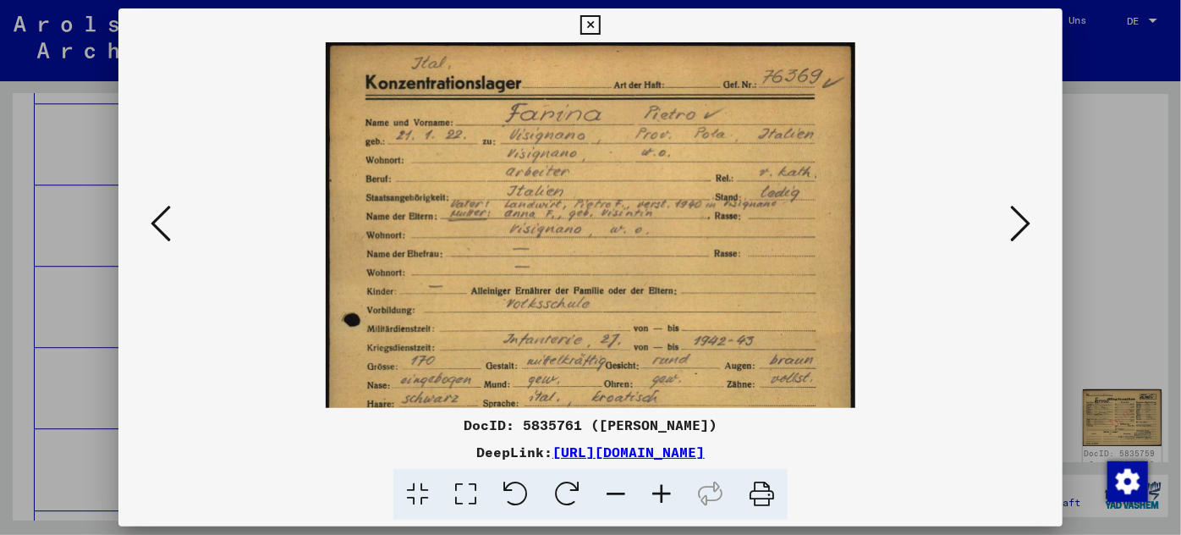
click at [665, 492] on icon at bounding box center [662, 495] width 46 height 52
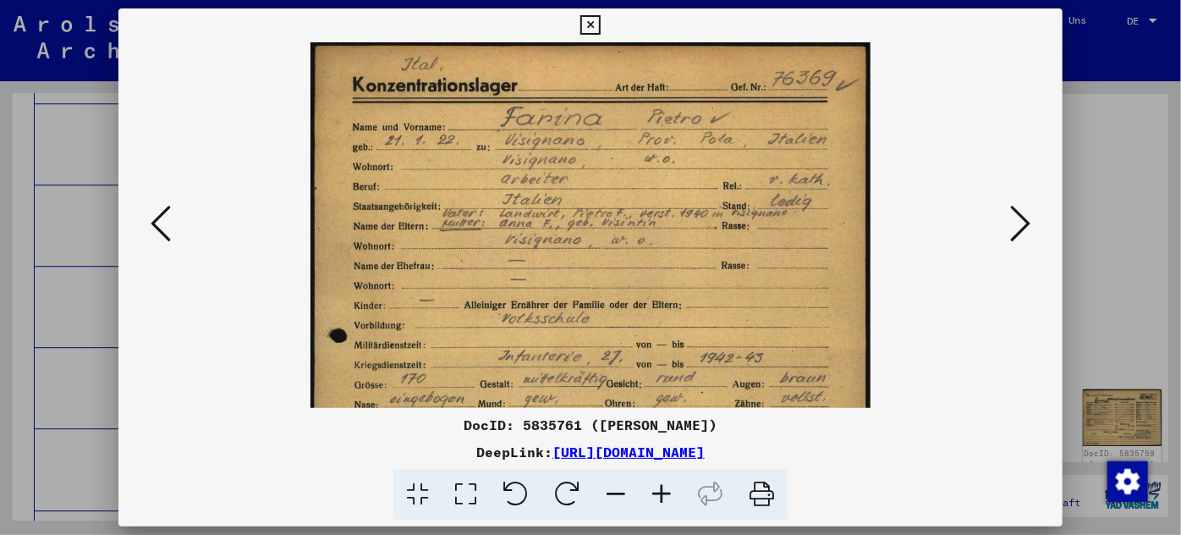
click at [665, 492] on icon at bounding box center [662, 495] width 46 height 52
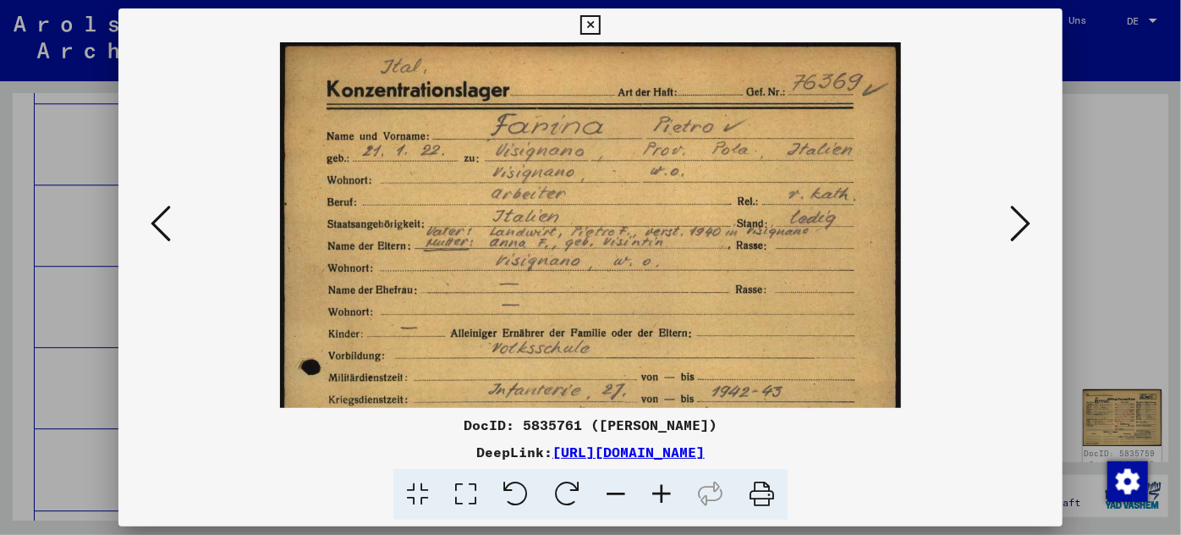
click at [665, 492] on icon at bounding box center [662, 495] width 46 height 52
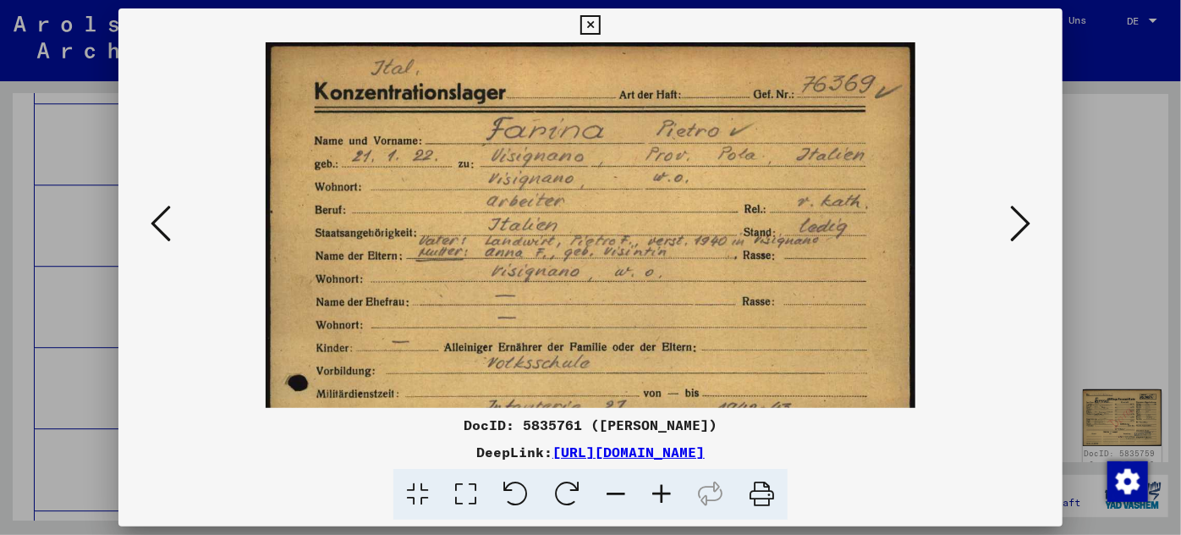
click at [665, 492] on icon at bounding box center [662, 495] width 46 height 52
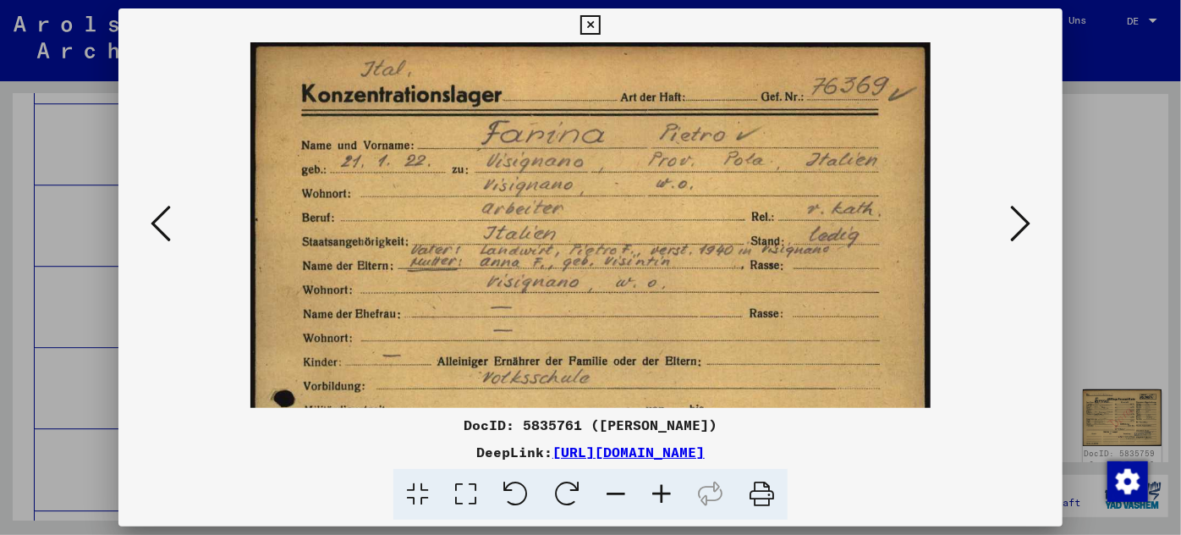
click at [665, 493] on icon at bounding box center [662, 495] width 46 height 52
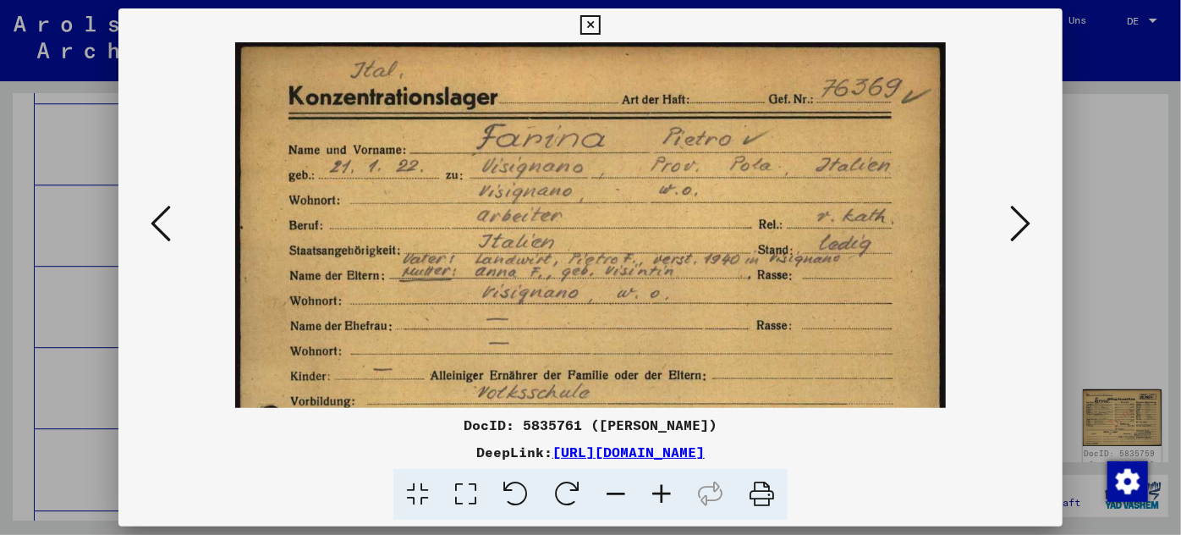
click at [666, 493] on icon at bounding box center [662, 495] width 46 height 52
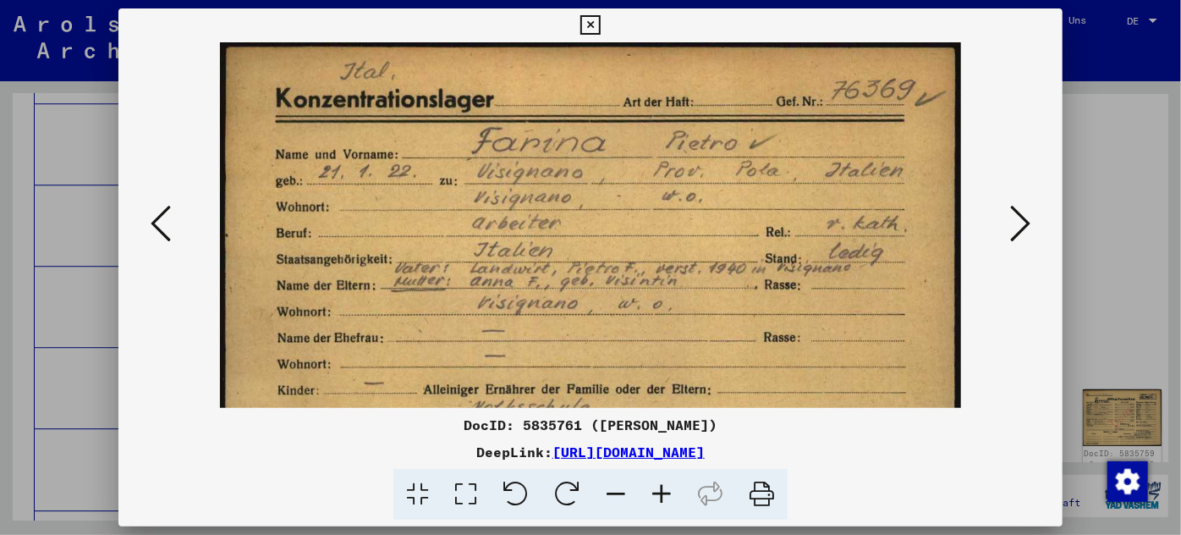
click at [666, 493] on icon at bounding box center [662, 495] width 46 height 52
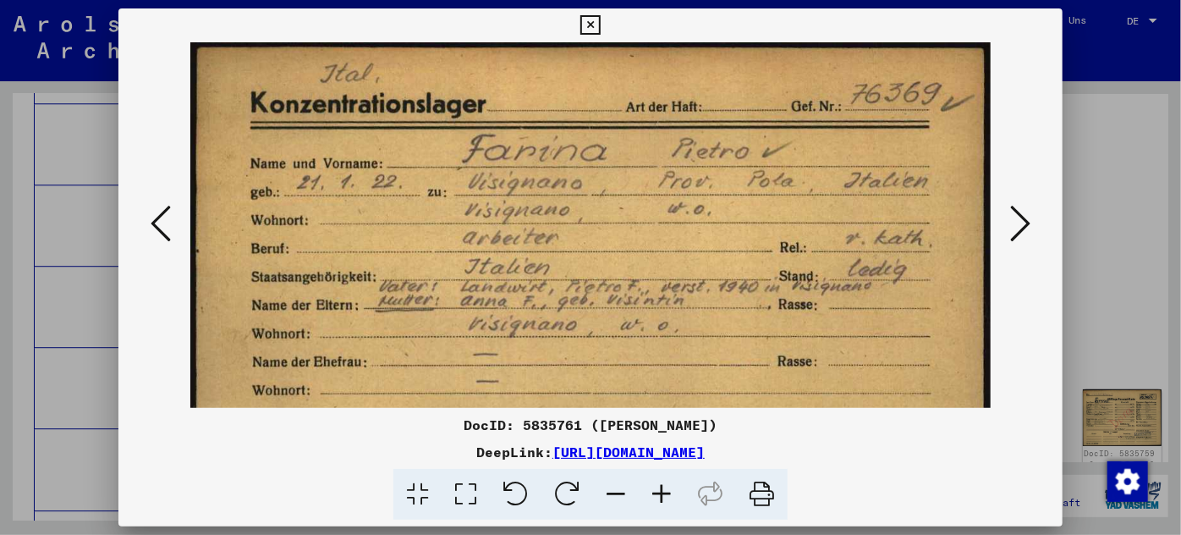
click at [666, 493] on icon at bounding box center [662, 495] width 46 height 52
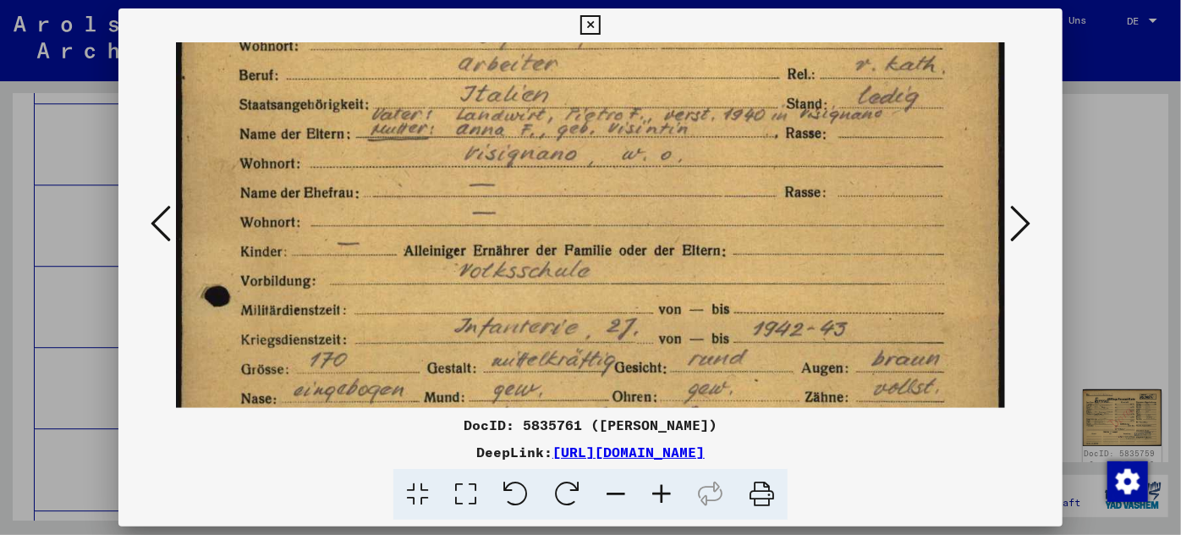
scroll to position [290, 0]
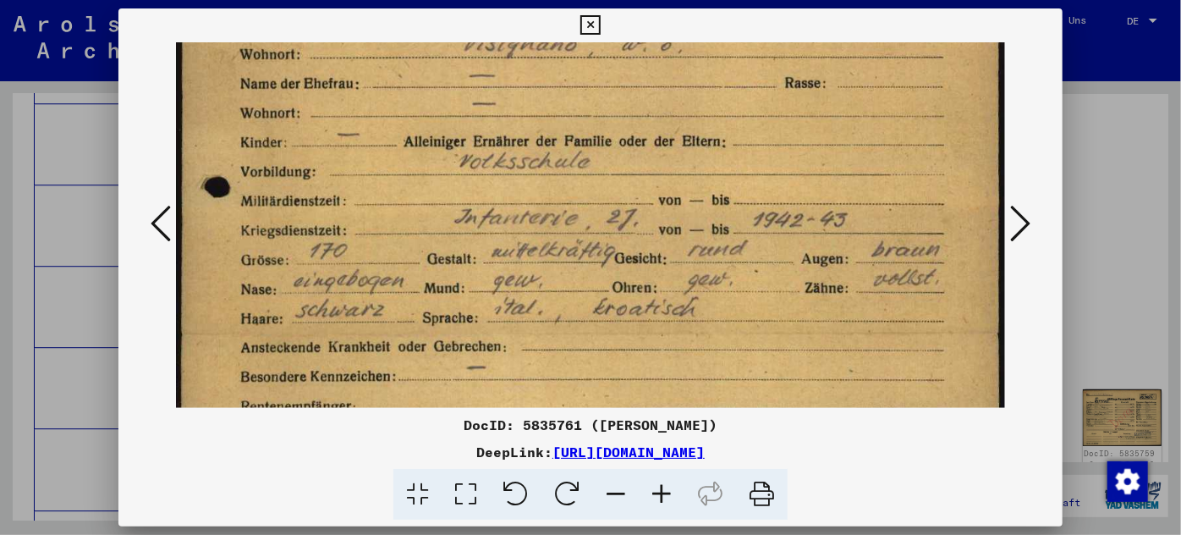
drag, startPoint x: 708, startPoint y: 350, endPoint x: 747, endPoint y: 60, distance: 292.8
click at [747, 60] on img at bounding box center [591, 336] width 831 height 1169
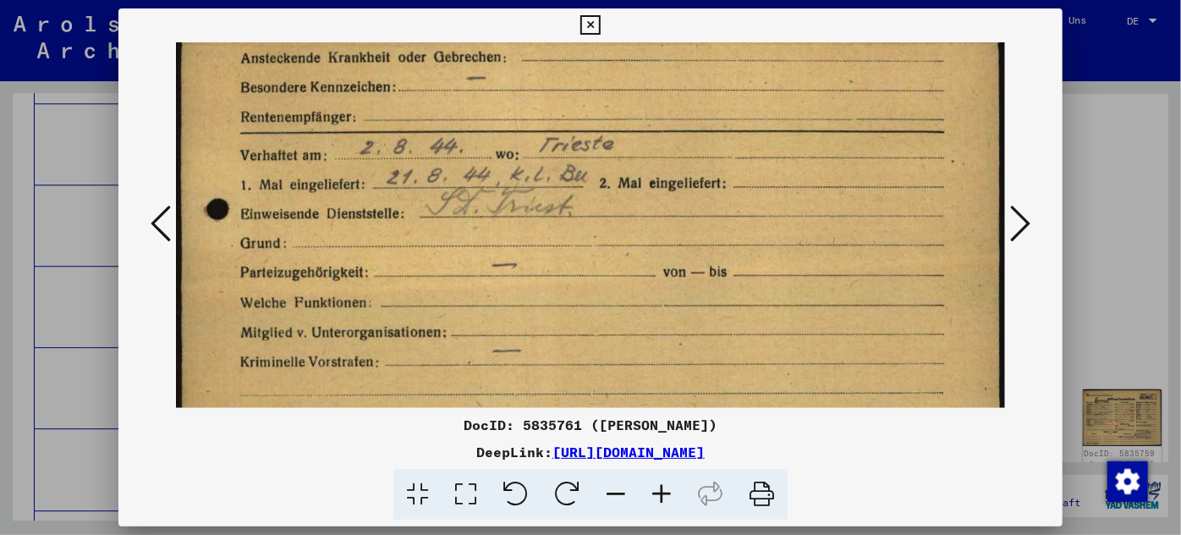
scroll to position [666, 0]
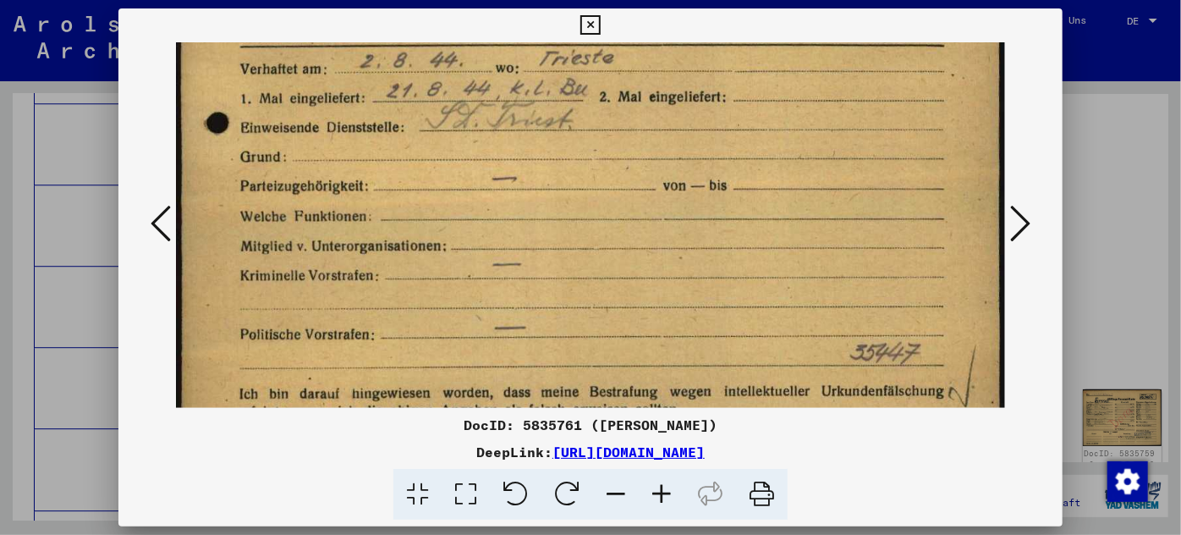
drag, startPoint x: 738, startPoint y: 328, endPoint x: 764, endPoint y: -44, distance: 373.2
click at [764, 0] on html "Suchen Archiv erkunden Spenden Newsletter Hilfe Kontakt Über Uns Suchen Archiv …" at bounding box center [590, 267] width 1181 height 535
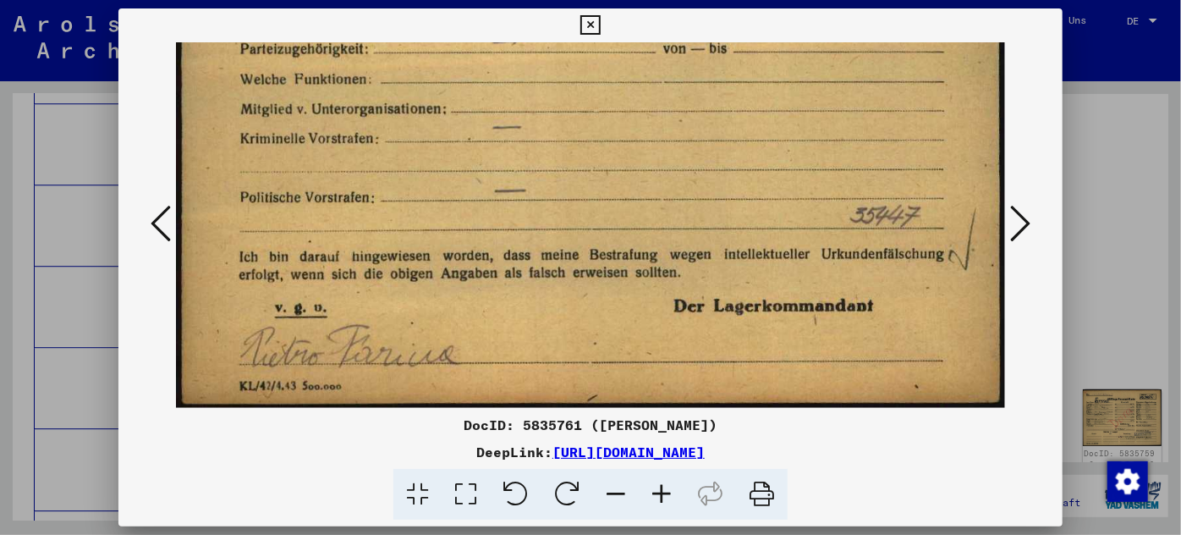
drag, startPoint x: 726, startPoint y: 294, endPoint x: 767, endPoint y: 27, distance: 270.5
click at [767, 27] on div "DocID: 5835761 ([PERSON_NAME]) DeepLink: [URL][DOMAIN_NAME]" at bounding box center [590, 264] width 945 height 512
click at [1023, 223] on icon at bounding box center [1020, 223] width 20 height 41
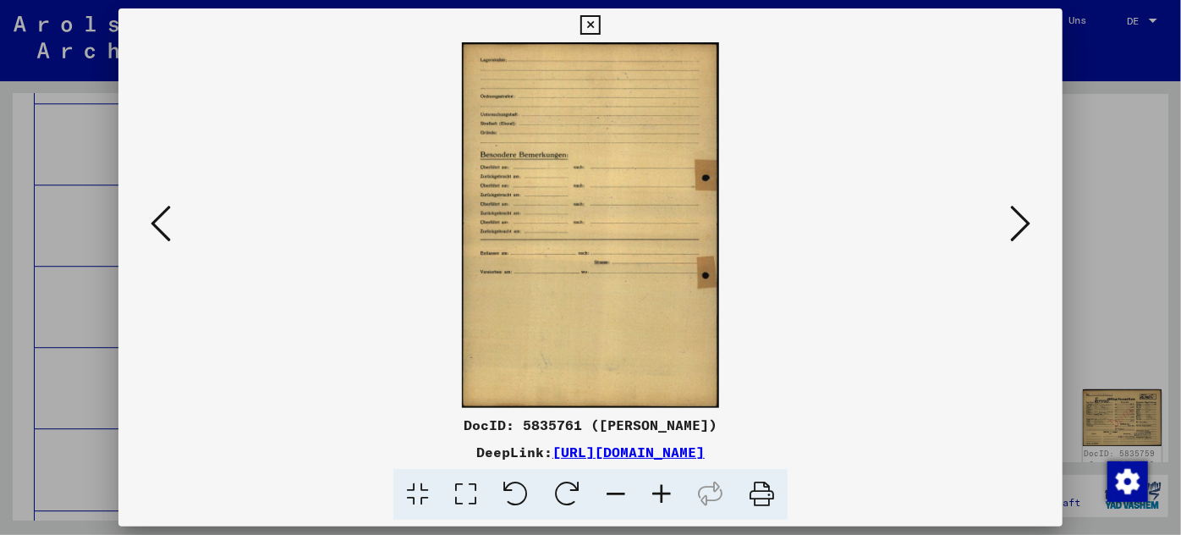
scroll to position [0, 0]
click at [1023, 223] on icon at bounding box center [1020, 223] width 20 height 41
